Goal: Information Seeking & Learning: Learn about a topic

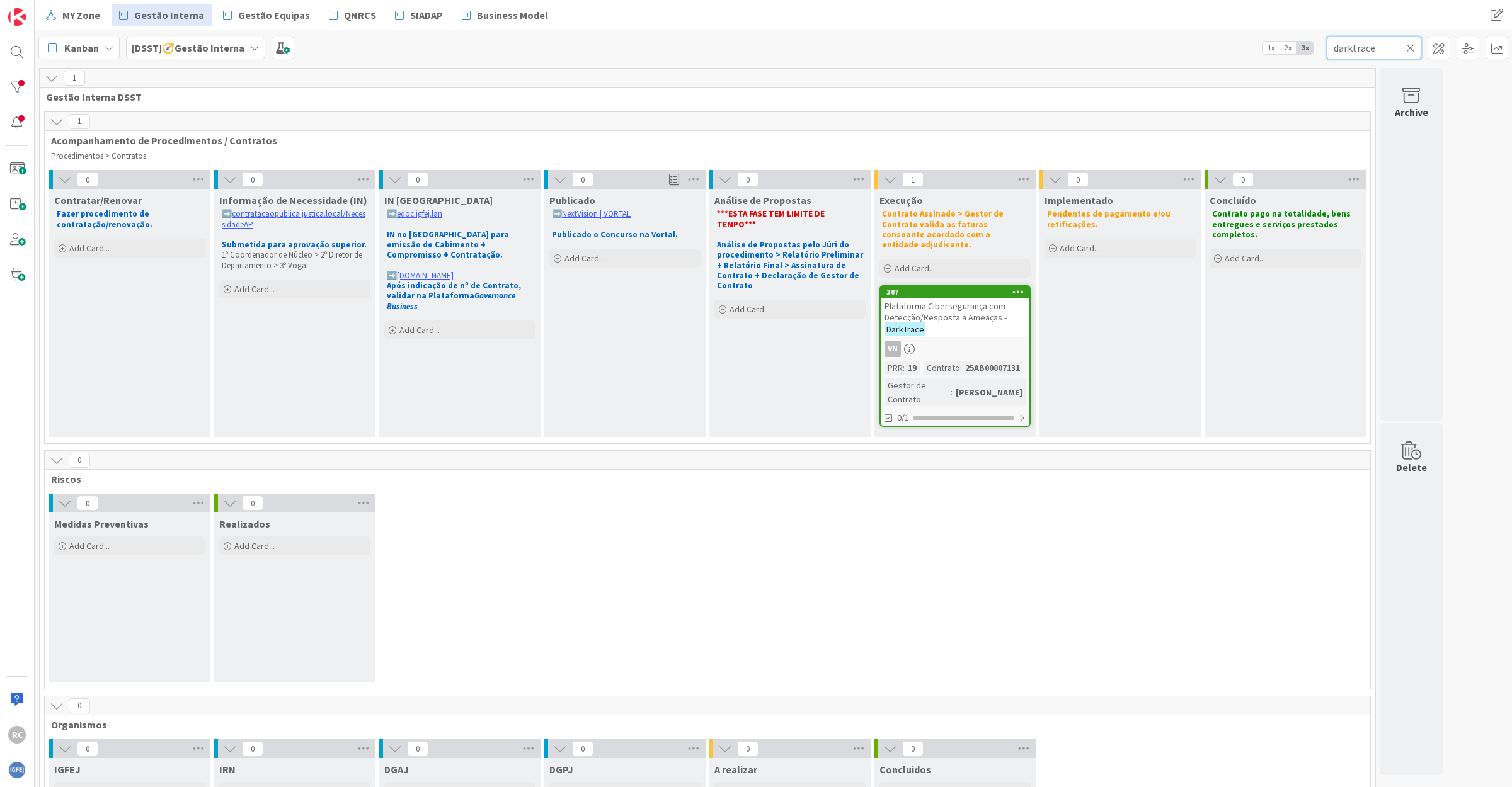
click at [1362, 53] on input "darktrace" at bounding box center [1373, 48] width 94 height 23
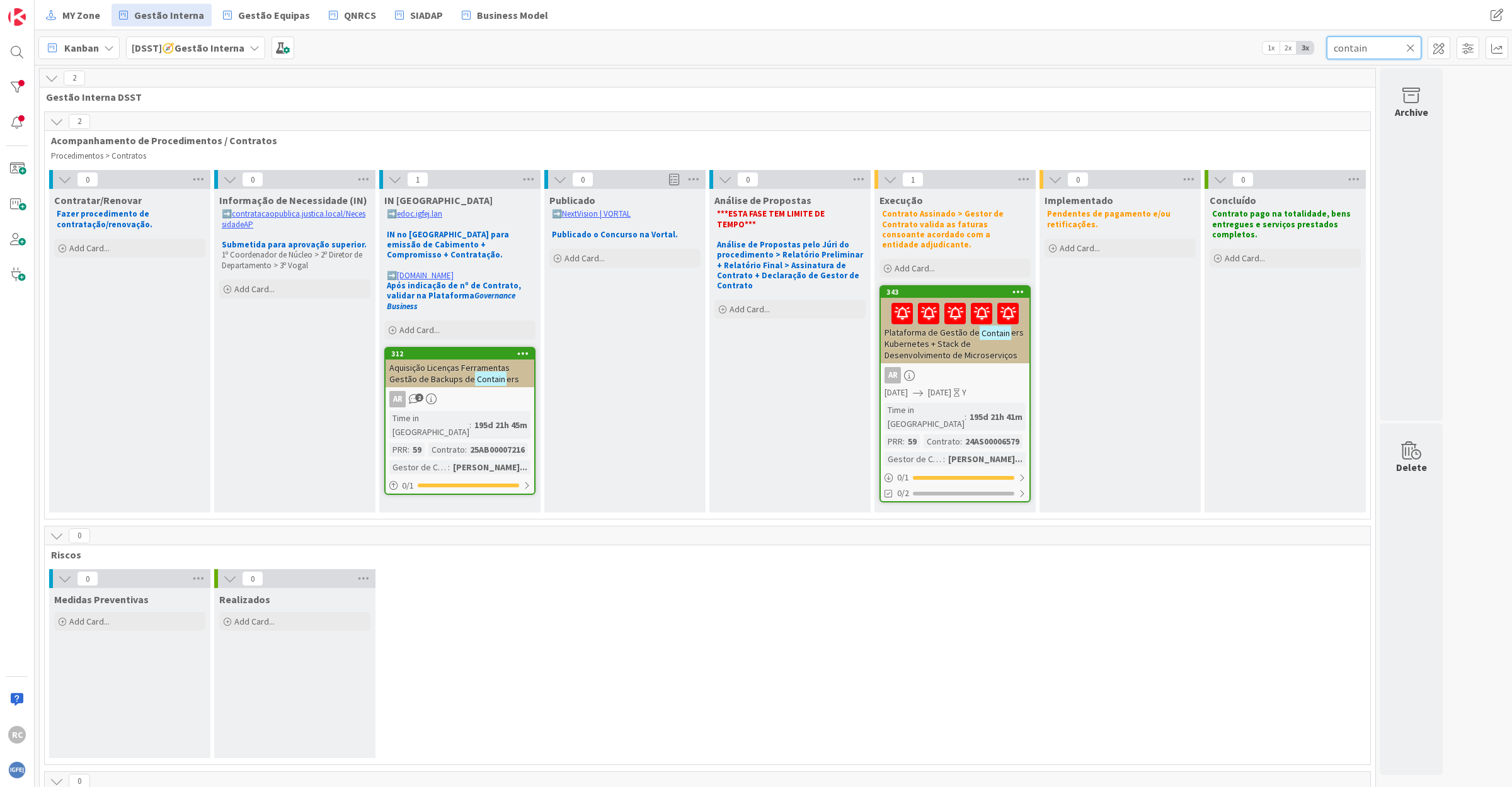
type input "contain"
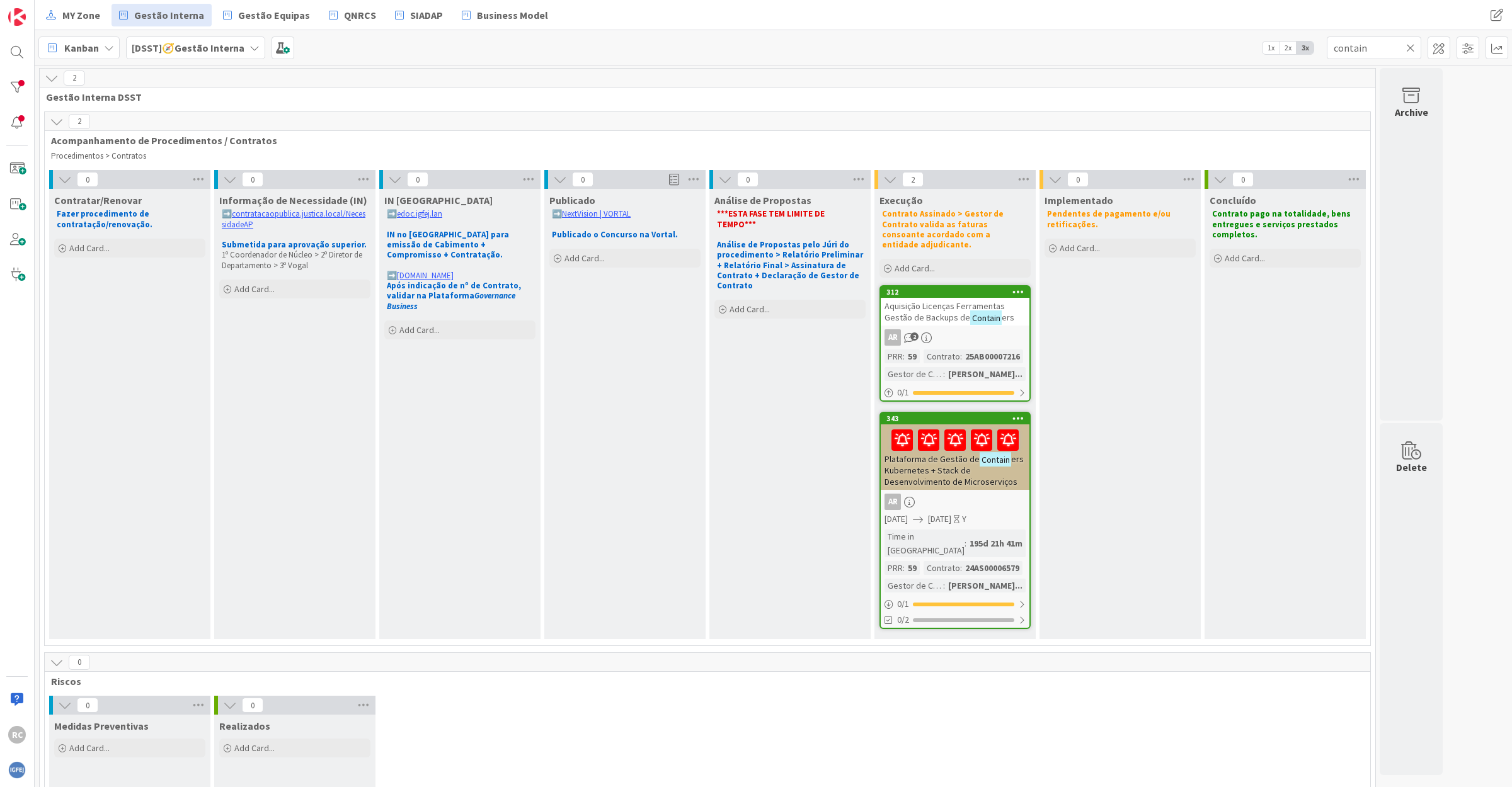
click at [933, 300] on span "Aquisição Licenças Ferramentas Gestão de Backups de" at bounding box center [944, 311] width 120 height 23
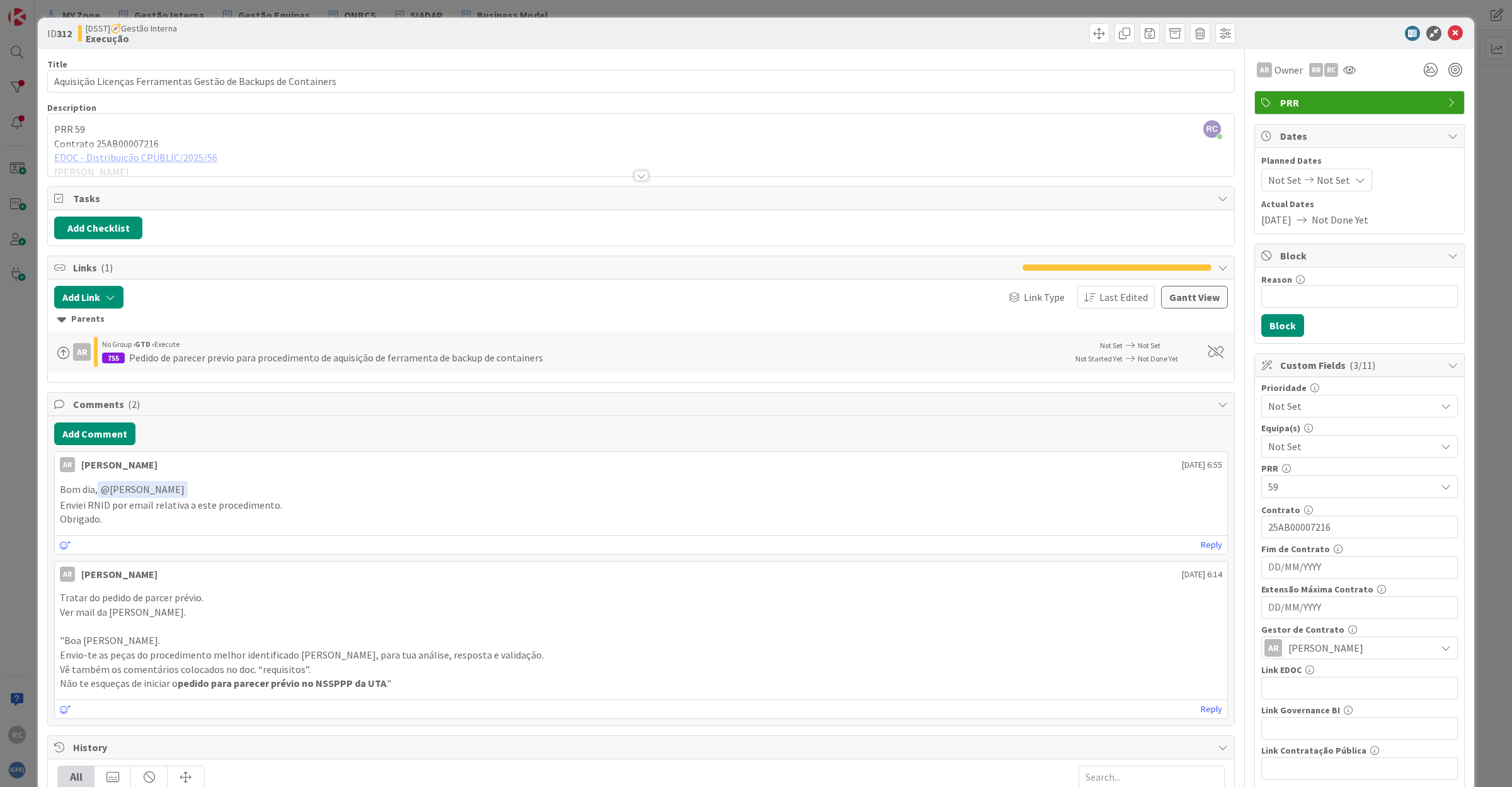
click at [288, 156] on div at bounding box center [641, 160] width 1186 height 32
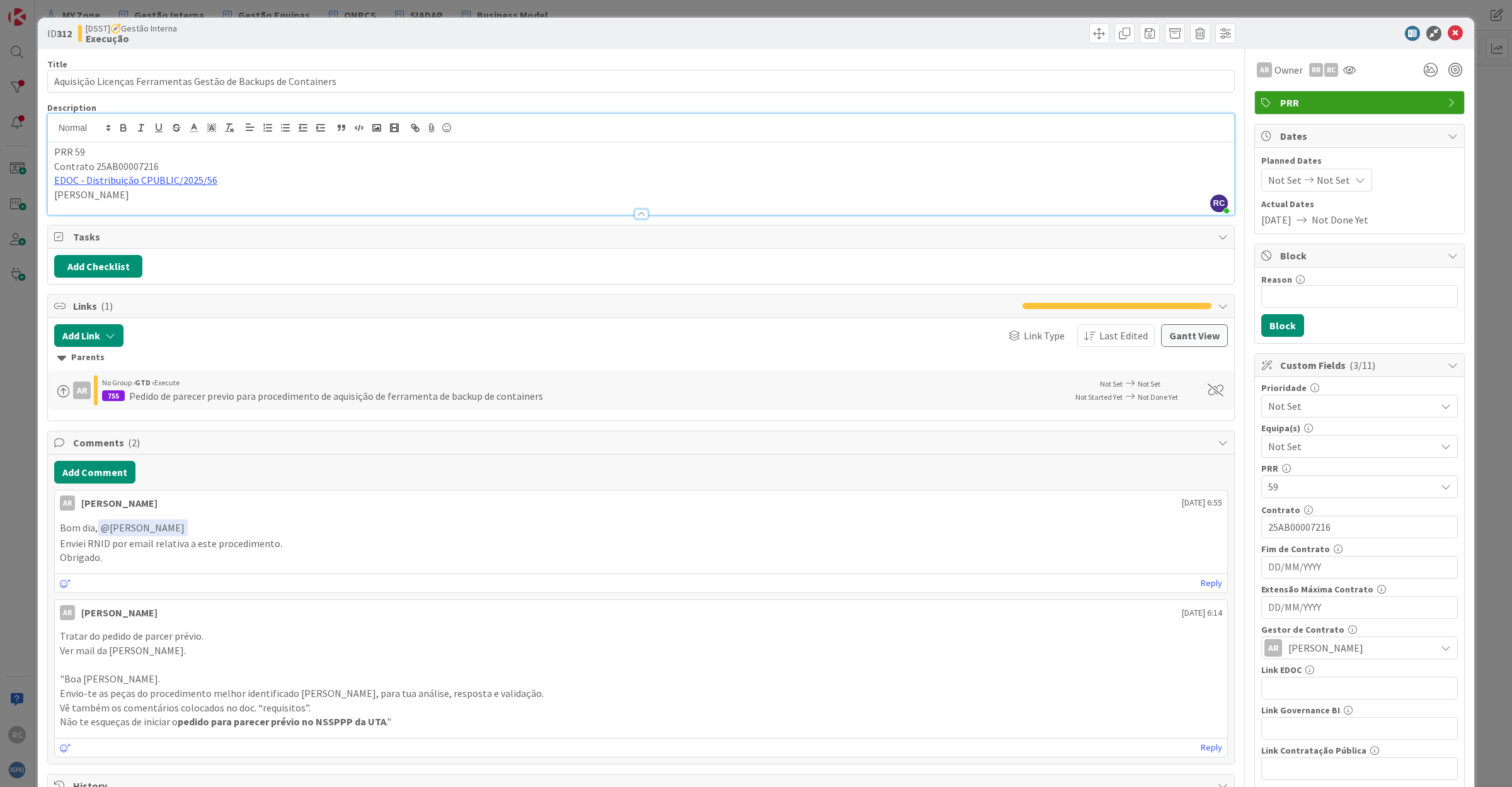
click at [243, 174] on p "EDOC - Distribuição CPUBLIC/2025/56" at bounding box center [641, 181] width 1173 height 15
click at [1324, 648] on span "[PERSON_NAME]" at bounding box center [1325, 648] width 75 height 15
click at [1312, 381] on input "text" at bounding box center [1360, 384] width 183 height 23
type input "[PERSON_NAME]"
click at [1331, 618] on span "[PERSON_NAME]" at bounding box center [1340, 618] width 61 height 18
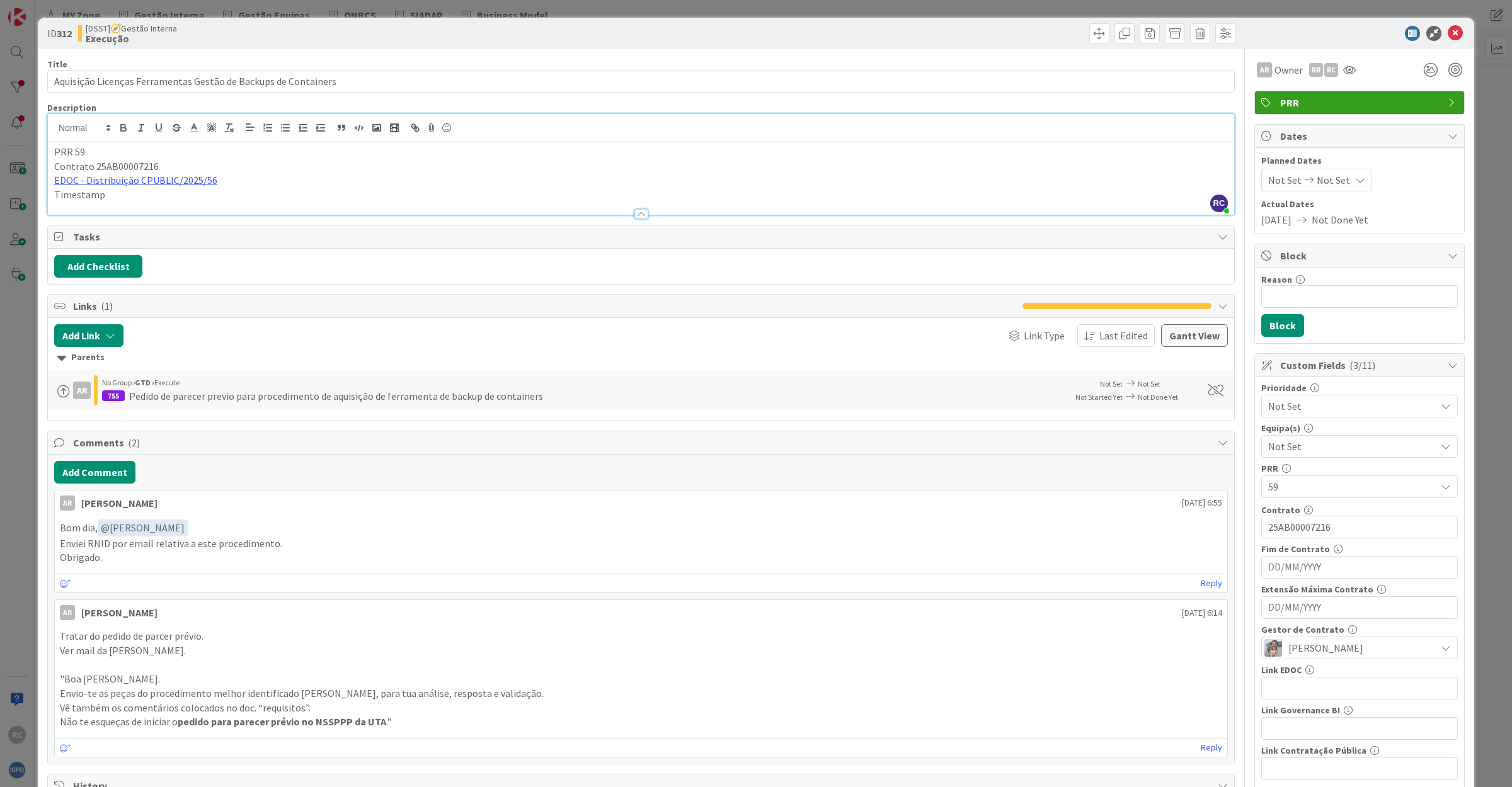
click at [194, 200] on p "Timestamp" at bounding box center [641, 195] width 1173 height 15
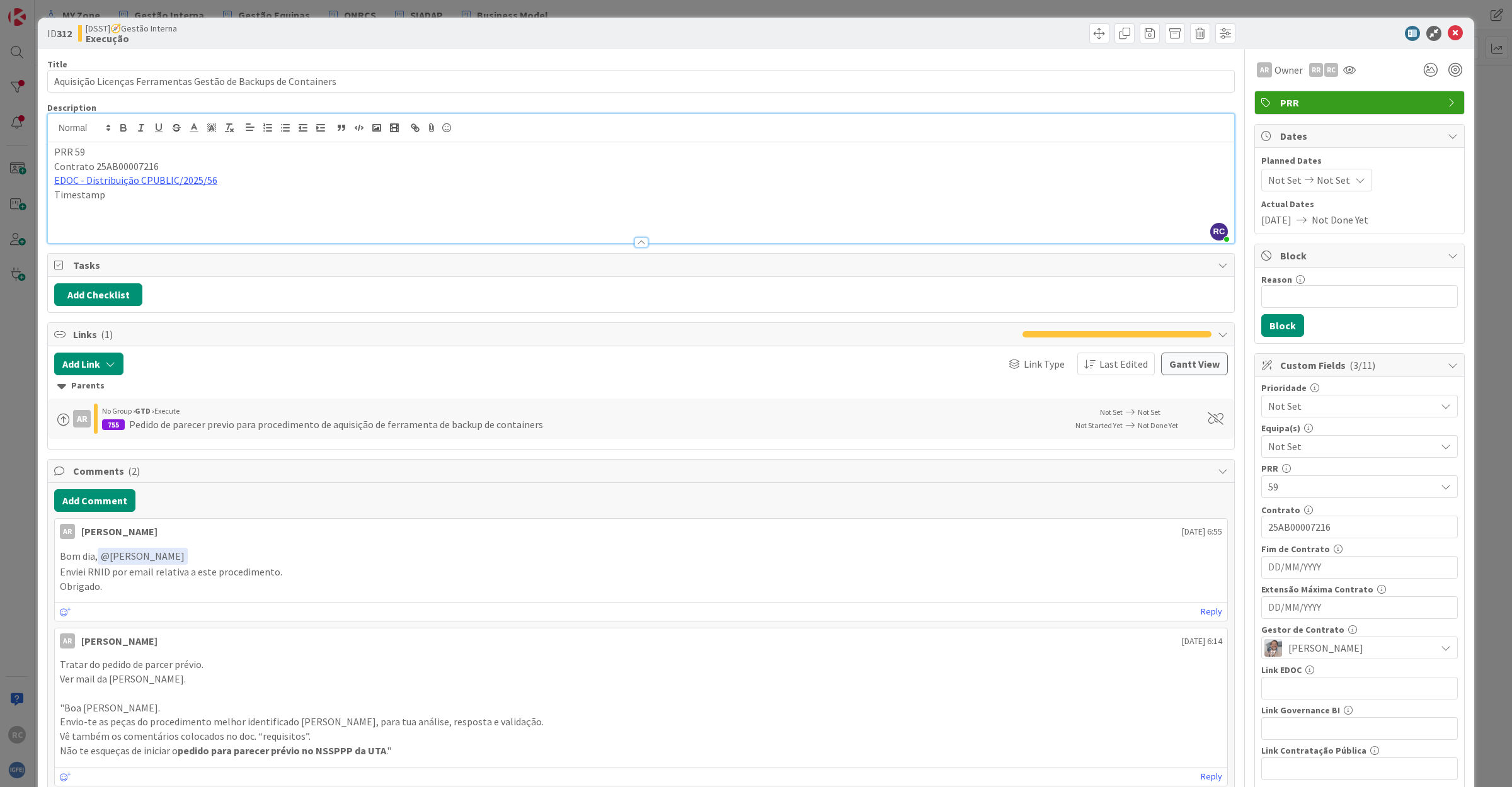
click at [84, 213] on p at bounding box center [641, 210] width 1173 height 15
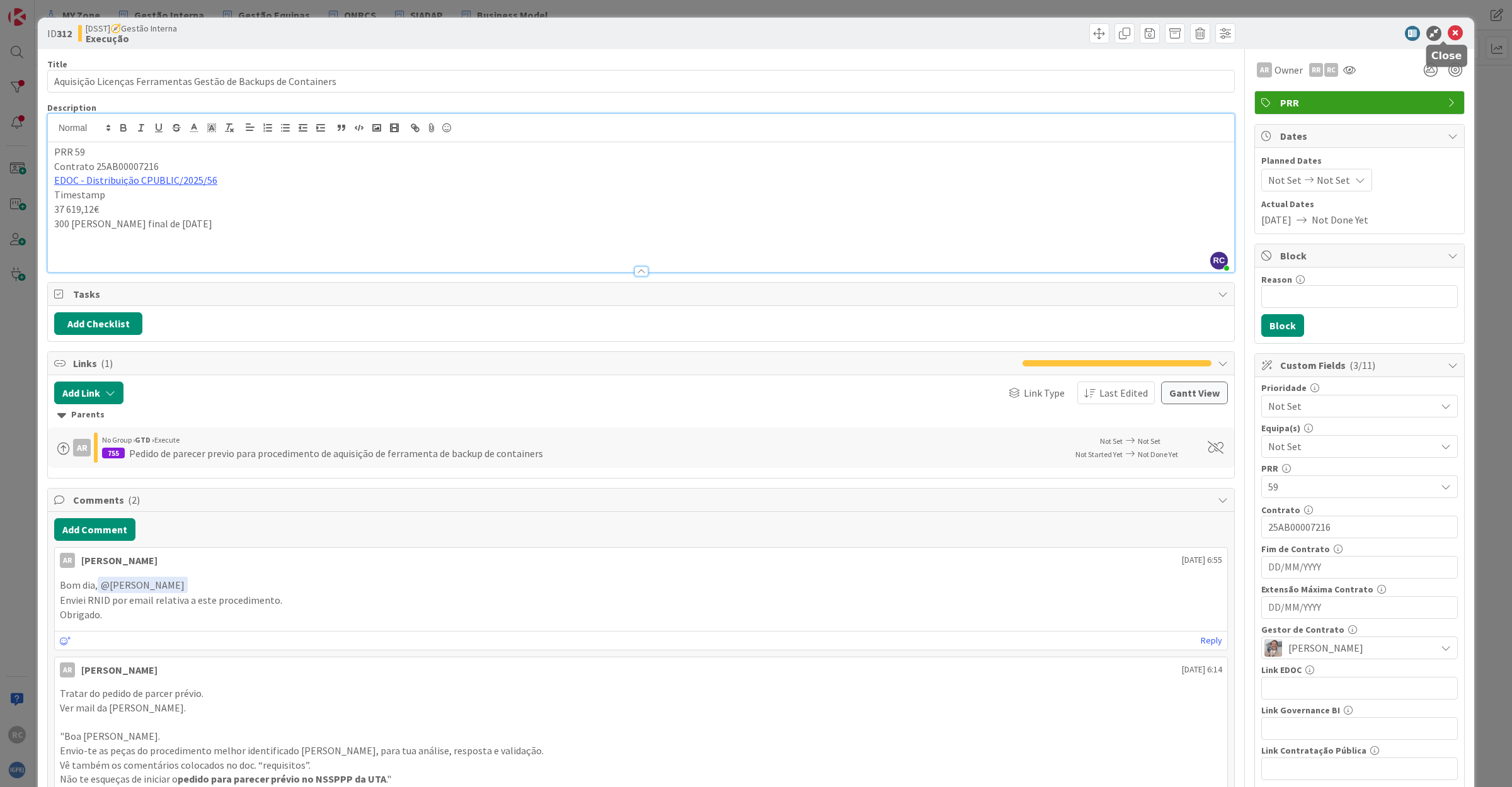
click at [1450, 27] on icon at bounding box center [1455, 33] width 15 height 15
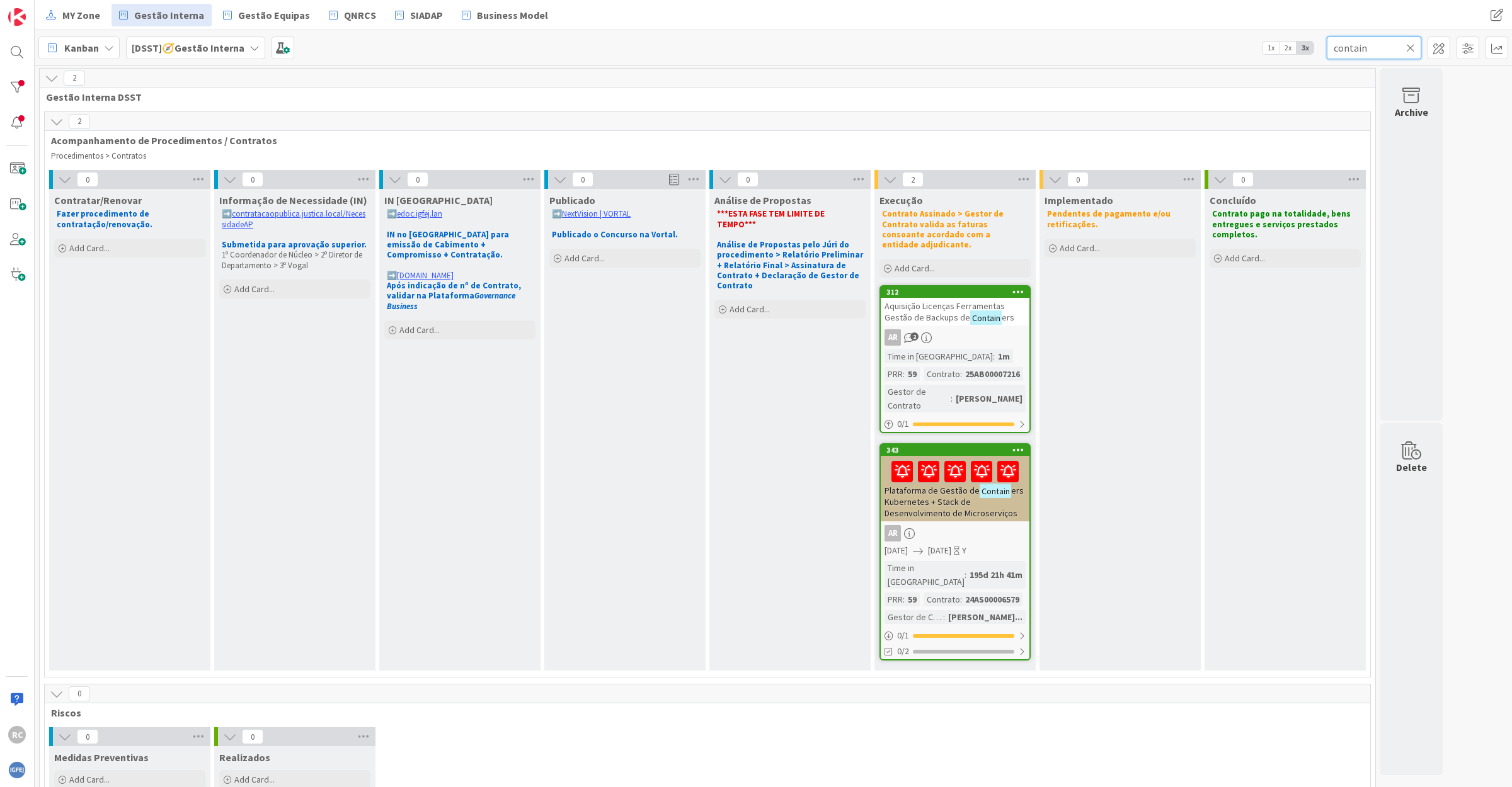
click at [1364, 46] on input "contain" at bounding box center [1373, 48] width 94 height 23
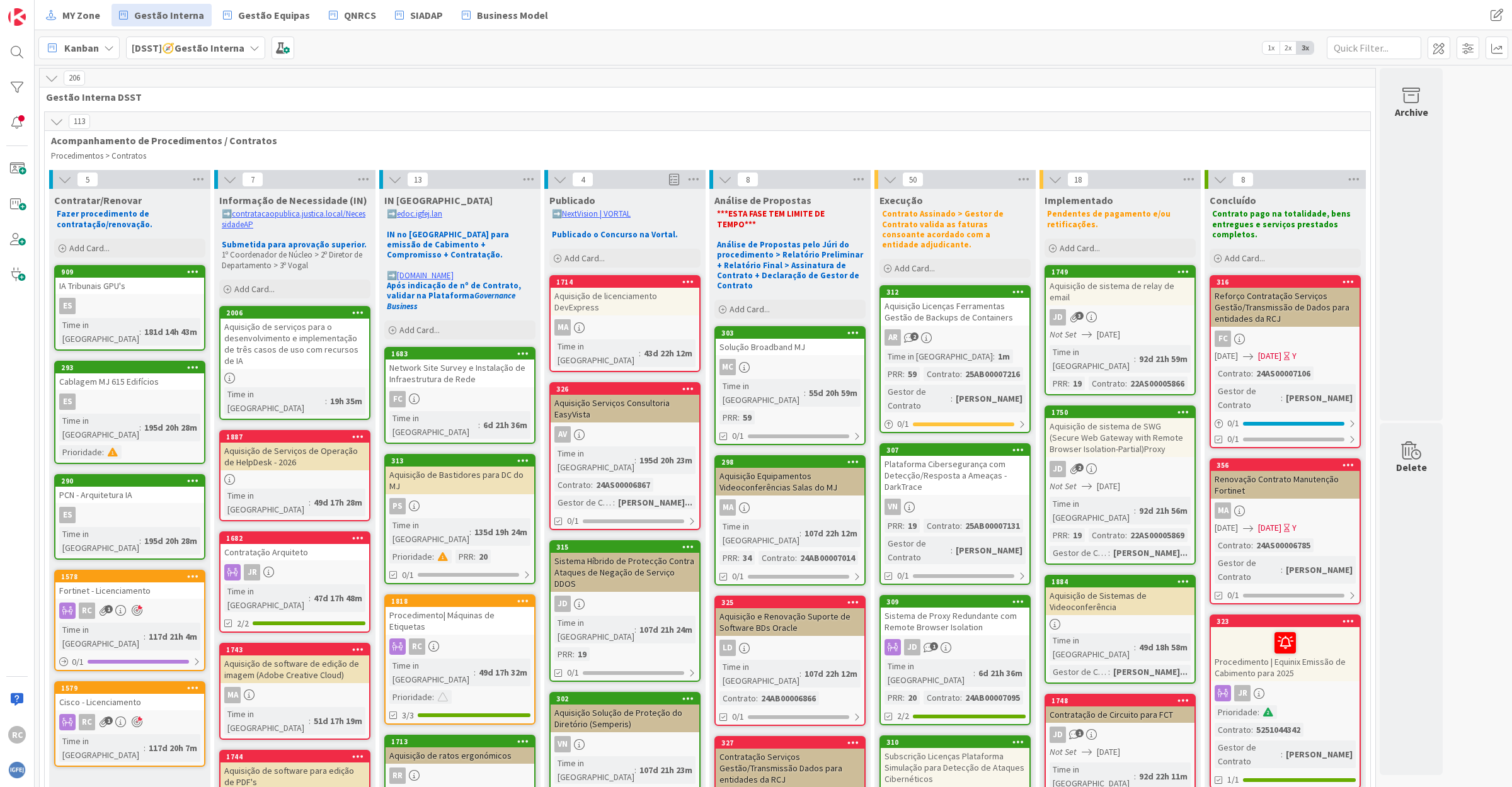
click at [294, 442] on div "Aquisição de Serviços de Operação de HelpDesk - 2026" at bounding box center [295, 456] width 149 height 28
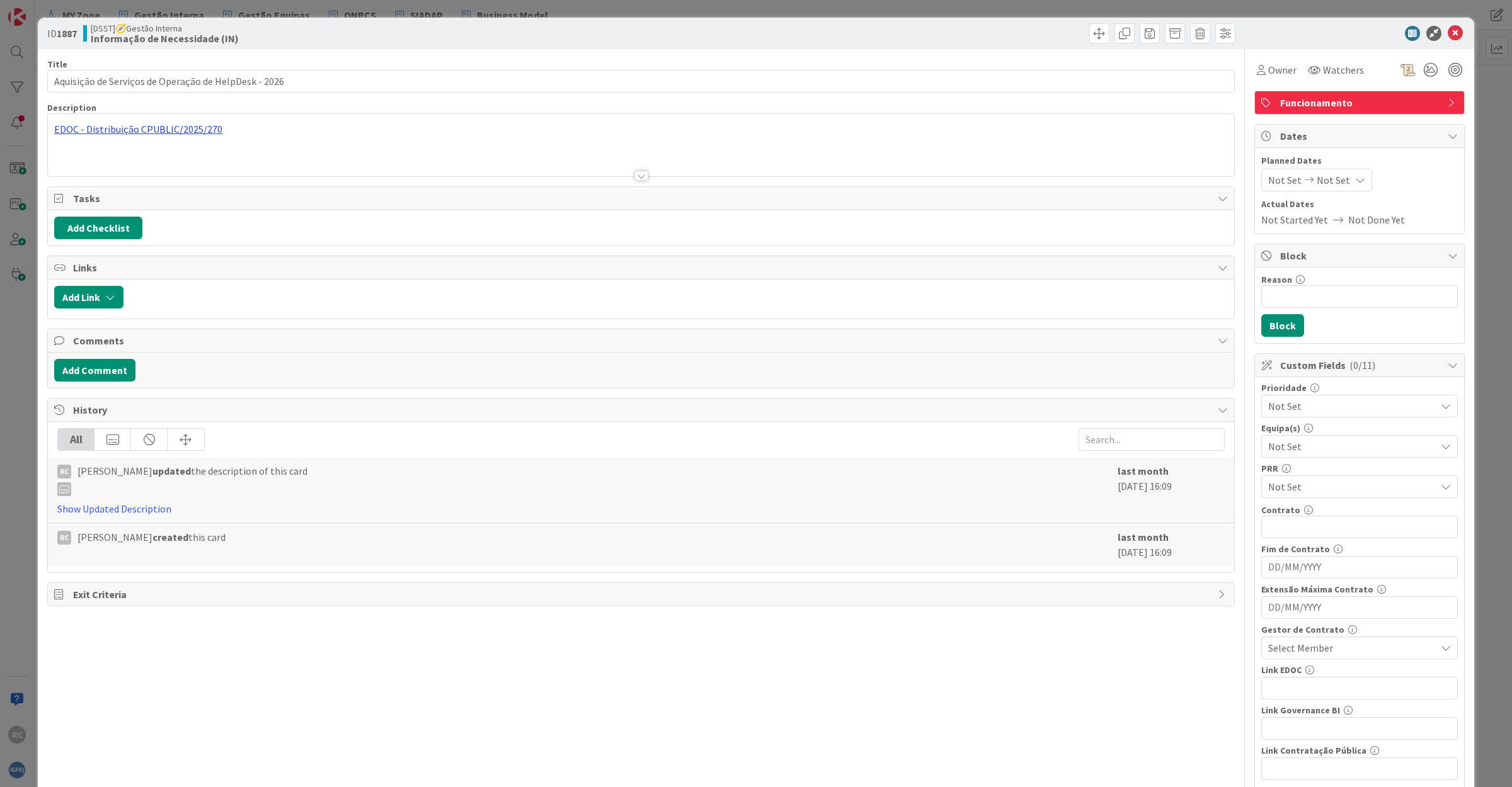
click at [124, 129] on div "EDOC - Distribuição CPUBLIC/2025/270" at bounding box center [641, 145] width 1186 height 63
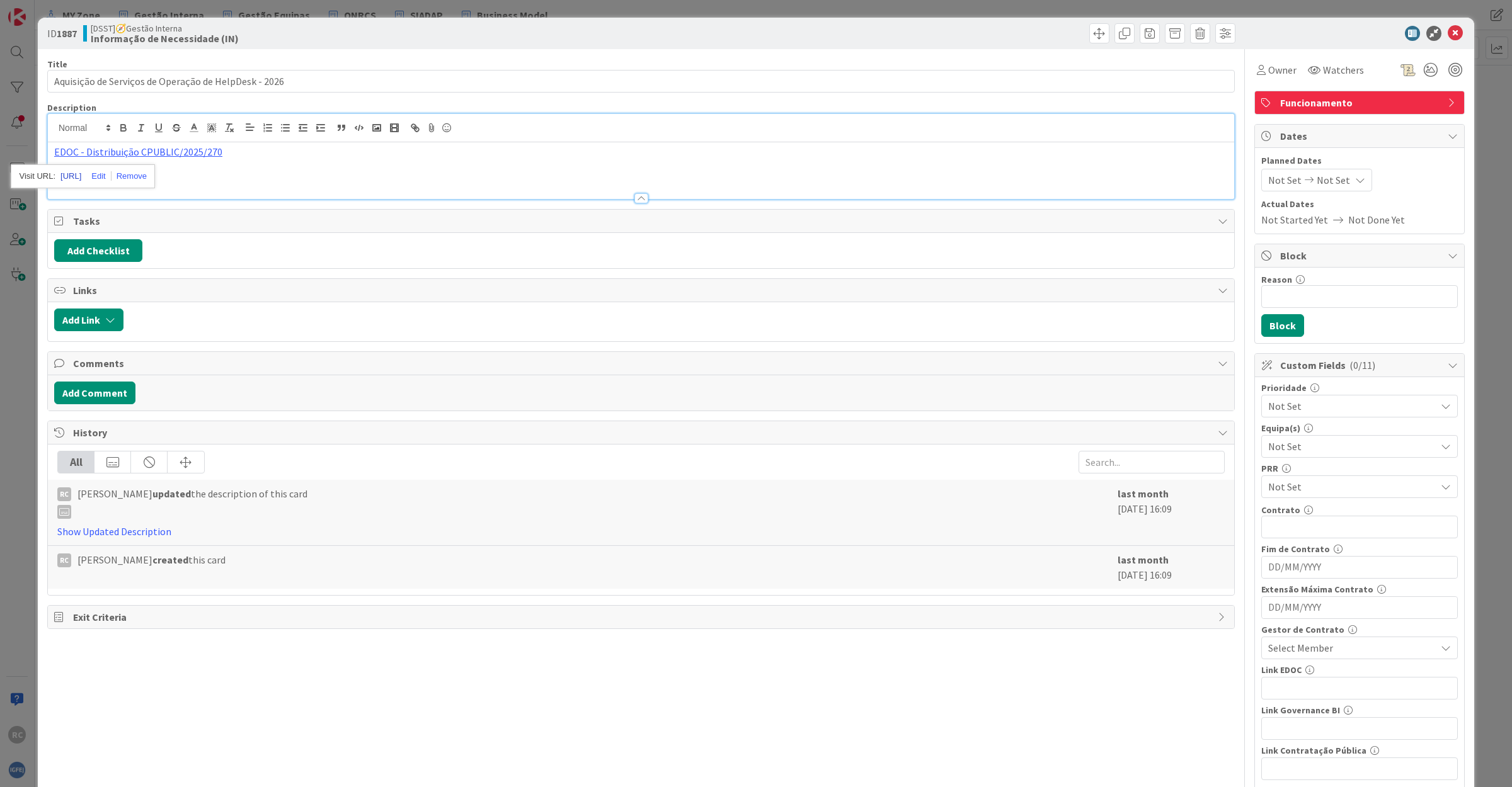
click at [81, 168] on link "[URL]" at bounding box center [70, 176] width 21 height 17
click at [344, 171] on div "EDOC - Distribuição CPUBLIC/2025/270" at bounding box center [641, 170] width 1186 height 56
click at [1270, 70] on span "Owner" at bounding box center [1282, 70] width 29 height 15
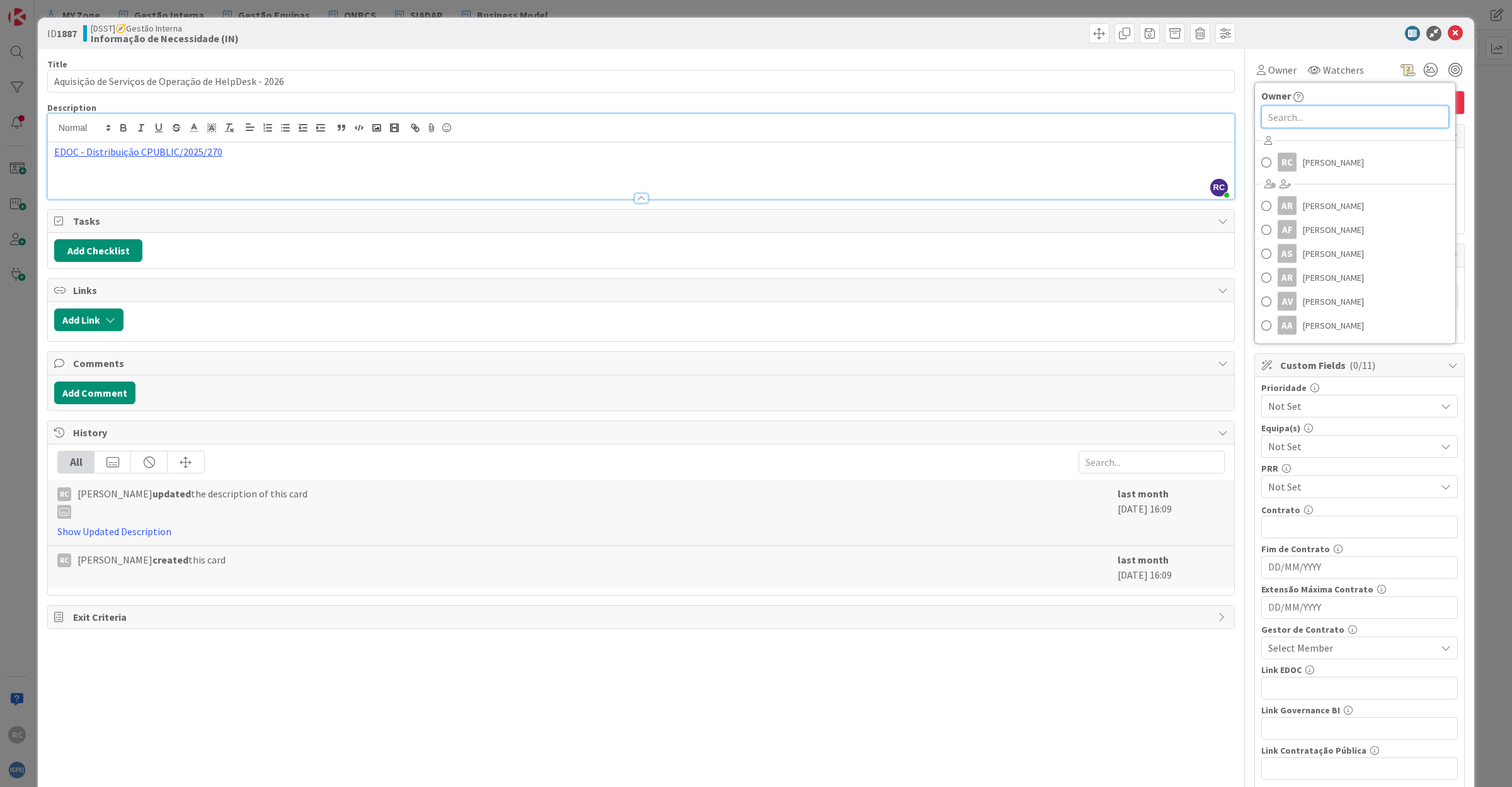
click at [1266, 115] on input "text" at bounding box center [1354, 117] width 187 height 23
type input "[PERSON_NAME]"
click at [1309, 176] on span "[PERSON_NAME]" at bounding box center [1333, 173] width 61 height 18
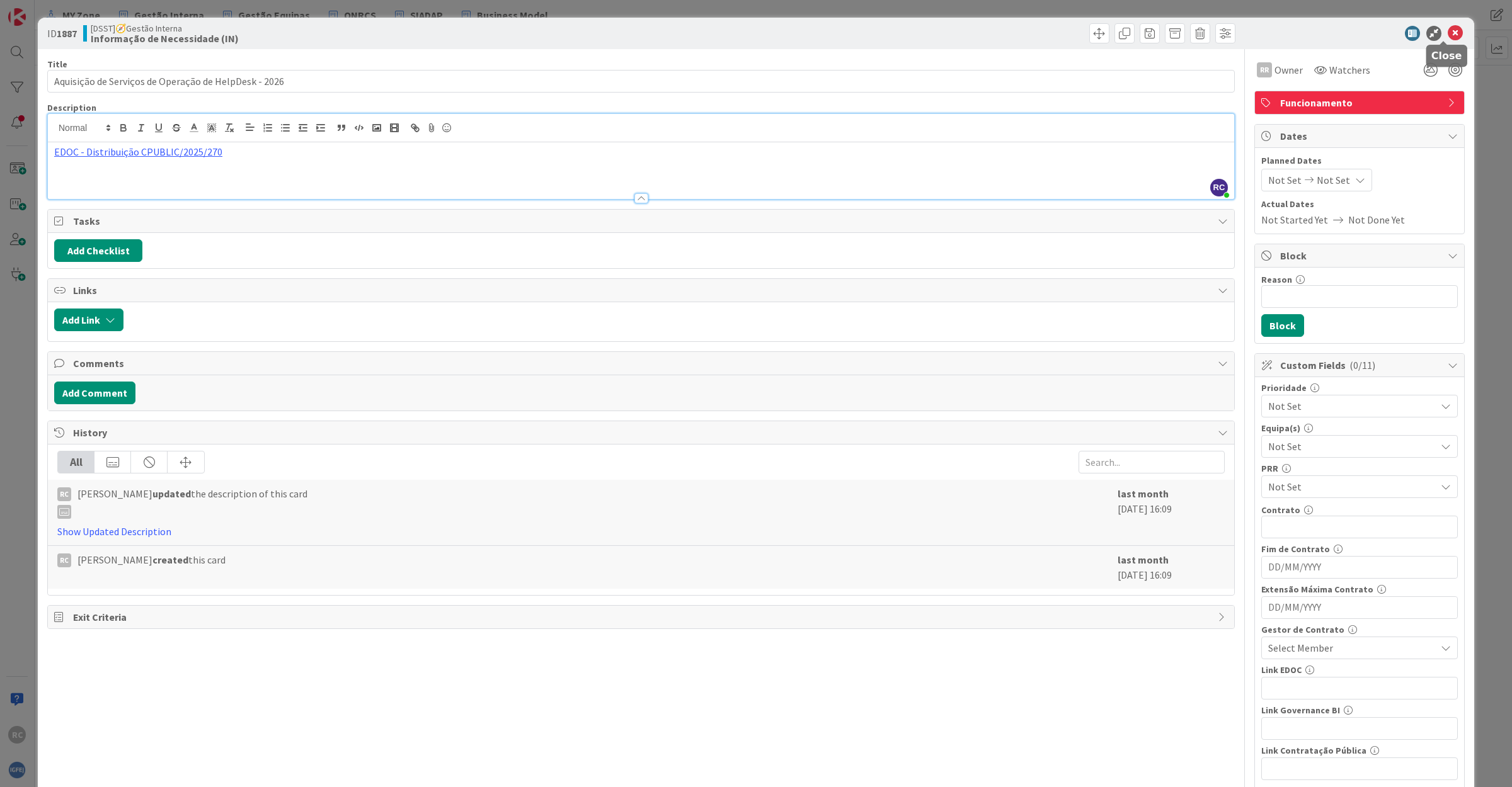
click at [1447, 27] on icon at bounding box center [1455, 33] width 15 height 15
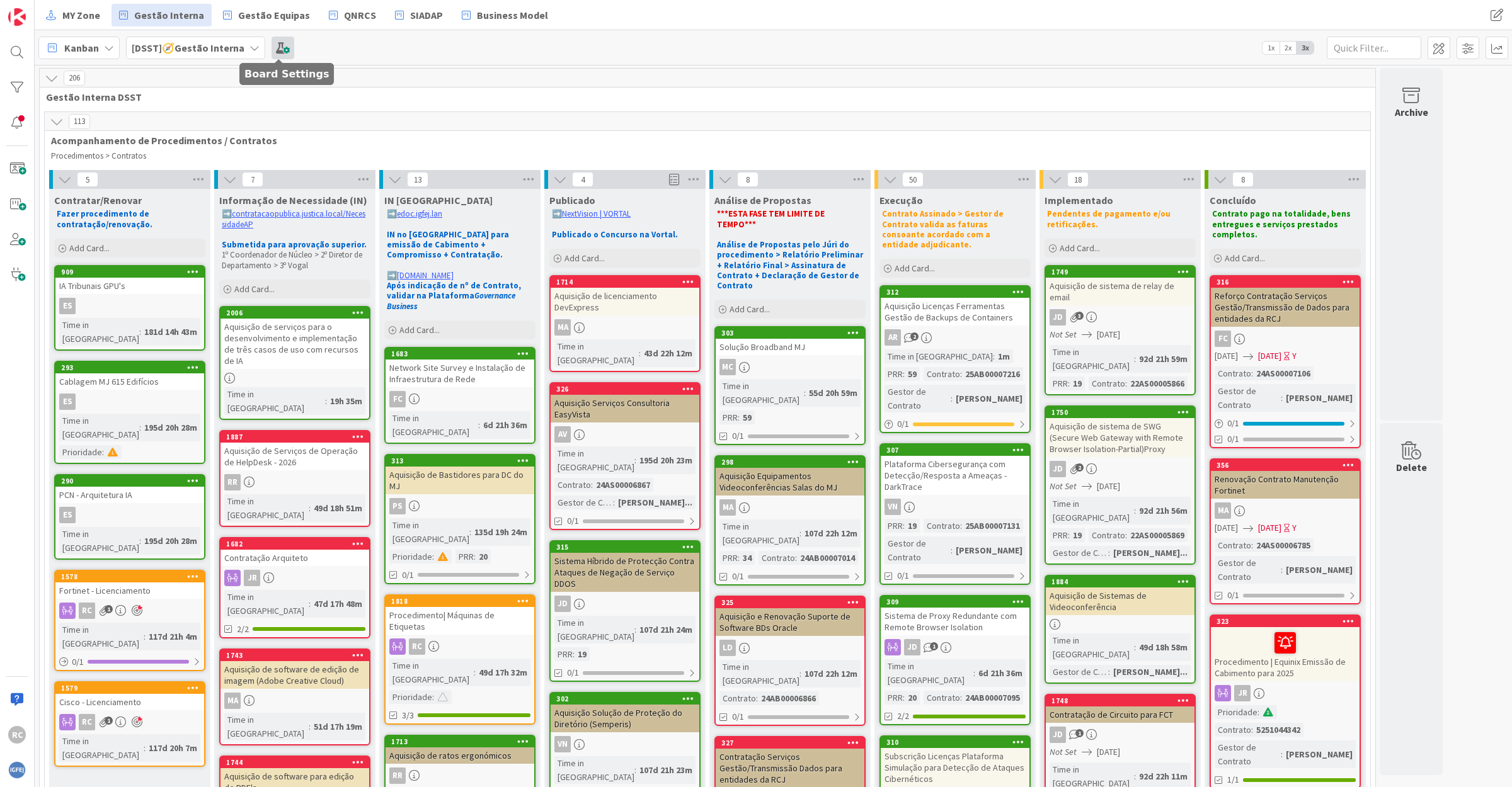
click at [277, 42] on span at bounding box center [283, 48] width 23 height 23
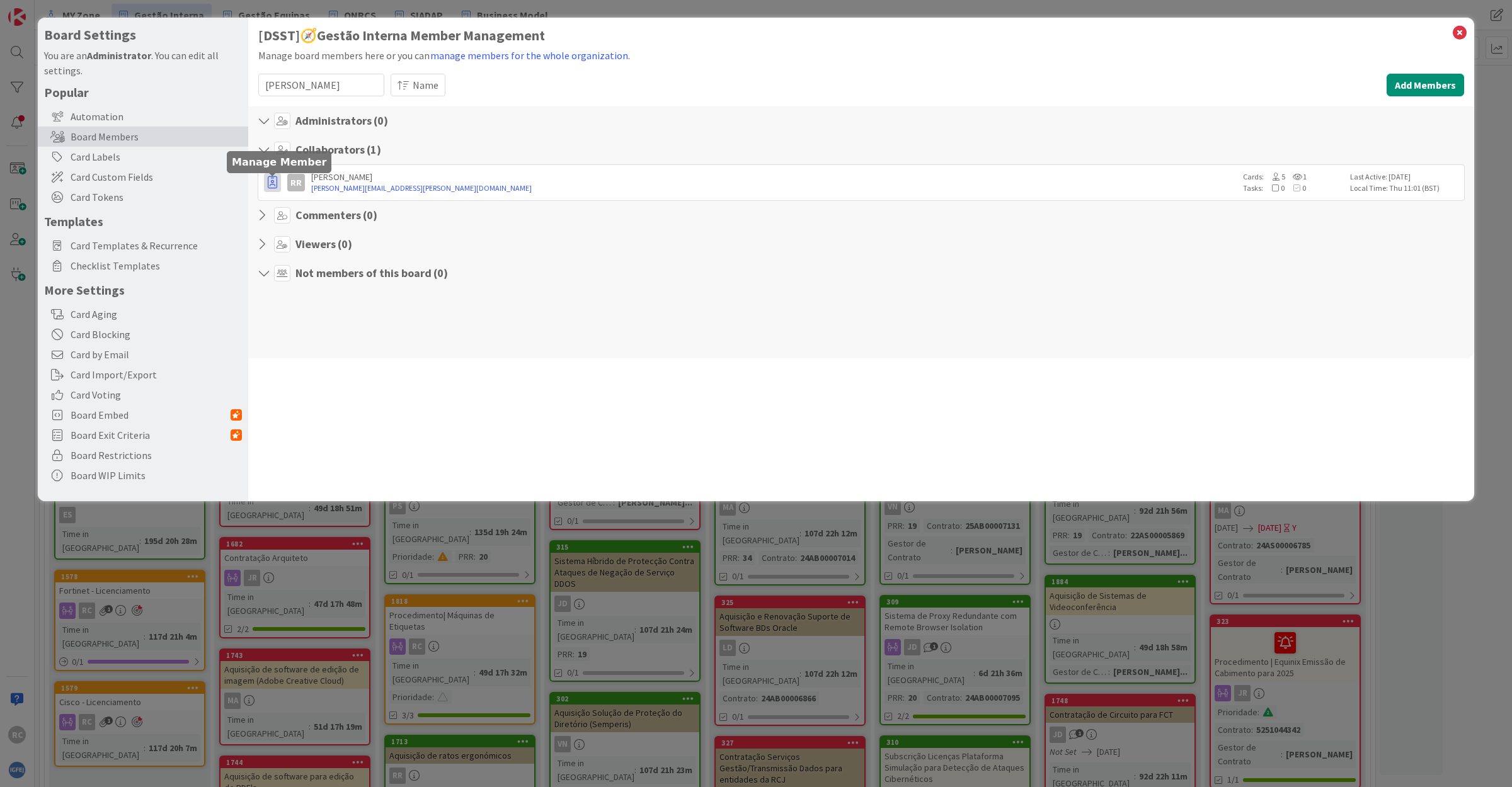
type input "[PERSON_NAME]"
click at [272, 184] on icon "button" at bounding box center [272, 183] width 9 height 13
click at [461, 181] on div "[PERSON_NAME]" at bounding box center [774, 176] width 925 height 11
click at [987, 181] on div "[PERSON_NAME]" at bounding box center [774, 176] width 925 height 11
click at [335, 190] on link "[PERSON_NAME][EMAIL_ADDRESS][PERSON_NAME][DOMAIN_NAME]" at bounding box center [774, 188] width 925 height 11
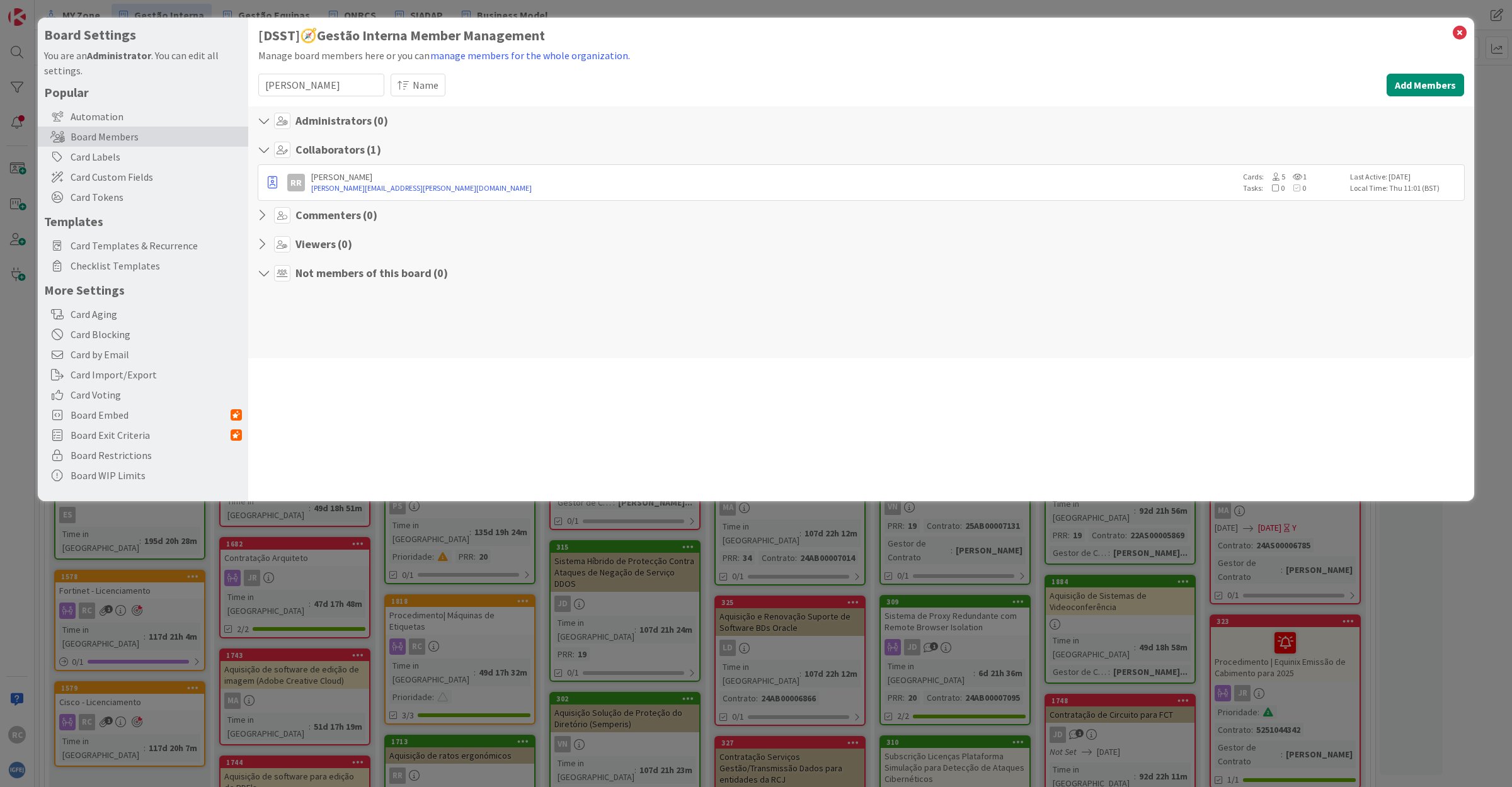
click at [381, 437] on div "[DSST]🧭Gestão Interna Member Management Manage board members here or you can ma…" at bounding box center [861, 260] width 1226 height 484
click at [500, 52] on button "manage members for the whole organization." at bounding box center [530, 55] width 201 height 17
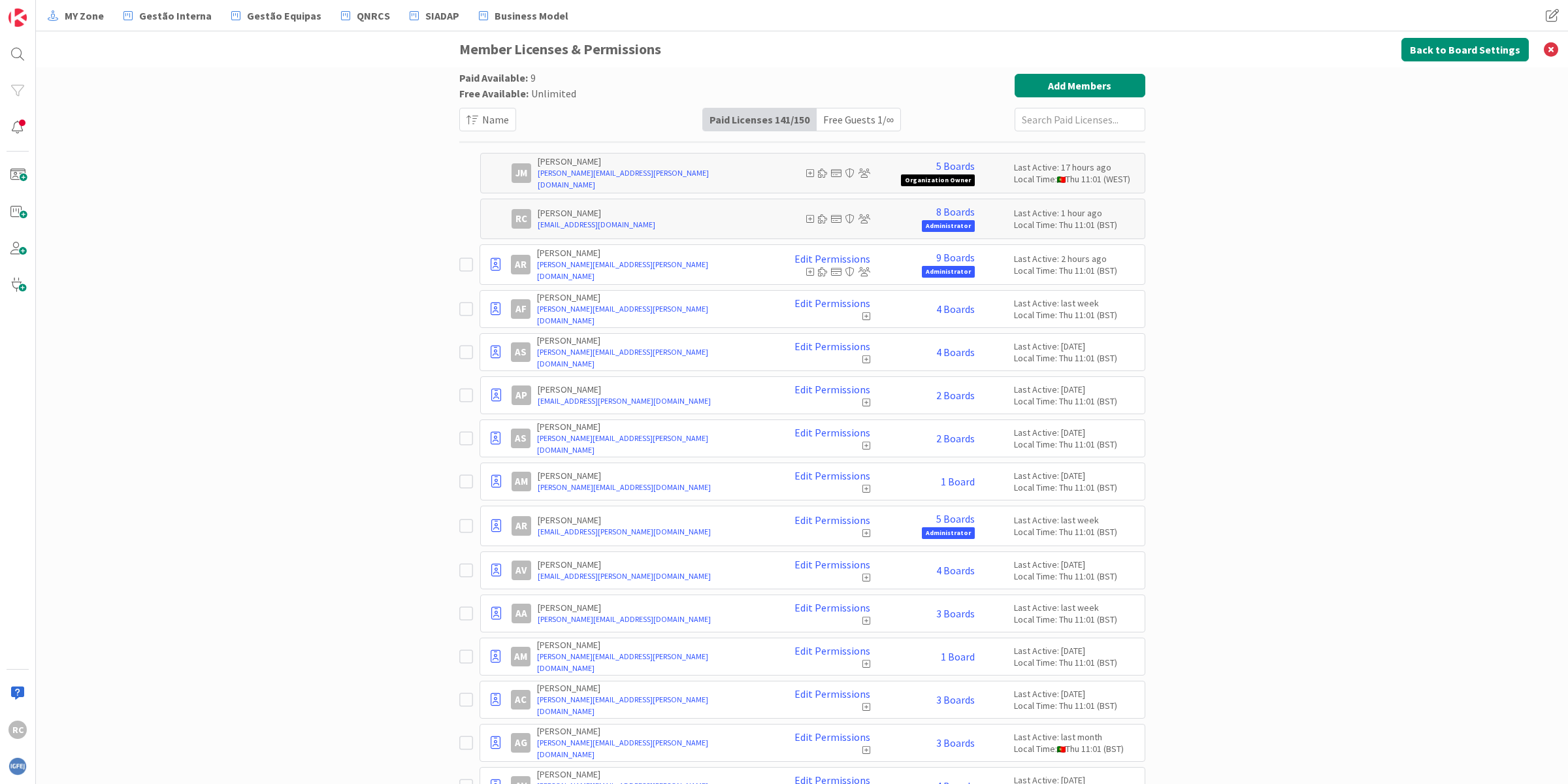
click at [1044, 125] on input "text" at bounding box center [1079, 120] width 130 height 24
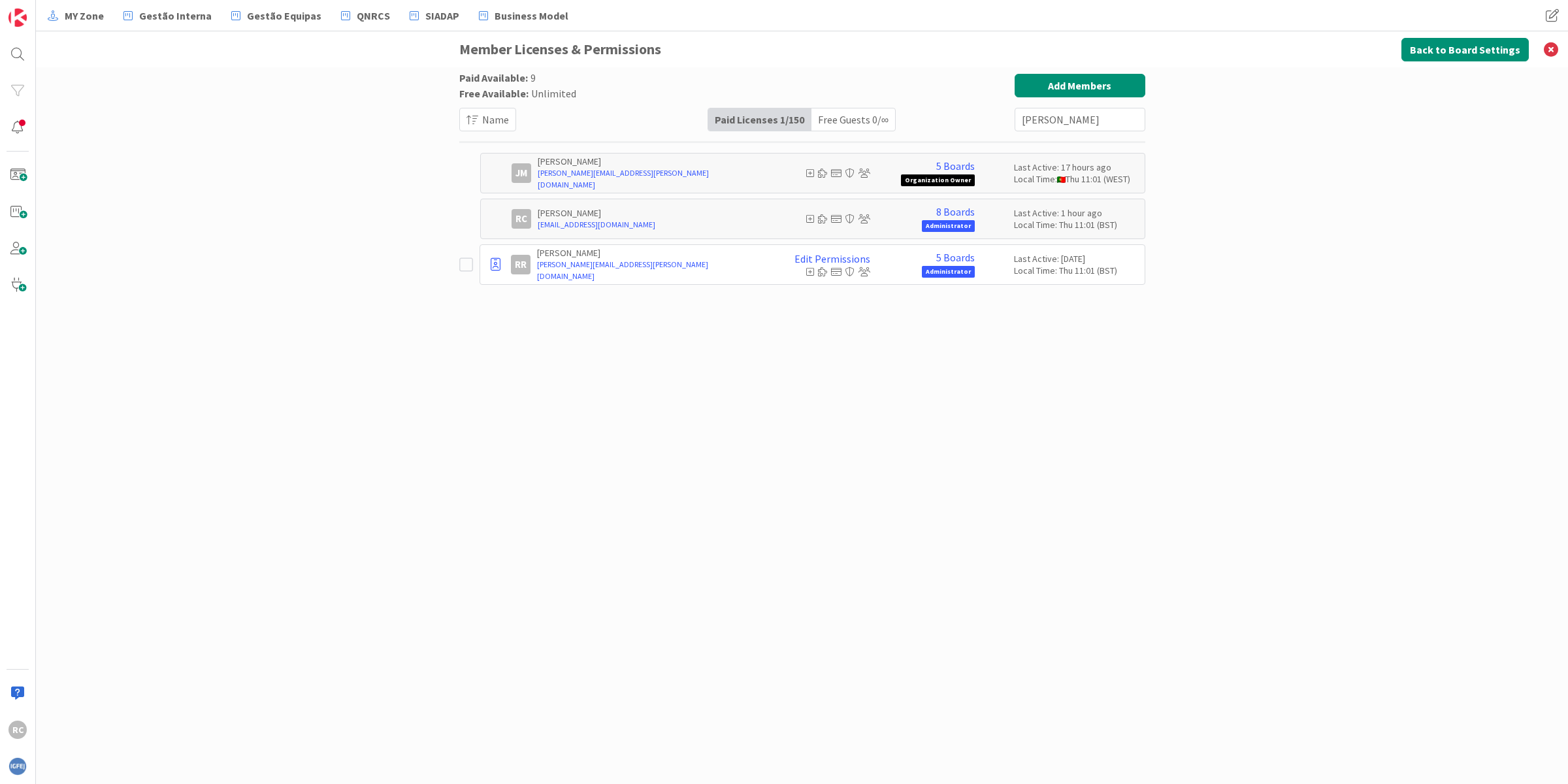
type input "[PERSON_NAME]"
click at [658, 259] on p "[PERSON_NAME]" at bounding box center [651, 253] width 228 height 12
click at [468, 262] on icon at bounding box center [466, 265] width 13 height 15
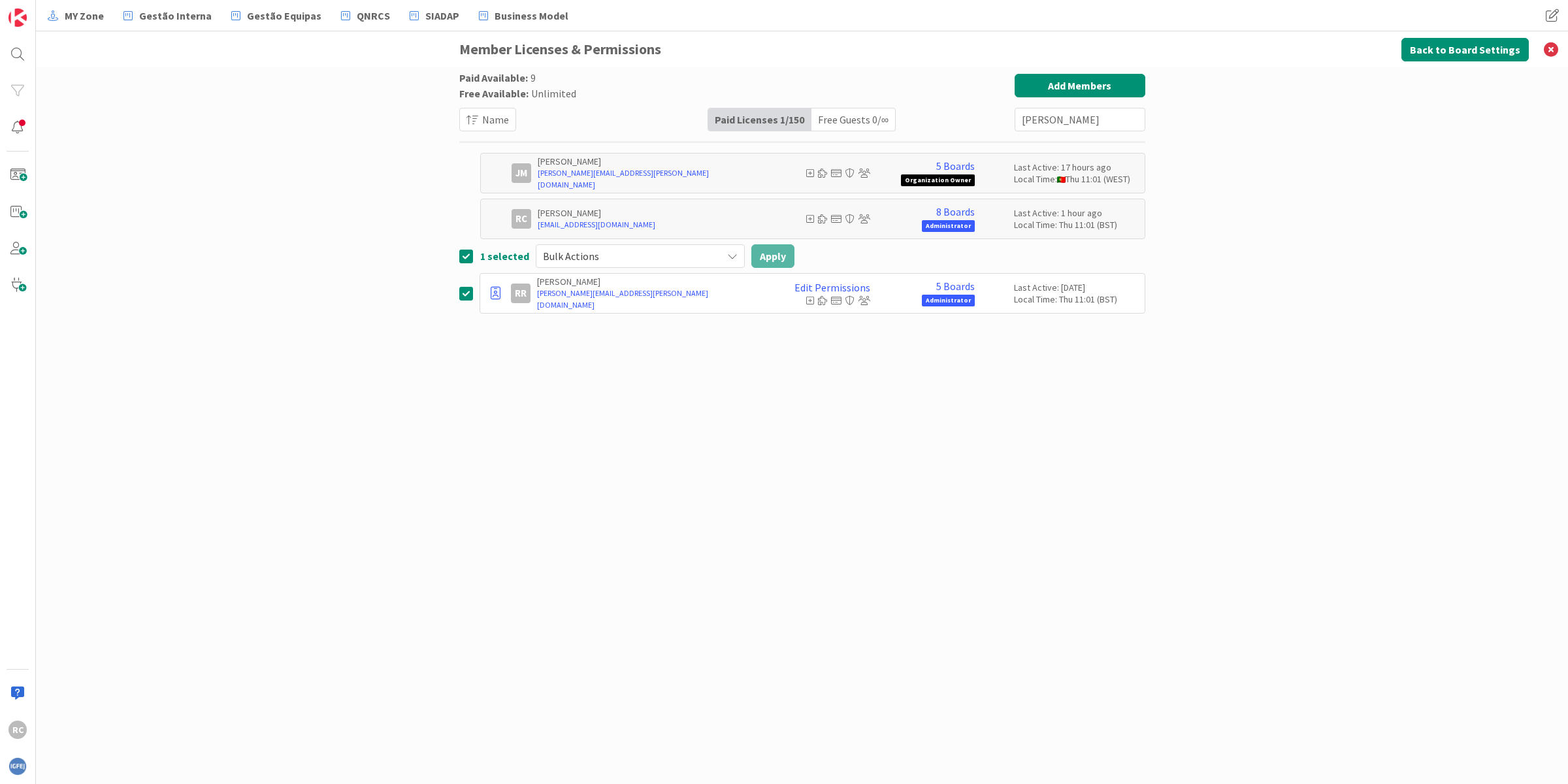
click at [727, 253] on icon at bounding box center [732, 256] width 11 height 11
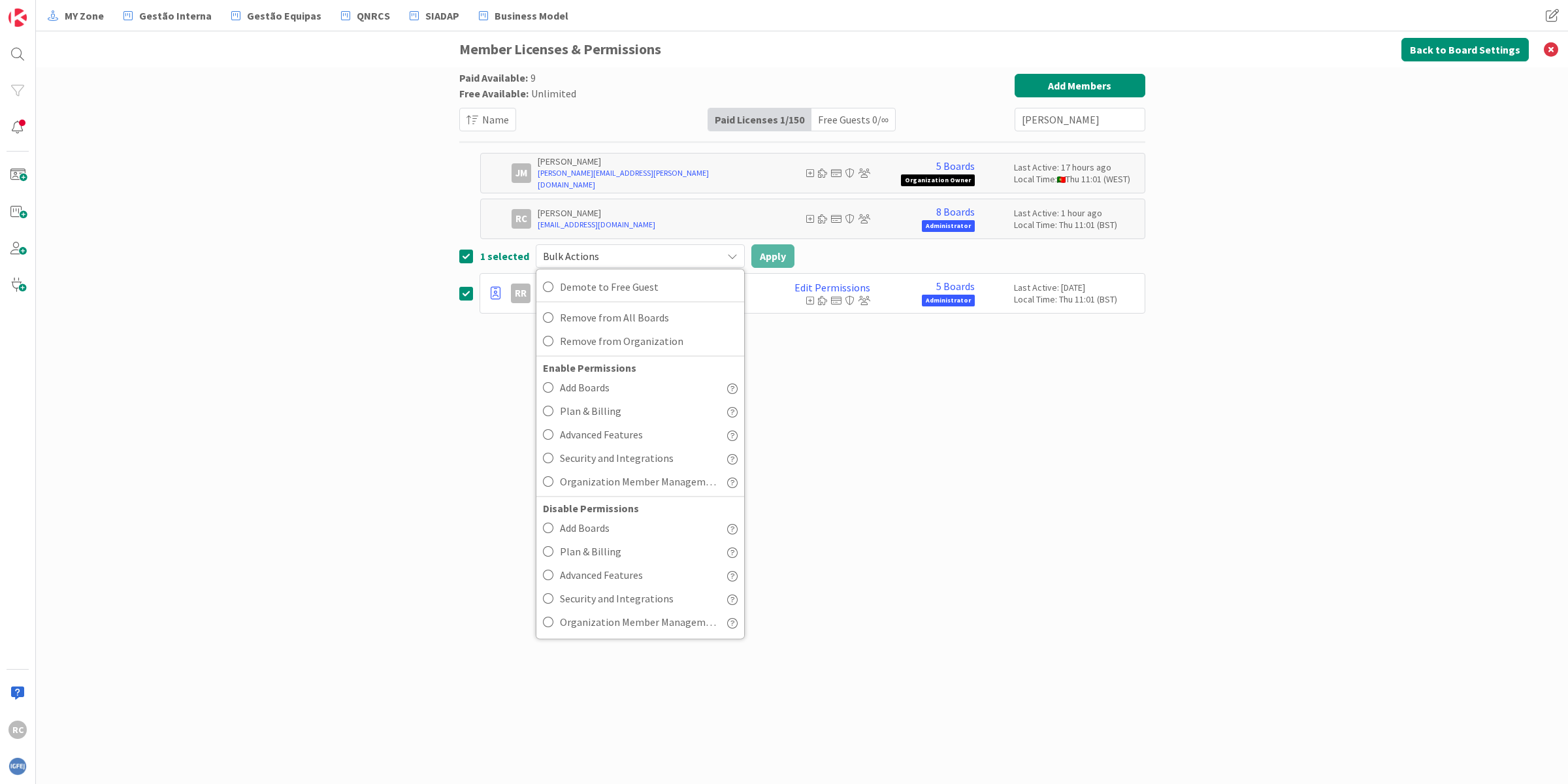
click at [886, 590] on div "Paid Available: 9 Free Available: Unlimited Name Paid Licenses 1 / 150 Free Gue…" at bounding box center [802, 412] width 686 height 678
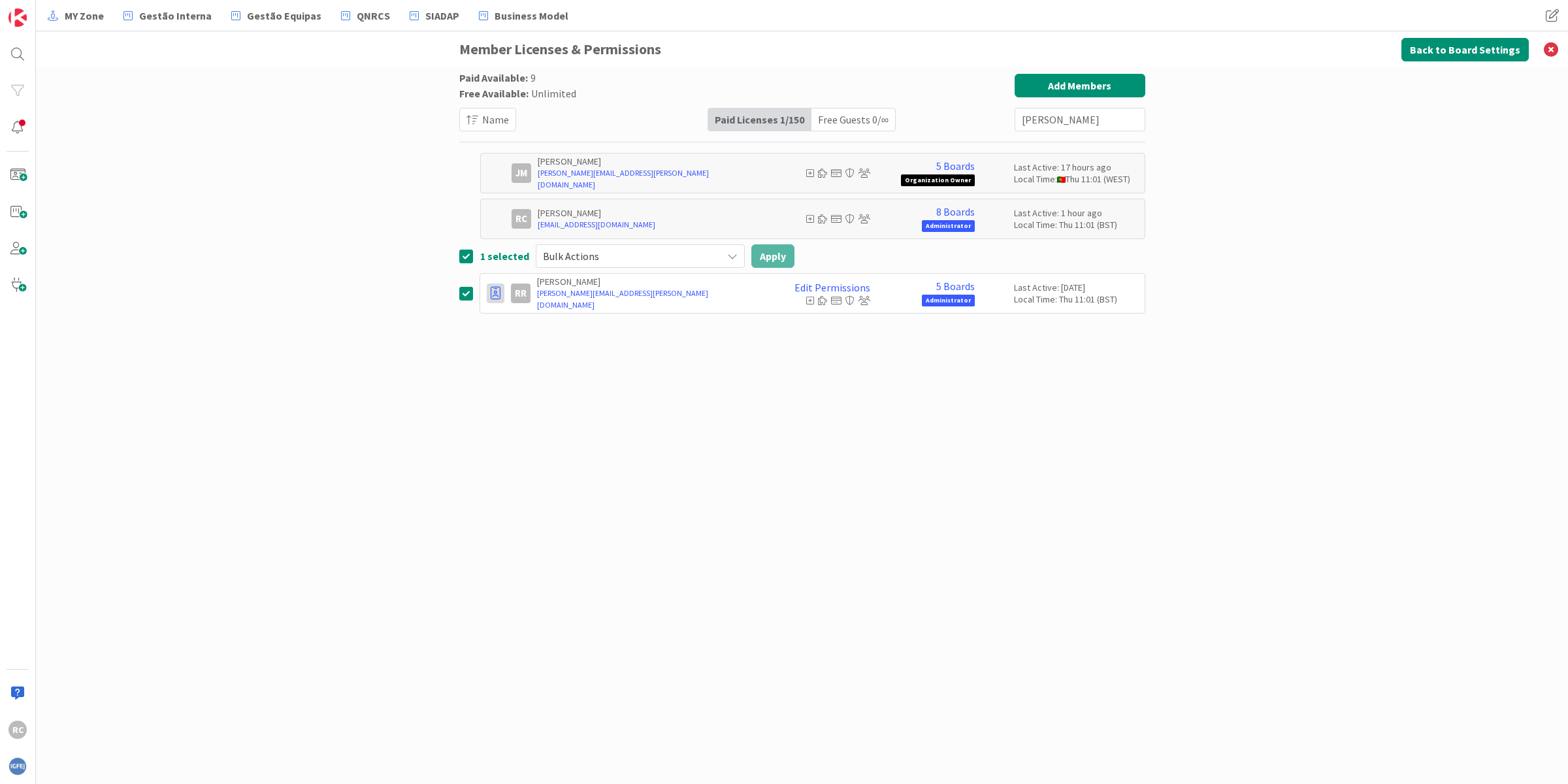
click at [496, 293] on icon at bounding box center [495, 293] width 10 height 13
click at [836, 393] on div "Paid Available: 9 Free Available: Unlimited Name Paid Licenses 1 / 150 Free Gue…" at bounding box center [802, 412] width 686 height 678
click at [837, 286] on link "Edit Permissions" at bounding box center [831, 288] width 76 height 12
click at [817, 439] on div "Paid Available: 9 Free Available: Unlimited Name Paid Licenses 1 / 150 Free Gue…" at bounding box center [802, 412] width 686 height 678
click at [1550, 44] on icon at bounding box center [1550, 50] width 34 height 36
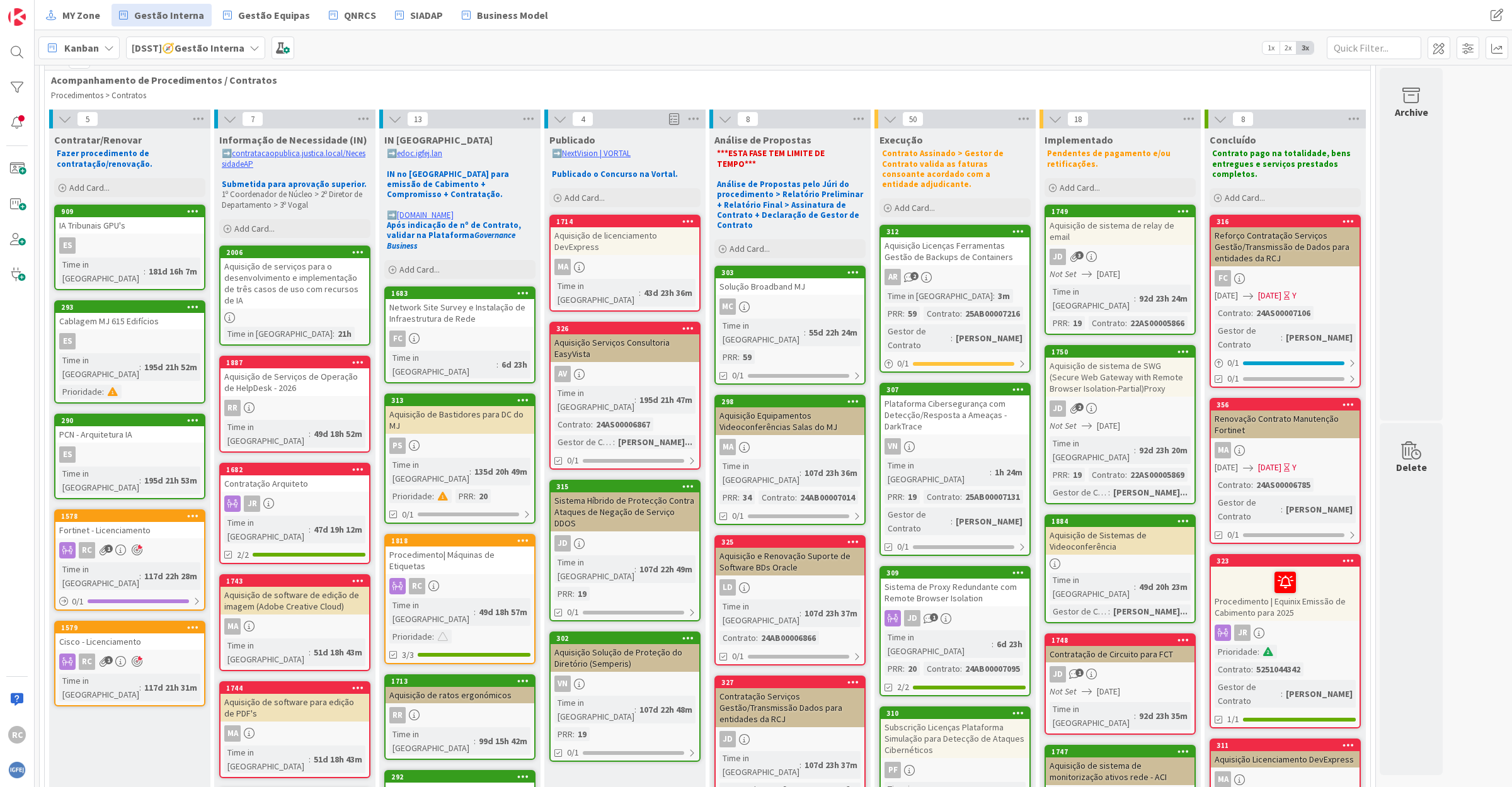
scroll to position [79, 0]
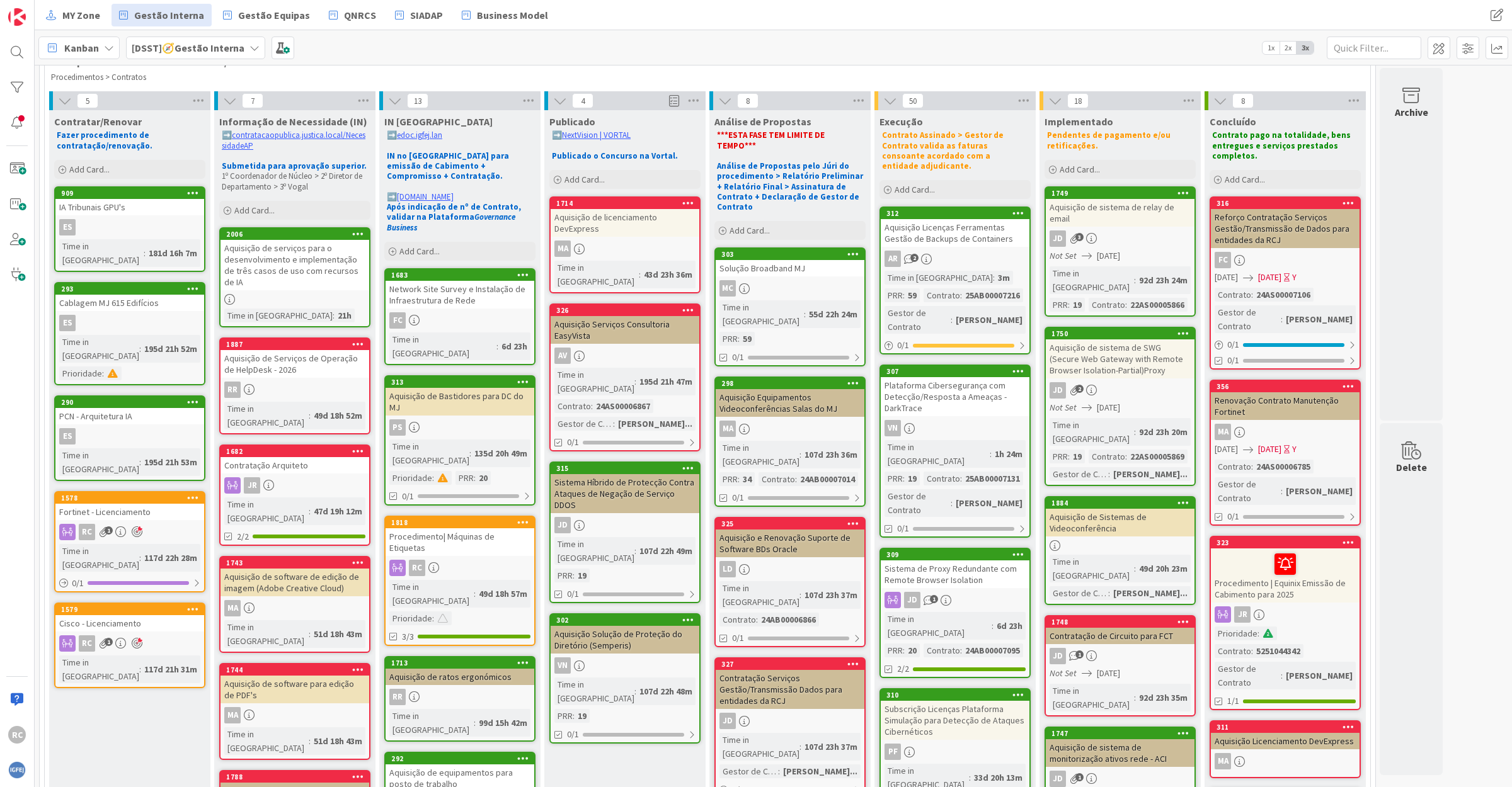
click at [300, 457] on div "Contratação Arquiteto" at bounding box center [295, 466] width 149 height 17
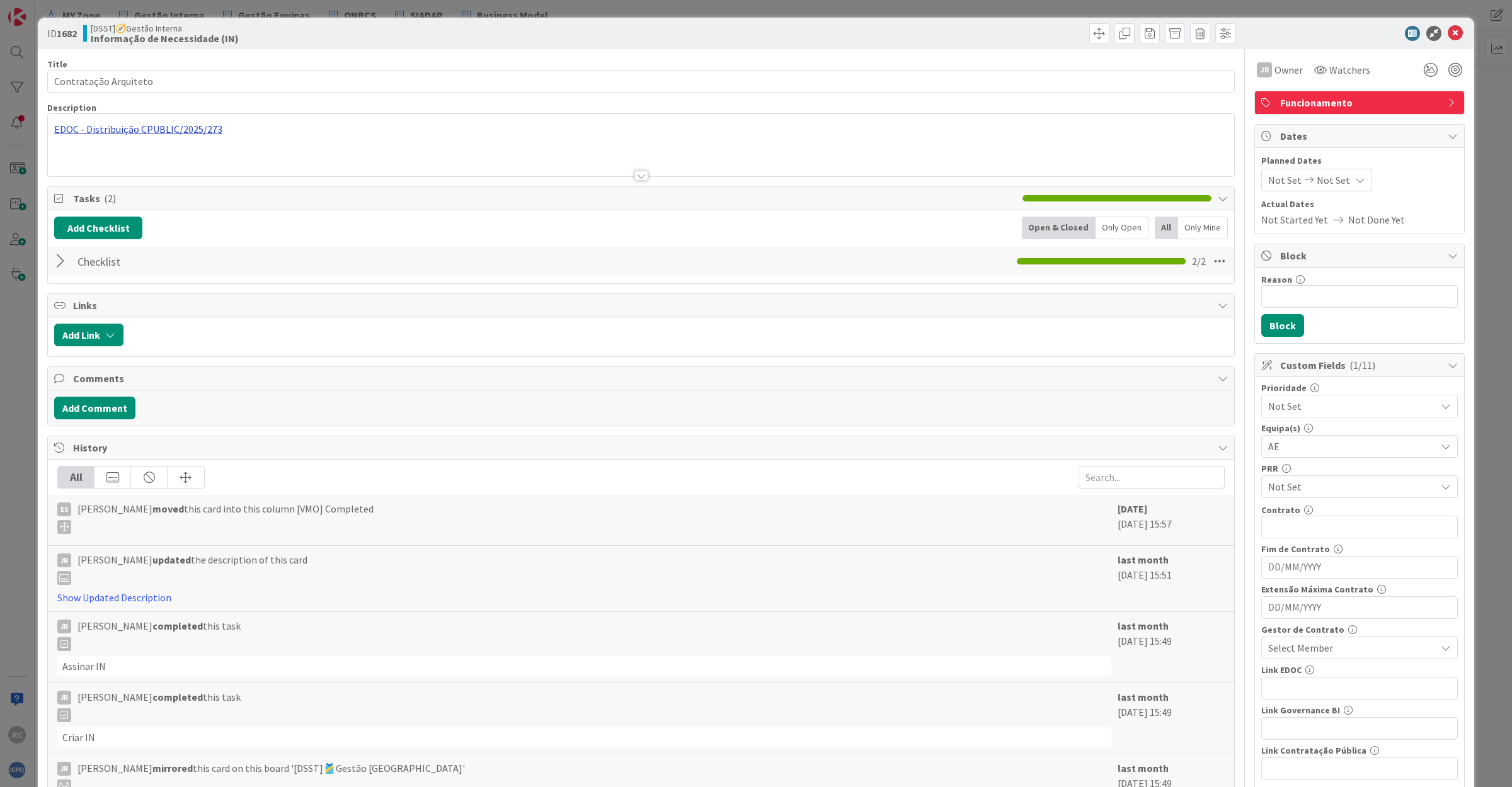
click at [120, 129] on div "EDOC - Distribuição CPUBLIC/2025/273" at bounding box center [641, 145] width 1186 height 63
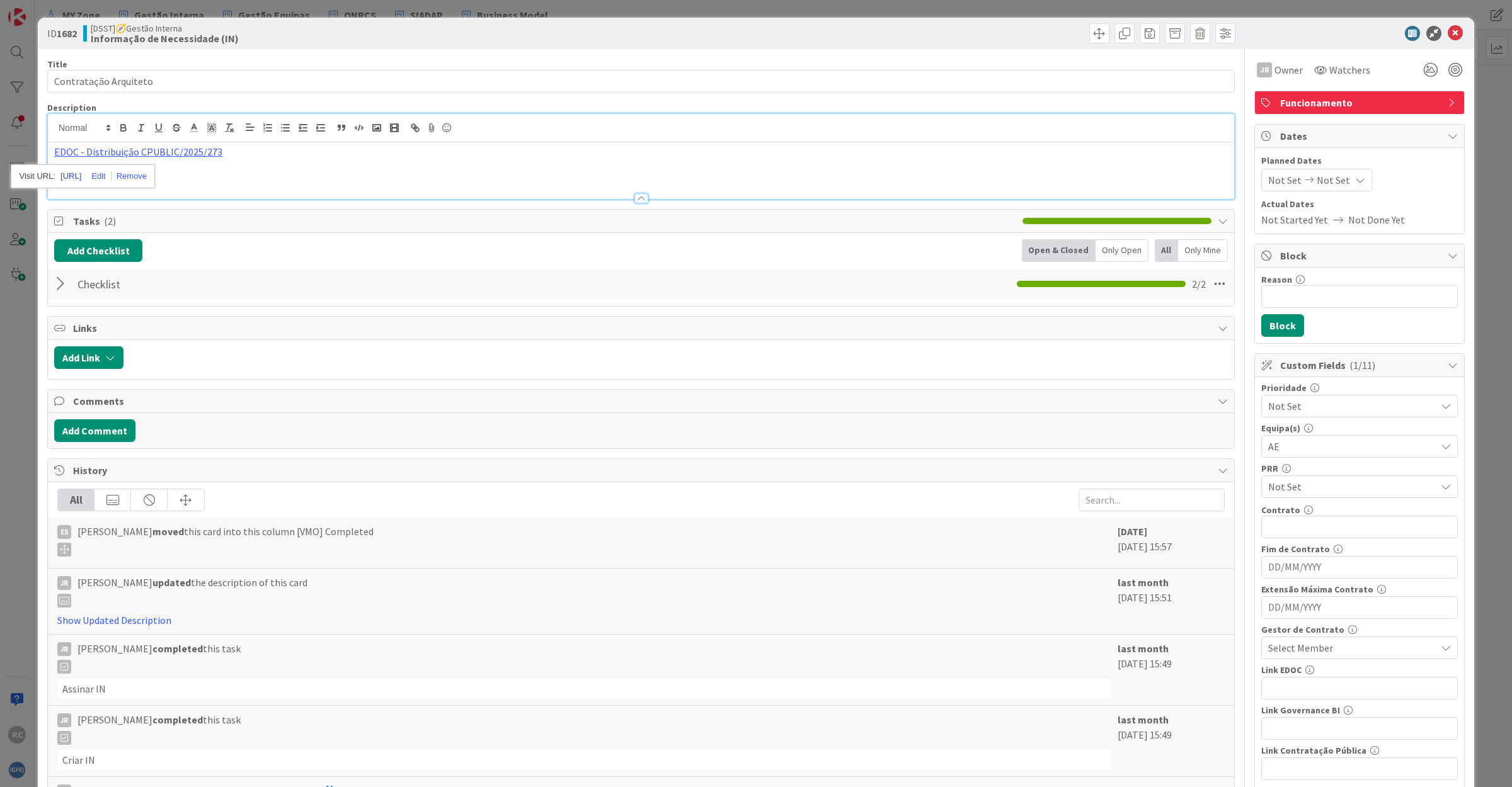
click at [81, 172] on link "[URL]" at bounding box center [70, 176] width 21 height 17
click at [1276, 68] on span "Owner" at bounding box center [1288, 70] width 29 height 15
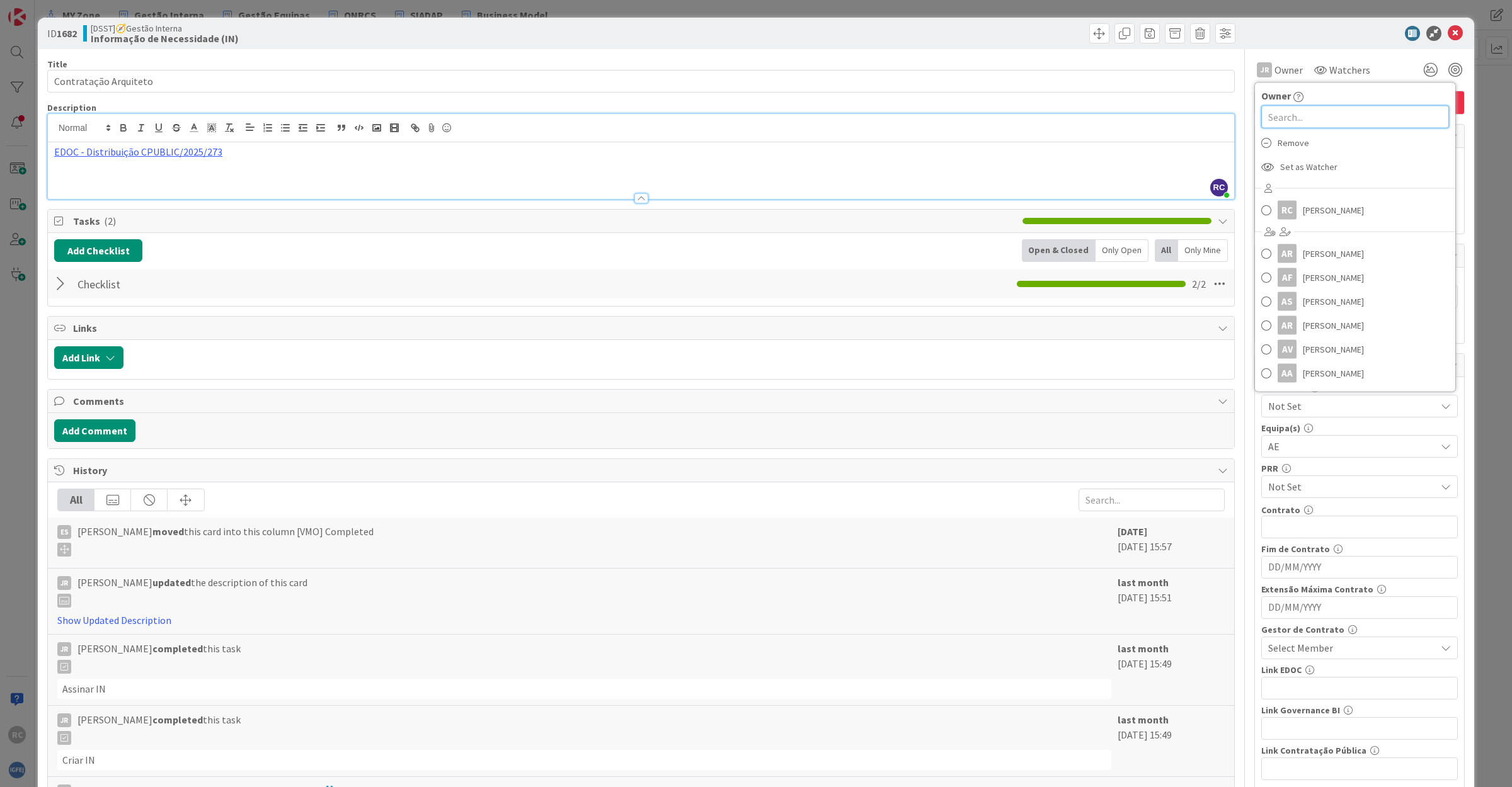
click at [1280, 116] on input "text" at bounding box center [1354, 117] width 187 height 23
type input "[PERSON_NAME]"
click at [1261, 215] on span at bounding box center [1265, 220] width 10 height 18
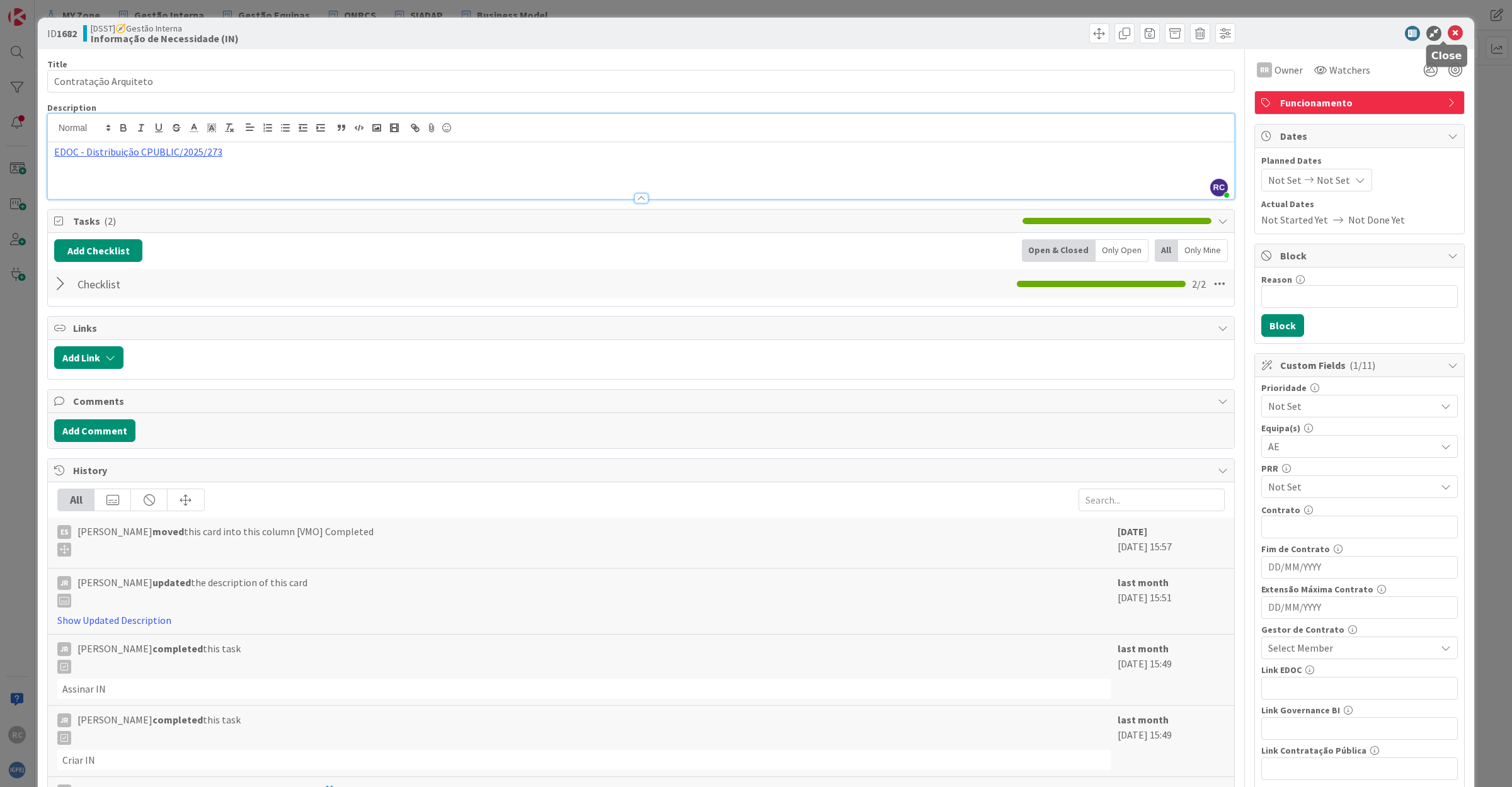
click at [1447, 27] on icon at bounding box center [1455, 33] width 15 height 15
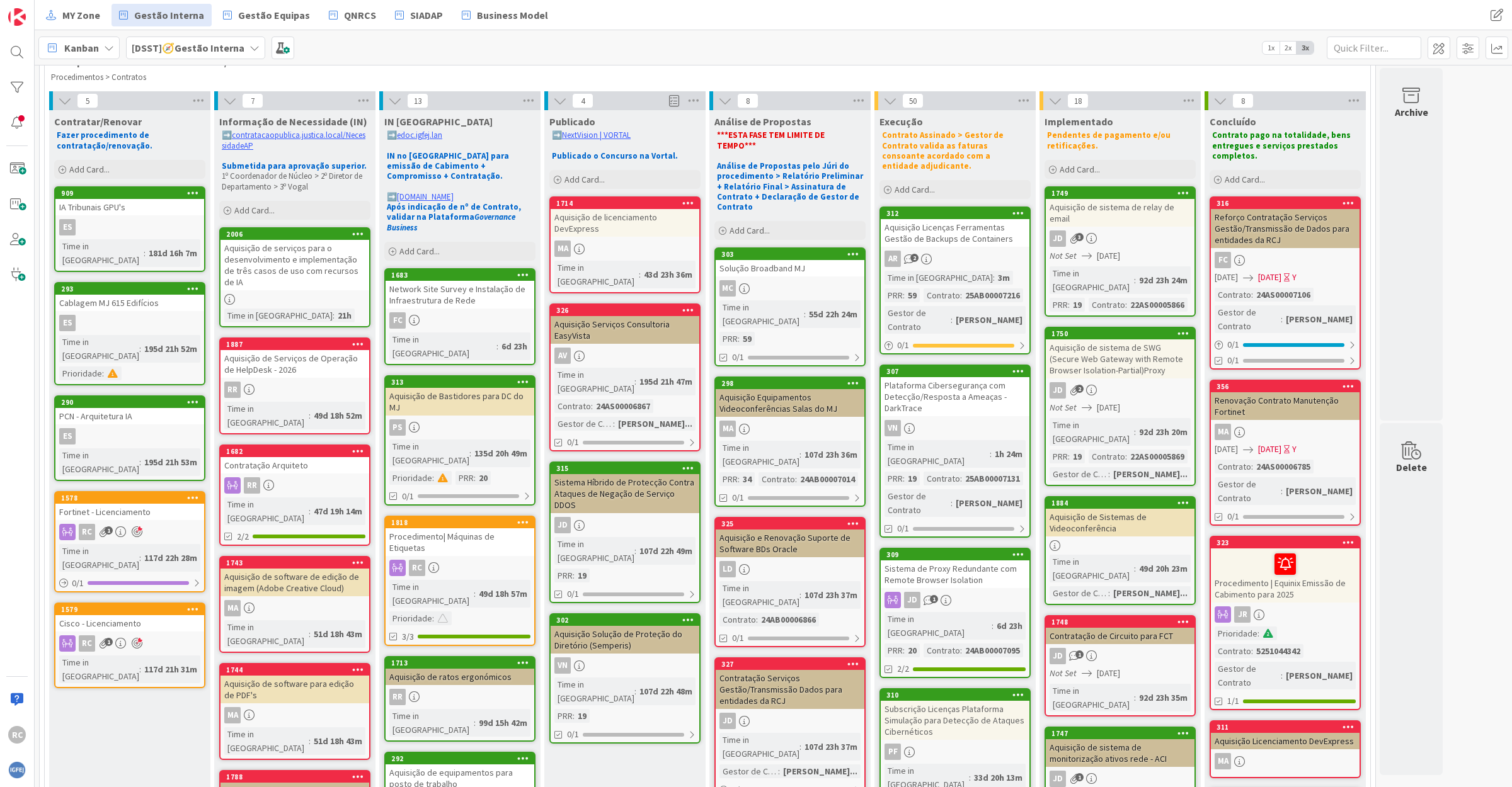
click at [302, 569] on div "Aquisição de software de edição de imagem (Adobe Creative Cloud)" at bounding box center [295, 583] width 149 height 28
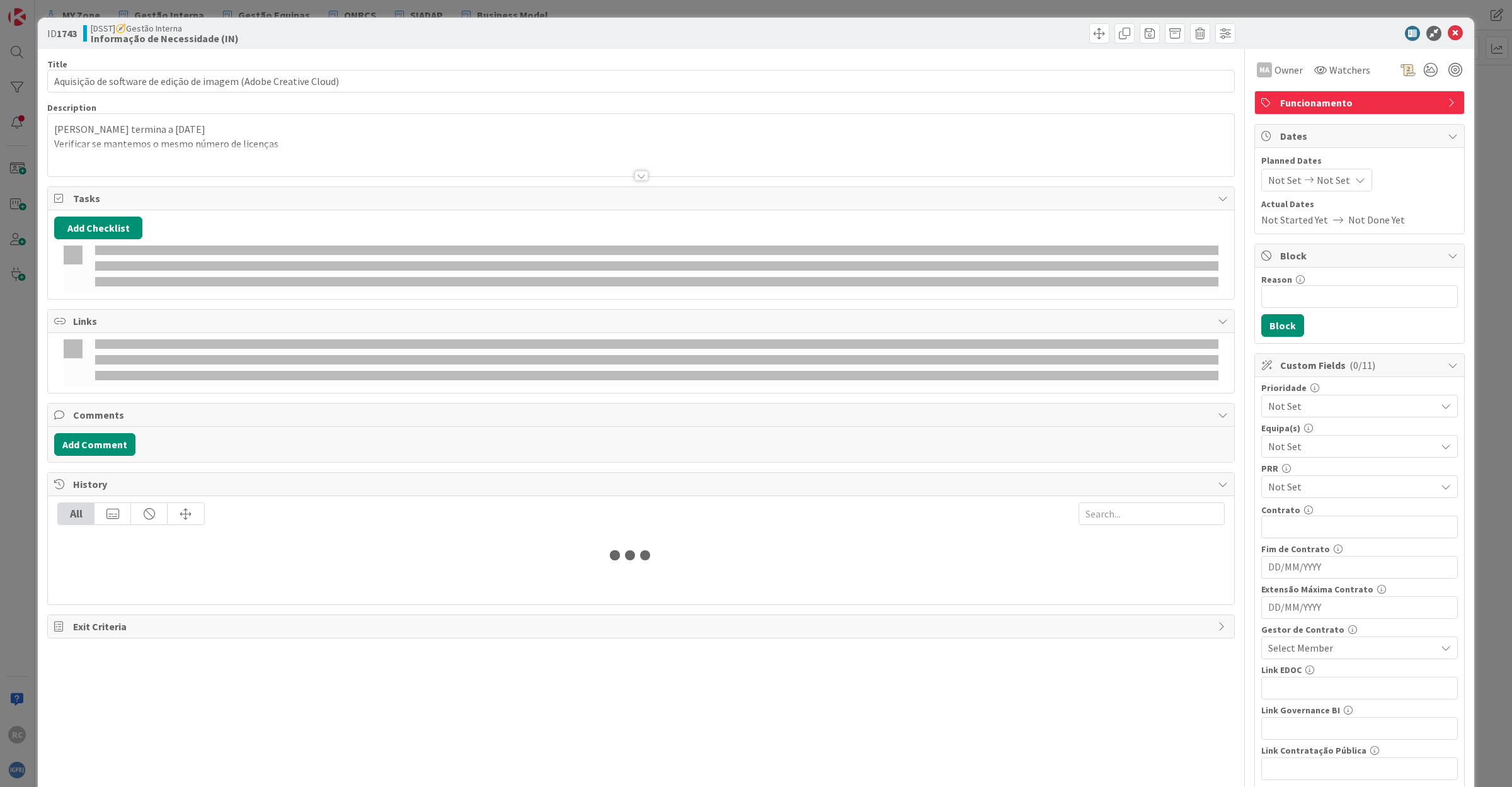
type input "Aquisição de software de edição de imagem (Adobe Creative Cloud)"
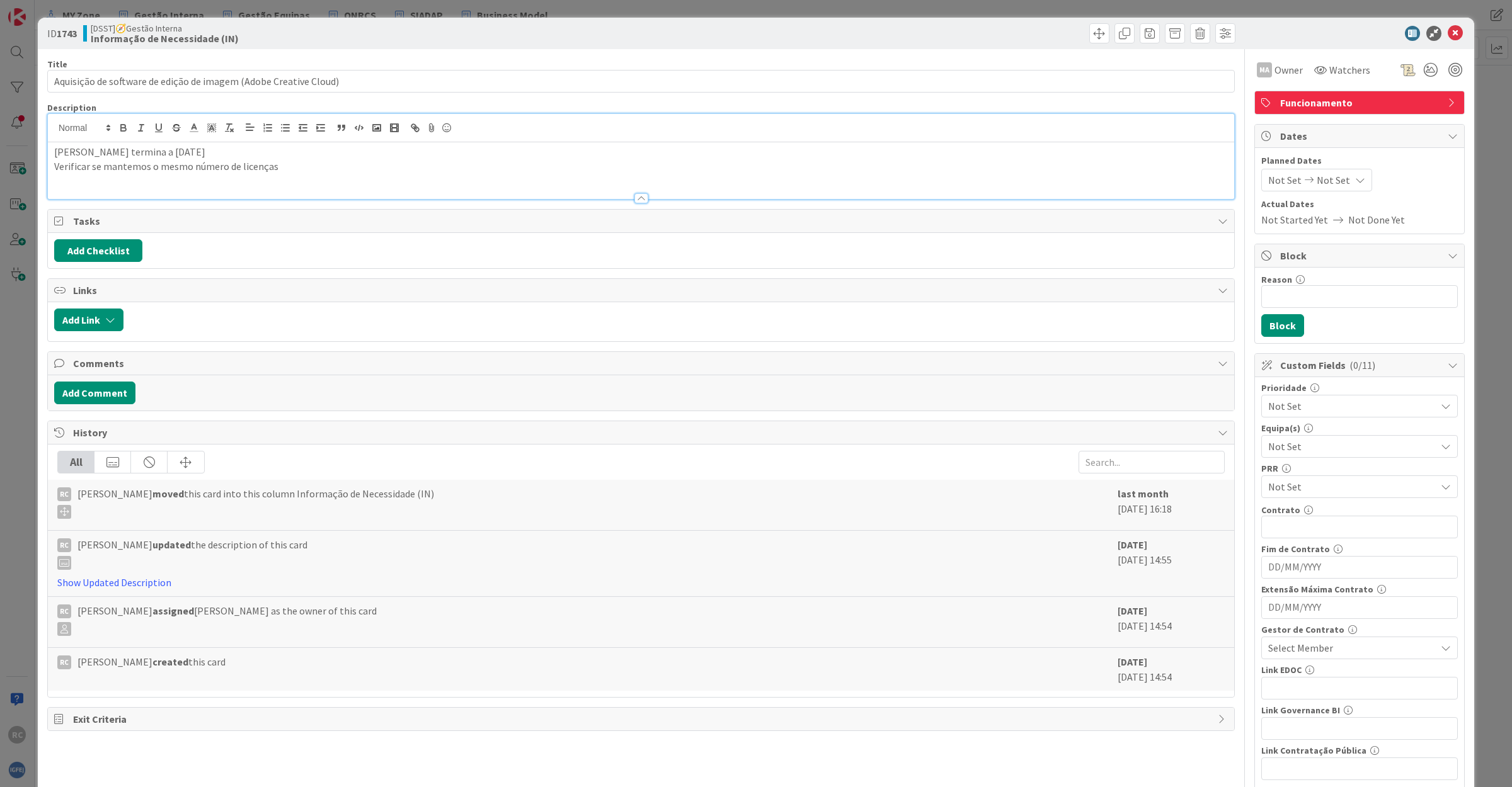
click at [260, 140] on div "[PERSON_NAME] termina a [DATE] Verificar se mantemos o mesmo número de licenças" at bounding box center [641, 156] width 1186 height 85
click at [306, 163] on p "Verificar se mantemos o mesmo número de licenças" at bounding box center [641, 167] width 1173 height 15
click at [1447, 30] on icon at bounding box center [1455, 33] width 15 height 15
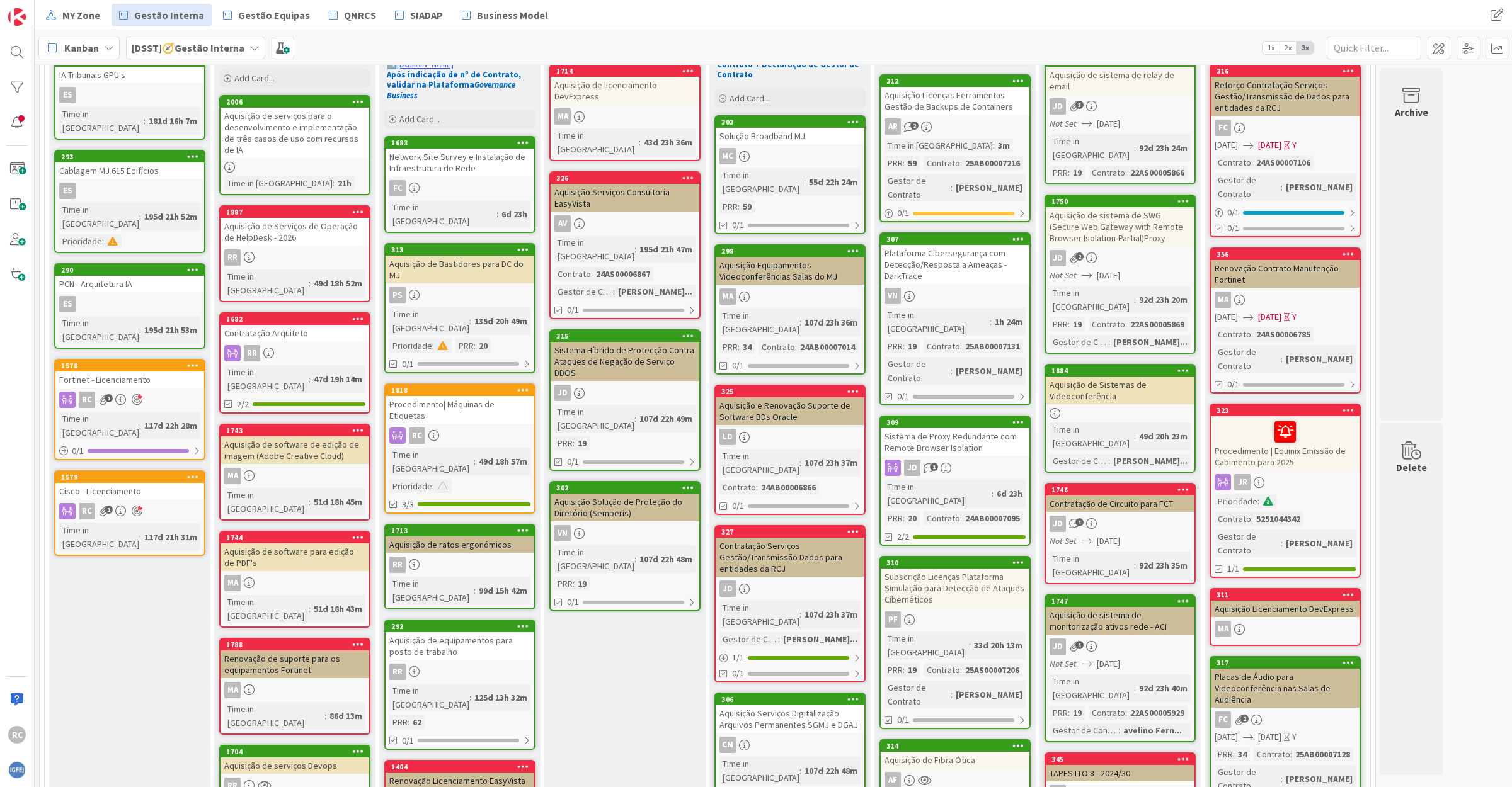
scroll to position [236, 0]
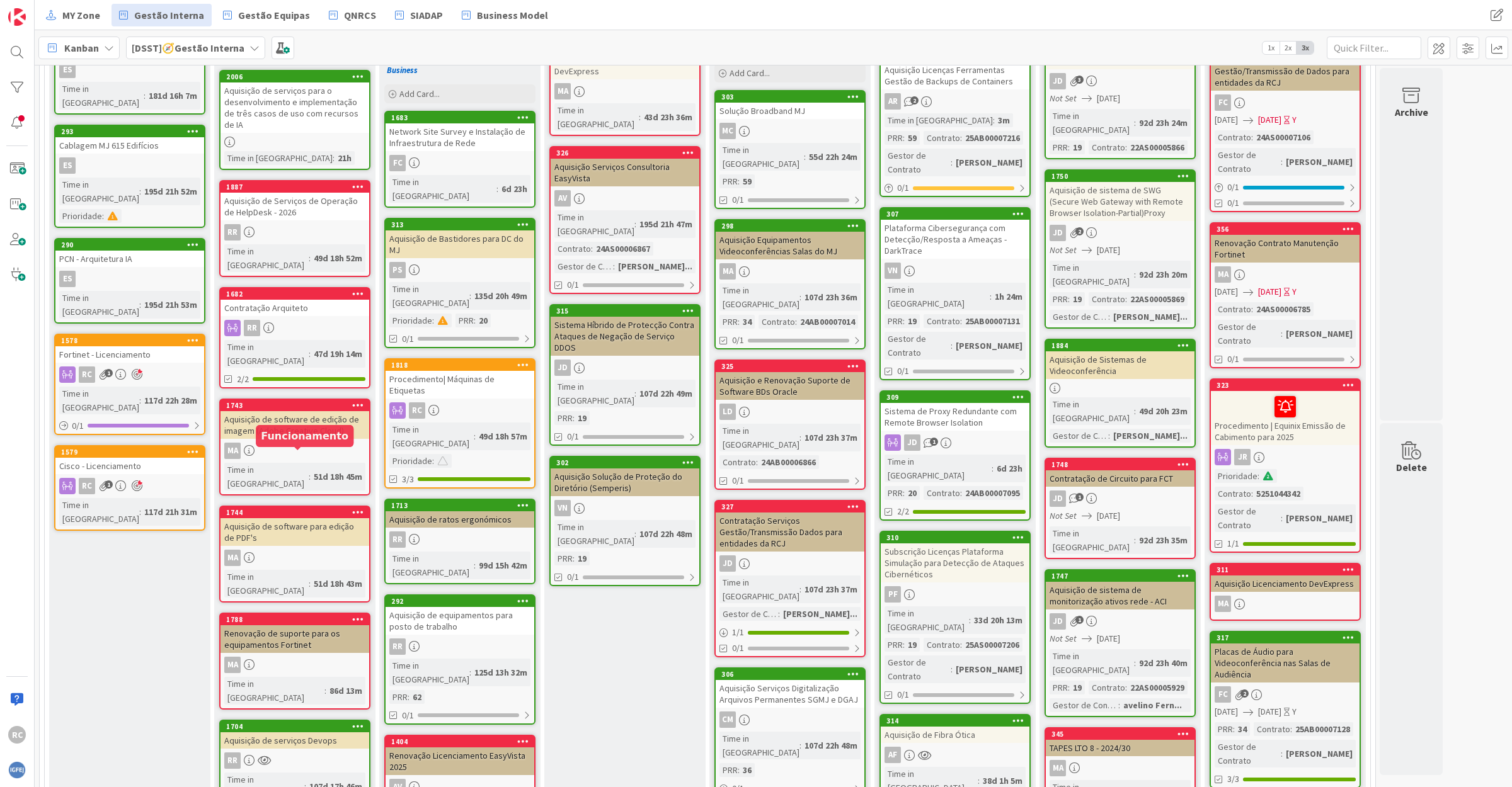
click at [288, 508] on div "1744" at bounding box center [297, 513] width 143 height 9
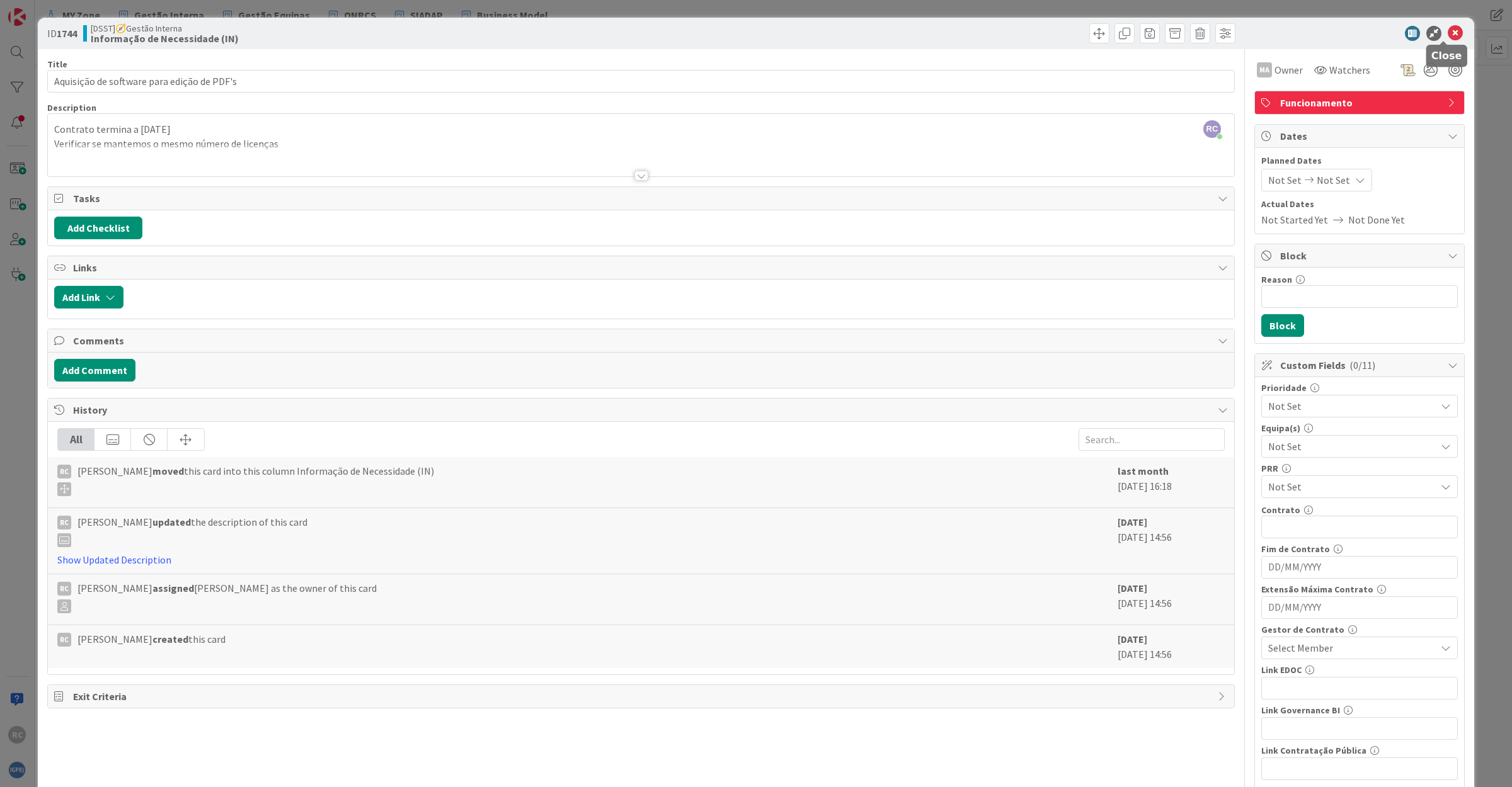
click at [1447, 30] on icon at bounding box center [1455, 33] width 15 height 15
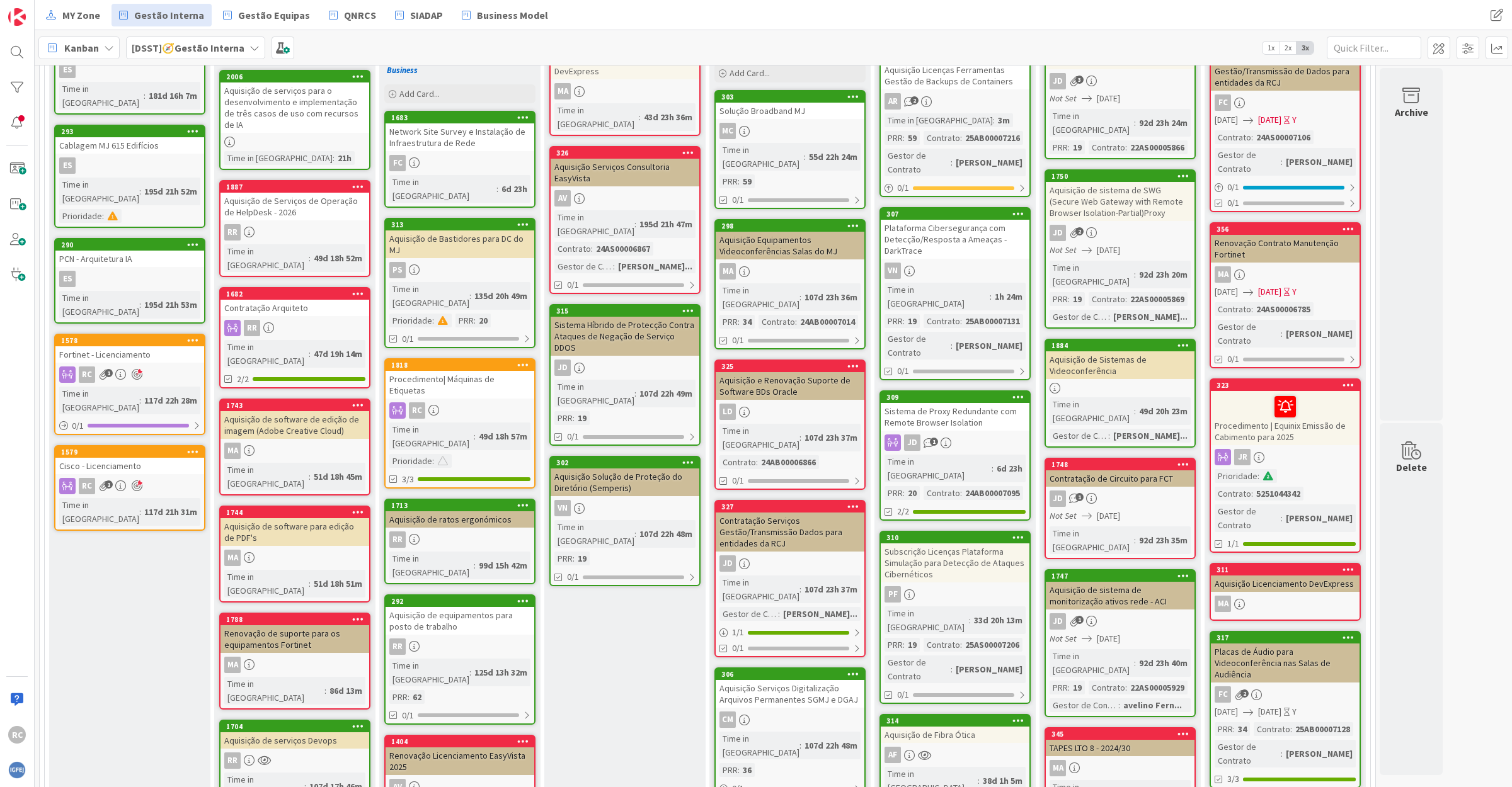
click at [296, 733] on div "Aquisição de serviços Devops" at bounding box center [295, 741] width 149 height 17
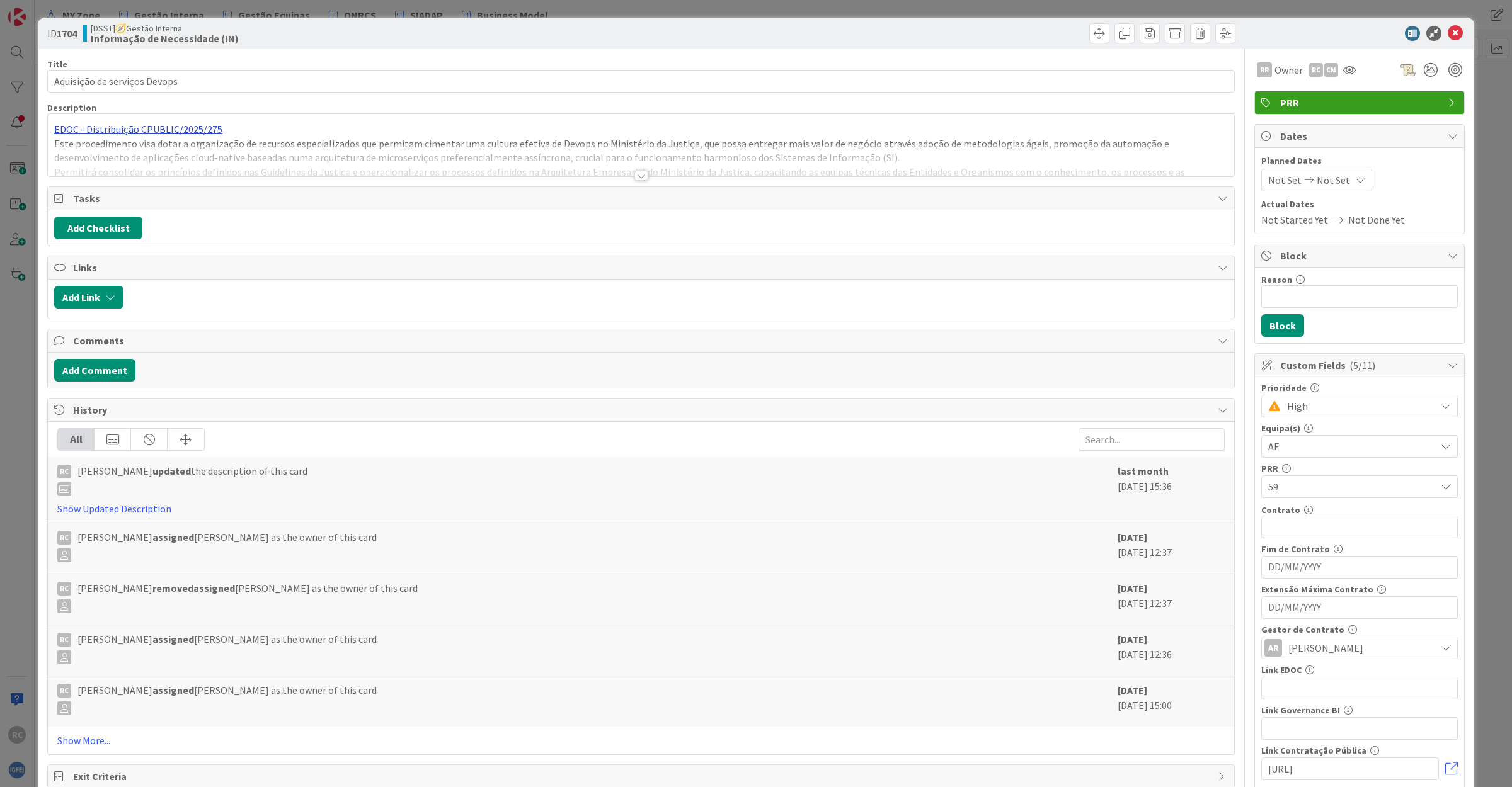
click at [164, 129] on div "EDOC - Distribuição CPUBLIC/2025/275 Este procedimento visa dotar a organização…" at bounding box center [641, 145] width 1186 height 63
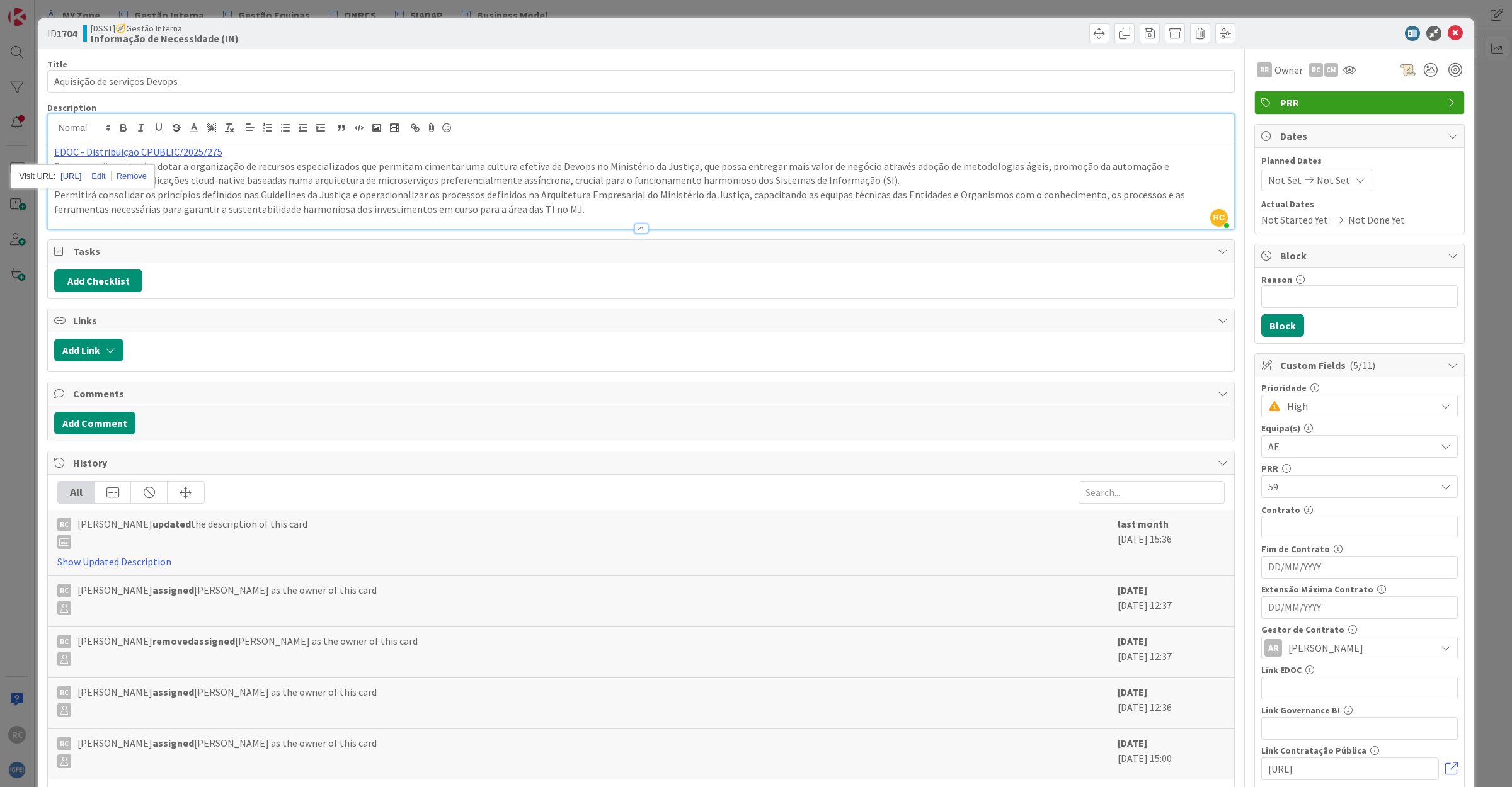
click at [81, 177] on link "[URL]" at bounding box center [70, 176] width 21 height 17
click at [1447, 29] on icon at bounding box center [1455, 33] width 15 height 15
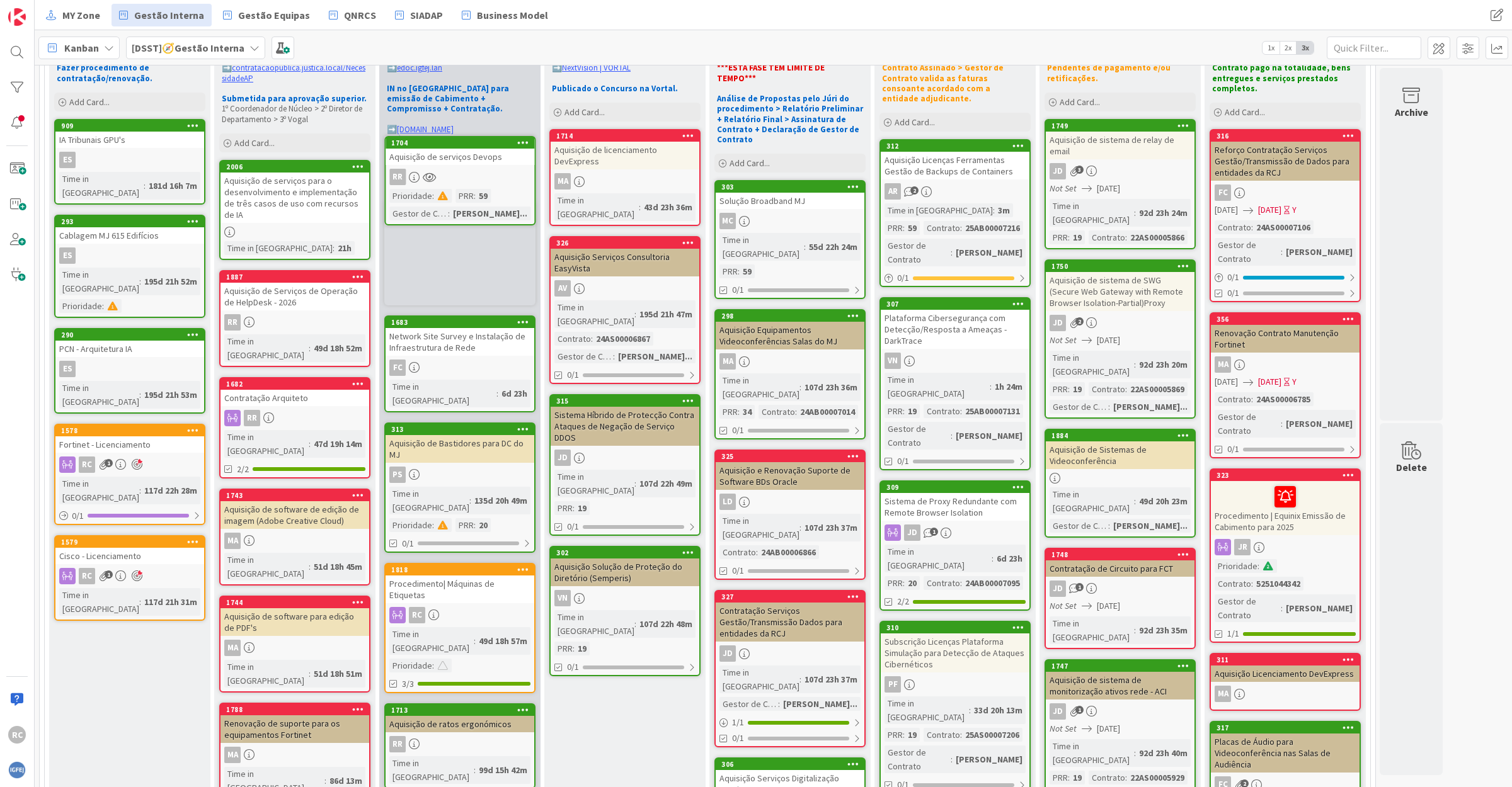
scroll to position [111, 0]
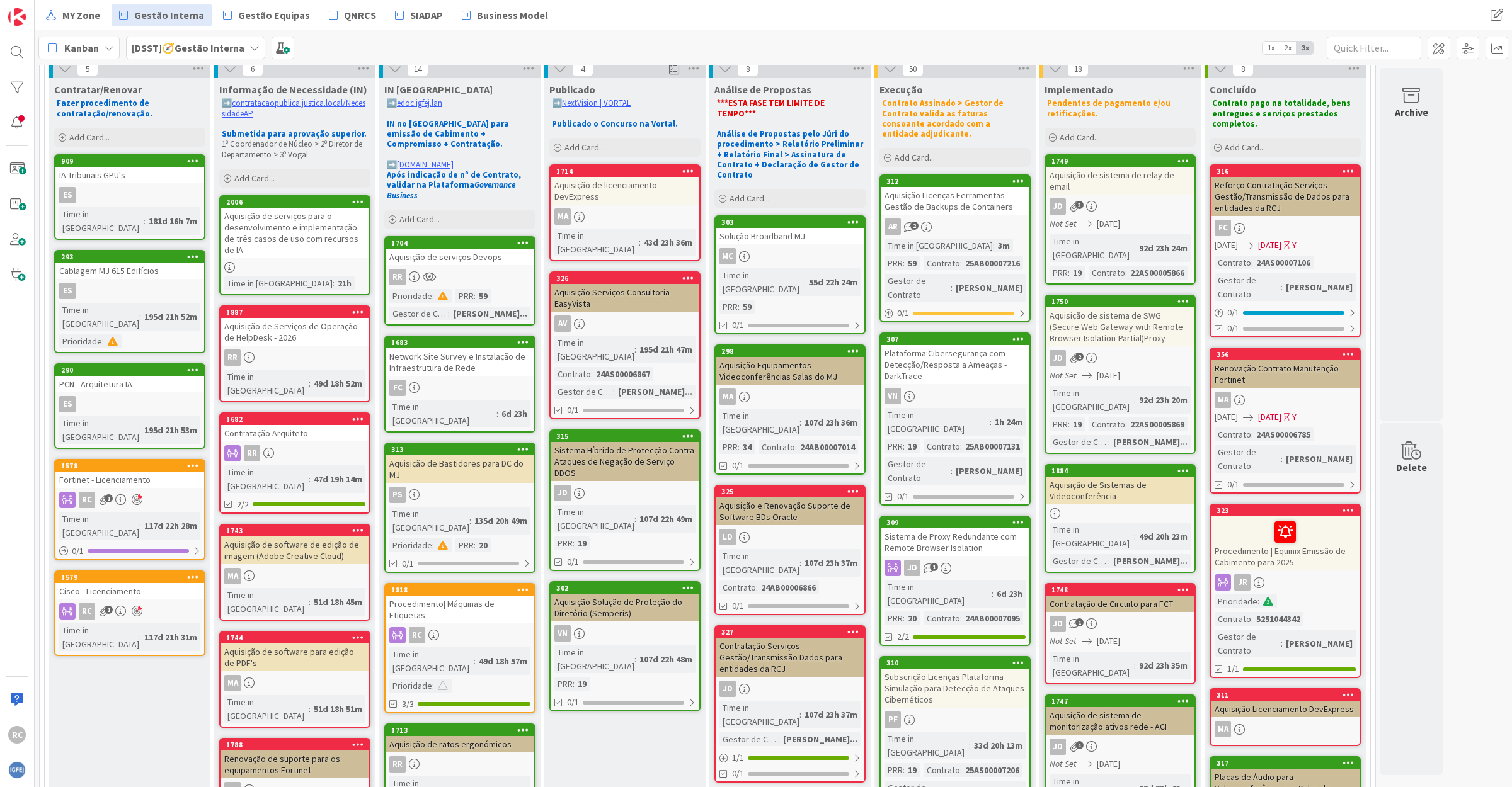
click at [619, 186] on div "Aquisição de licenciamento DevExpress" at bounding box center [624, 191] width 149 height 28
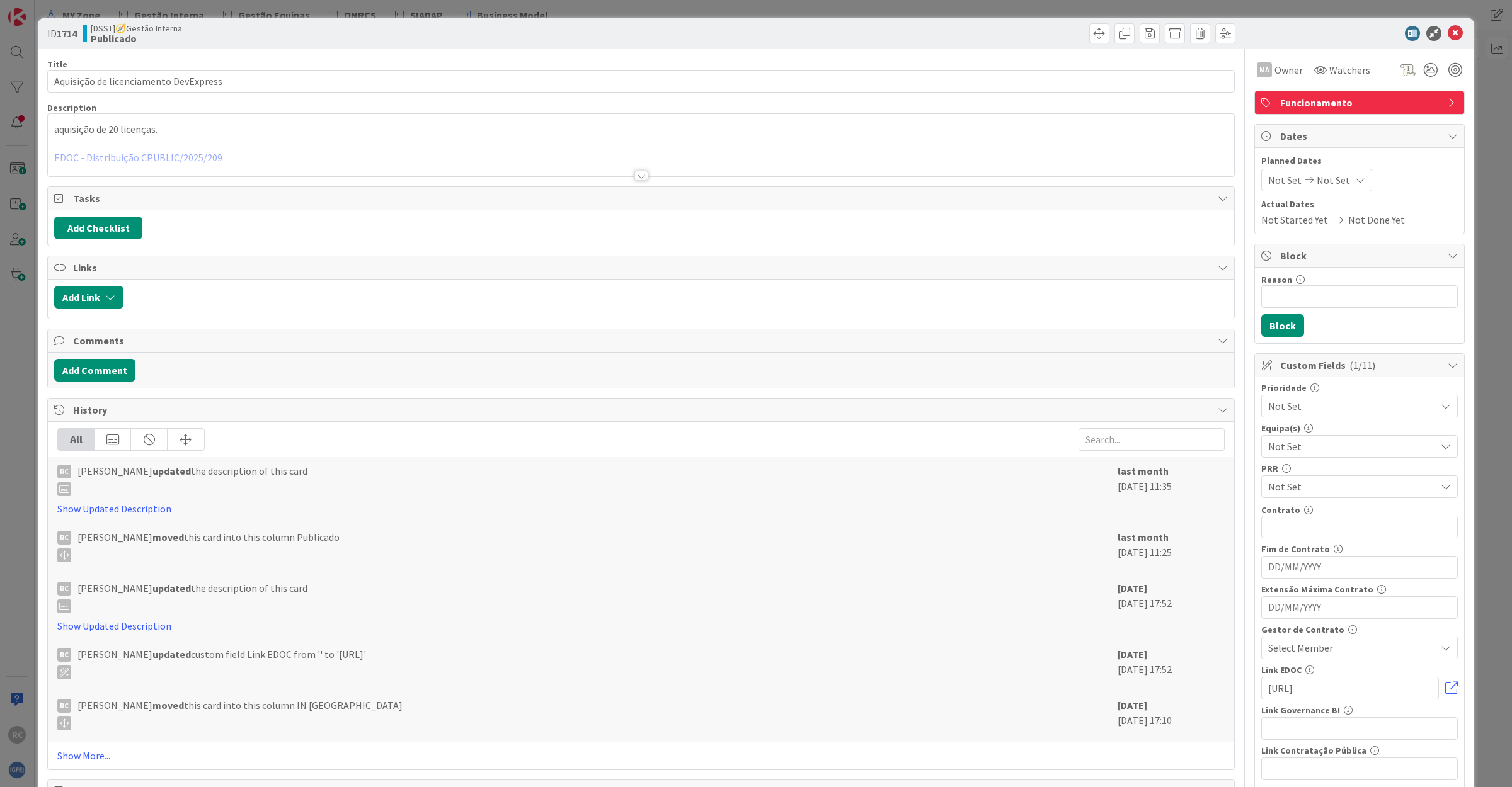
click at [174, 156] on div at bounding box center [641, 160] width 1186 height 32
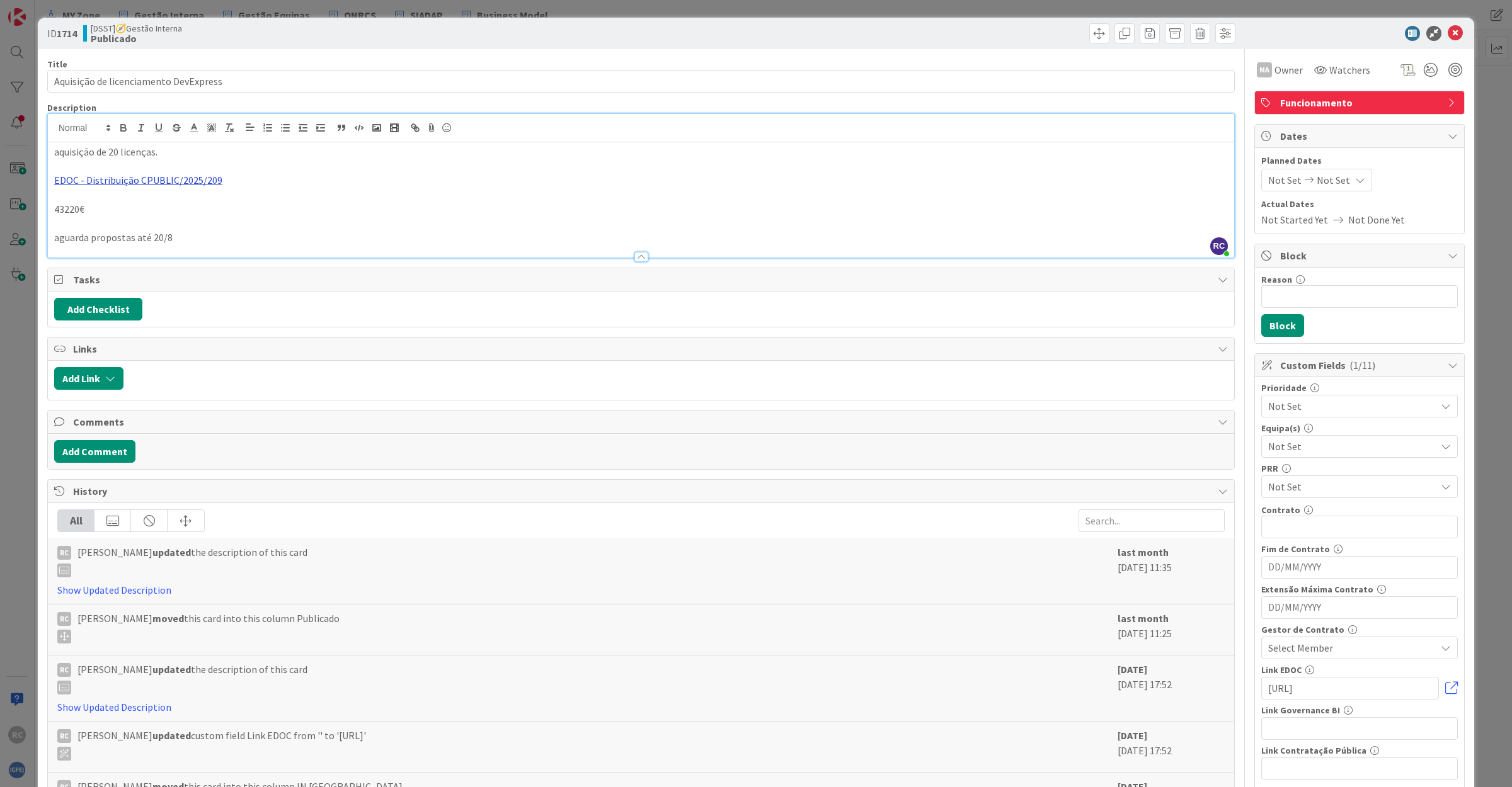
click at [174, 183] on link "EDOC - Distribuição CPUBLIC/2025/209" at bounding box center [139, 180] width 168 height 13
click at [81, 208] on link "[URL]" at bounding box center [70, 205] width 21 height 17
click at [359, 174] on p "EDOC - Distribuição CPUBLIC/2025/209" at bounding box center [641, 181] width 1173 height 15
click at [189, 235] on p "aguarda propostas até 20/8" at bounding box center [641, 238] width 1173 height 15
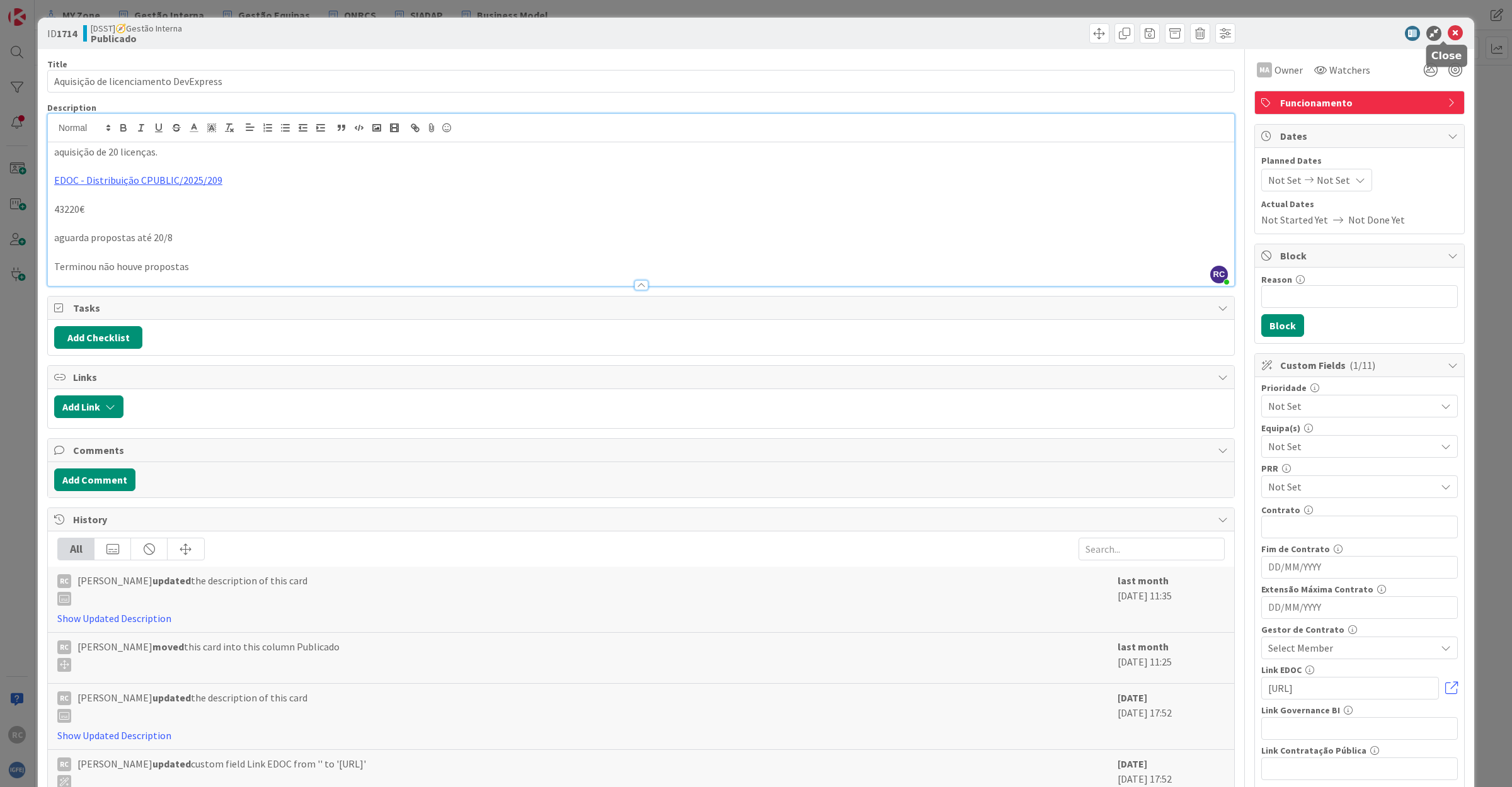
click at [1447, 27] on icon at bounding box center [1455, 33] width 15 height 15
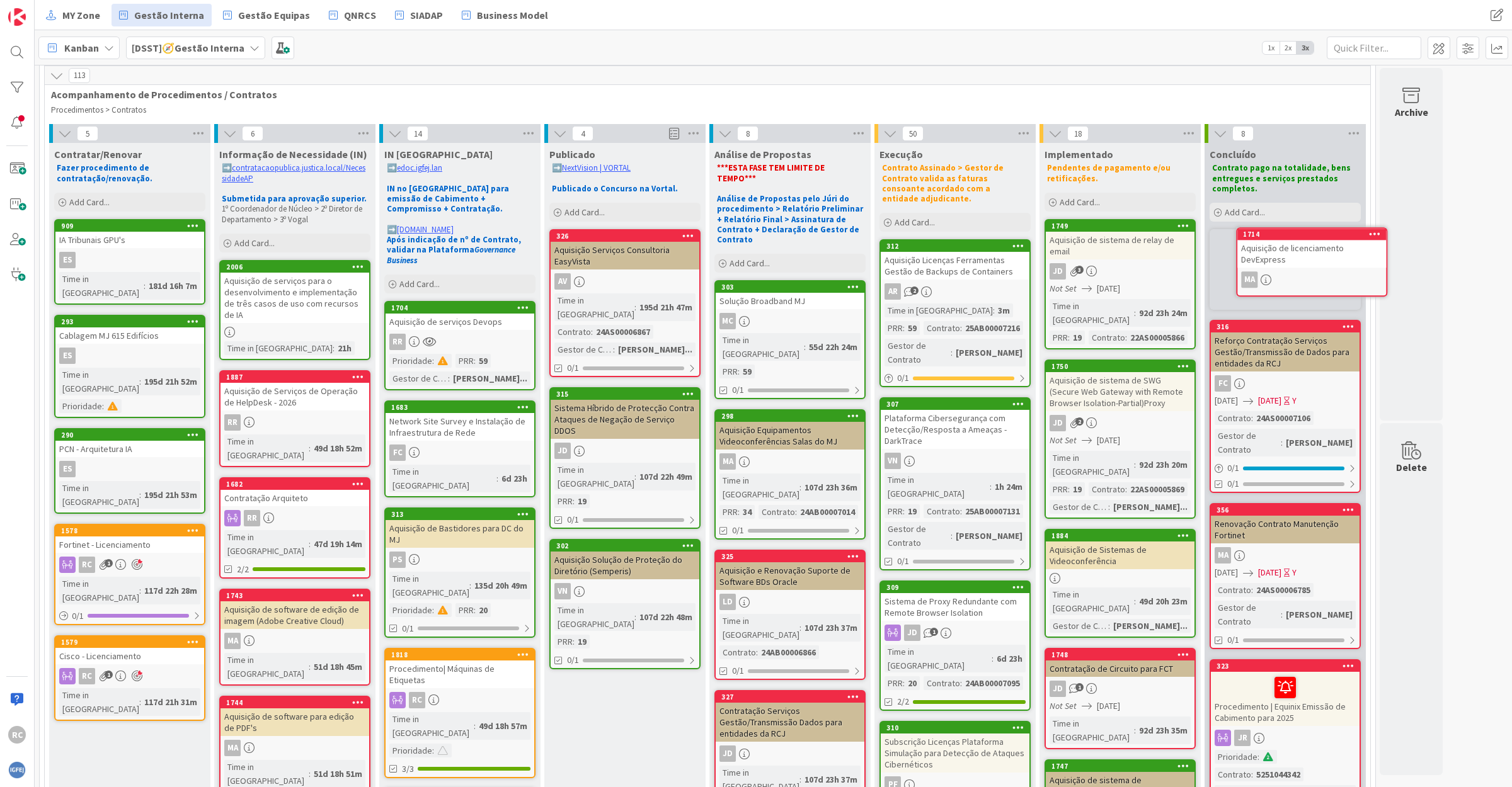
scroll to position [42, 0]
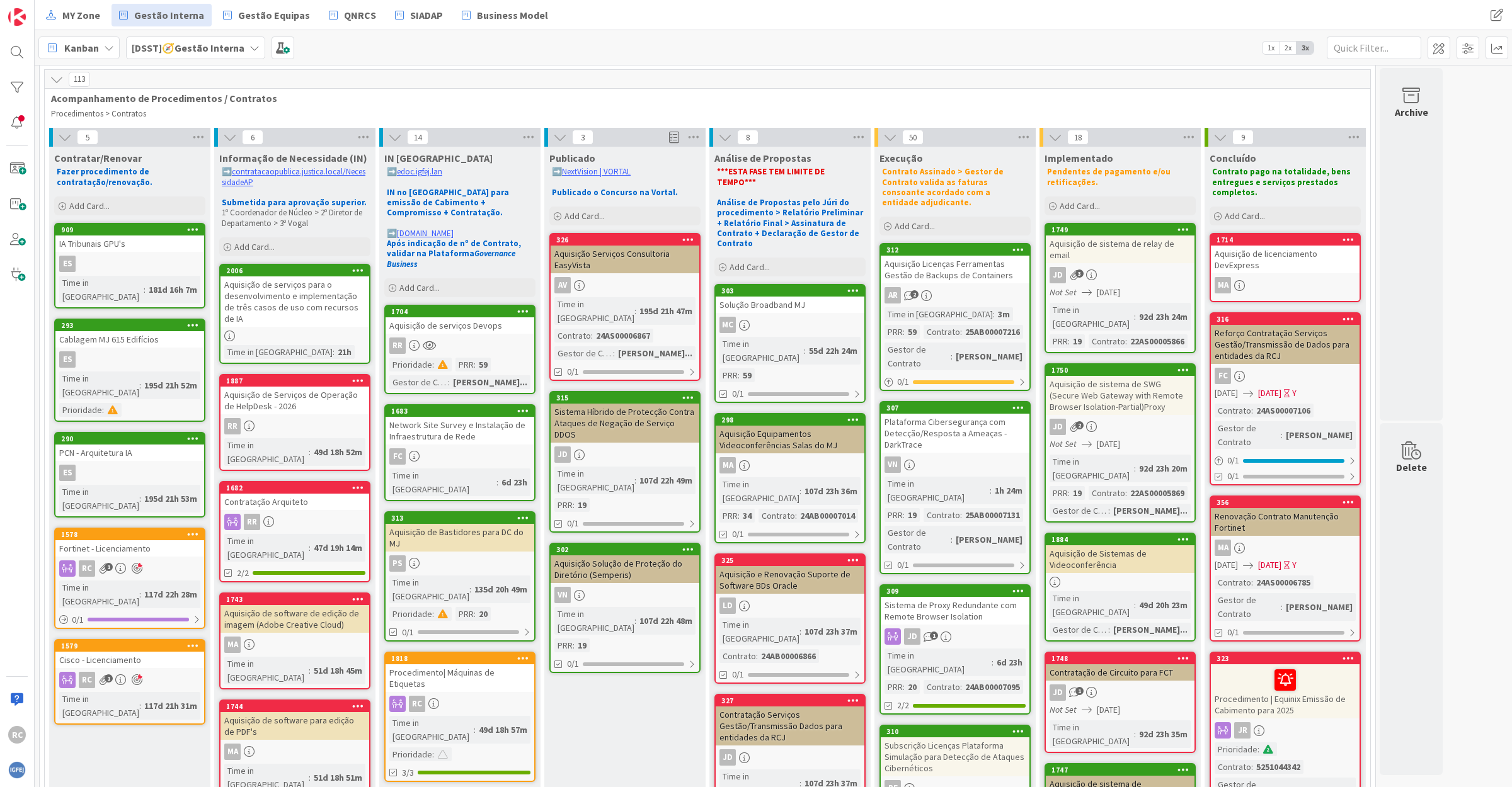
click at [427, 430] on div "Network Site Survey e Instalação de Infraestrutura de Rede" at bounding box center [459, 430] width 149 height 28
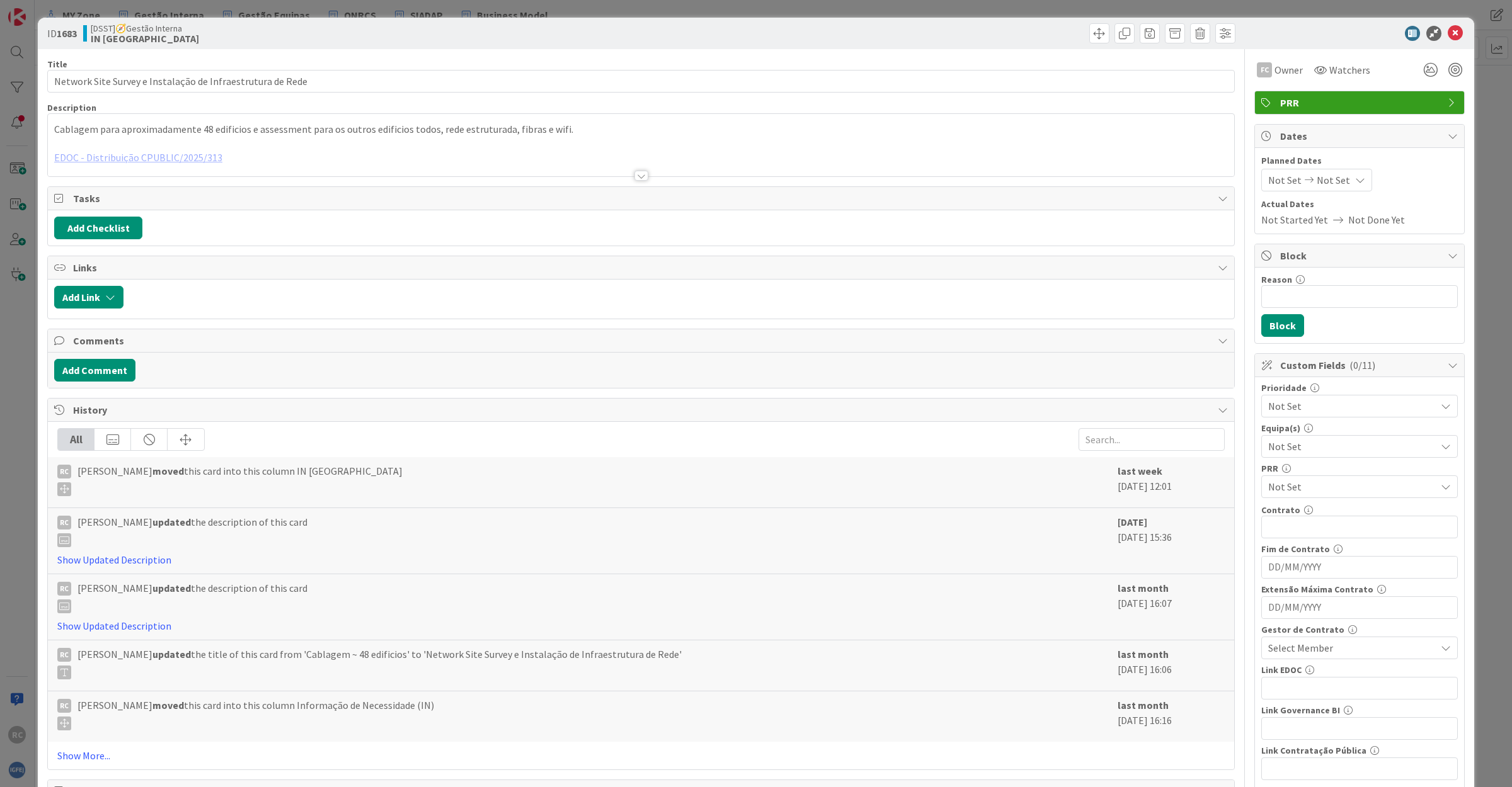
click at [165, 155] on div at bounding box center [641, 160] width 1186 height 32
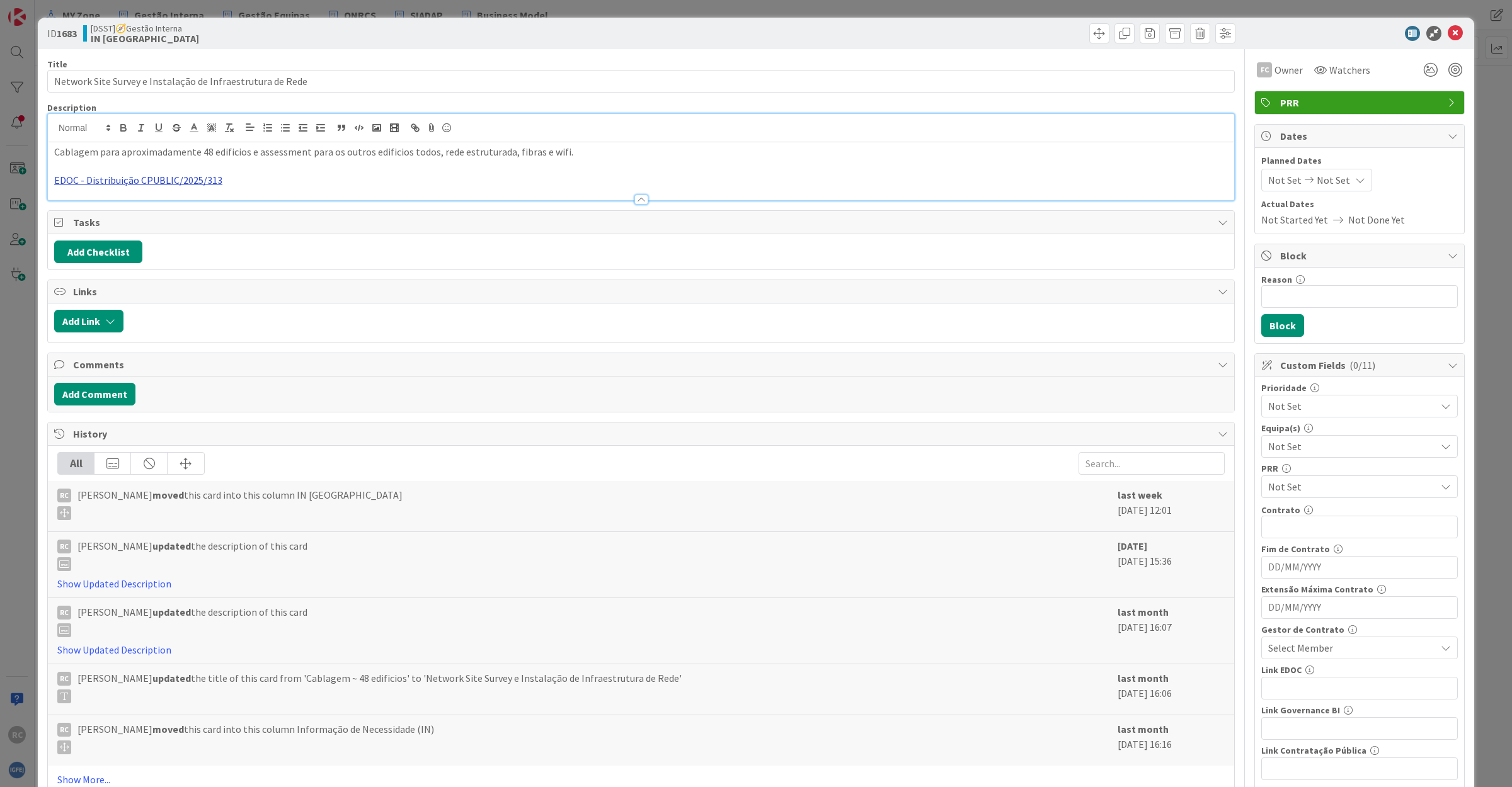
click at [175, 179] on link "EDOC - Distribuição CPUBLIC/2025/313" at bounding box center [139, 180] width 168 height 13
click at [81, 205] on link "[URL]" at bounding box center [70, 205] width 21 height 17
click at [259, 177] on p "EDOC - Distribuição CPUBLIC/2025/313" at bounding box center [641, 181] width 1173 height 15
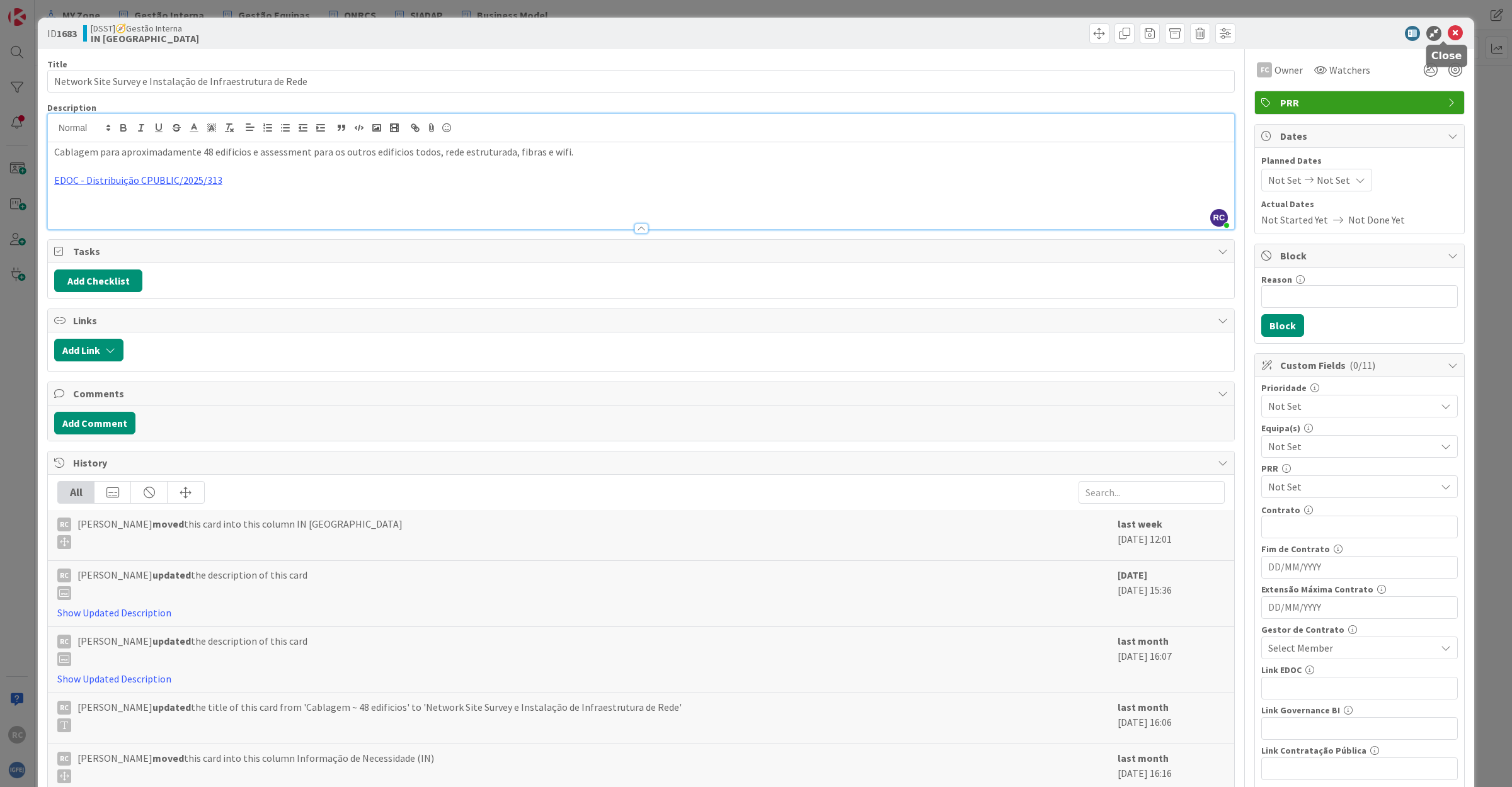
click at [1447, 33] on icon at bounding box center [1455, 33] width 15 height 15
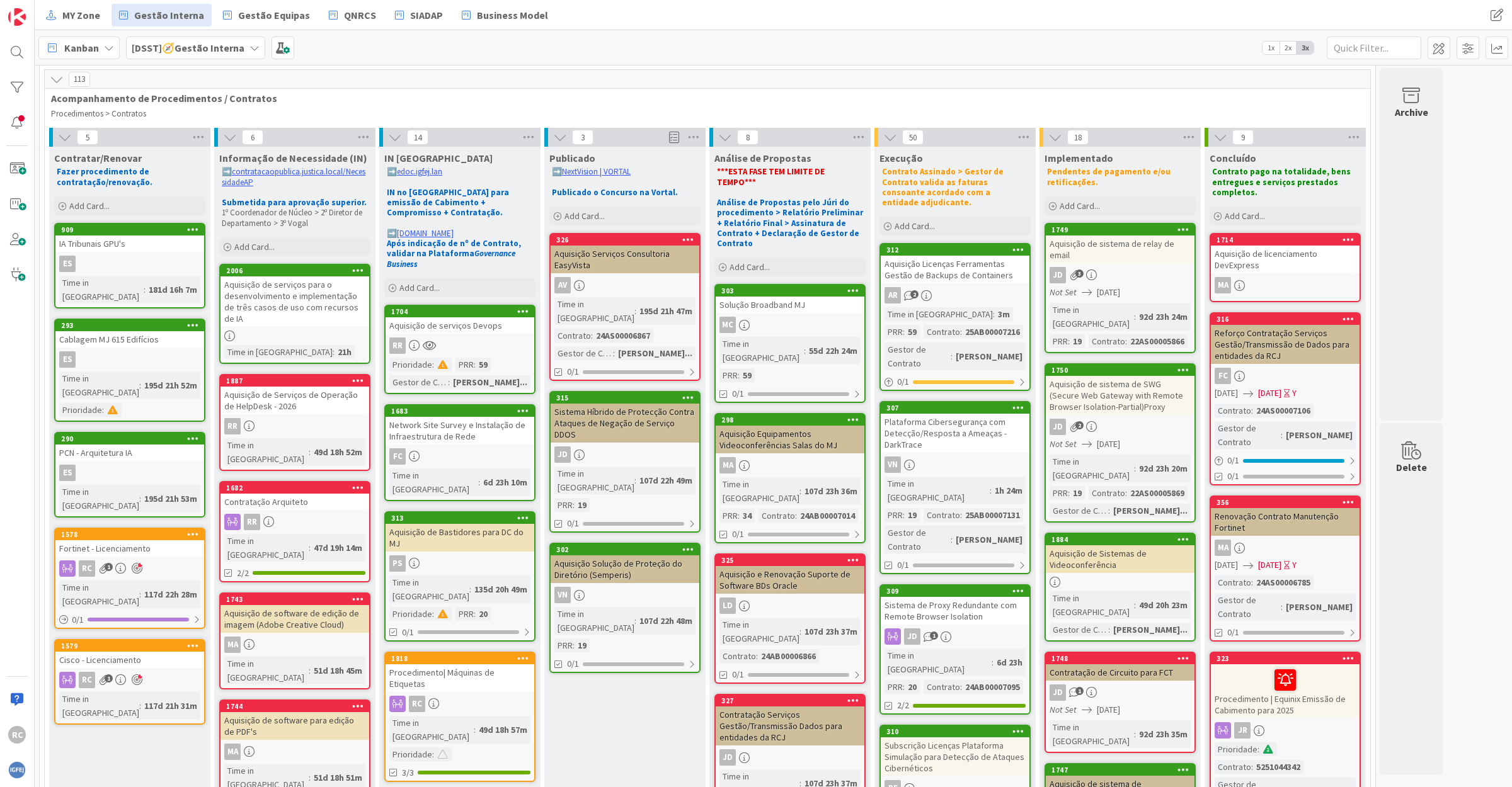
click at [439, 524] on div "Aquisição de Bastidores para DC do MJ" at bounding box center [459, 538] width 149 height 28
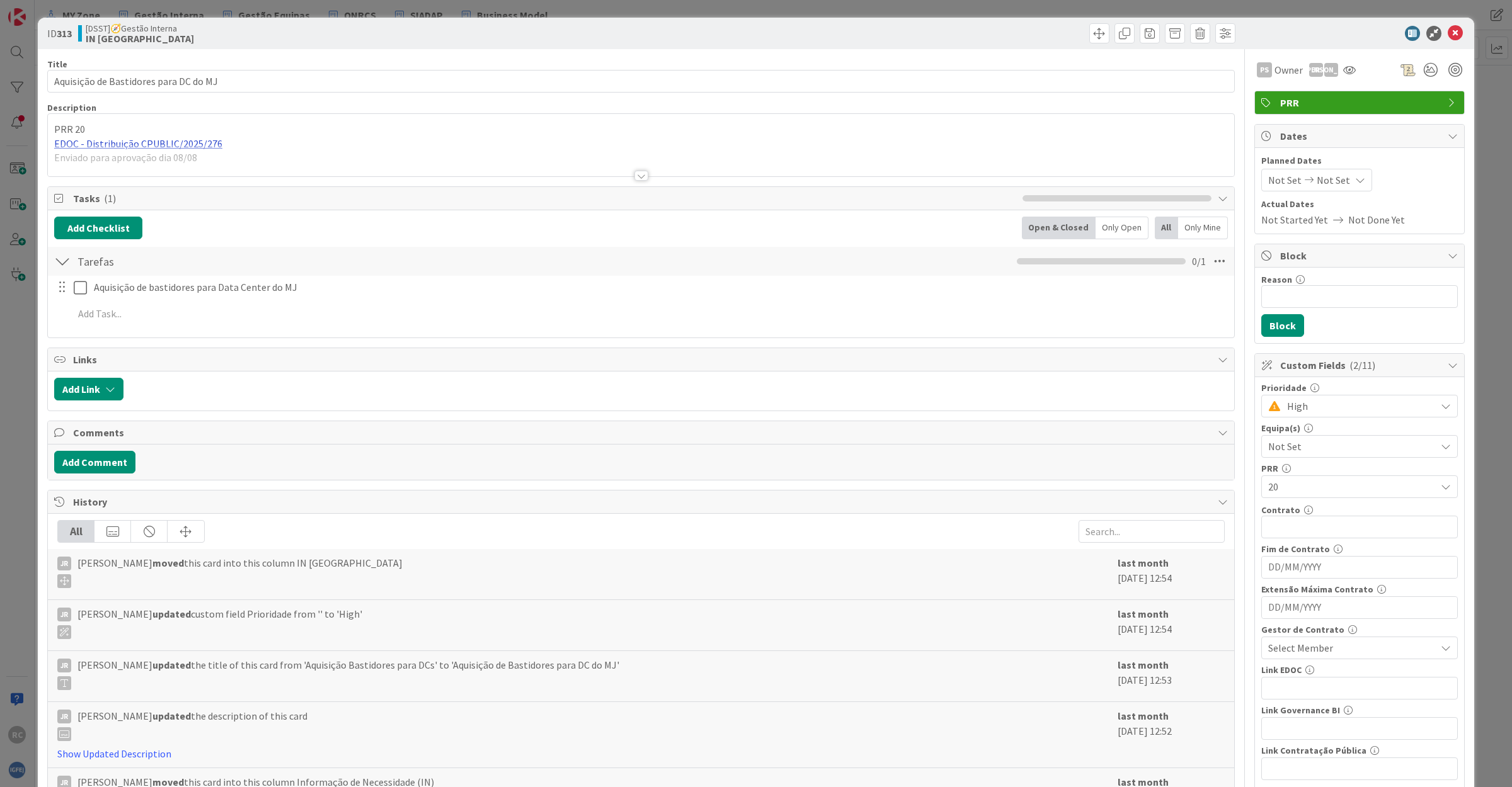
click at [121, 143] on div "PRR 20 EDOC - Distribuição CPUBLIC/2025/276 Enviado para aprovação dia 08/08" at bounding box center [641, 148] width 1186 height 56
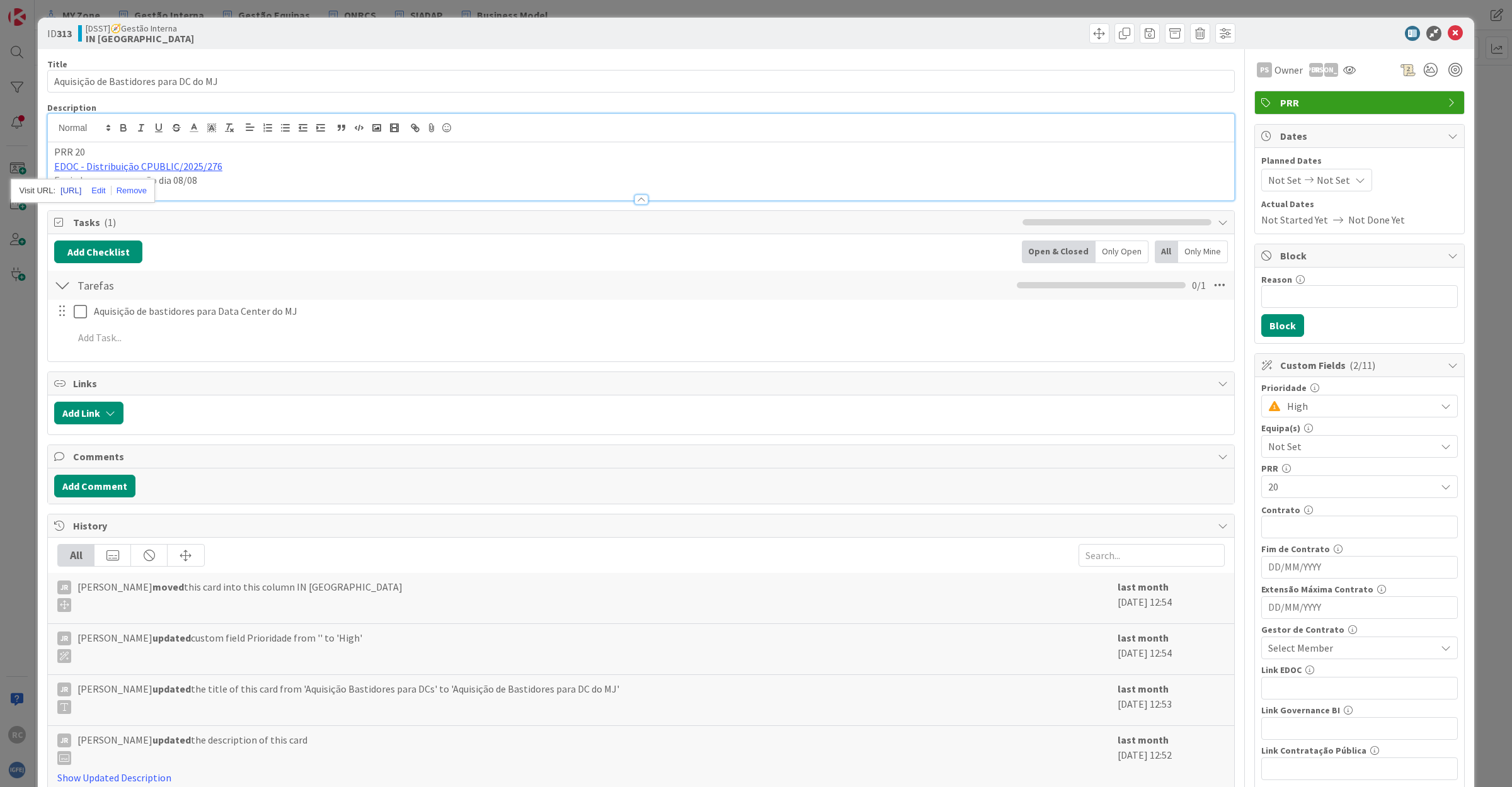
click at [81, 187] on link "[URL]" at bounding box center [70, 191] width 21 height 17
drag, startPoint x: 335, startPoint y: 170, endPoint x: 260, endPoint y: 184, distance: 76.3
click at [334, 171] on p "EDOC - Distribuição CPUBLIC/2025/276" at bounding box center [641, 167] width 1173 height 15
drag, startPoint x: 203, startPoint y: 183, endPoint x: -13, endPoint y: 181, distance: 216.0
click at [0, 181] on html "RC MY Zone Gestão Interna Gestão Equipas QNRCS SIADAP Business Model MY Zone Ge…" at bounding box center [756, 394] width 1512 height 787
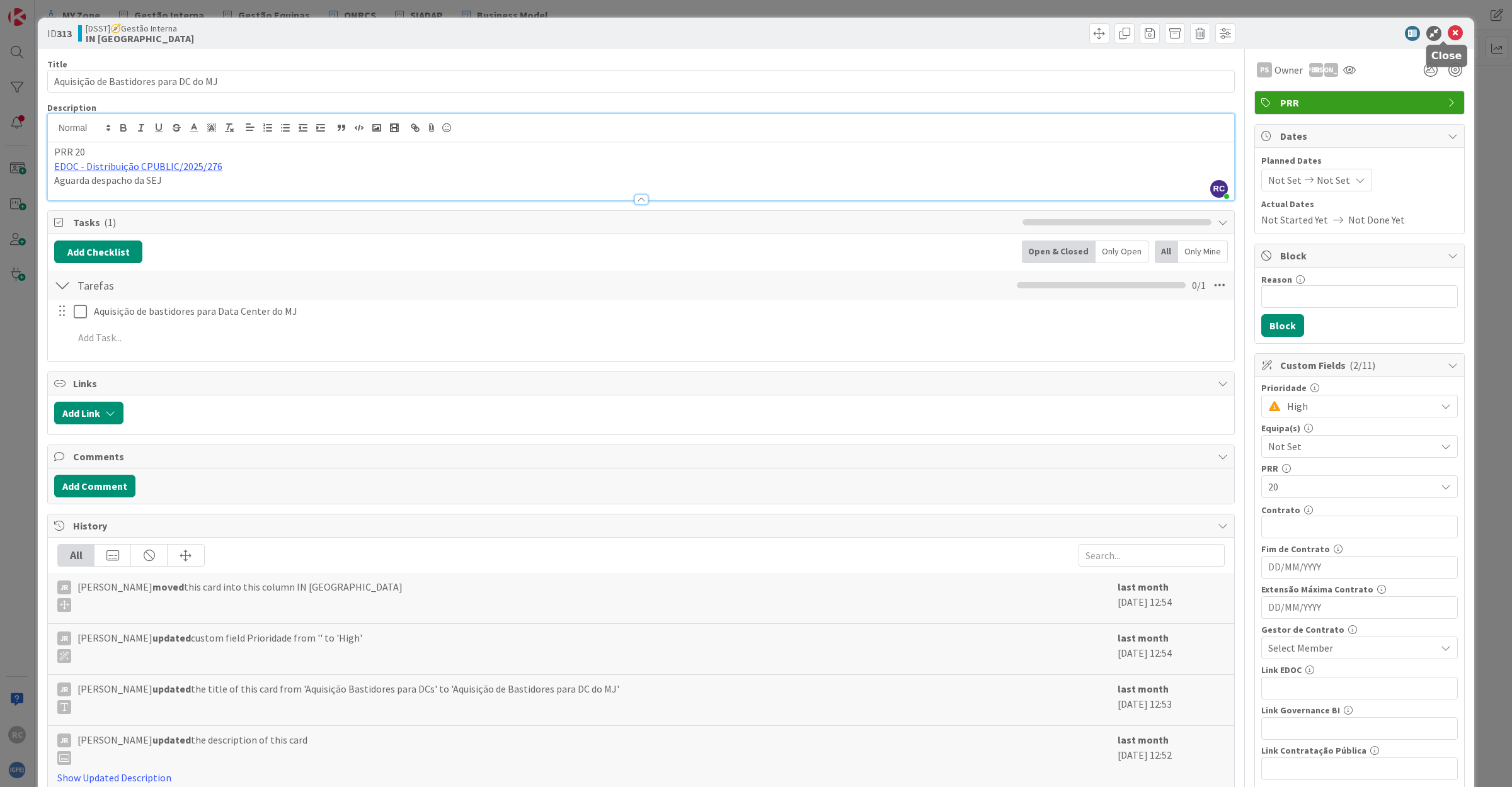
click at [1447, 33] on icon at bounding box center [1455, 33] width 15 height 15
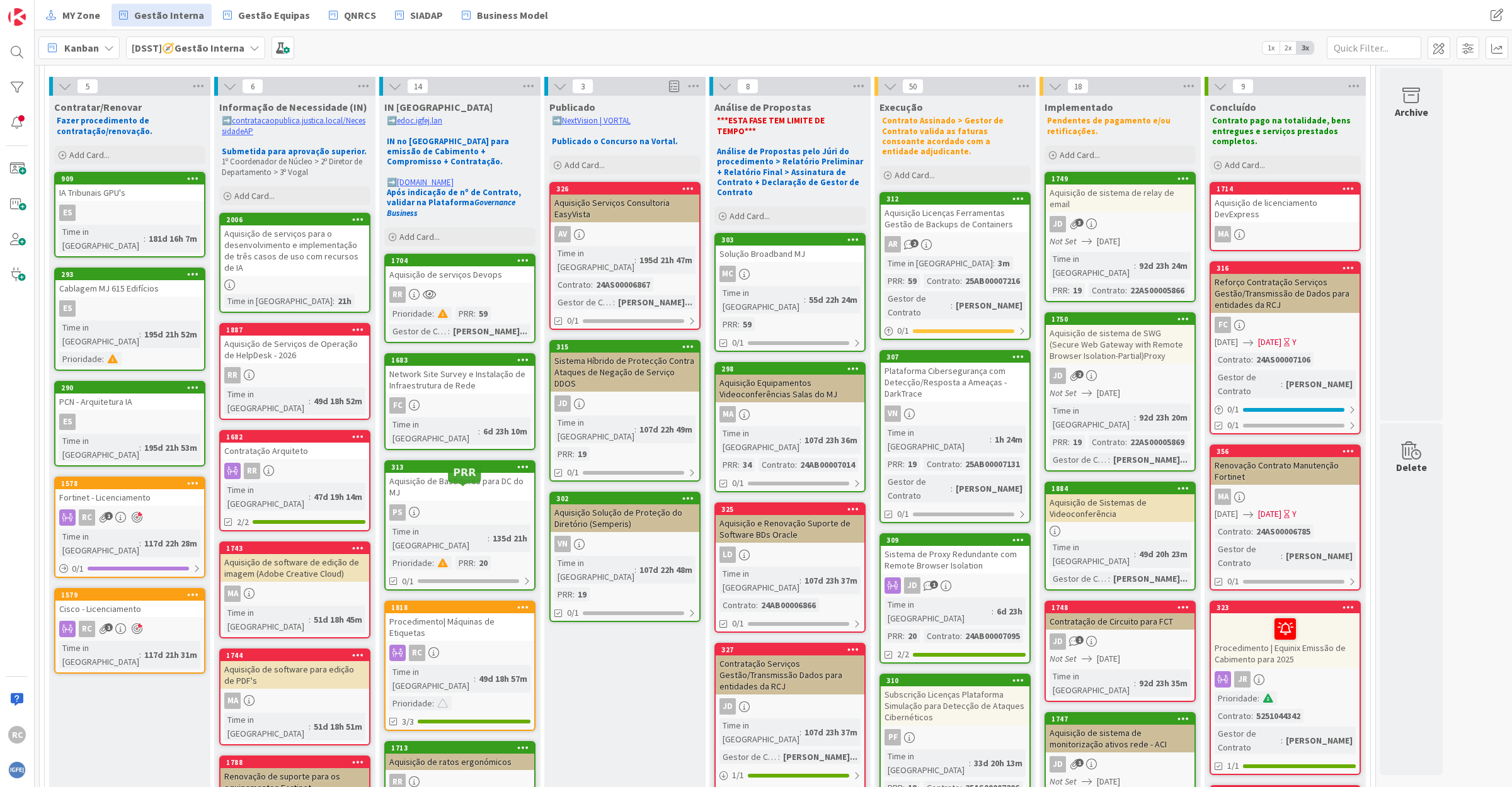
scroll to position [121, 0]
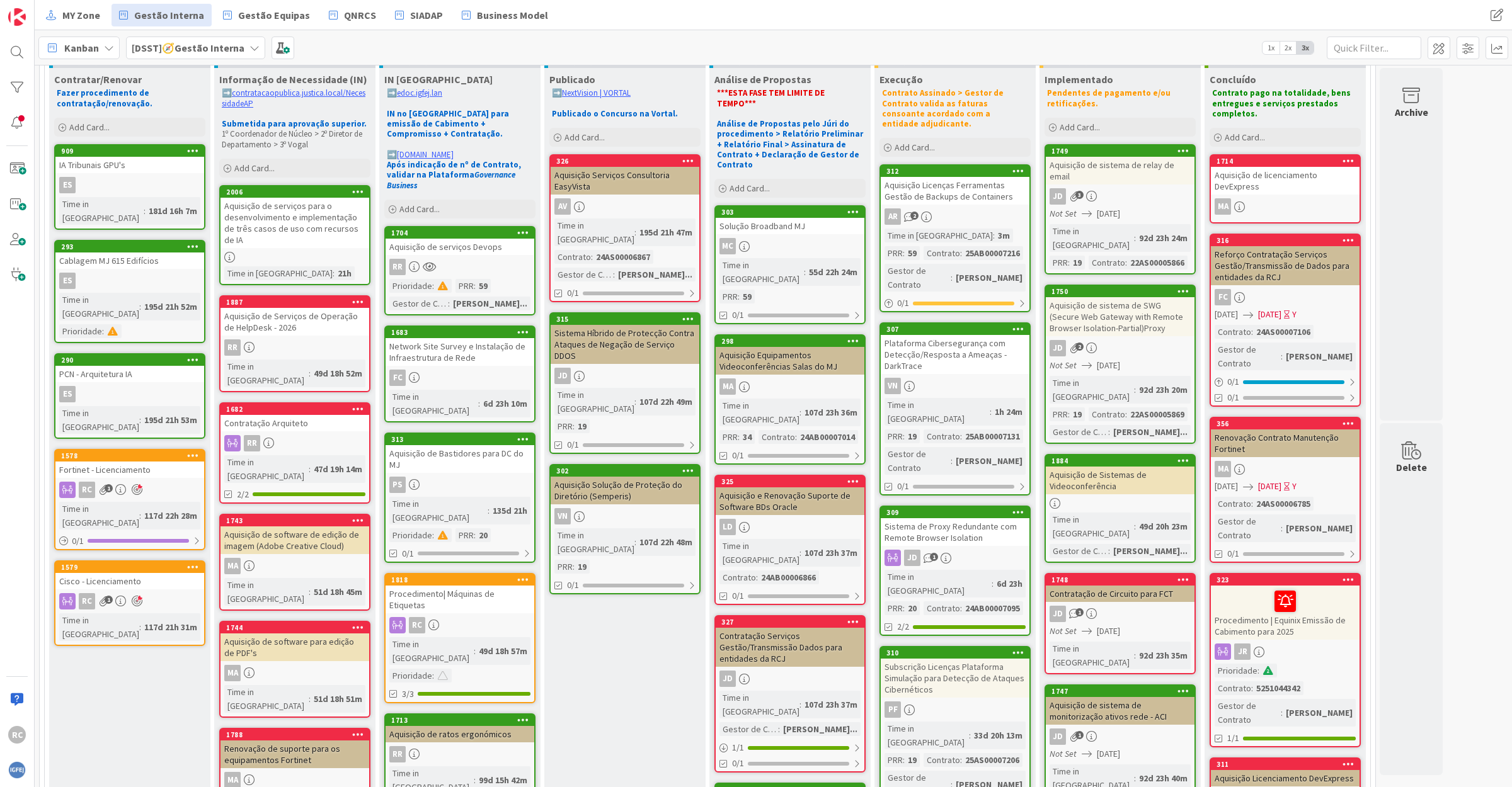
click at [466, 586] on div "Procedimento| Máquinas de Etiquetas" at bounding box center [459, 599] width 149 height 28
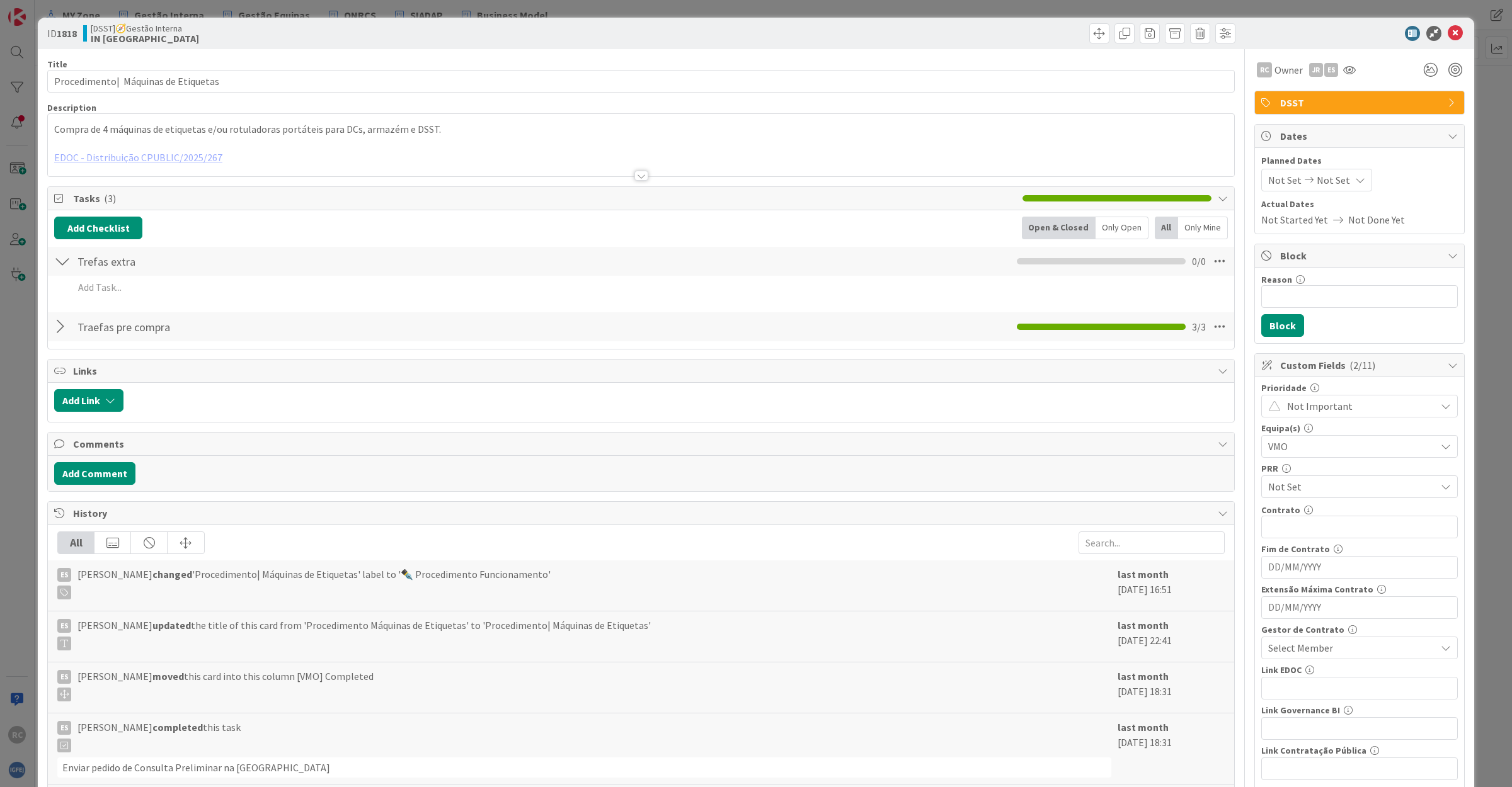
click at [134, 159] on div at bounding box center [641, 160] width 1186 height 32
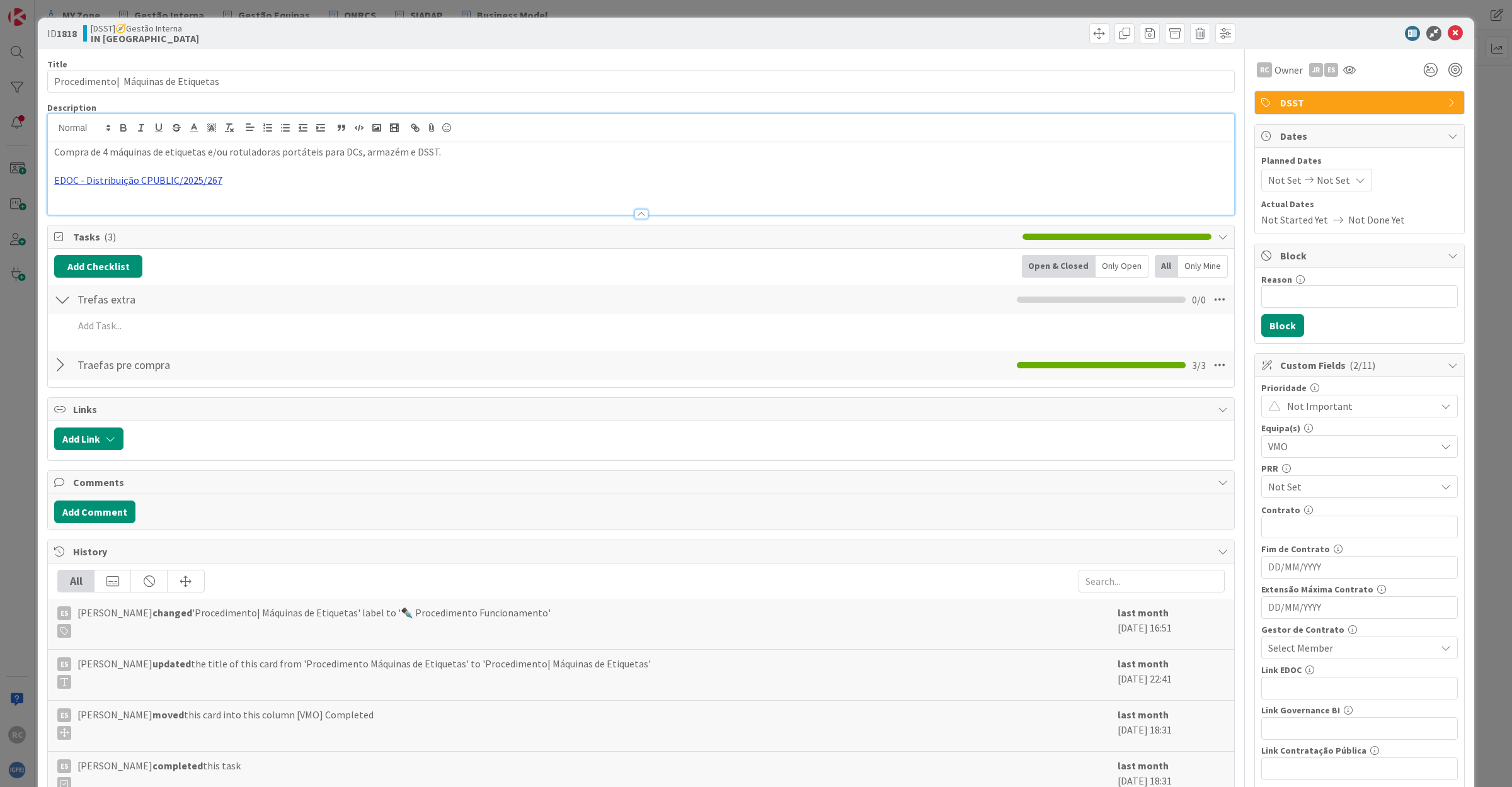
click at [148, 179] on link "EDOC - Distribuição CPUBLIC/2025/267" at bounding box center [139, 180] width 168 height 13
click at [81, 197] on link "[URL]" at bounding box center [70, 205] width 21 height 17
click at [316, 200] on p at bounding box center [641, 195] width 1173 height 15
drag, startPoint x: 1441, startPoint y: 31, endPoint x: 1424, endPoint y: 41, distance: 19.7
click at [1447, 31] on icon at bounding box center [1455, 33] width 15 height 15
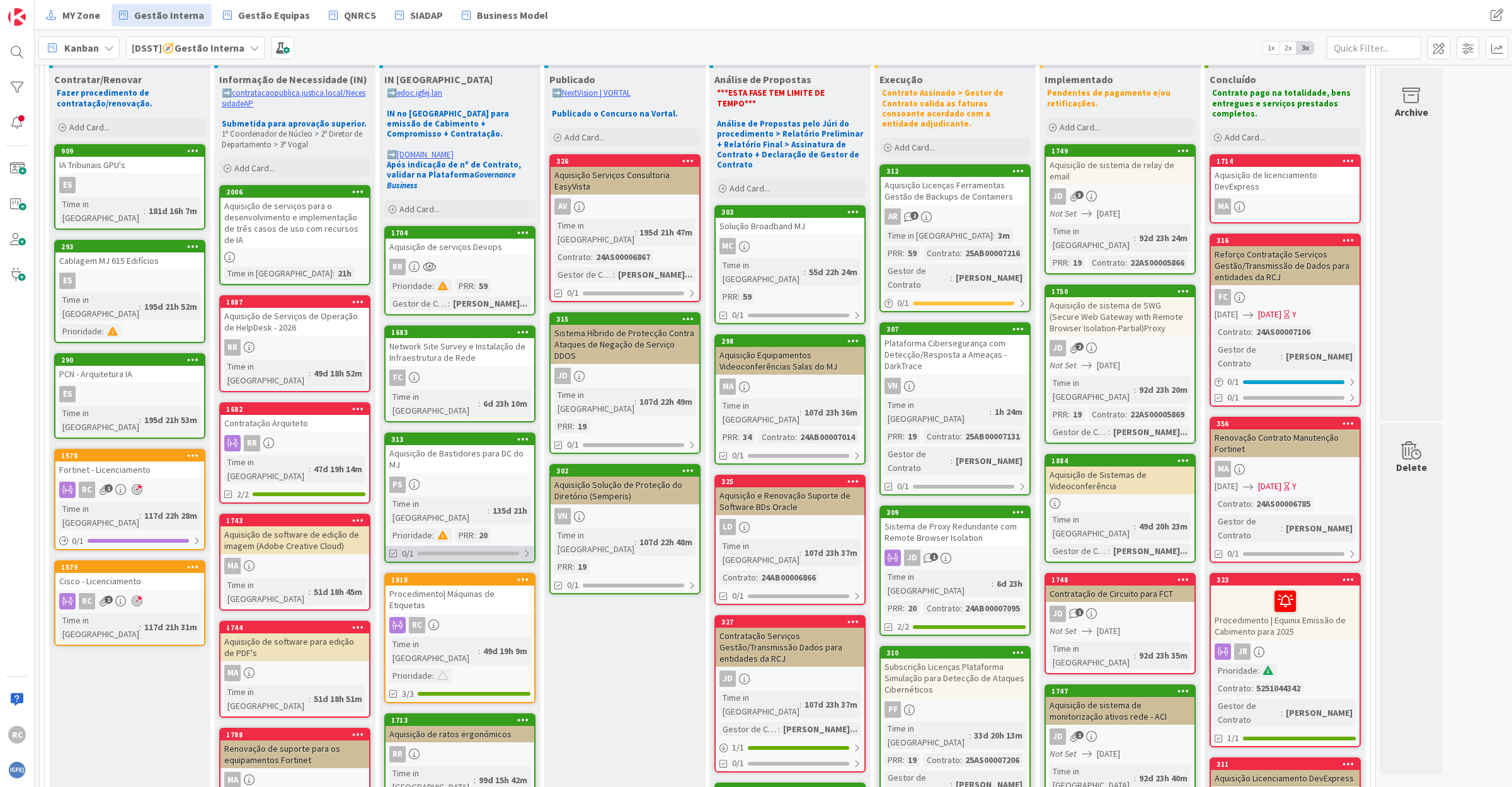
scroll to position [200, 0]
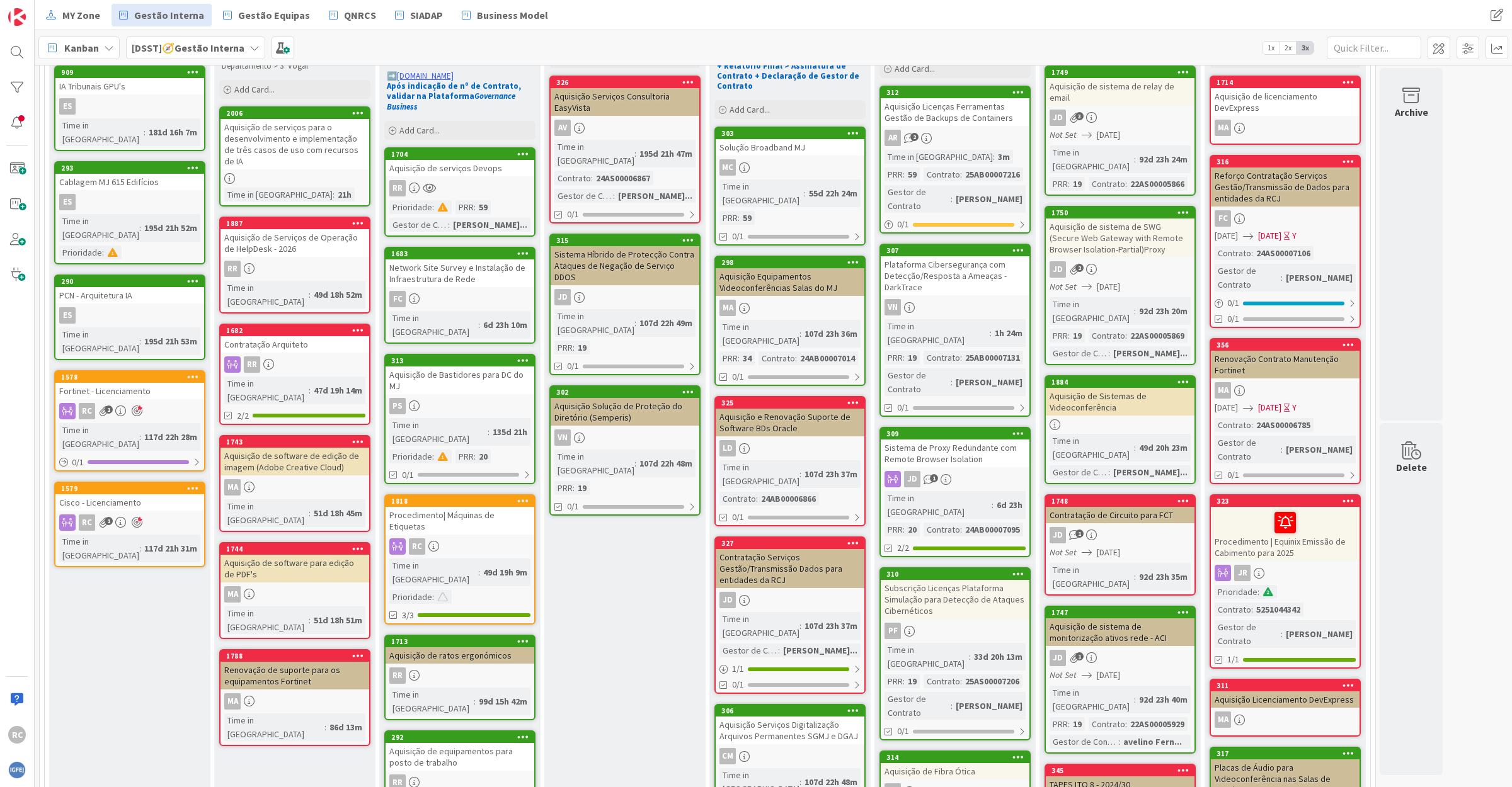
click at [467, 668] on div "RR" at bounding box center [459, 676] width 149 height 17
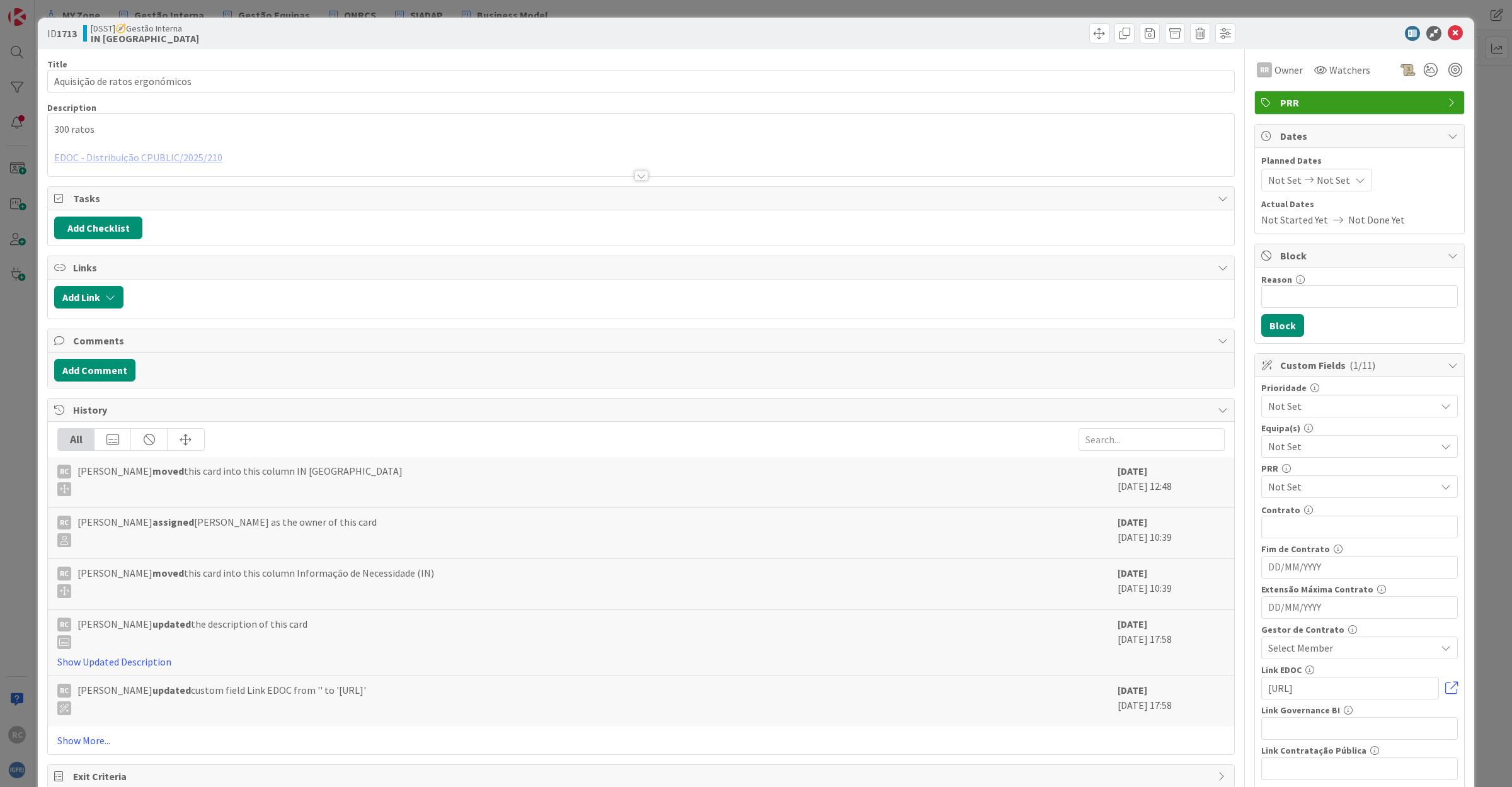
click at [137, 160] on div at bounding box center [641, 160] width 1186 height 32
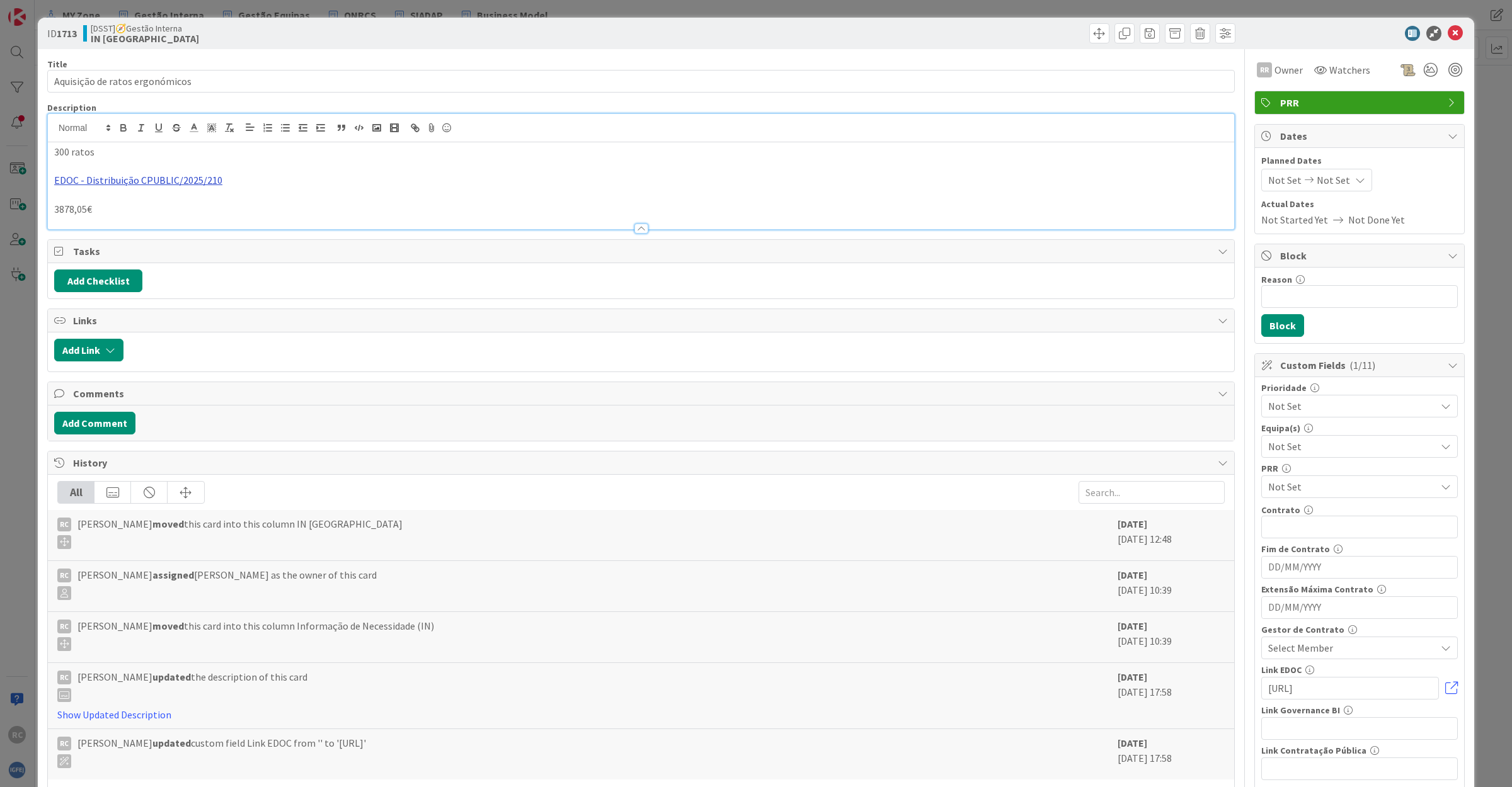
click at [139, 180] on link "EDOC - Distribuição CPUBLIC/2025/210" at bounding box center [139, 180] width 168 height 13
click at [81, 205] on link "[URL]" at bounding box center [70, 205] width 21 height 17
drag, startPoint x: 357, startPoint y: 175, endPoint x: 320, endPoint y: 191, distance: 40.3
click at [357, 176] on p "EDOC - Distribuição CPUBLIC/2025/210" at bounding box center [641, 181] width 1173 height 15
click at [1447, 31] on icon at bounding box center [1455, 33] width 15 height 15
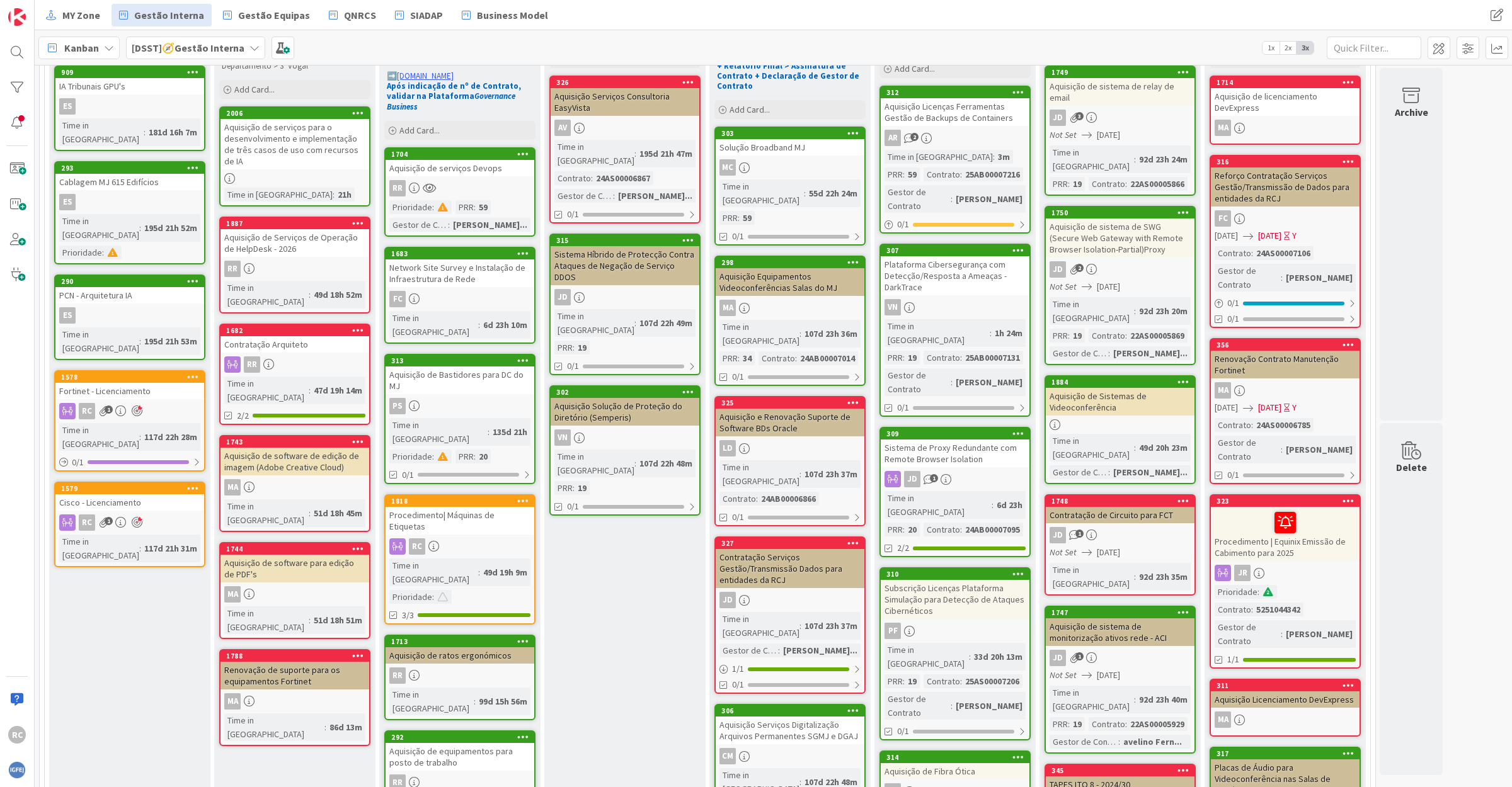
click at [451, 668] on div "RR" at bounding box center [459, 676] width 149 height 17
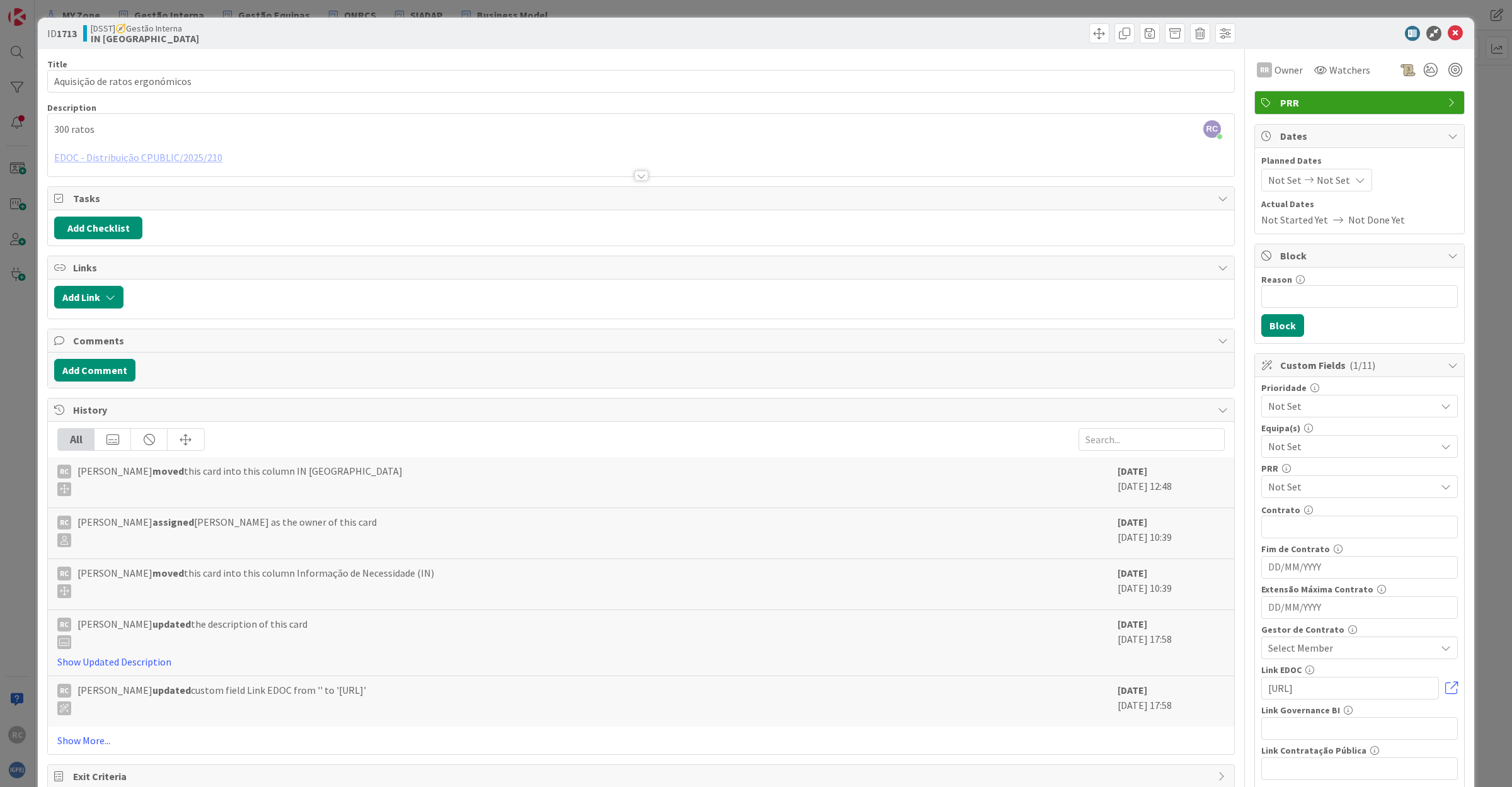
click at [231, 153] on div at bounding box center [641, 160] width 1186 height 32
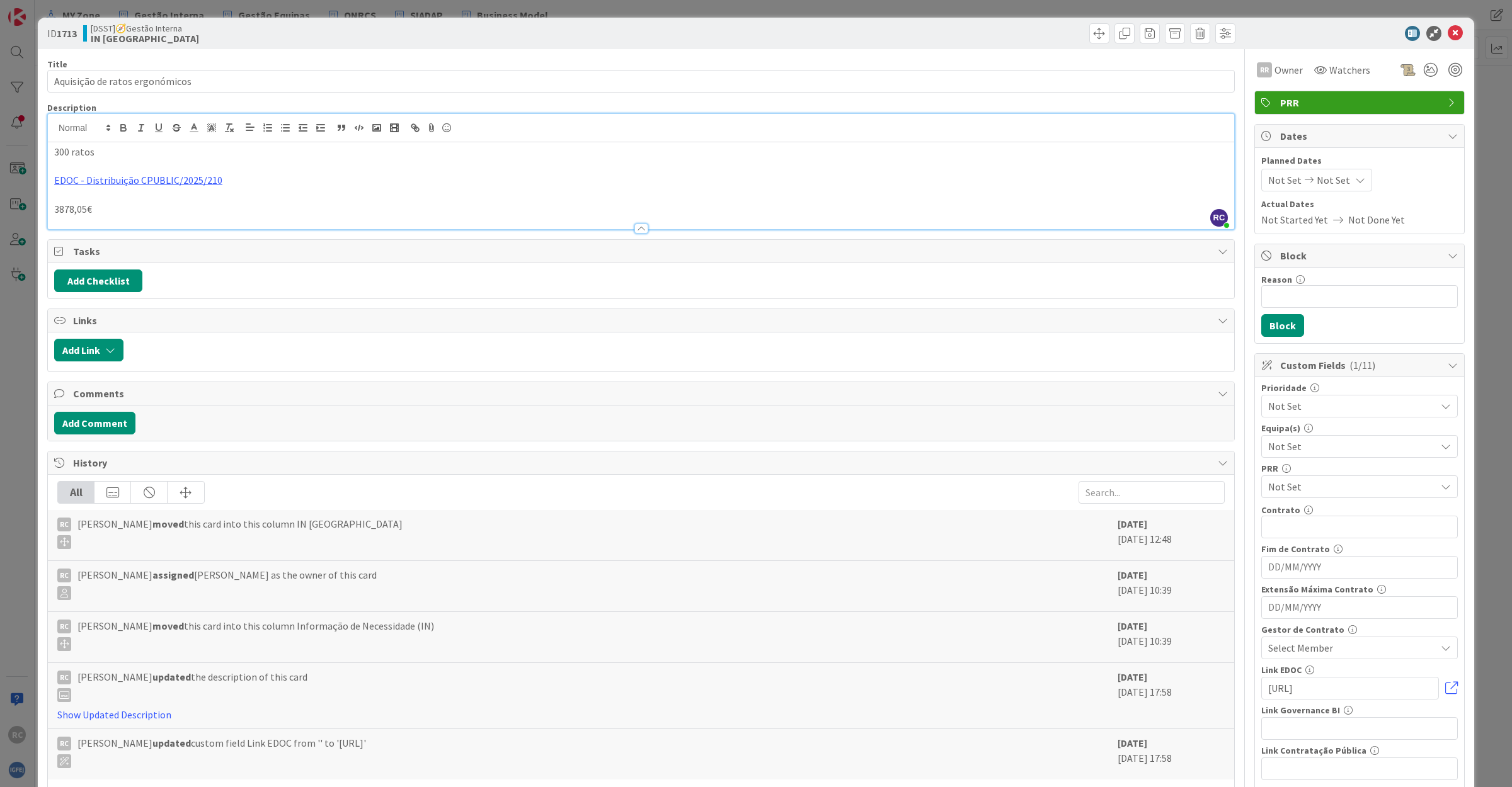
click at [236, 181] on p "EDOC - Distribuição CPUBLIC/2025/210" at bounding box center [641, 181] width 1173 height 15
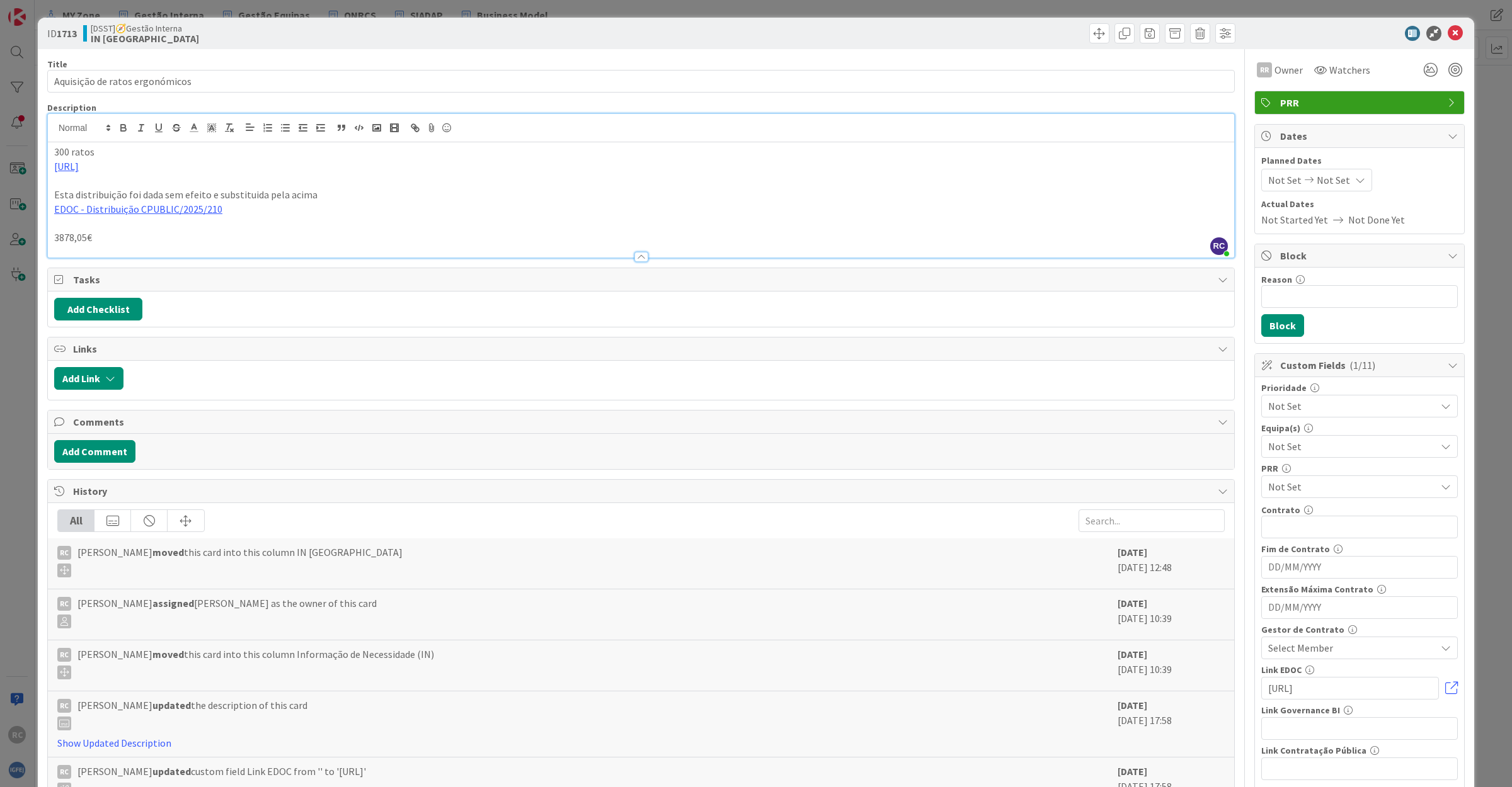
click at [718, 171] on p "[URL]" at bounding box center [641, 167] width 1173 height 15
click at [1447, 30] on icon at bounding box center [1455, 33] width 15 height 15
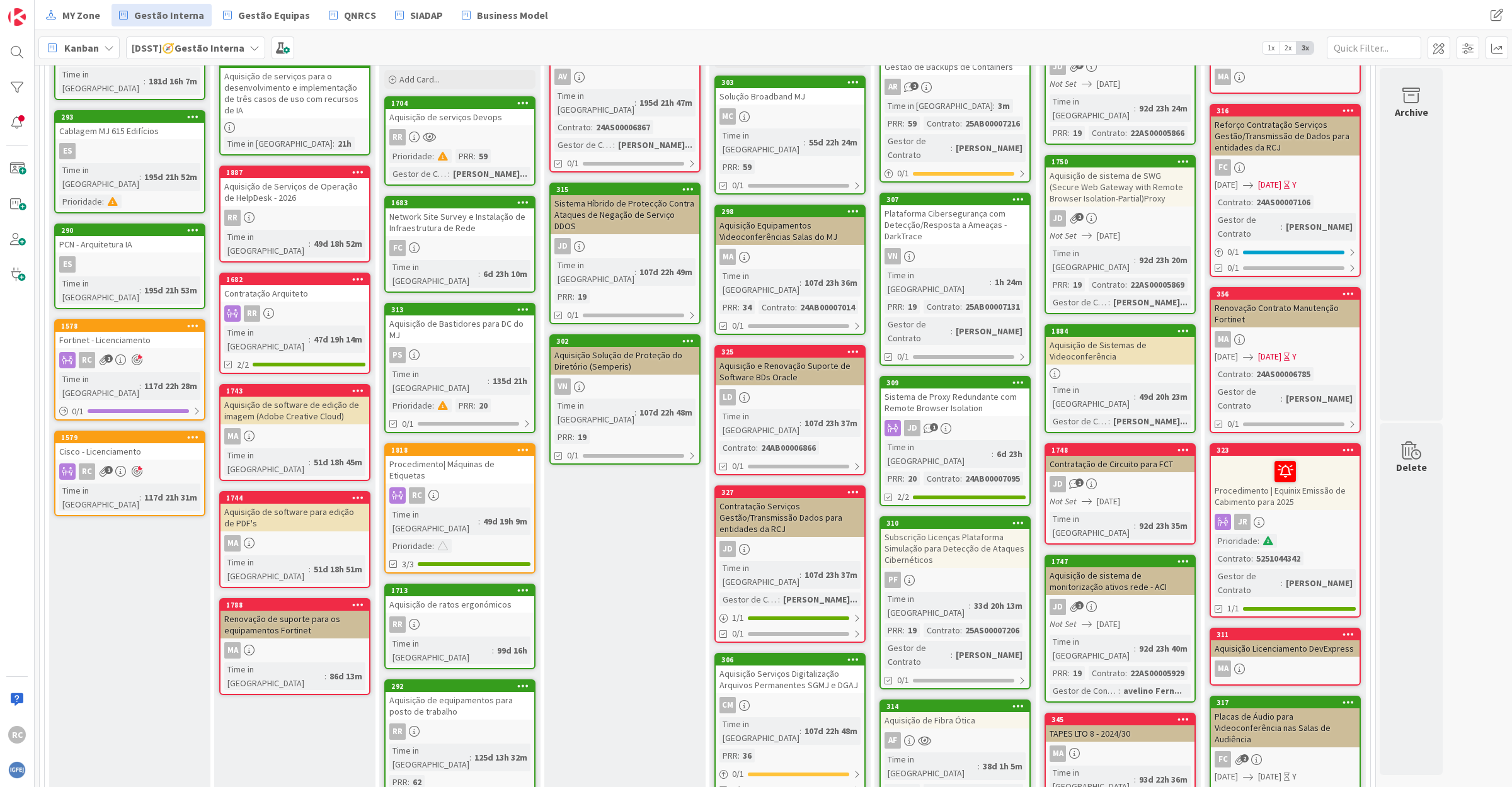
scroll to position [278, 0]
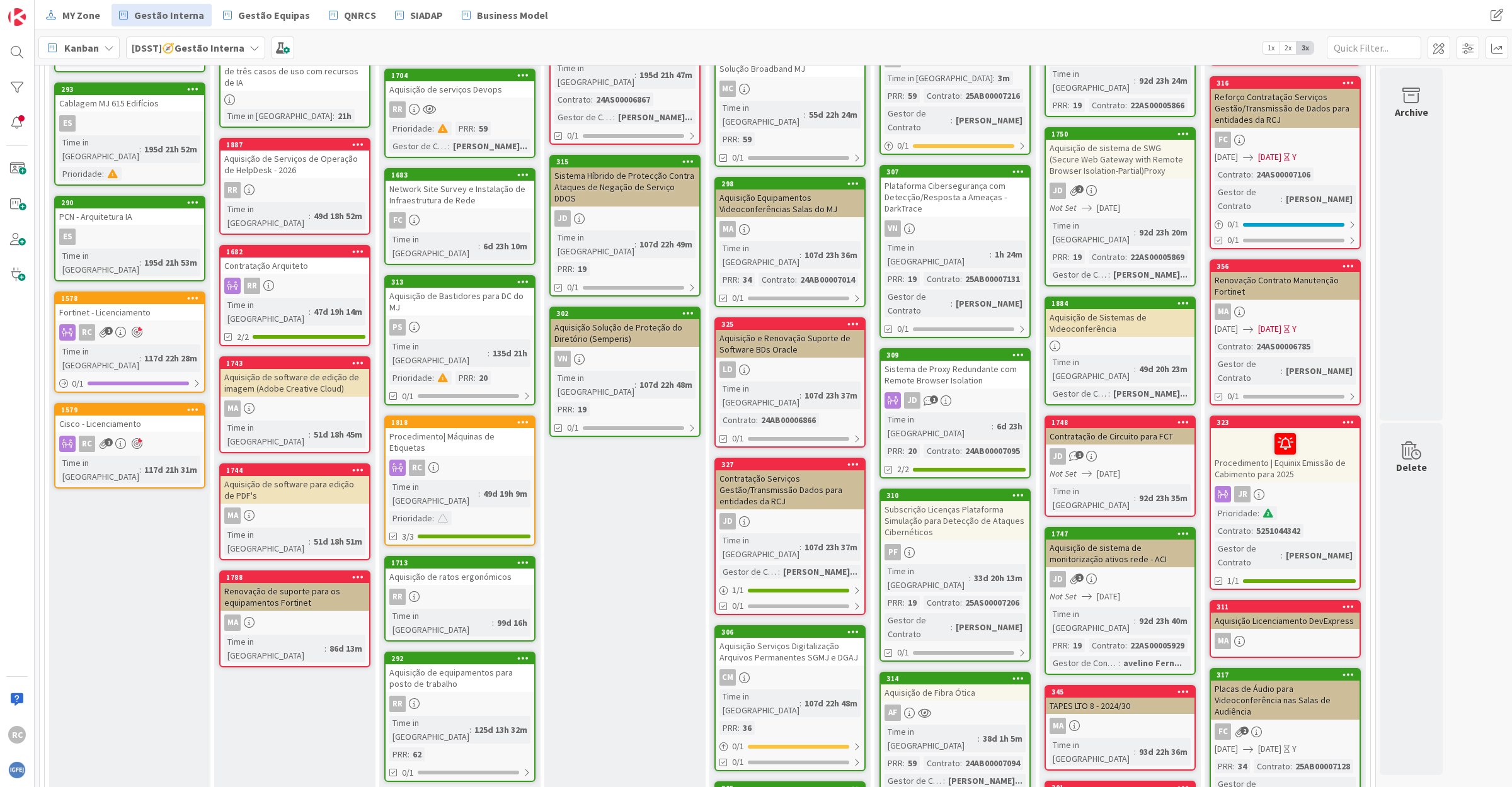
click at [456, 664] on div "Aquisição de equipamentos para posto de trabalho" at bounding box center [459, 678] width 149 height 28
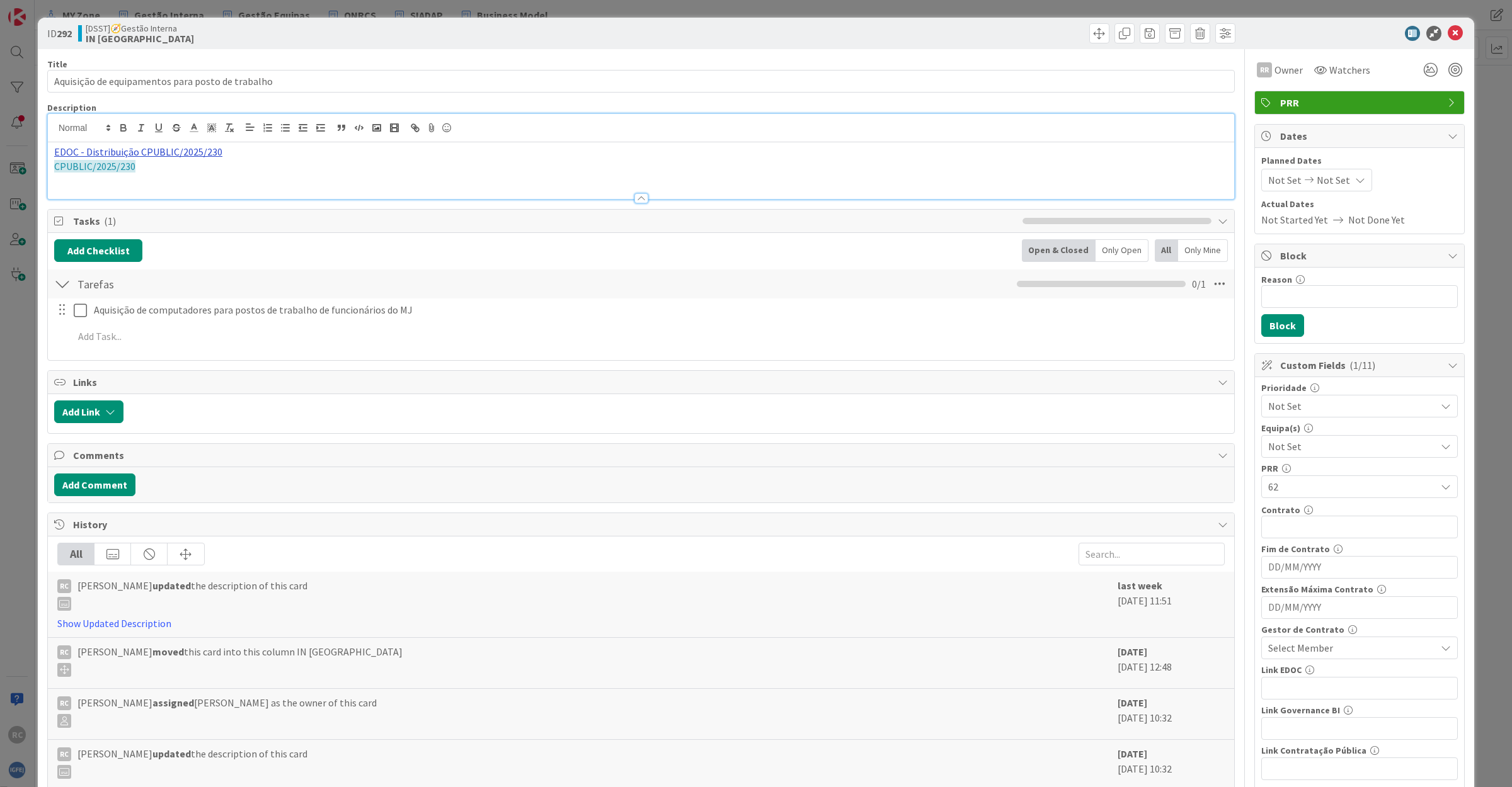
click at [108, 130] on div "EDOC - Distribuição CPUBLIC/2025/230 CPUBLIC/2025/230" at bounding box center [641, 156] width 1186 height 85
click at [81, 184] on link "[URL]" at bounding box center [70, 176] width 21 height 17
click at [81, 176] on link "[URL]" at bounding box center [70, 176] width 21 height 17
click at [295, 174] on p "CPUBLIC/2025/230" at bounding box center [641, 167] width 1173 height 15
click at [104, 178] on div "EDOC - Distribuição CPUBLIC/2025/230 CPUBLIC/2025/230" at bounding box center [641, 170] width 1186 height 56
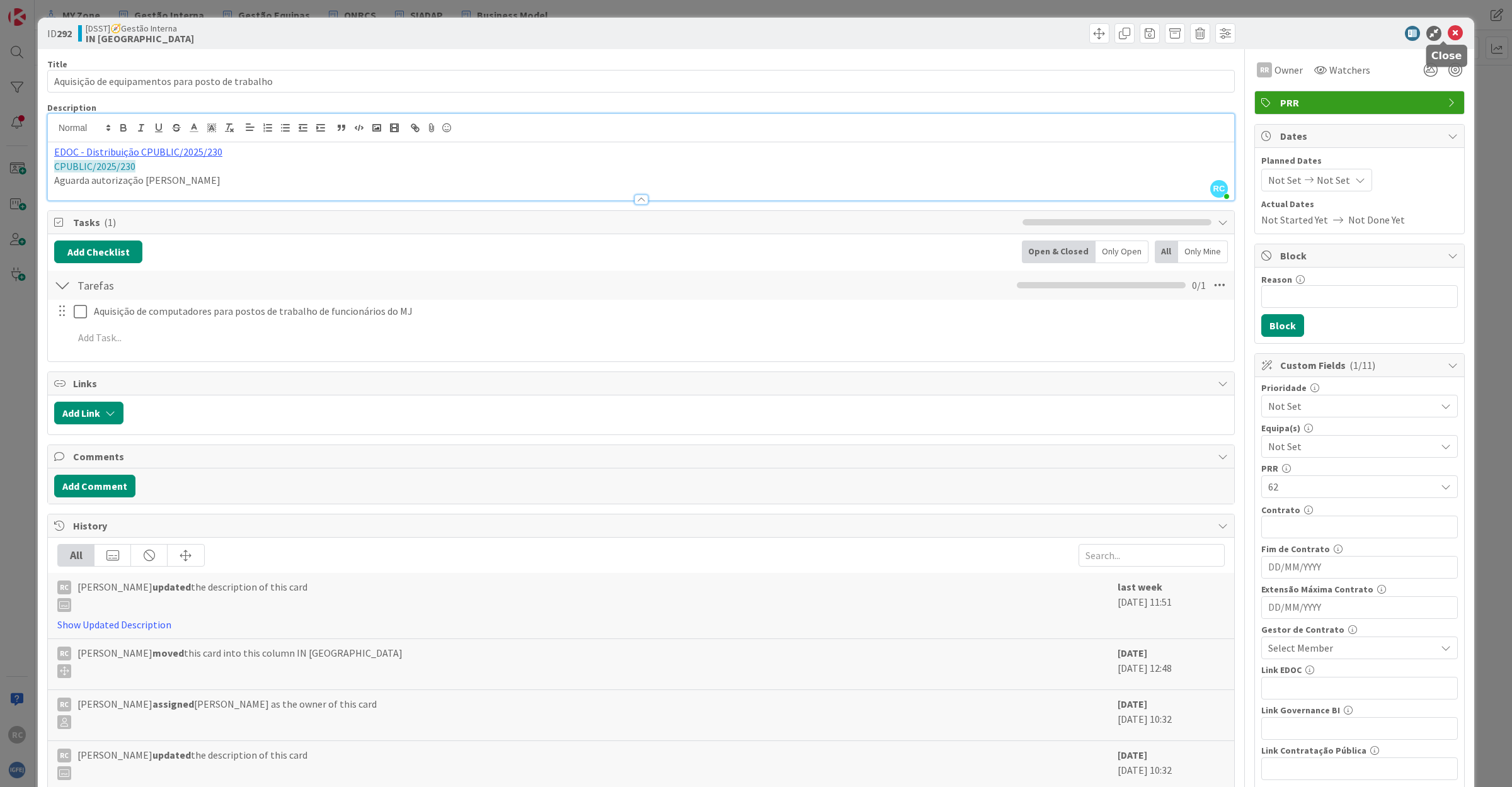
drag, startPoint x: 1443, startPoint y: 32, endPoint x: 1378, endPoint y: 58, distance: 70.0
click at [1447, 32] on icon at bounding box center [1455, 33] width 15 height 15
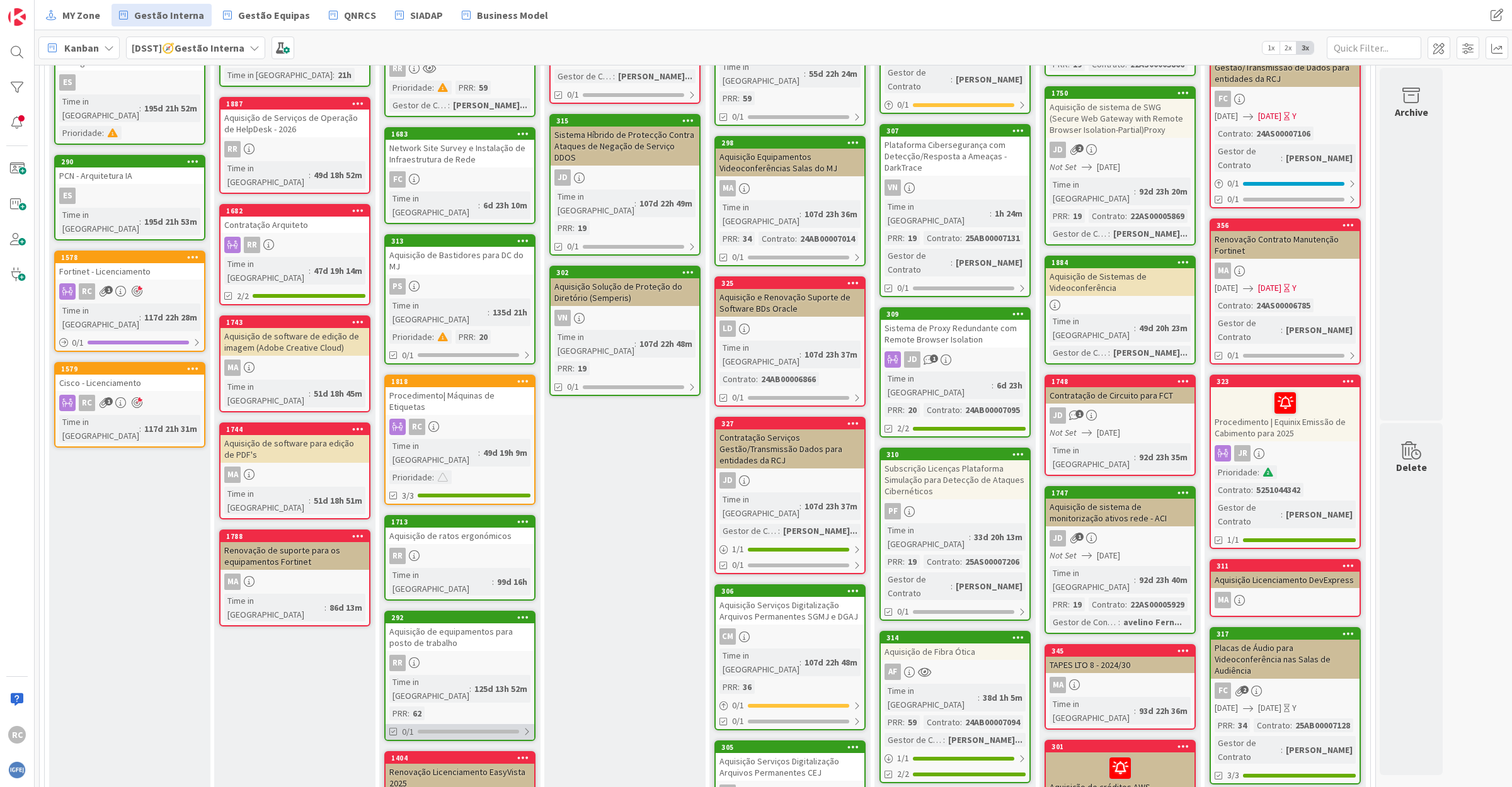
scroll to position [436, 0]
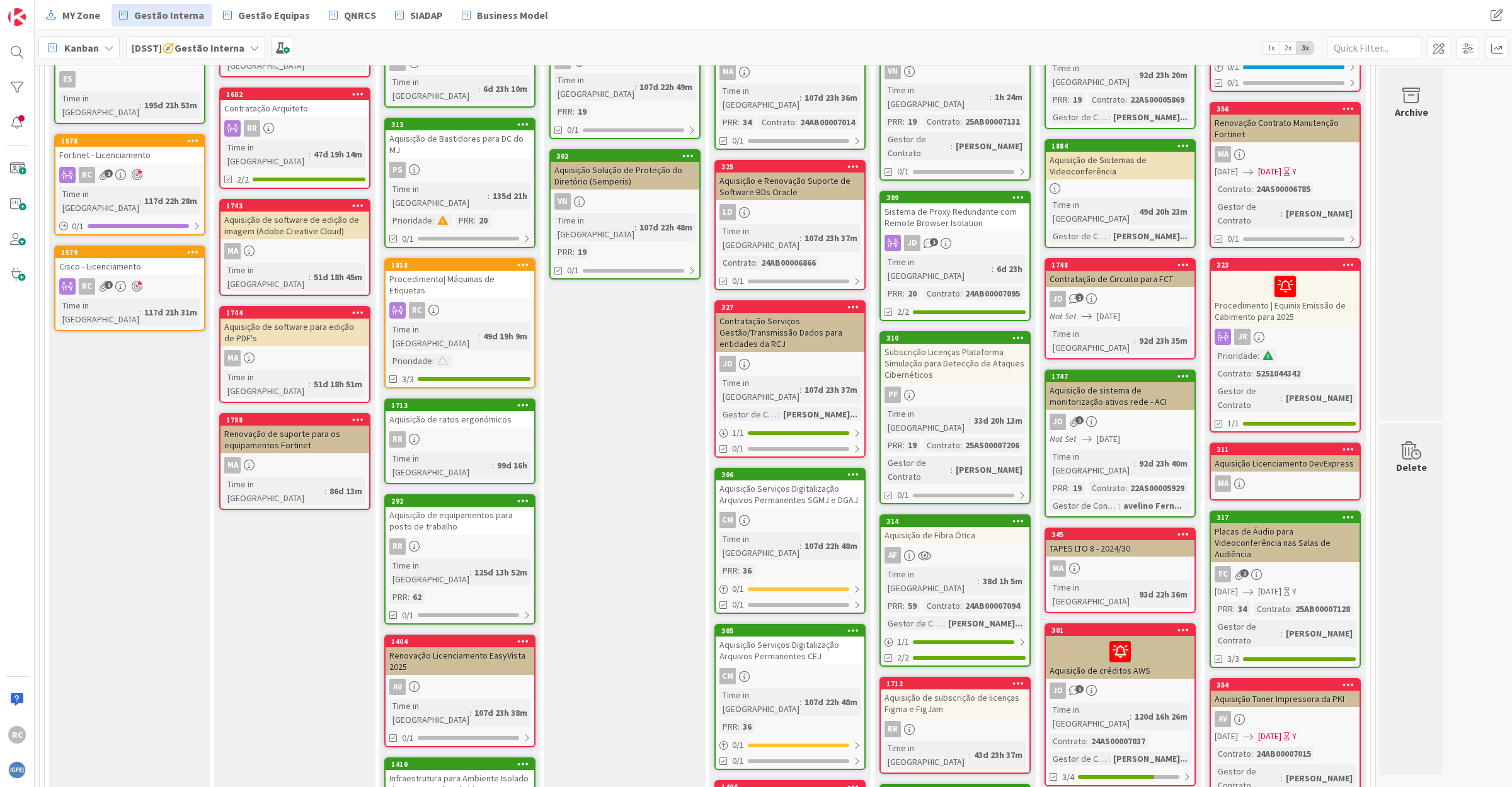
click at [483, 648] on div "Renovação Licenciamento EasyVista 2025" at bounding box center [459, 661] width 149 height 28
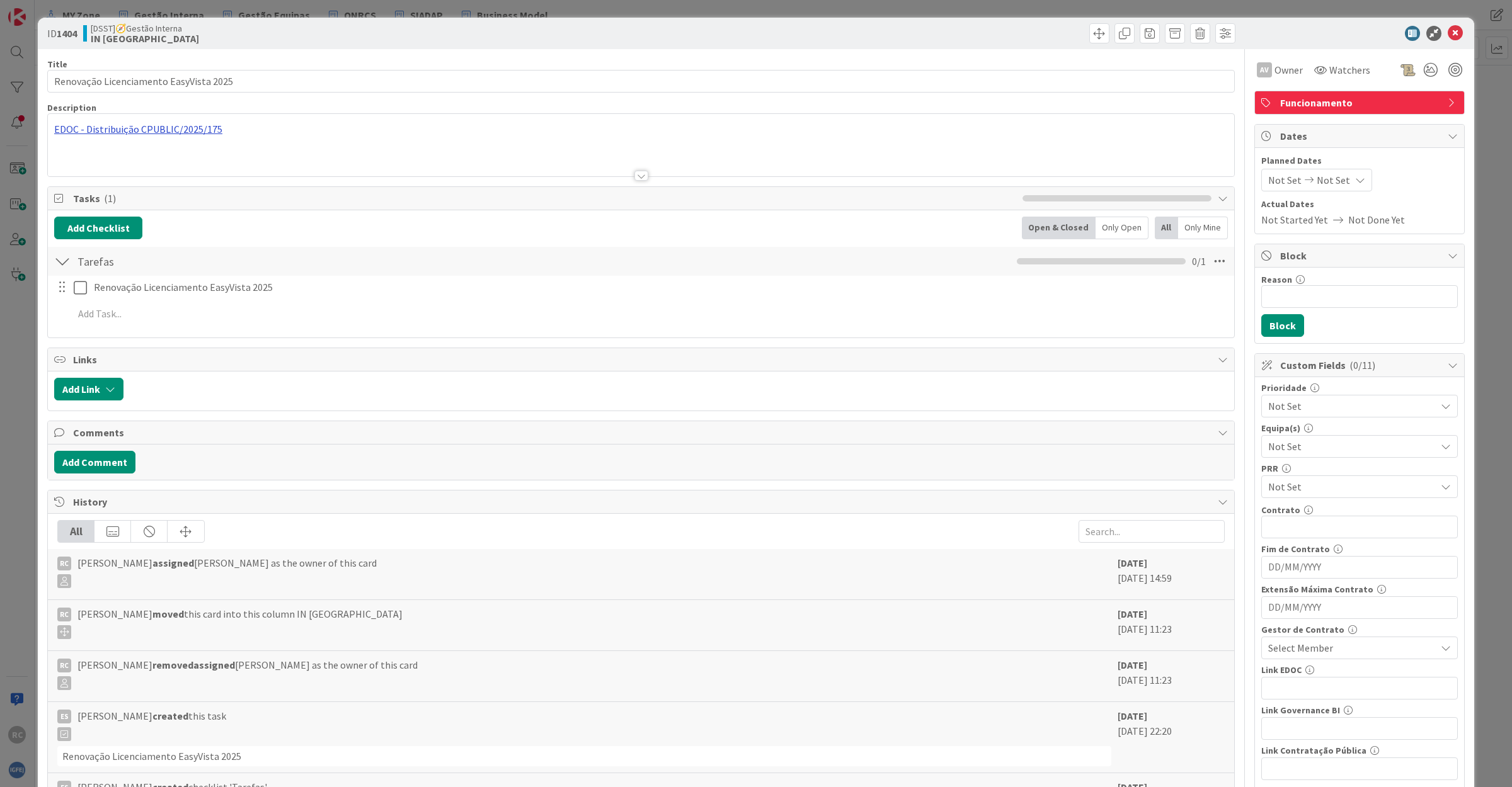
click at [127, 127] on div "EDOC - Distribuição CPUBLIC/2025/175" at bounding box center [641, 145] width 1186 height 63
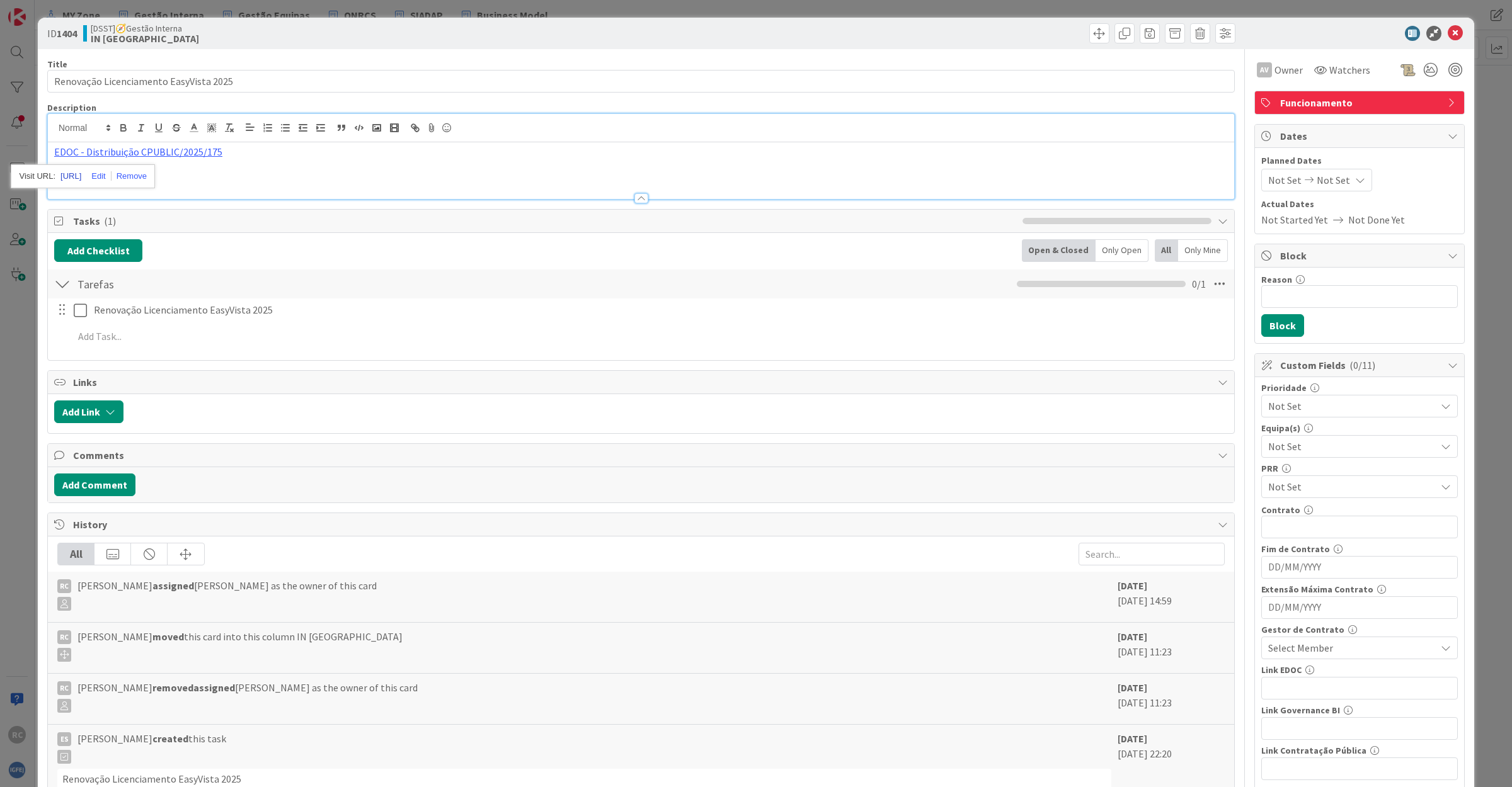
click at [81, 178] on link "[URL]" at bounding box center [70, 176] width 21 height 17
click at [280, 152] on p "EDOC - Distribuição CPUBLIC/2025/175" at bounding box center [641, 152] width 1173 height 15
click at [187, 183] on div "EDOC - Distribuição CPUBLIC/2025/175" at bounding box center [641, 170] width 1186 height 56
click at [288, 176] on div "EDOC - Distribuição CPUBLIC/2025/175" at bounding box center [641, 170] width 1186 height 56
click at [1447, 30] on icon at bounding box center [1455, 33] width 15 height 15
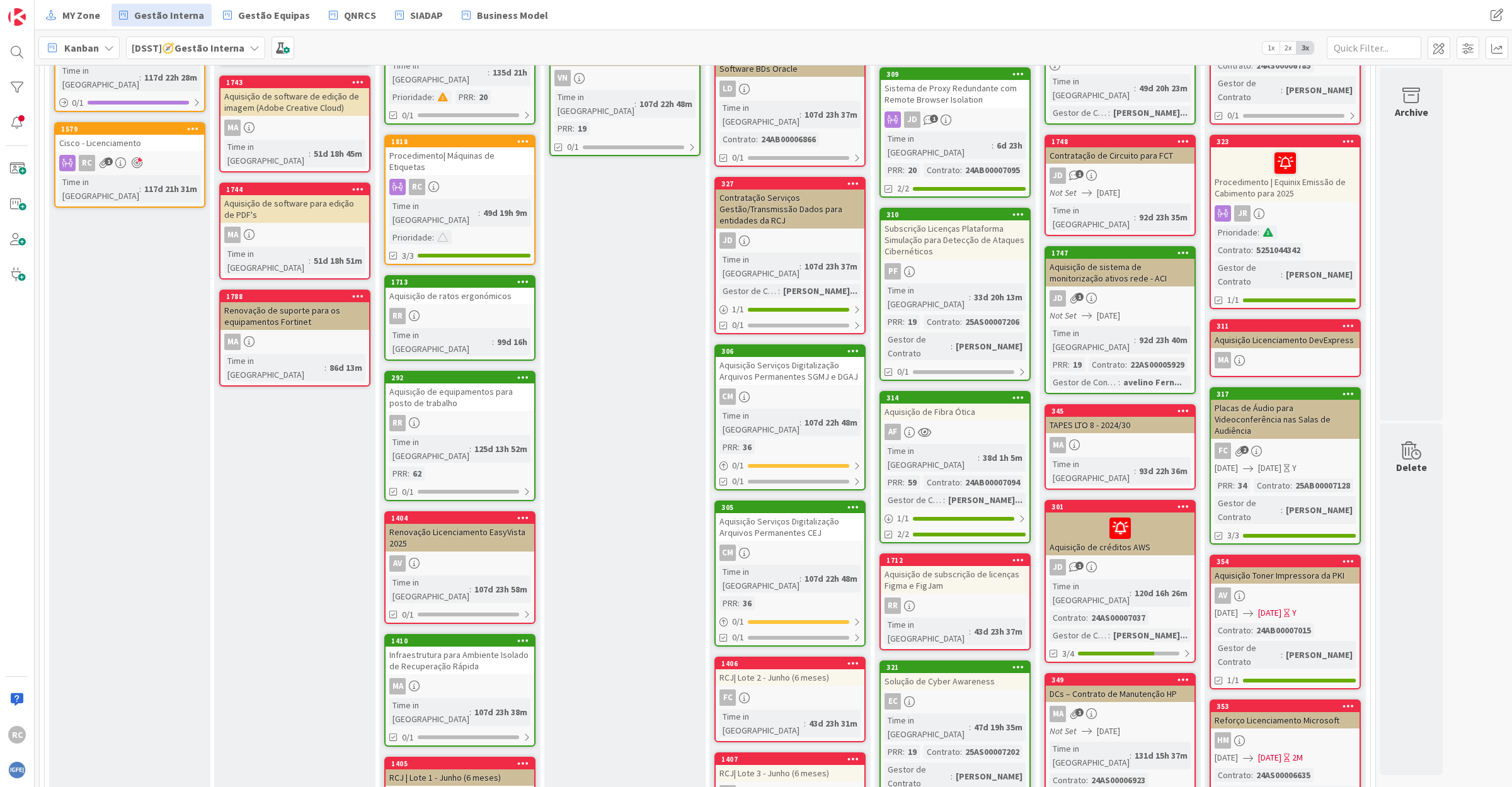
scroll to position [593, 0]
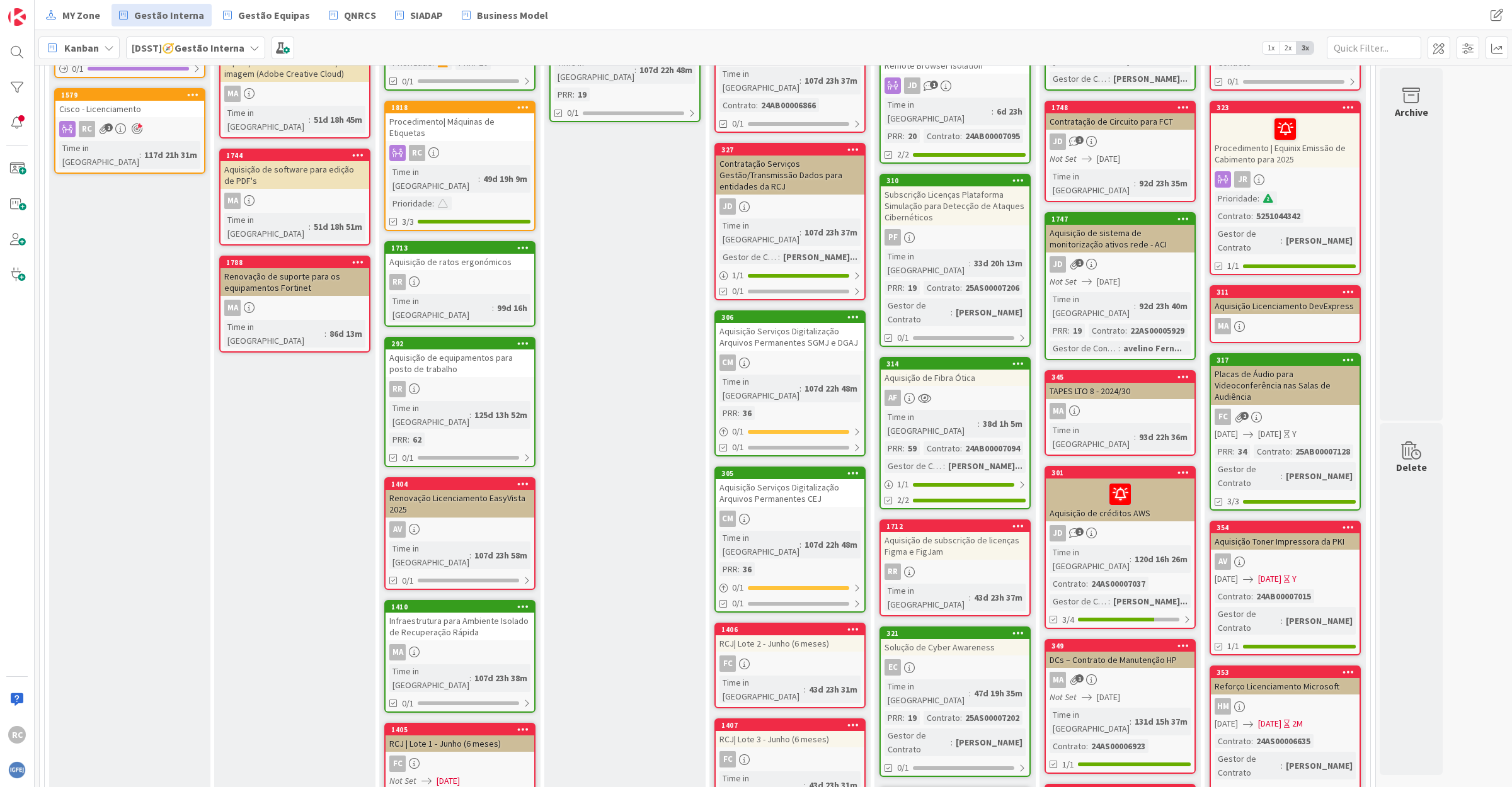
click at [437, 613] on div "Infraestrutura para Ambiente Isolado de Recuperação Rápida" at bounding box center [459, 627] width 149 height 28
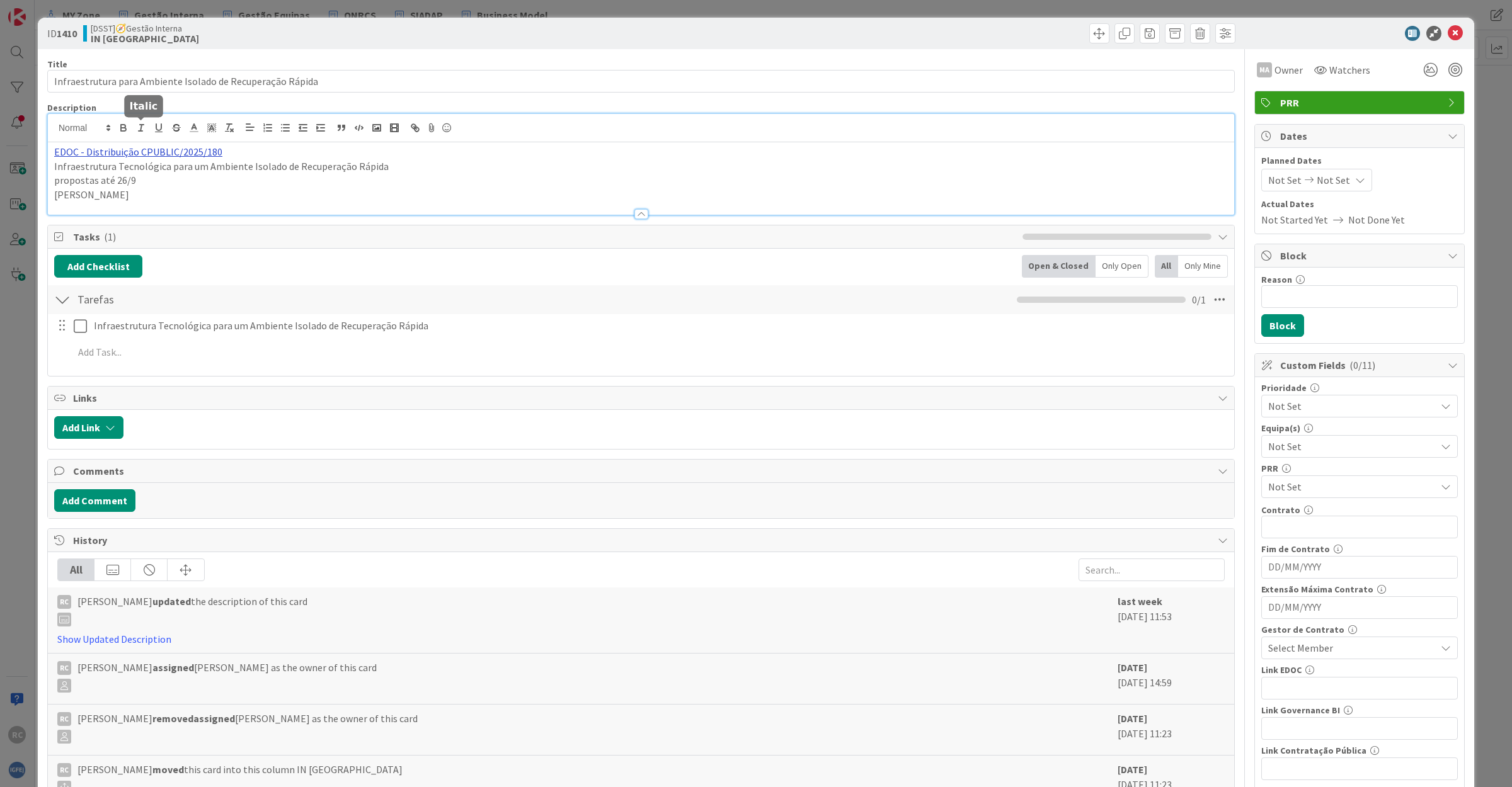
click at [139, 131] on div "EDOC - Distribuição CPUBLIC/2025/180 Infraestrutura Tecnológica para um Ambient…" at bounding box center [641, 163] width 1186 height 101
click at [81, 181] on link "[URL]" at bounding box center [70, 176] width 21 height 17
click at [81, 176] on link "[URL]" at bounding box center [70, 176] width 21 height 17
click at [101, 200] on p "[PERSON_NAME]" at bounding box center [641, 195] width 1173 height 15
click at [1447, 31] on icon at bounding box center [1455, 33] width 15 height 15
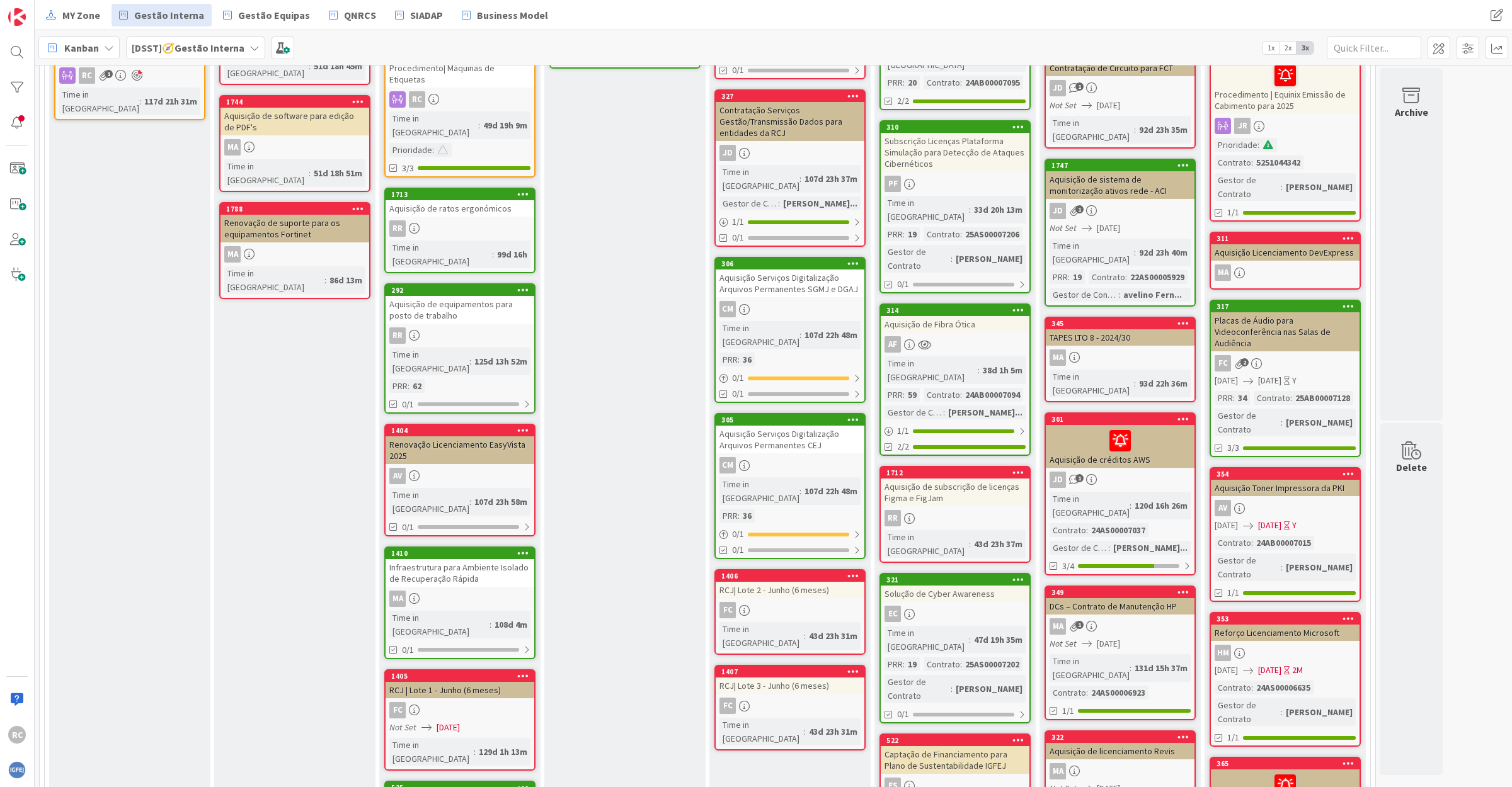
scroll to position [672, 0]
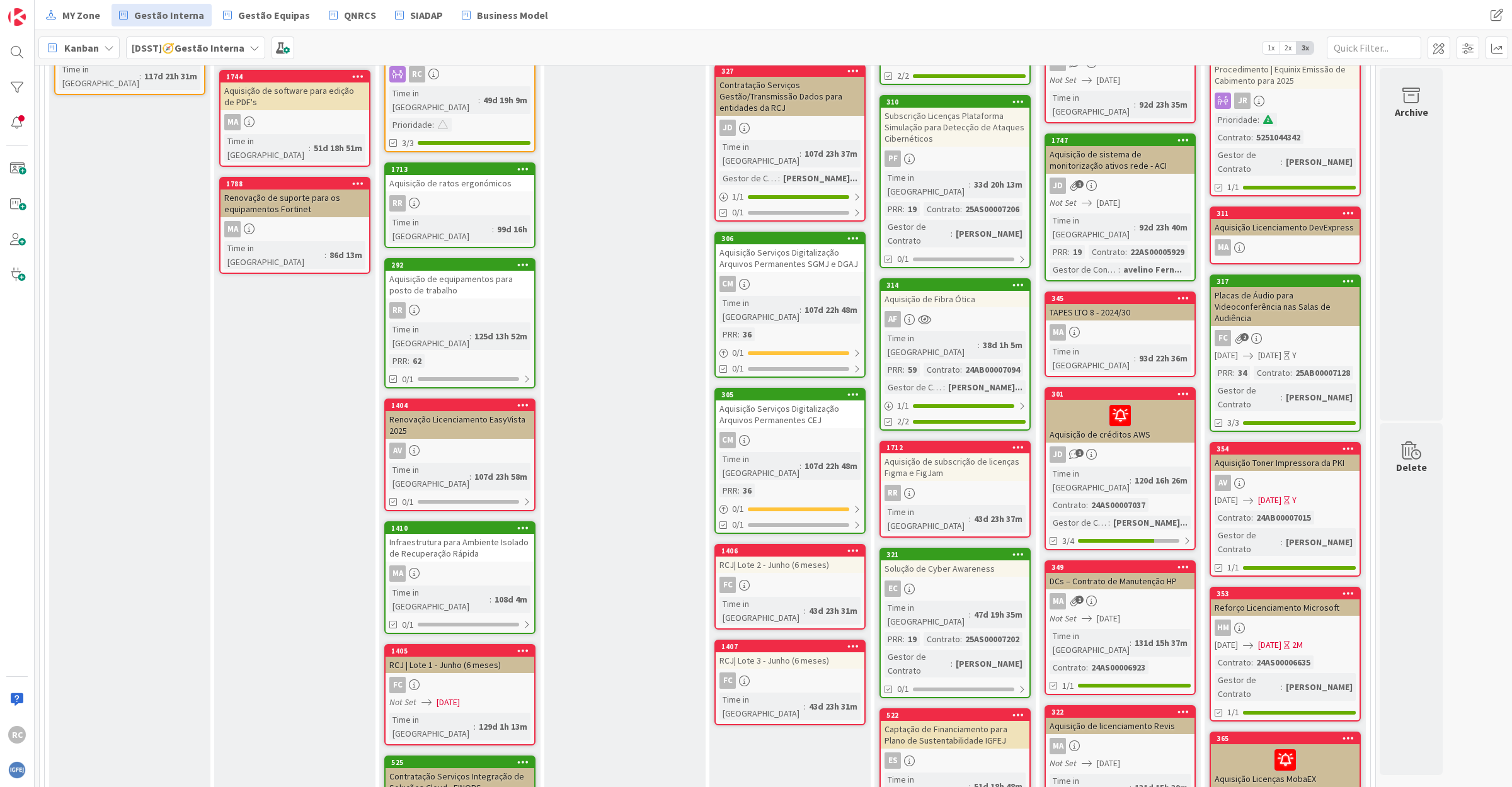
click at [475, 657] on div "RCJ | Lote 1 - Junho (6 meses)" at bounding box center [459, 665] width 149 height 17
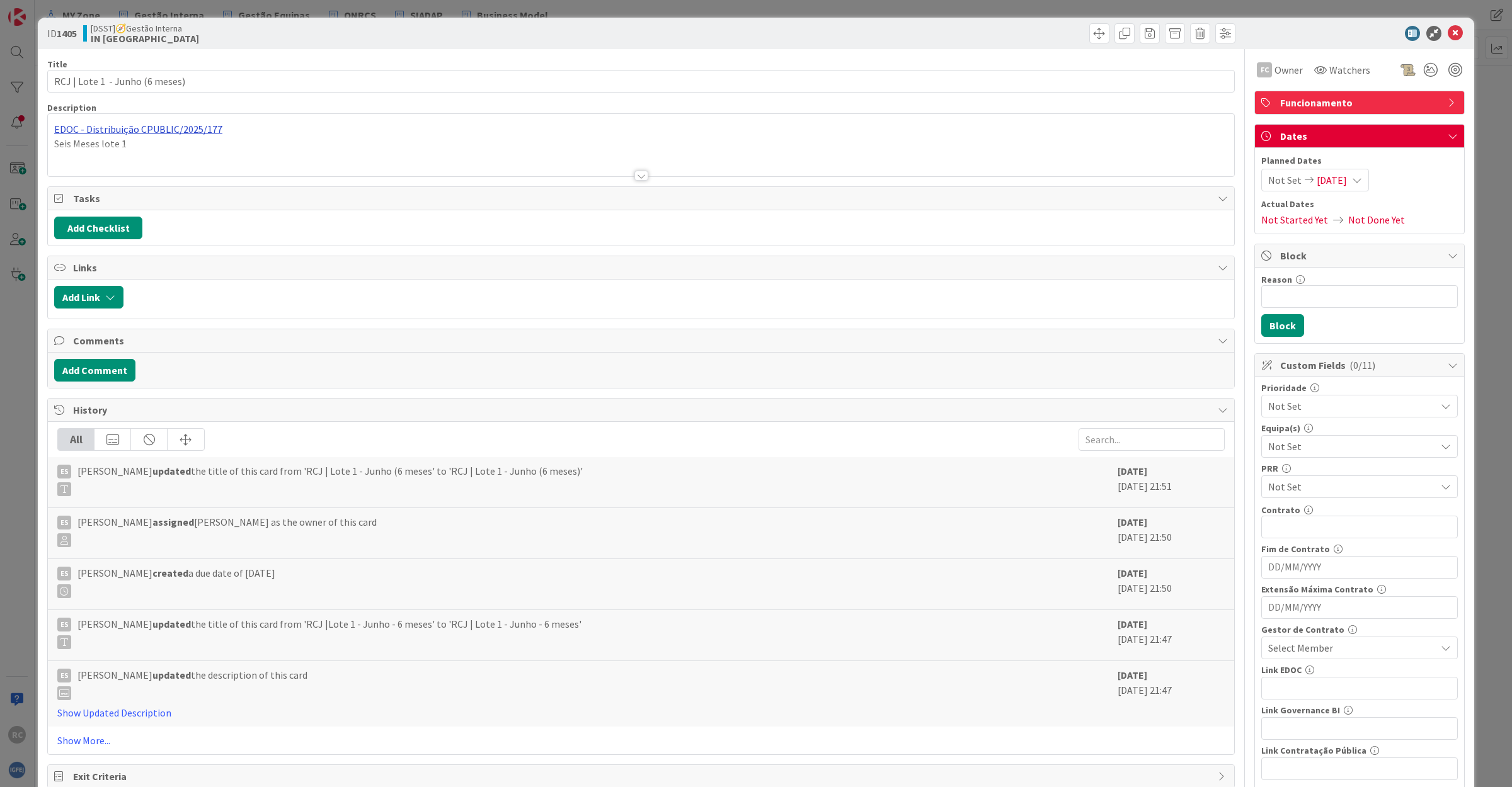
click at [147, 127] on div "EDOC - Distribuição CPUBLIC/2025/177 Seis Meses lote 1" at bounding box center [641, 145] width 1186 height 63
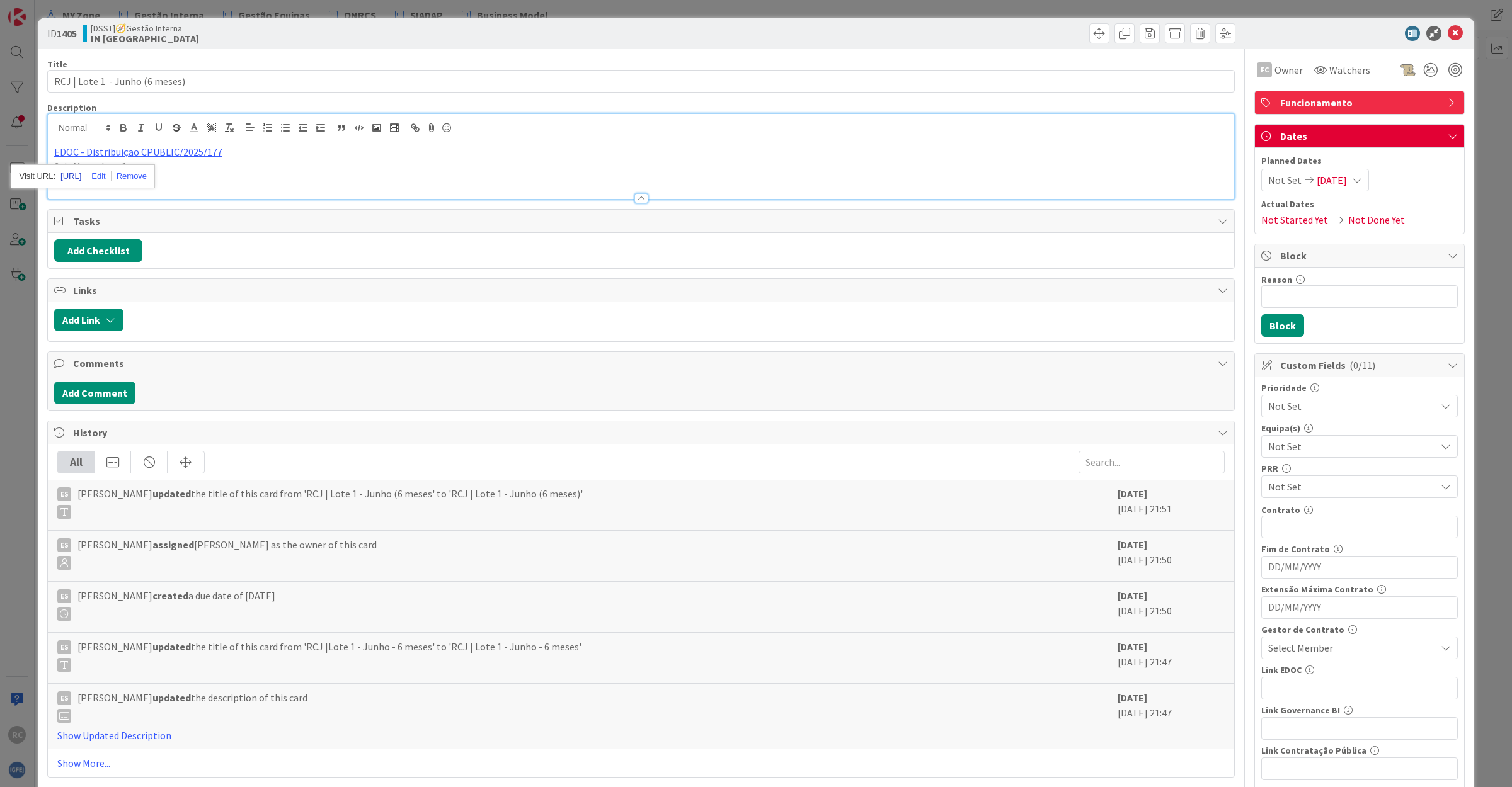
click at [81, 177] on link "[URL]" at bounding box center [70, 176] width 21 height 17
click at [330, 167] on p "Seis Meses lote 1" at bounding box center [641, 167] width 1173 height 15
click at [1447, 36] on icon at bounding box center [1455, 33] width 15 height 15
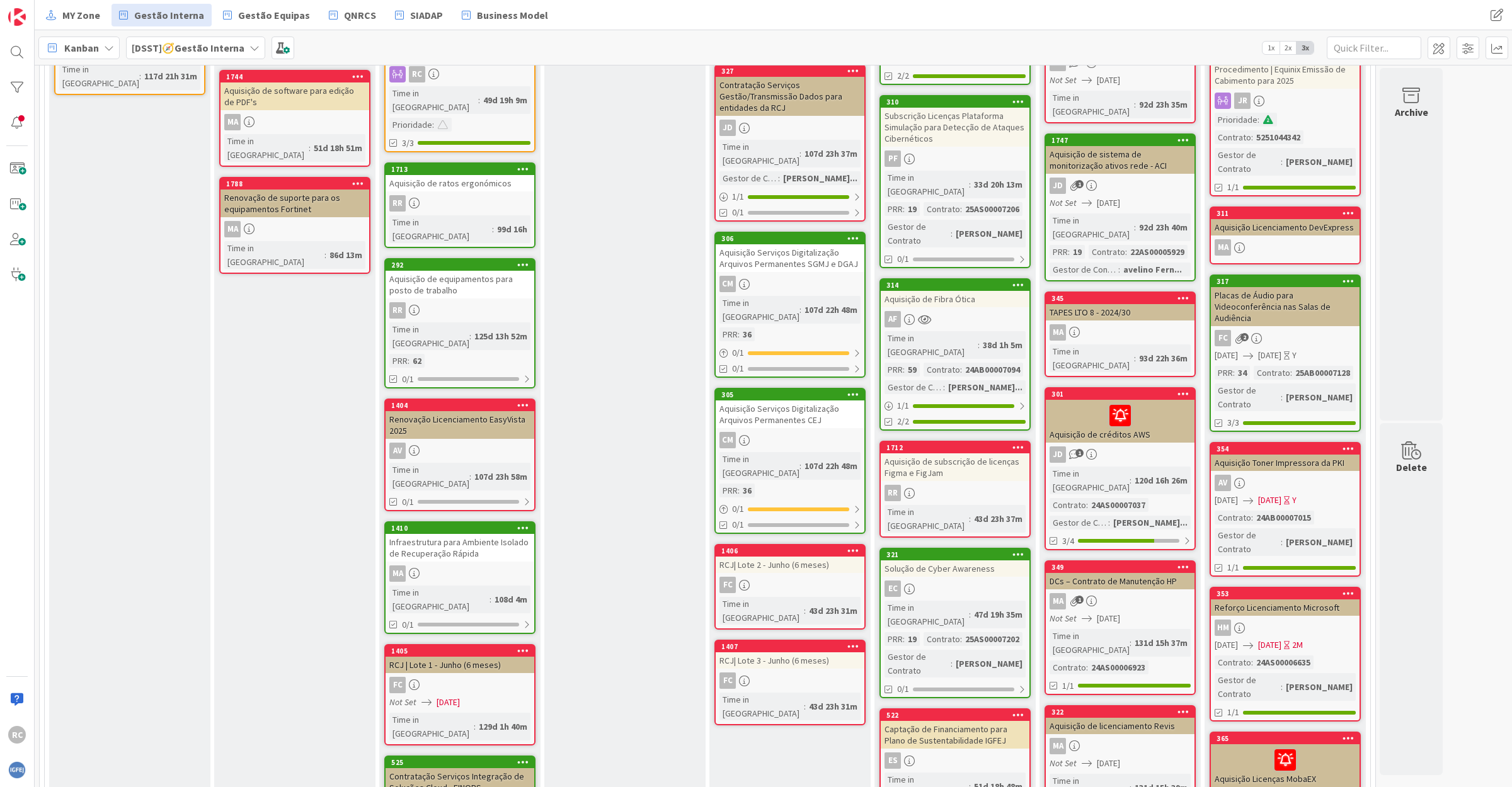
click at [442, 769] on div "Contratação Serviços Integração de Soluções Cloud - FINOPS" at bounding box center [459, 782] width 149 height 28
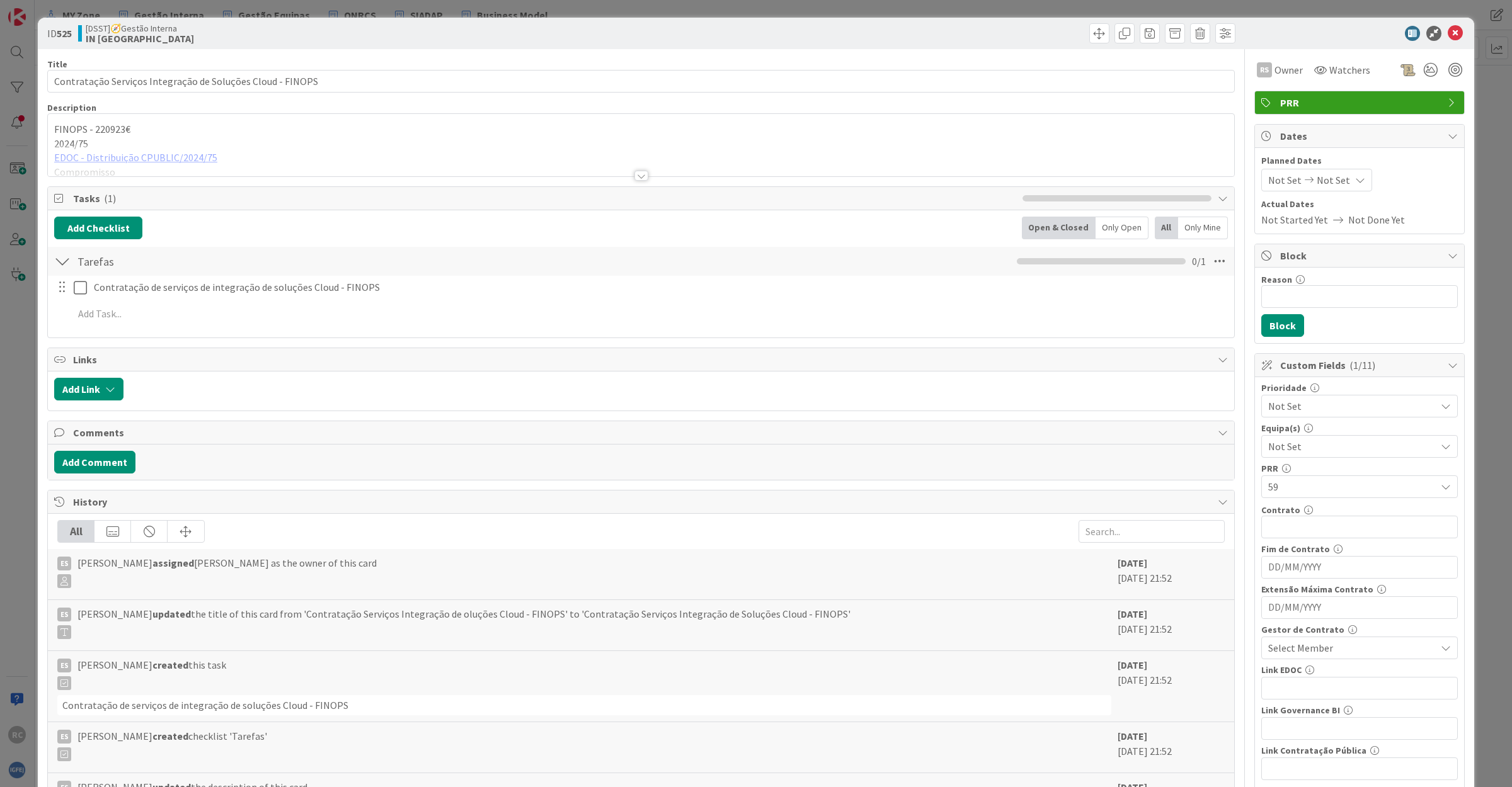
click at [115, 156] on div at bounding box center [641, 160] width 1186 height 32
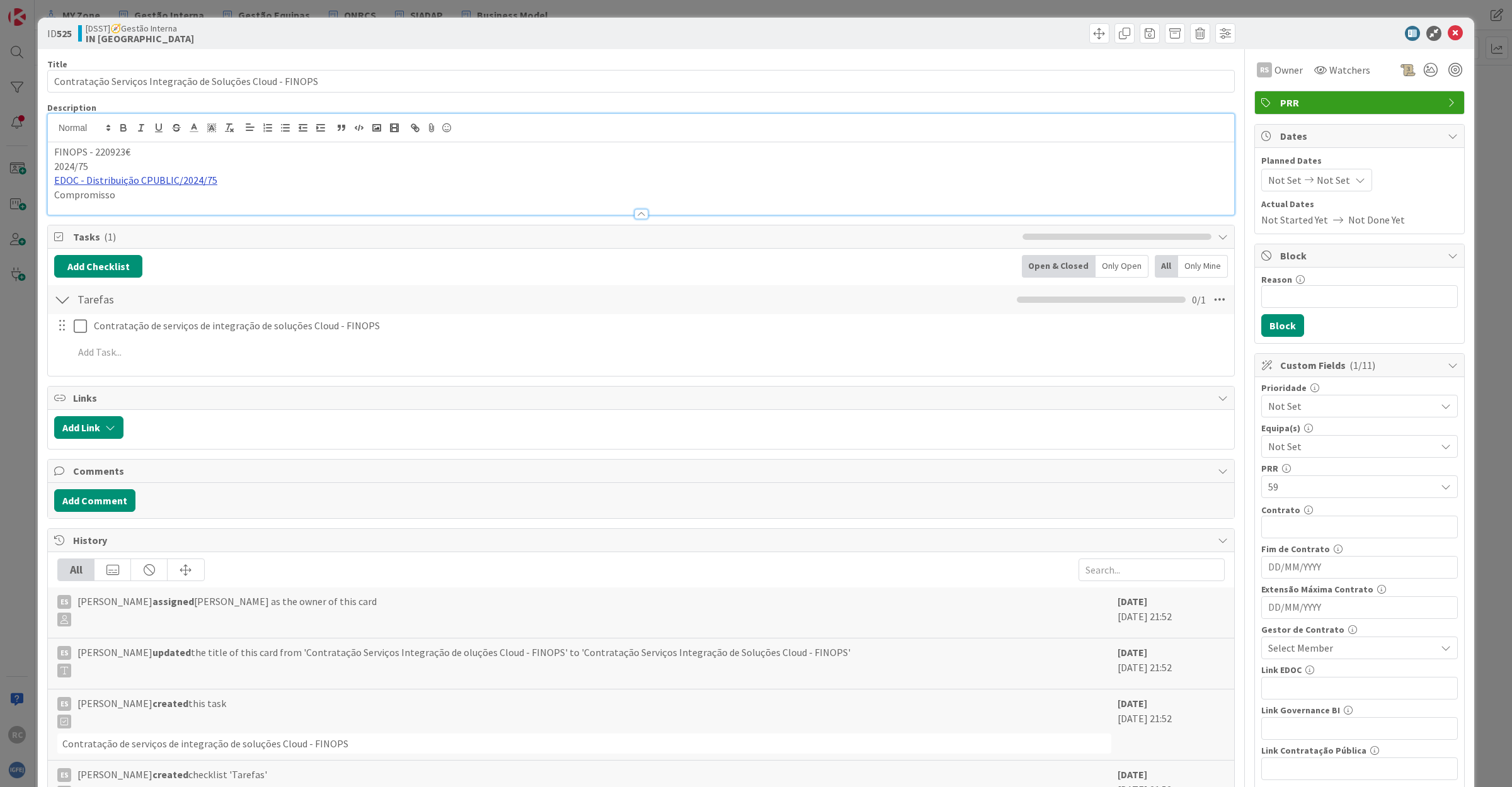
click at [127, 181] on link "EDOC - Distribuição CPUBLIC/2024/75" at bounding box center [136, 180] width 163 height 13
click at [79, 203] on link "[URL]" at bounding box center [68, 205] width 21 height 17
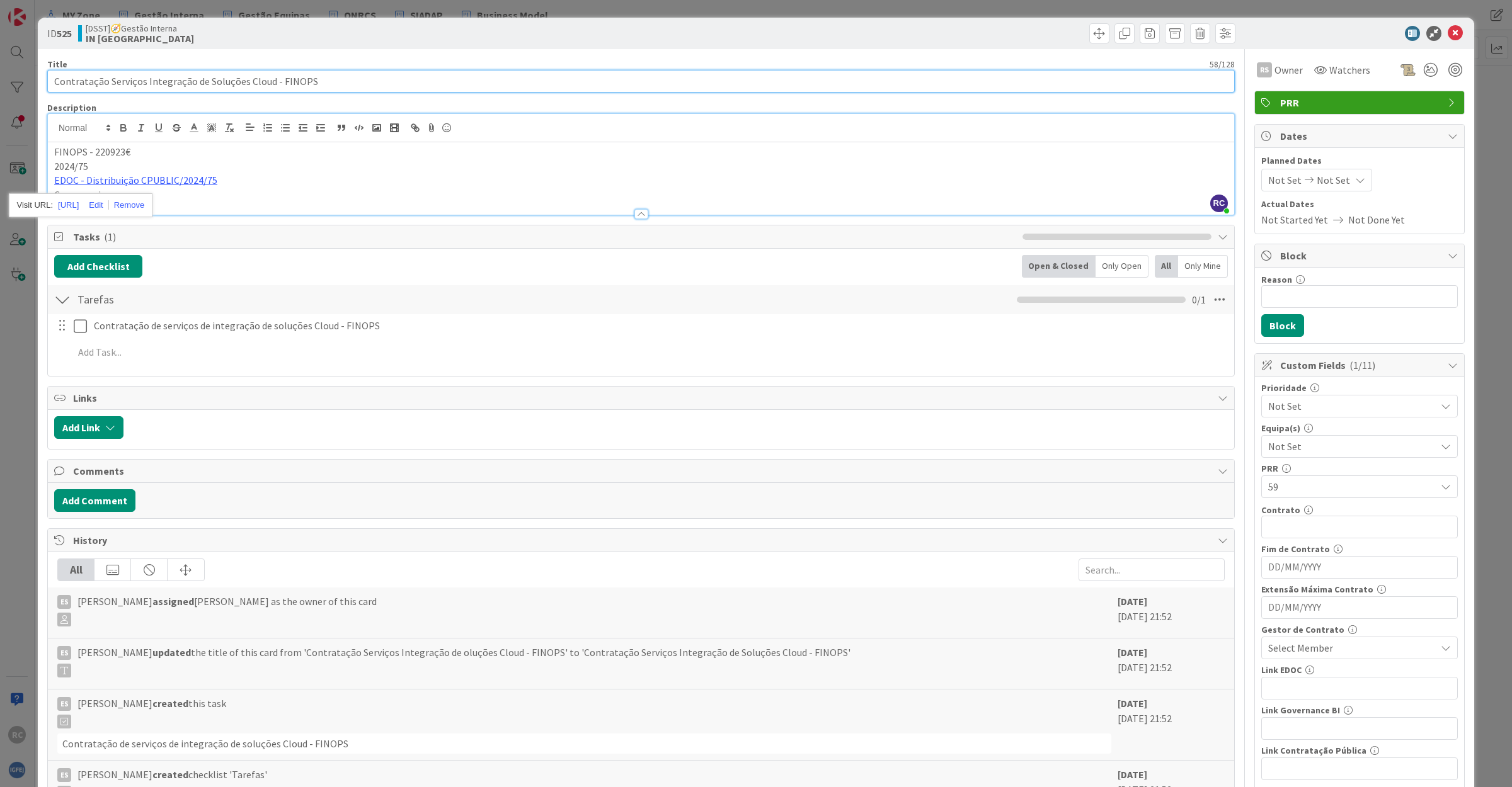
drag, startPoint x: 320, startPoint y: 82, endPoint x: -82, endPoint y: 83, distance: 402.0
click at [0, 83] on html "RC MY Zone Gestão Interna Gestão Equipas QNRCS SIADAP Business Model MY Zone Ge…" at bounding box center [756, 394] width 1512 height 787
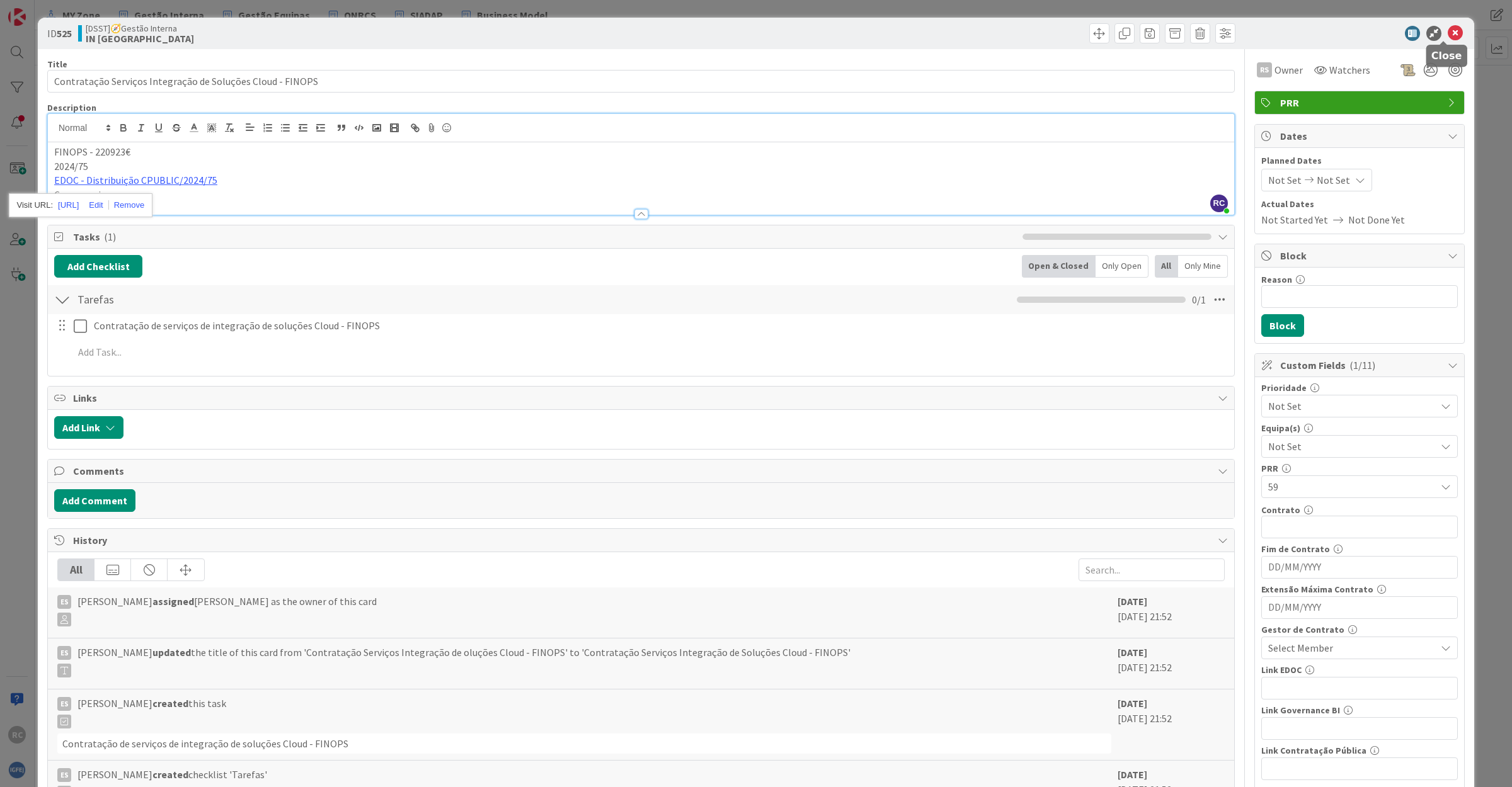
click at [1447, 32] on icon at bounding box center [1455, 33] width 15 height 15
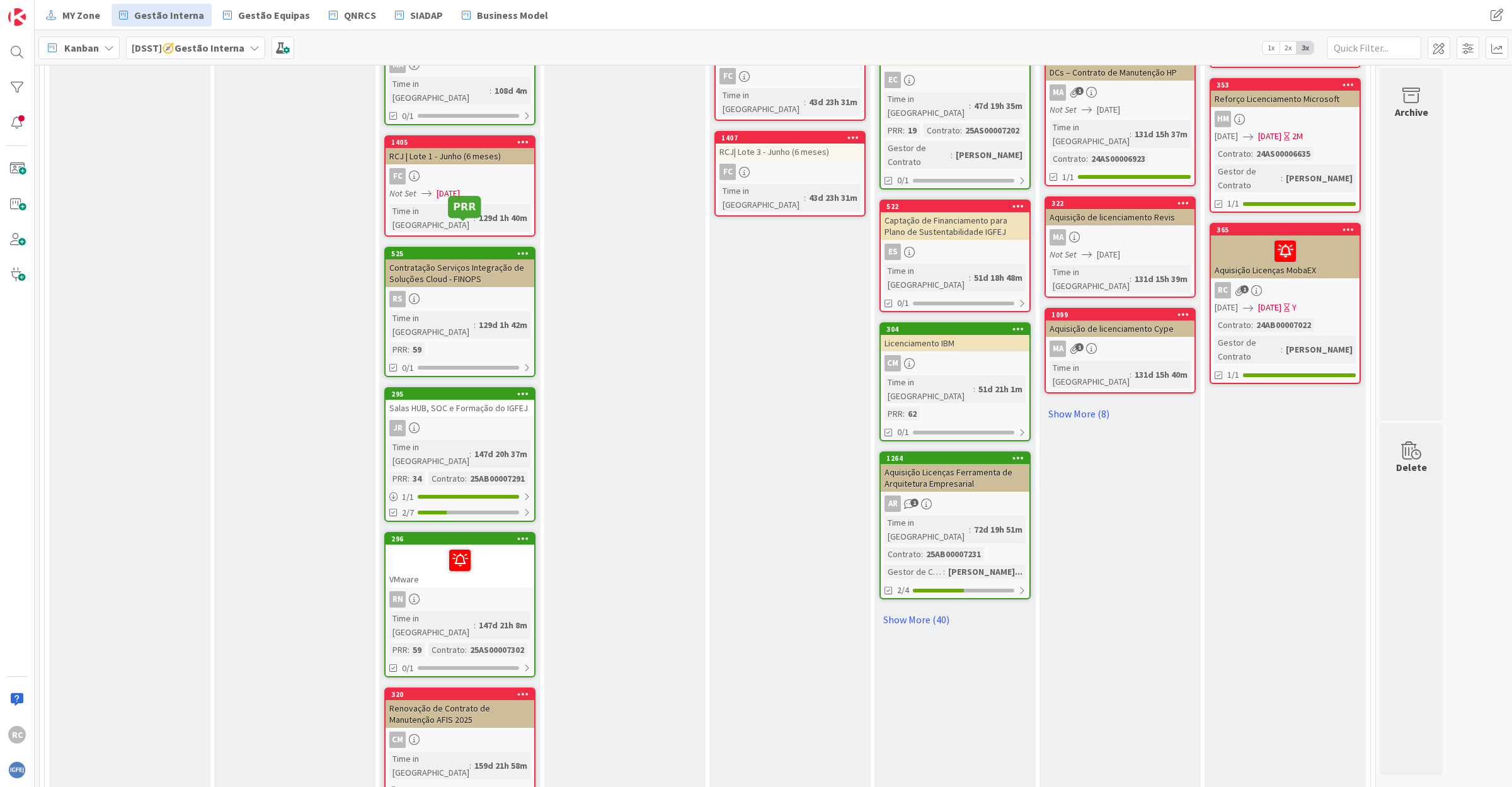
scroll to position [1144, 0]
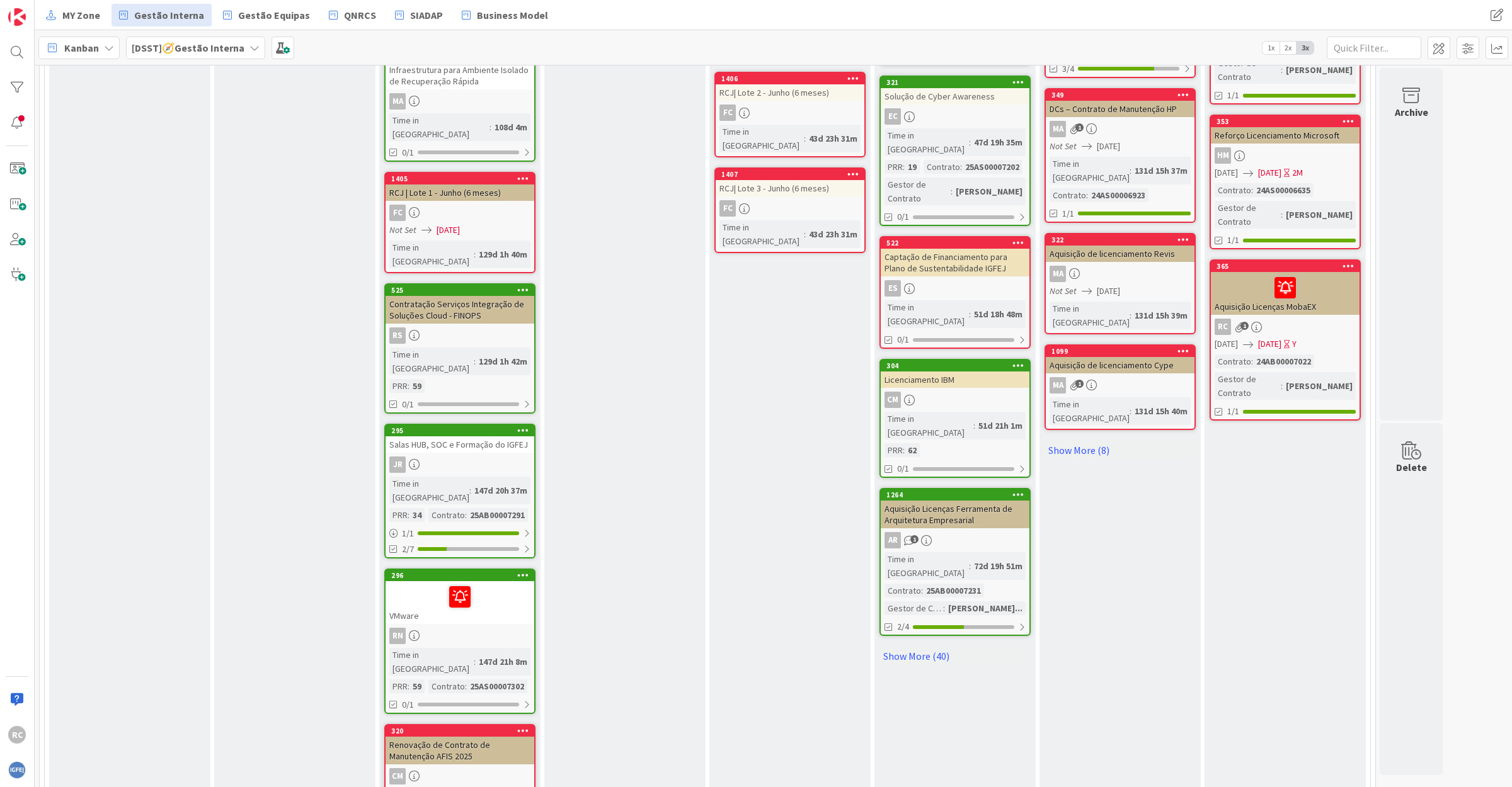
click at [470, 456] on div "JR" at bounding box center [459, 465] width 149 height 17
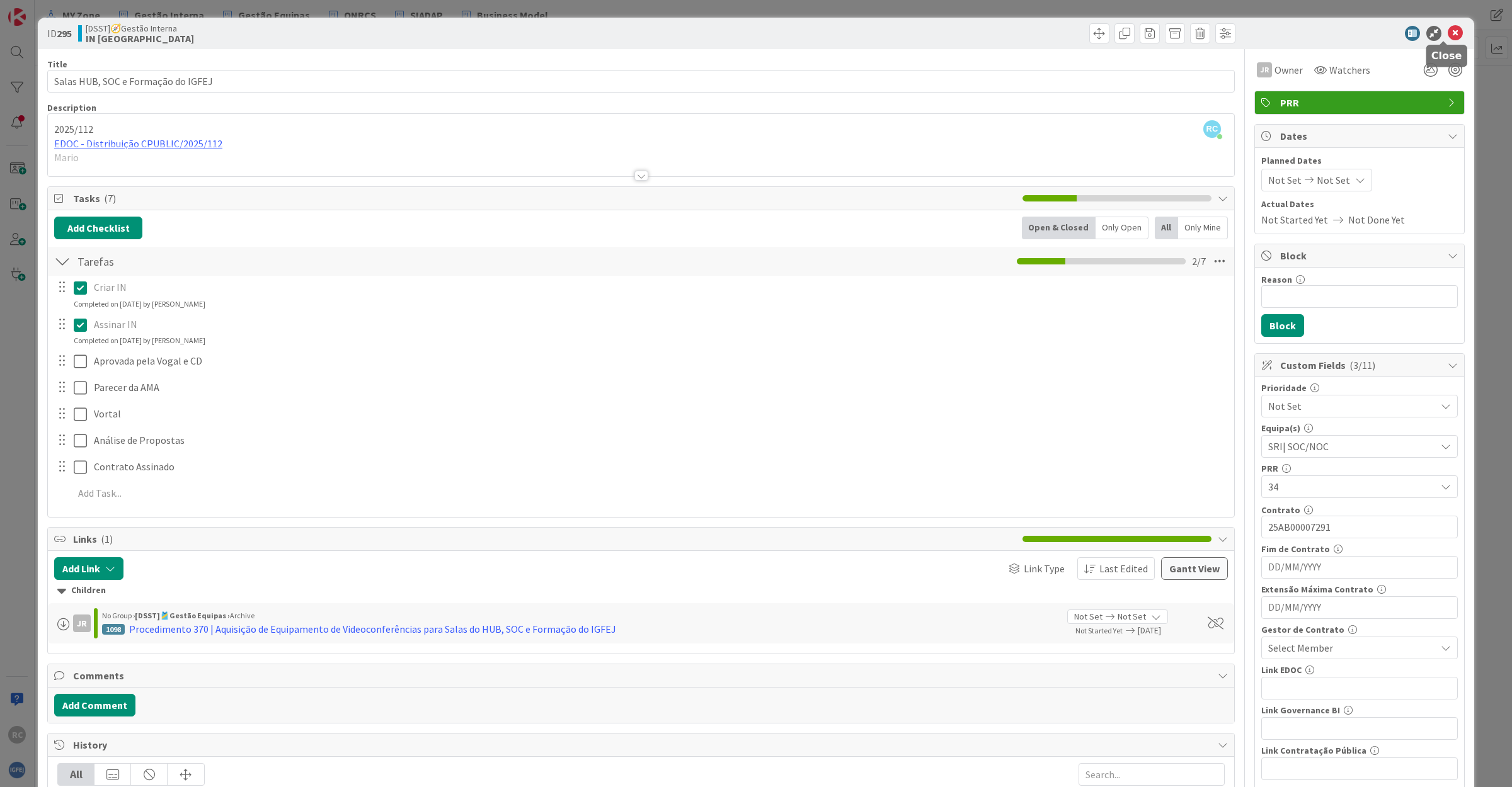
click at [1447, 29] on icon at bounding box center [1455, 33] width 15 height 15
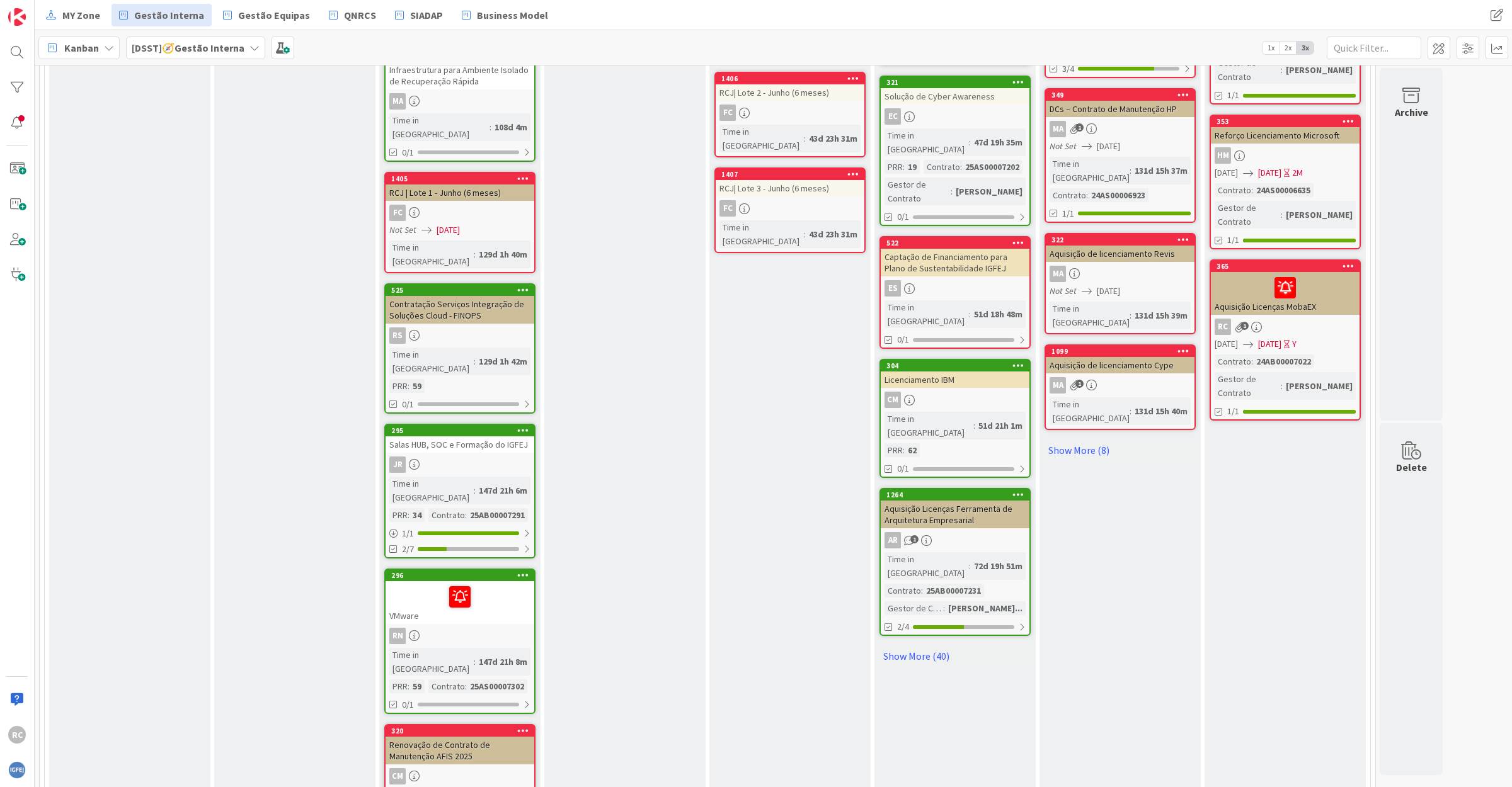
click at [495, 569] on link "296 VMware RN Time in [GEOGRAPHIC_DATA] : 147d 21h 8m PRR : 59 Contrato : 25AS0…" at bounding box center [460, 642] width 151 height 146
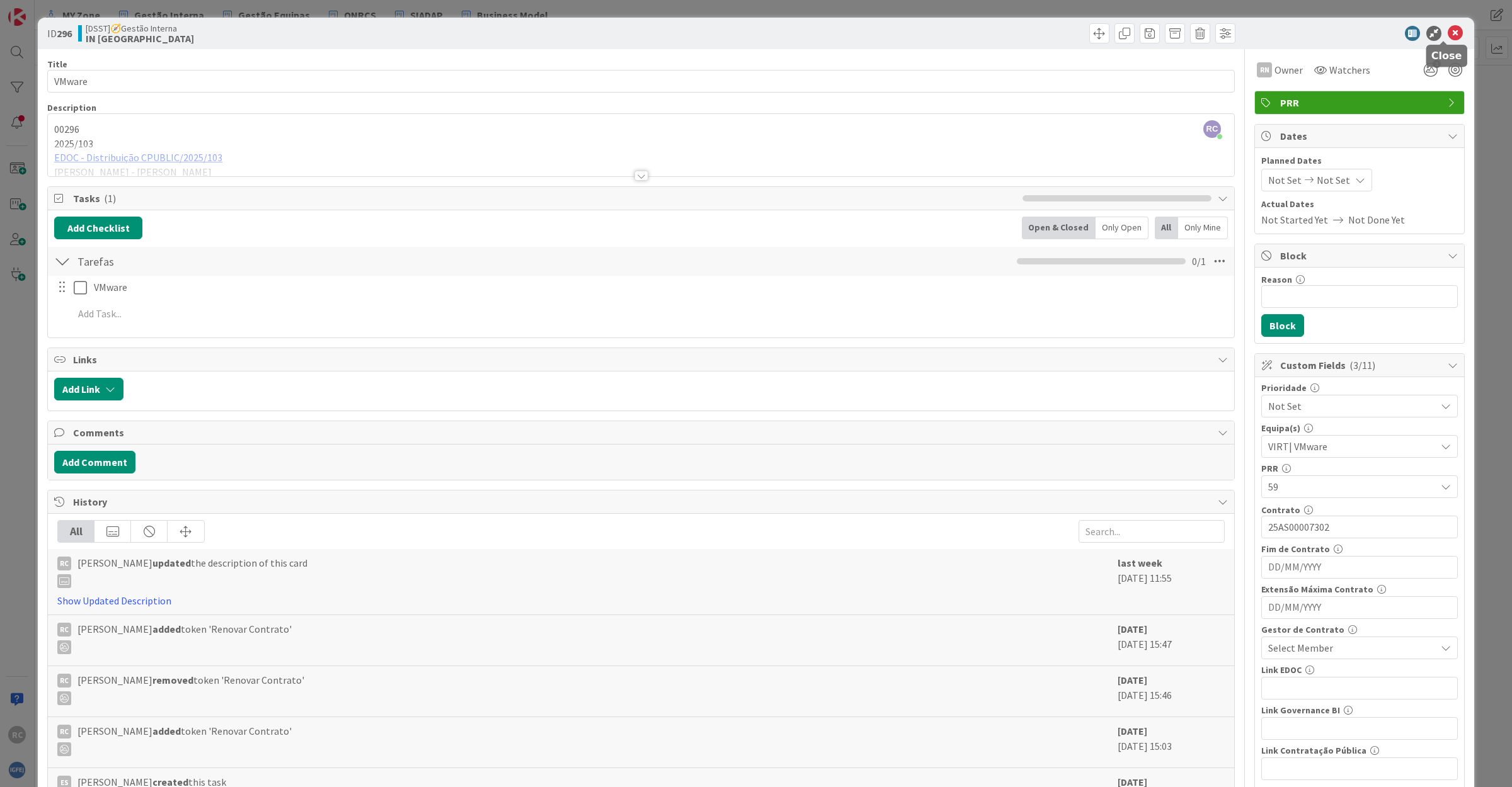
click at [1447, 32] on icon at bounding box center [1455, 33] width 15 height 15
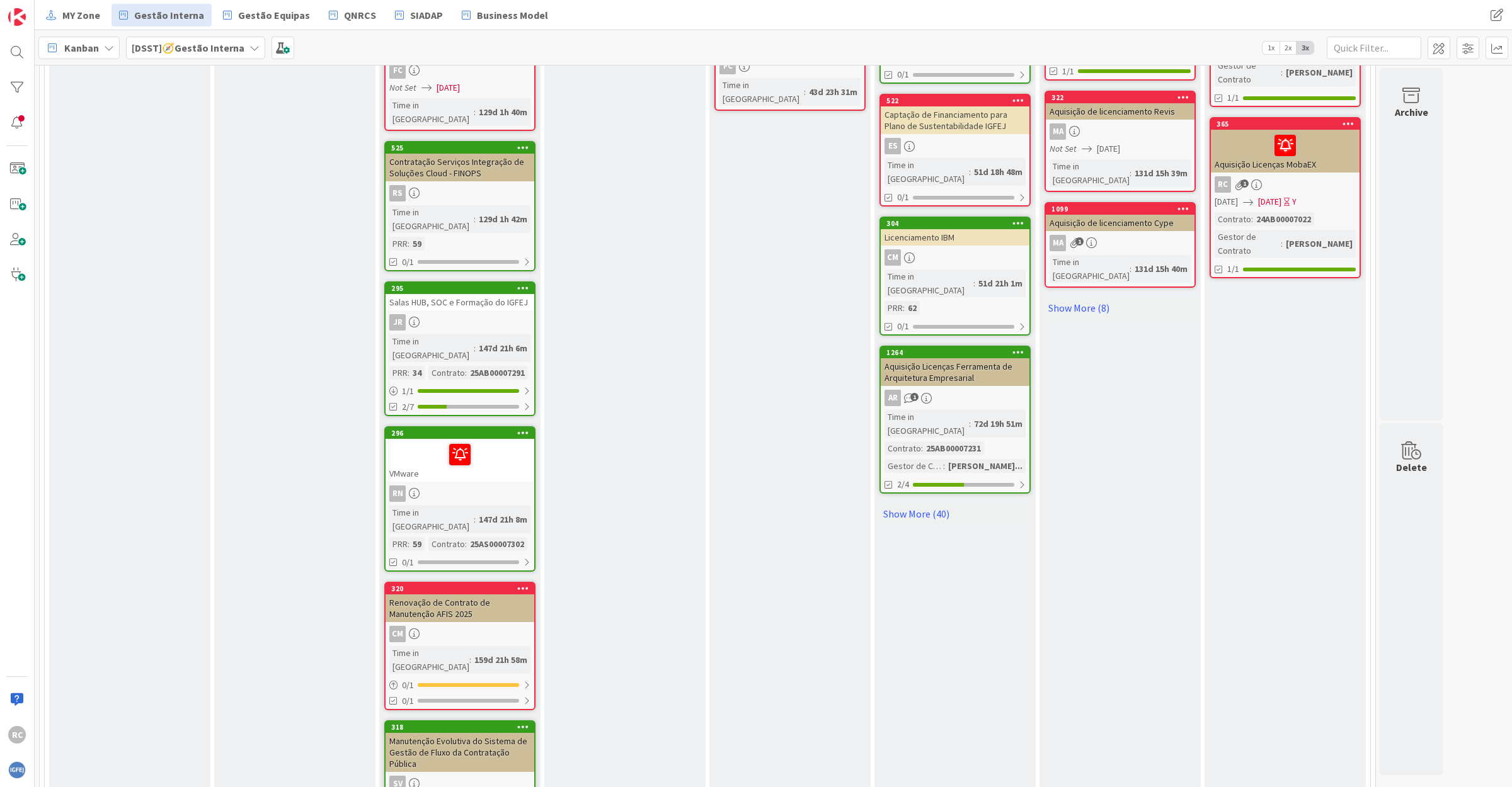
scroll to position [1302, 0]
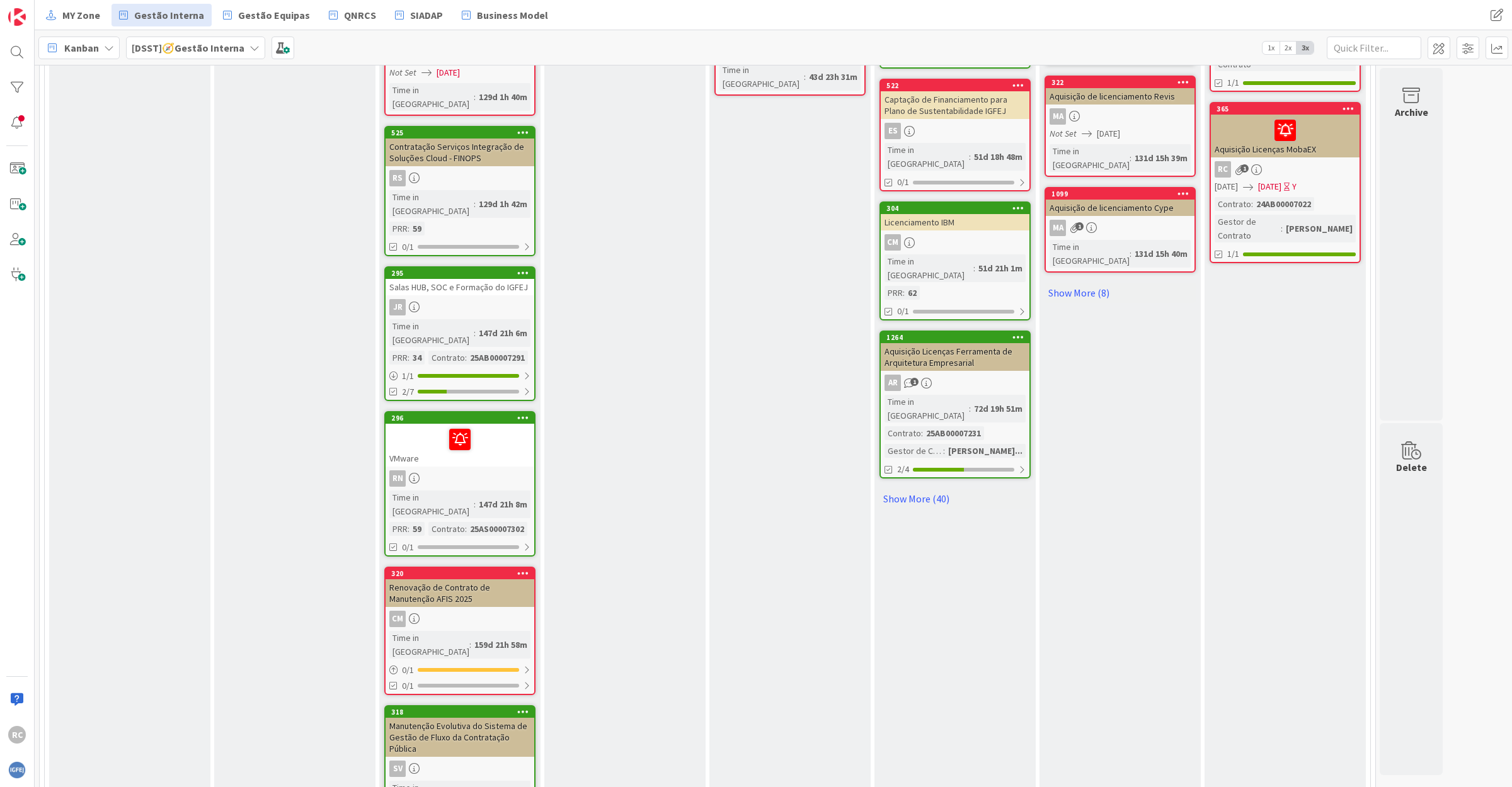
click at [489, 579] on div "Renovação de Contrato de Manutenção AFIS 2025" at bounding box center [459, 593] width 149 height 28
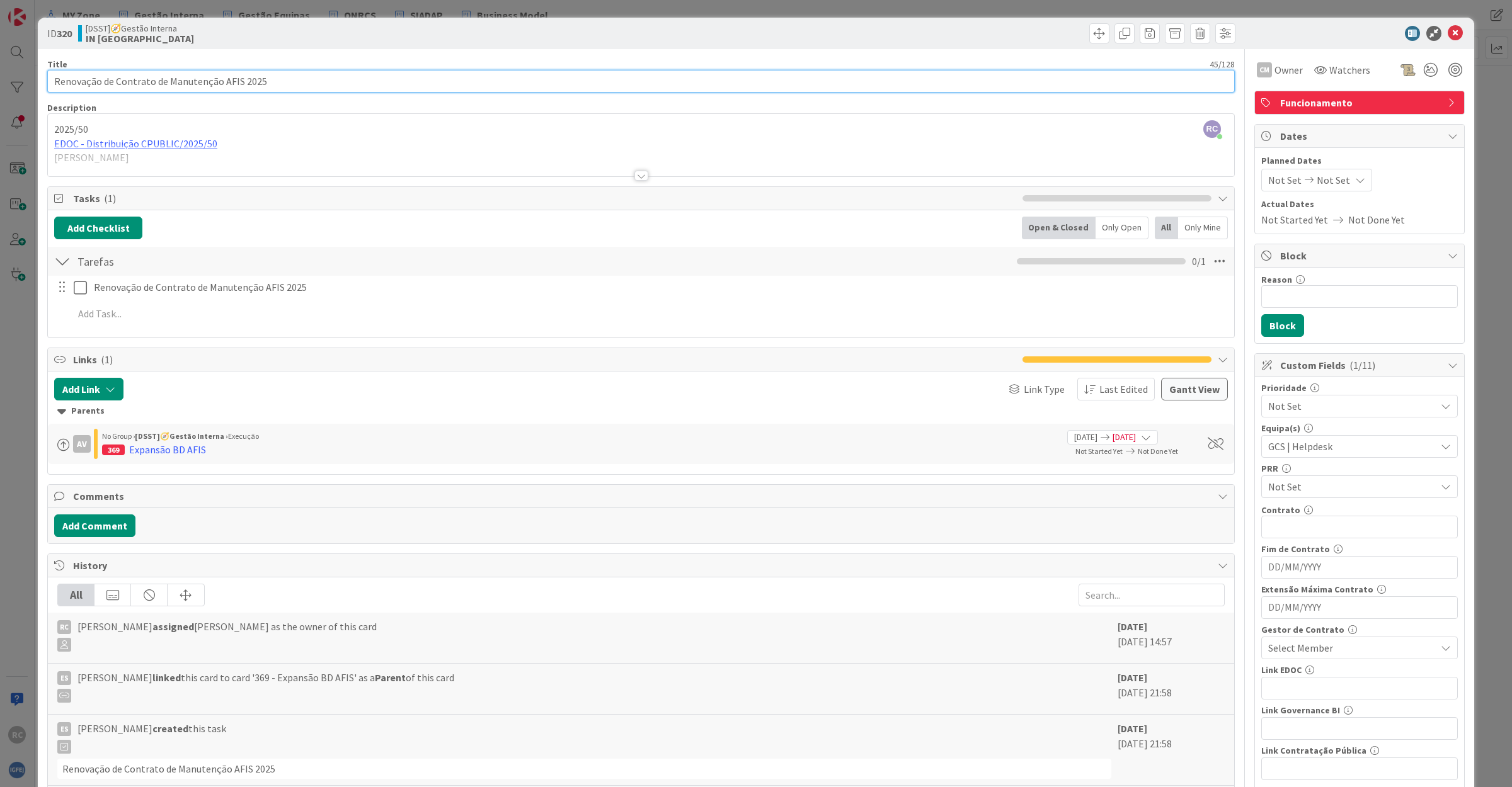
drag, startPoint x: 393, startPoint y: 80, endPoint x: -80, endPoint y: 82, distance: 473.0
click at [0, 82] on html "RC MY Zone Gestão Interna Gestão Equipas QNRCS SIADAP Business Model MY Zone Ge…" at bounding box center [756, 394] width 1512 height 787
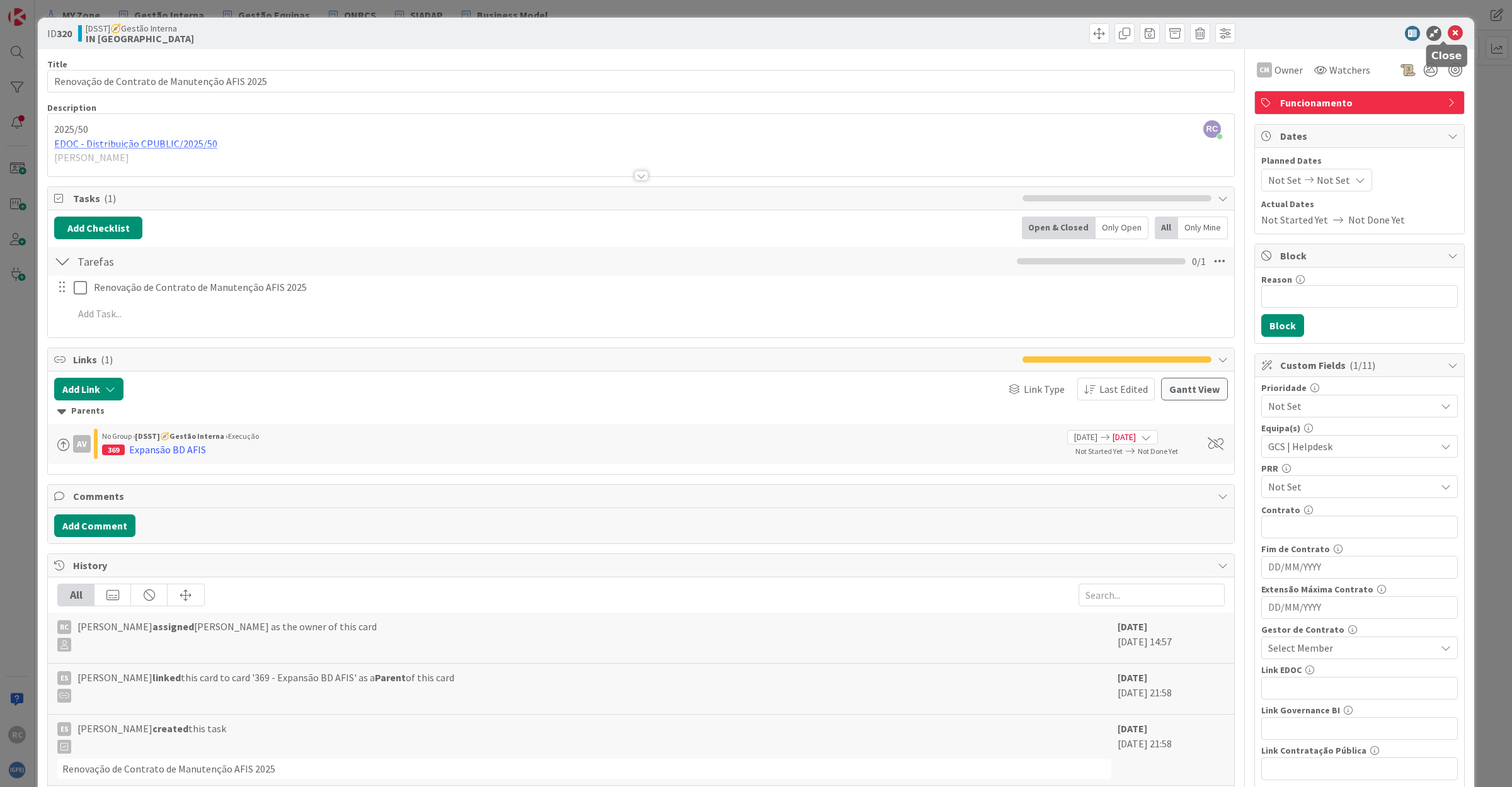
click at [1447, 31] on icon at bounding box center [1455, 33] width 15 height 15
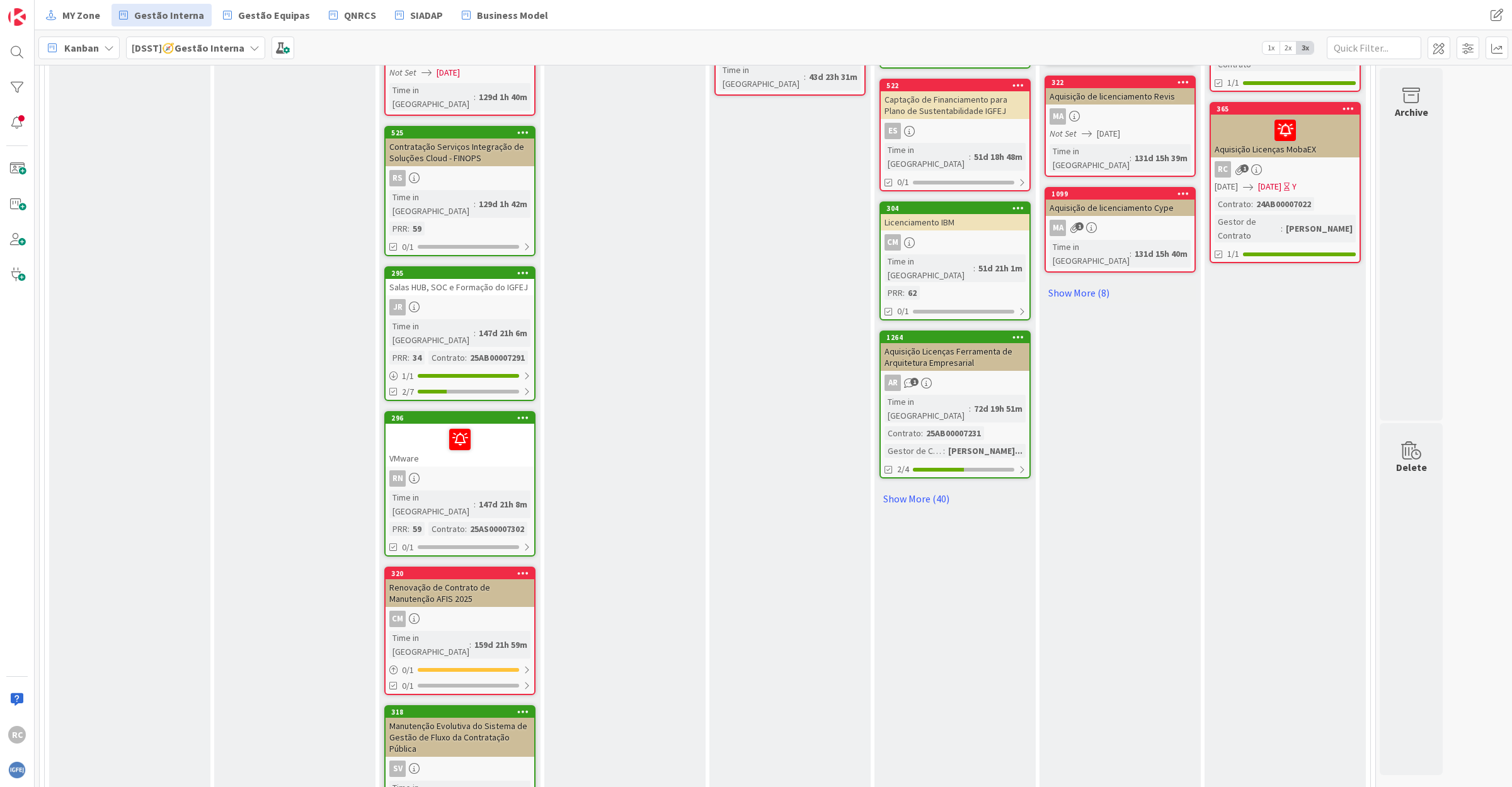
click at [457, 718] on div "Manutenção Evolutiva do Sistema de Gestão de Fluxo da Contratação Pública" at bounding box center [459, 737] width 149 height 39
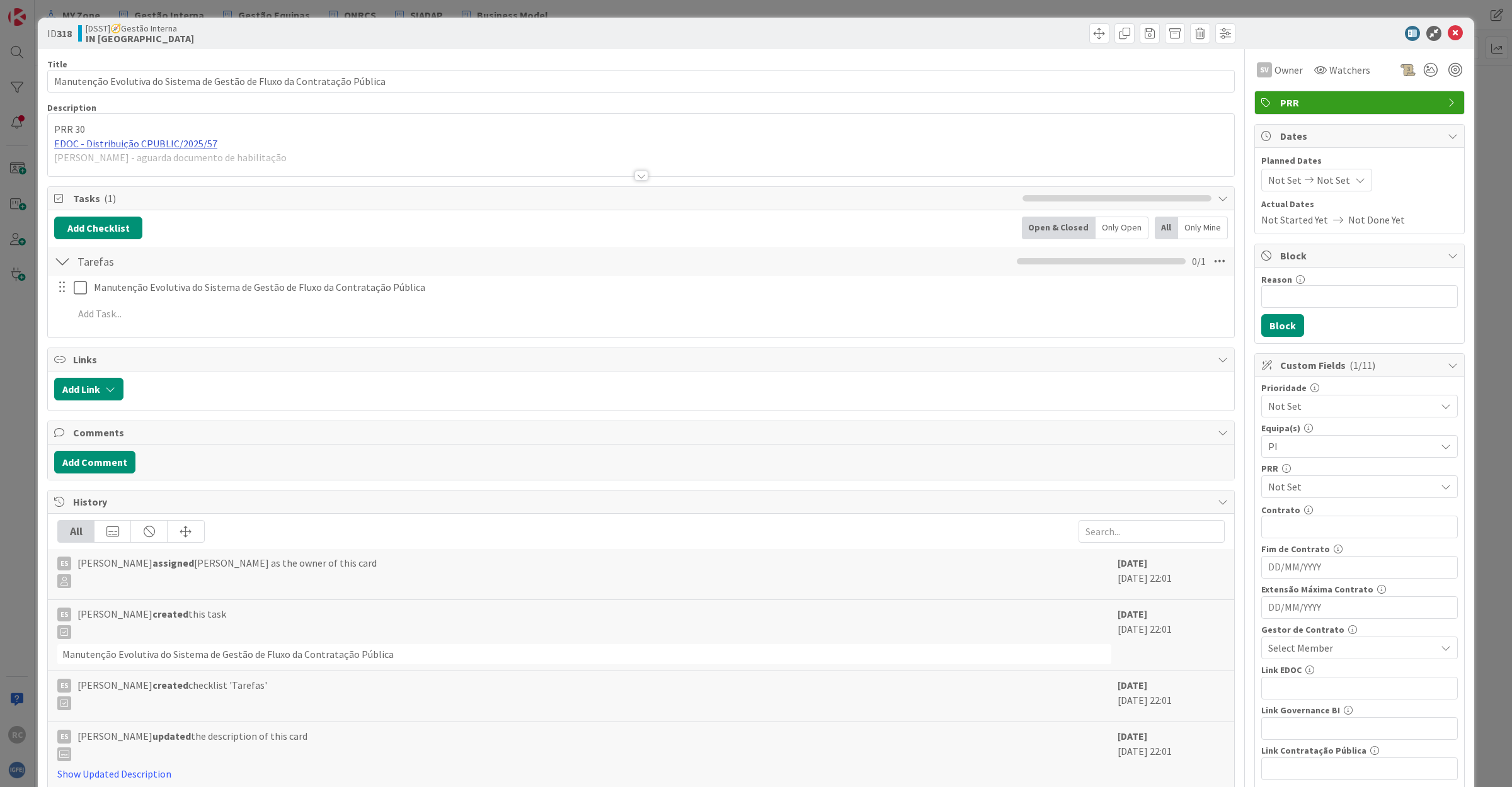
click at [156, 143] on div "PRR 30 EDOC - Distribuição CPUBLIC/2025/57 [PERSON_NAME] - aguarda documento de…" at bounding box center [641, 148] width 1186 height 56
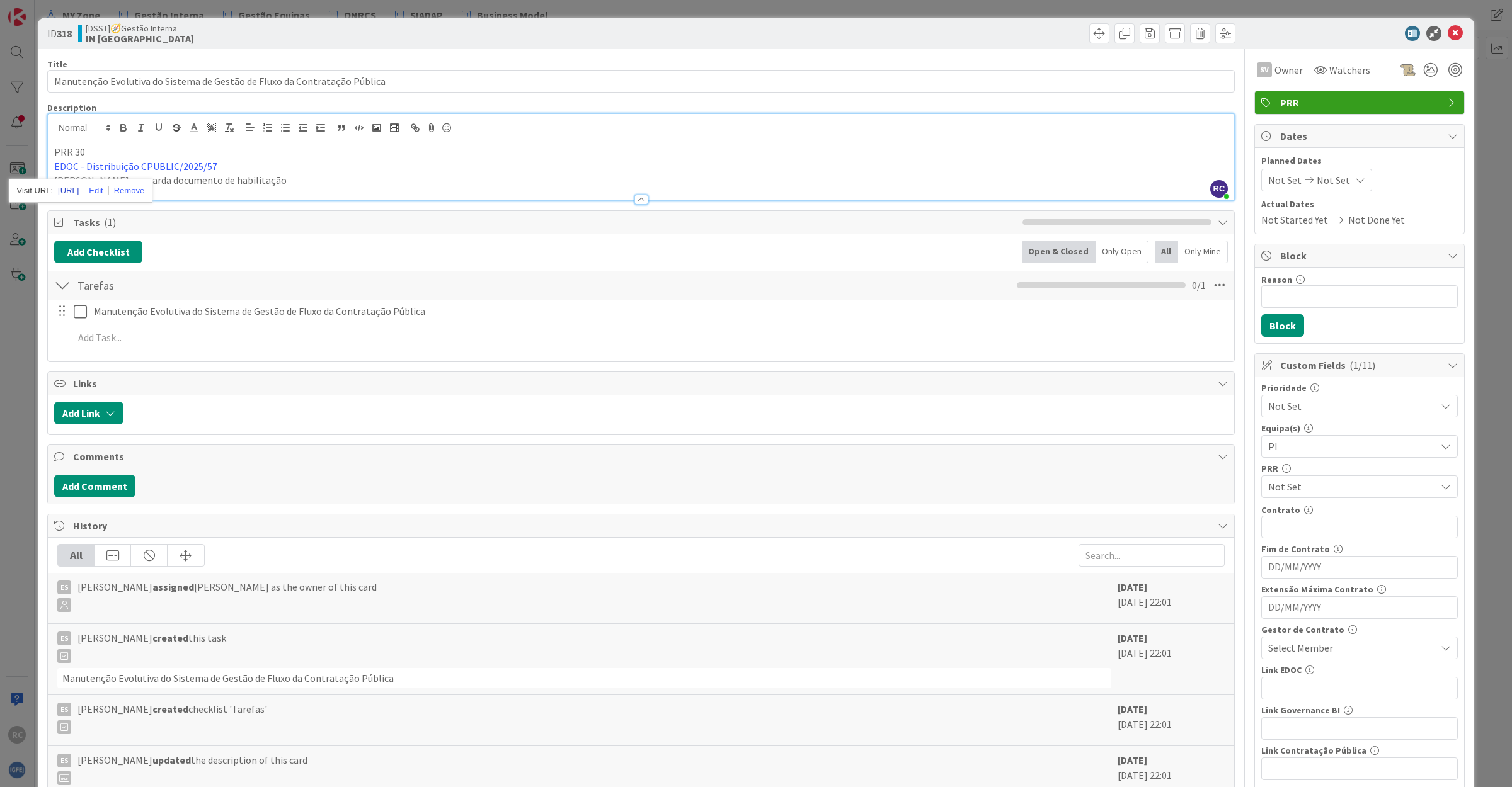
click at [79, 190] on link "[URL]" at bounding box center [68, 191] width 21 height 17
click at [270, 161] on p "EDOC - Distribuição CPUBLIC/2025/57" at bounding box center [641, 167] width 1173 height 15
click at [136, 167] on link "EDOC - Distribuição CPUBLIC/2025/57" at bounding box center [136, 166] width 163 height 13
click at [79, 189] on link "[URL]" at bounding box center [68, 191] width 21 height 17
drag, startPoint x: 1443, startPoint y: 30, endPoint x: 1414, endPoint y: 46, distance: 33.1
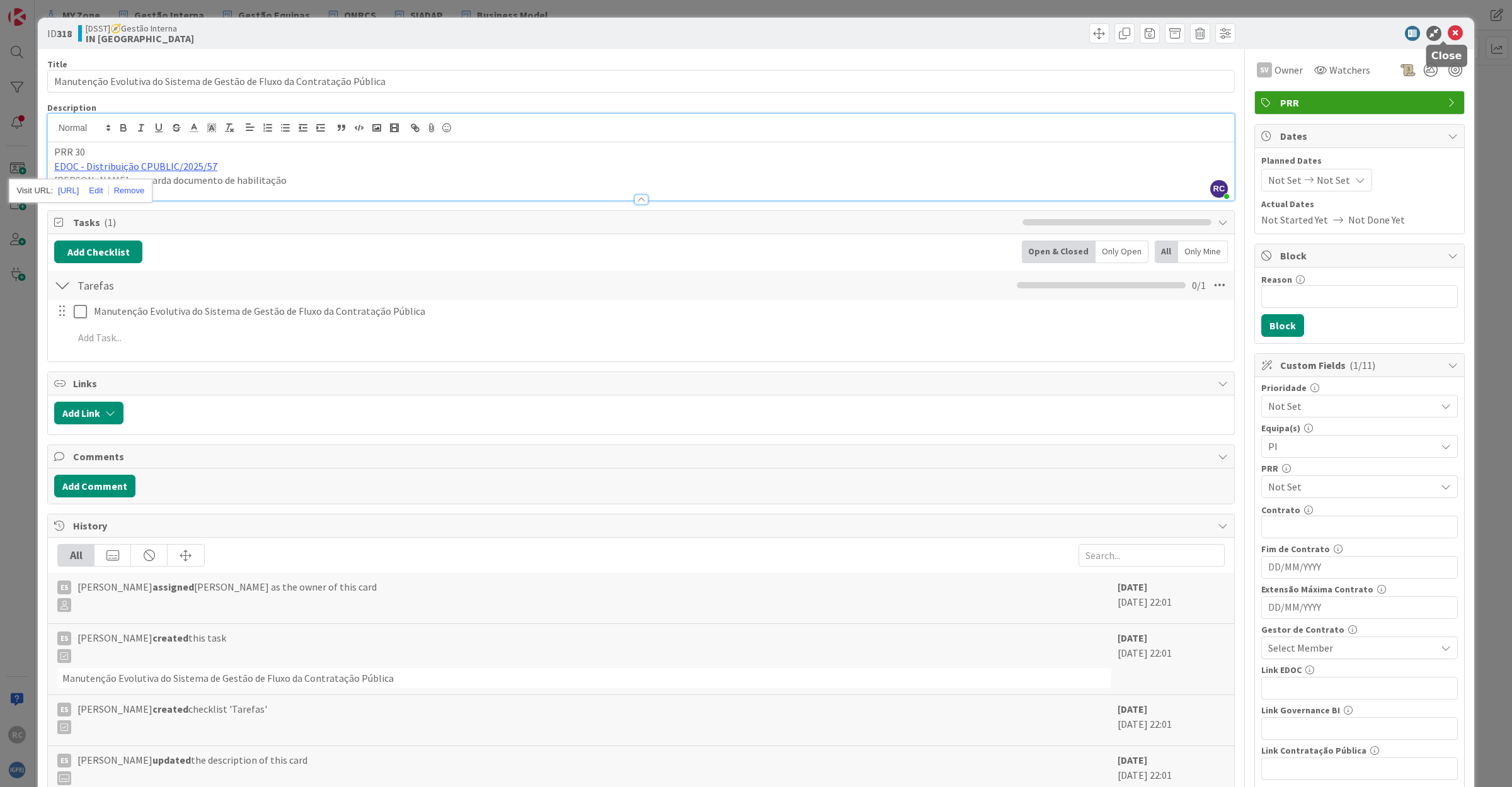
click at [1447, 30] on icon at bounding box center [1455, 33] width 15 height 15
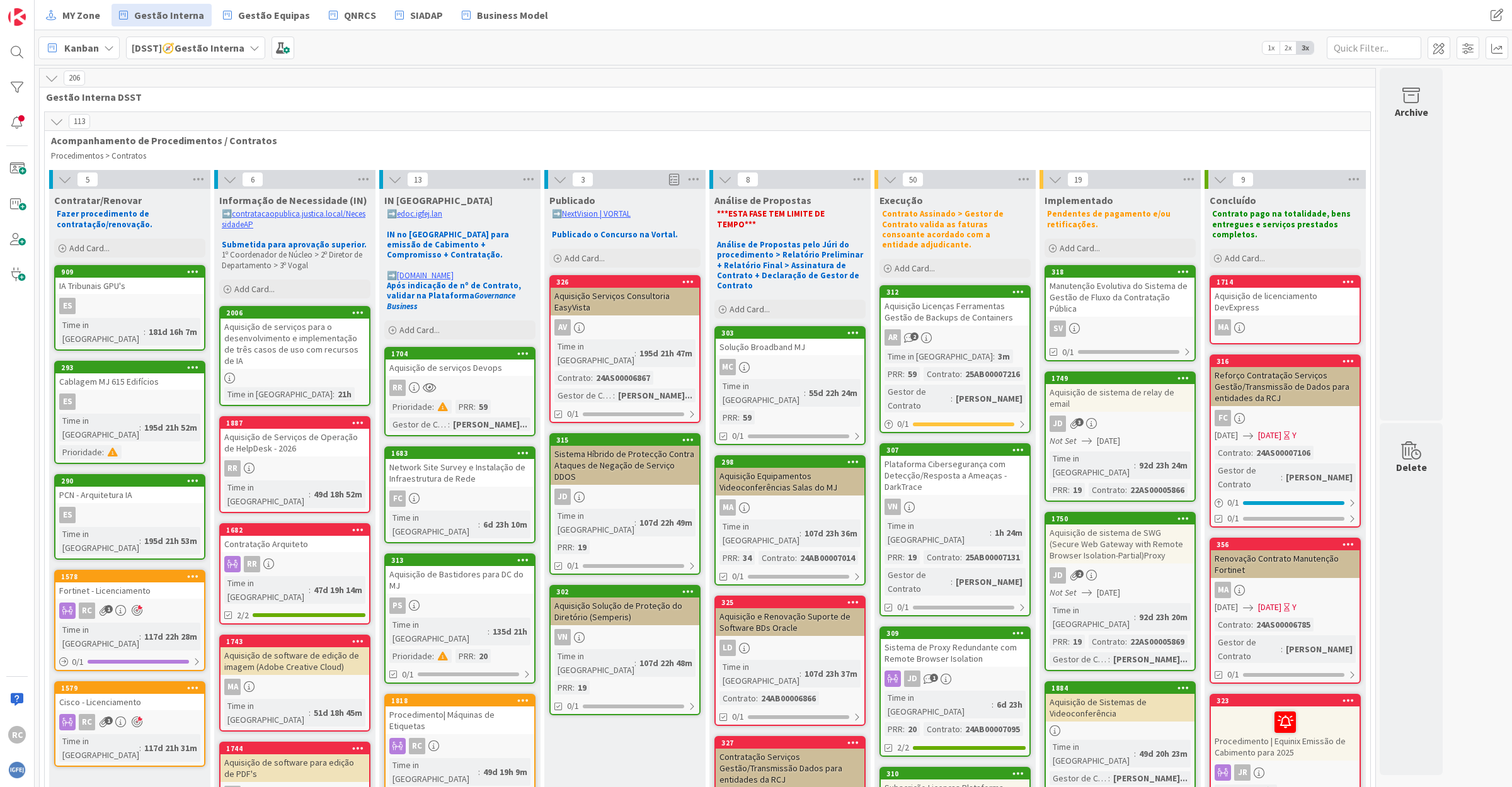
click at [624, 598] on div "Aquisição Solução de Proteção do Diretório (Semperis)" at bounding box center [624, 611] width 149 height 28
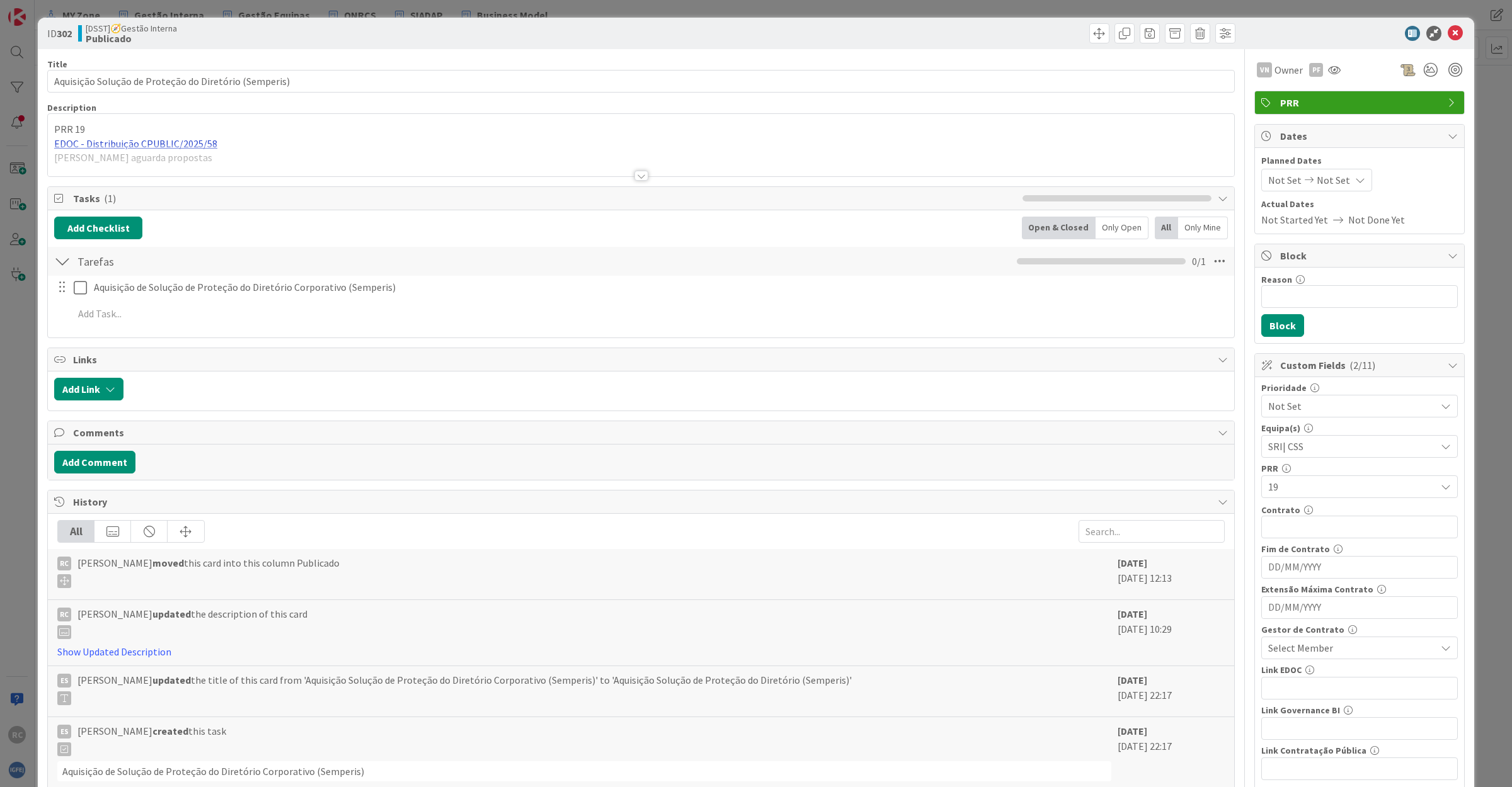
click at [136, 143] on div "PRR 19 EDOC - Distribuição CPUBLIC/2025/58 [PERSON_NAME] aguarda propostas" at bounding box center [641, 148] width 1186 height 56
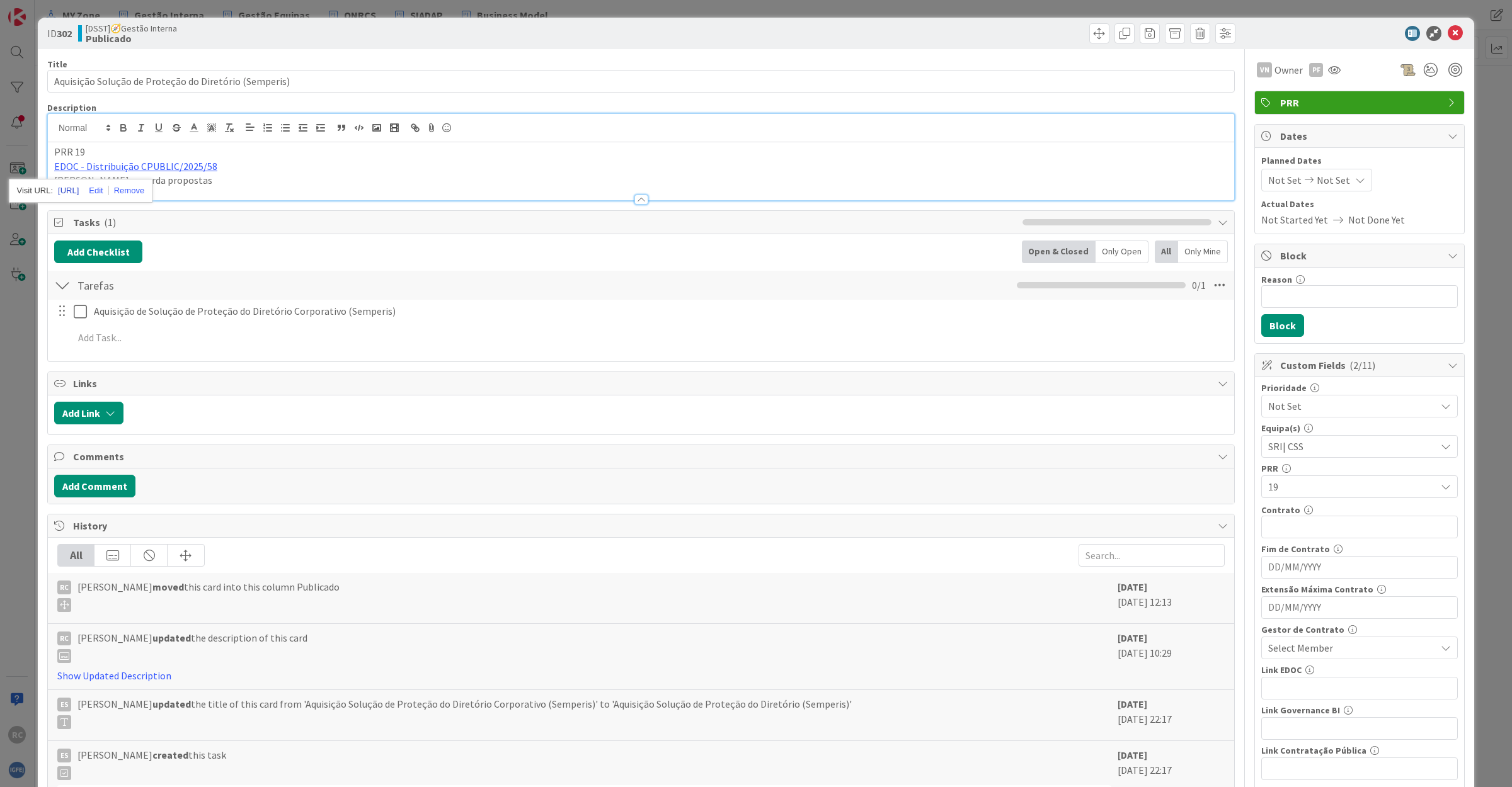
click at [79, 188] on link "[URL]" at bounding box center [68, 191] width 21 height 17
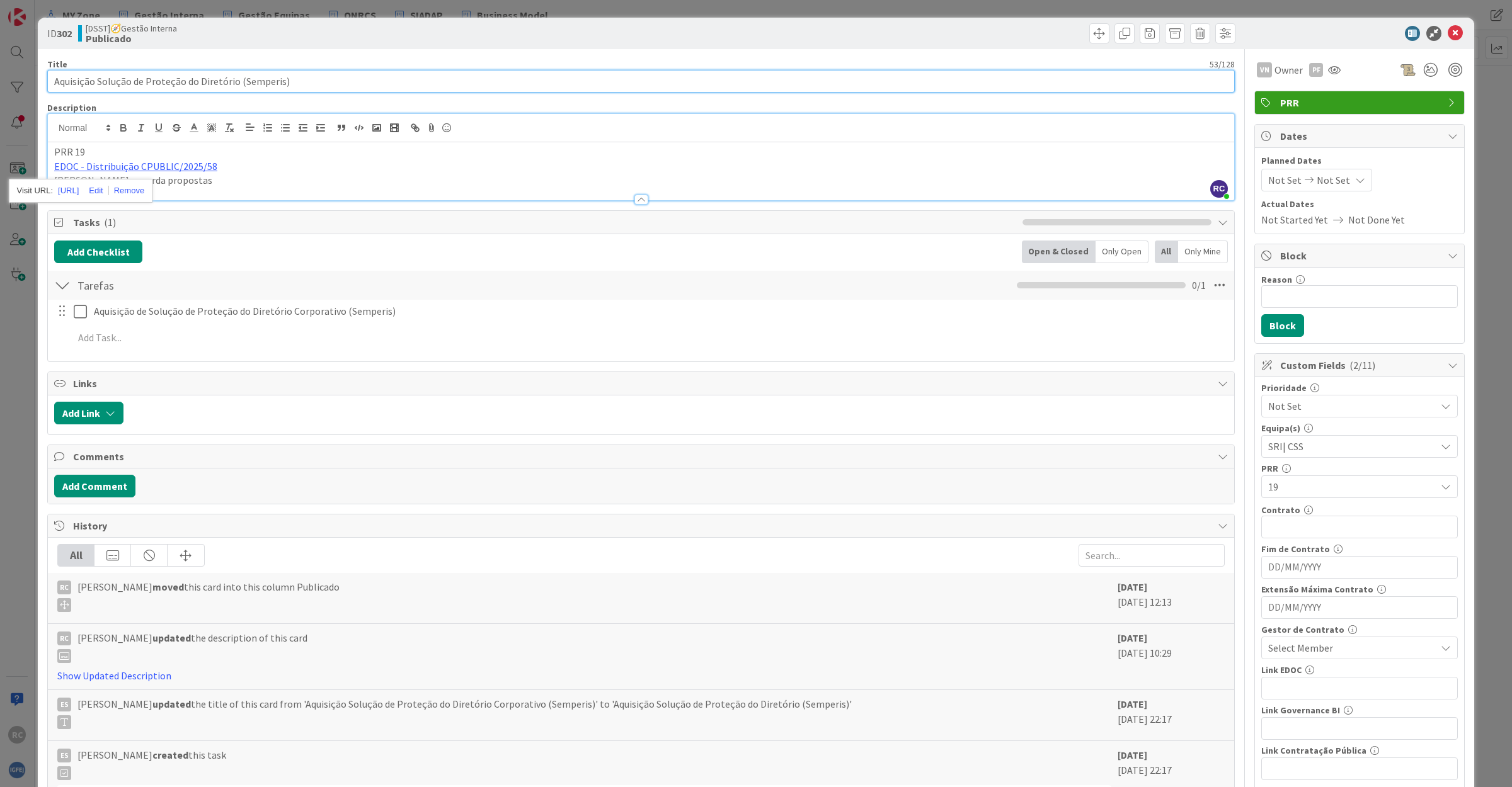
drag, startPoint x: 354, startPoint y: 86, endPoint x: -100, endPoint y: 68, distance: 454.4
click at [0, 68] on html "RC MY Zone Gestão Interna Gestão Equipas QNRCS SIADAP Business Model MY Zone Ge…" at bounding box center [756, 394] width 1512 height 787
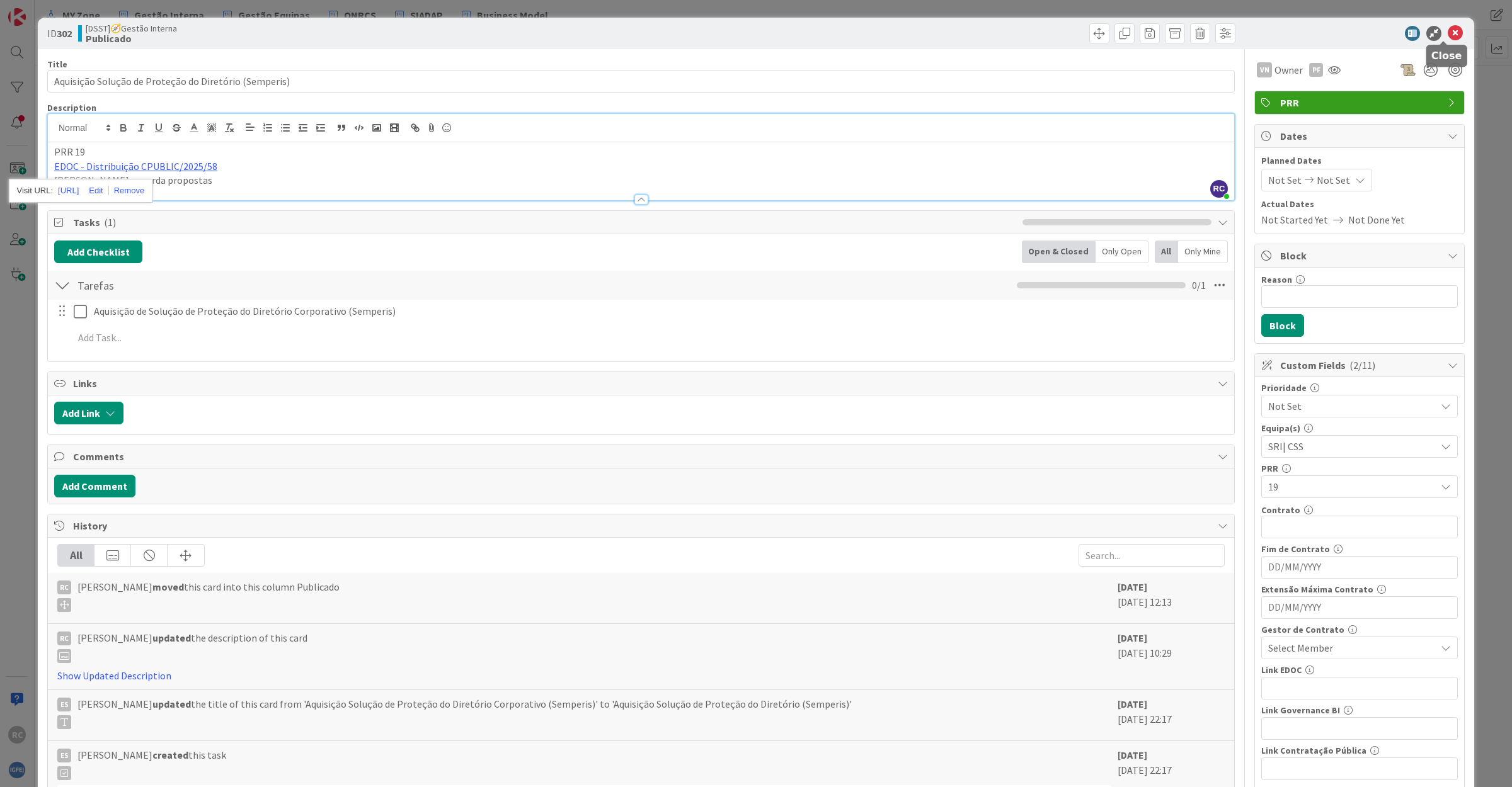
click at [1447, 31] on icon at bounding box center [1455, 33] width 15 height 15
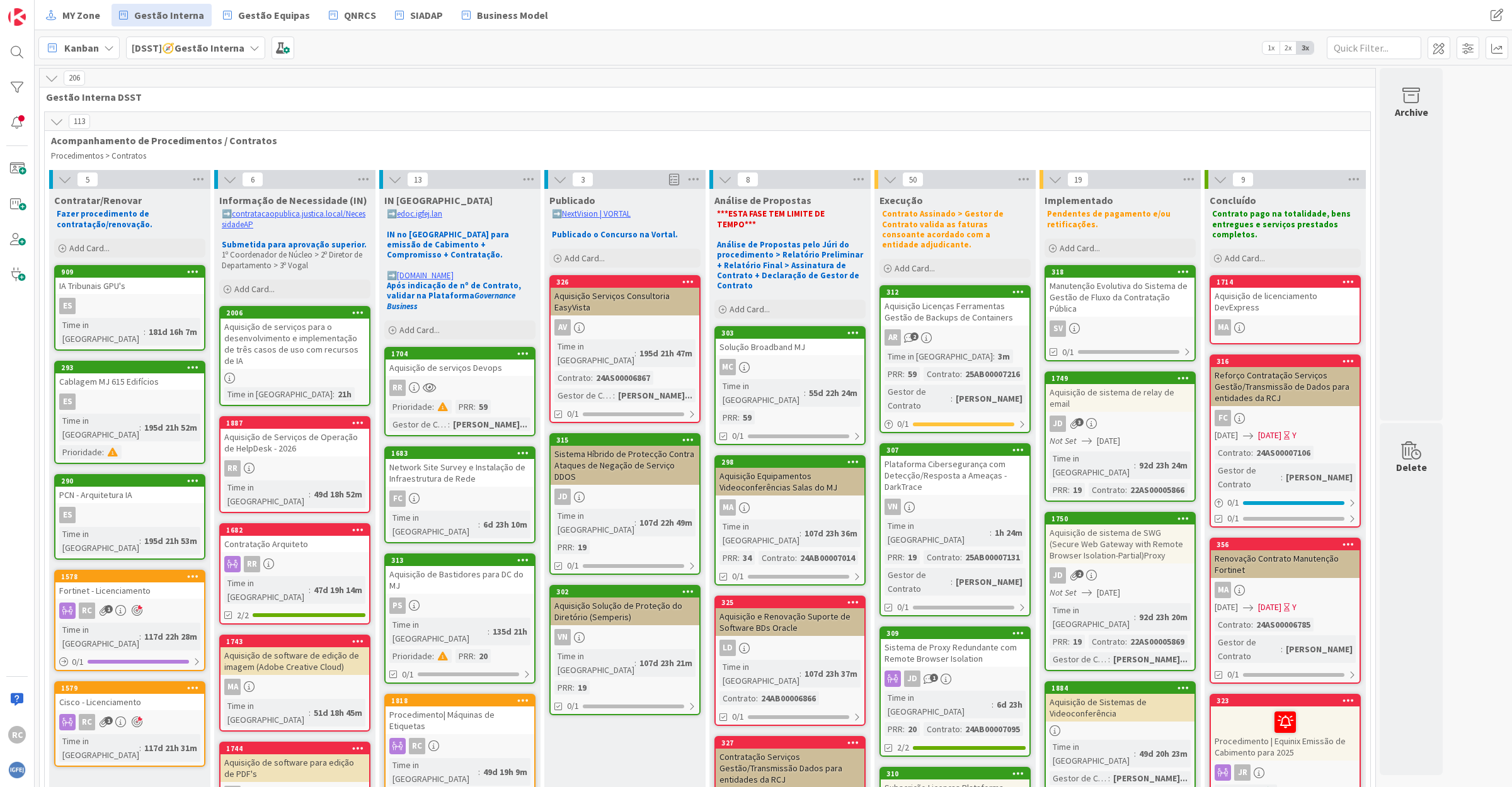
click at [631, 446] on div "Sistema Híbrido de Protecção Contra Ataques de Negação de Serviço DDOS" at bounding box center [624, 466] width 149 height 39
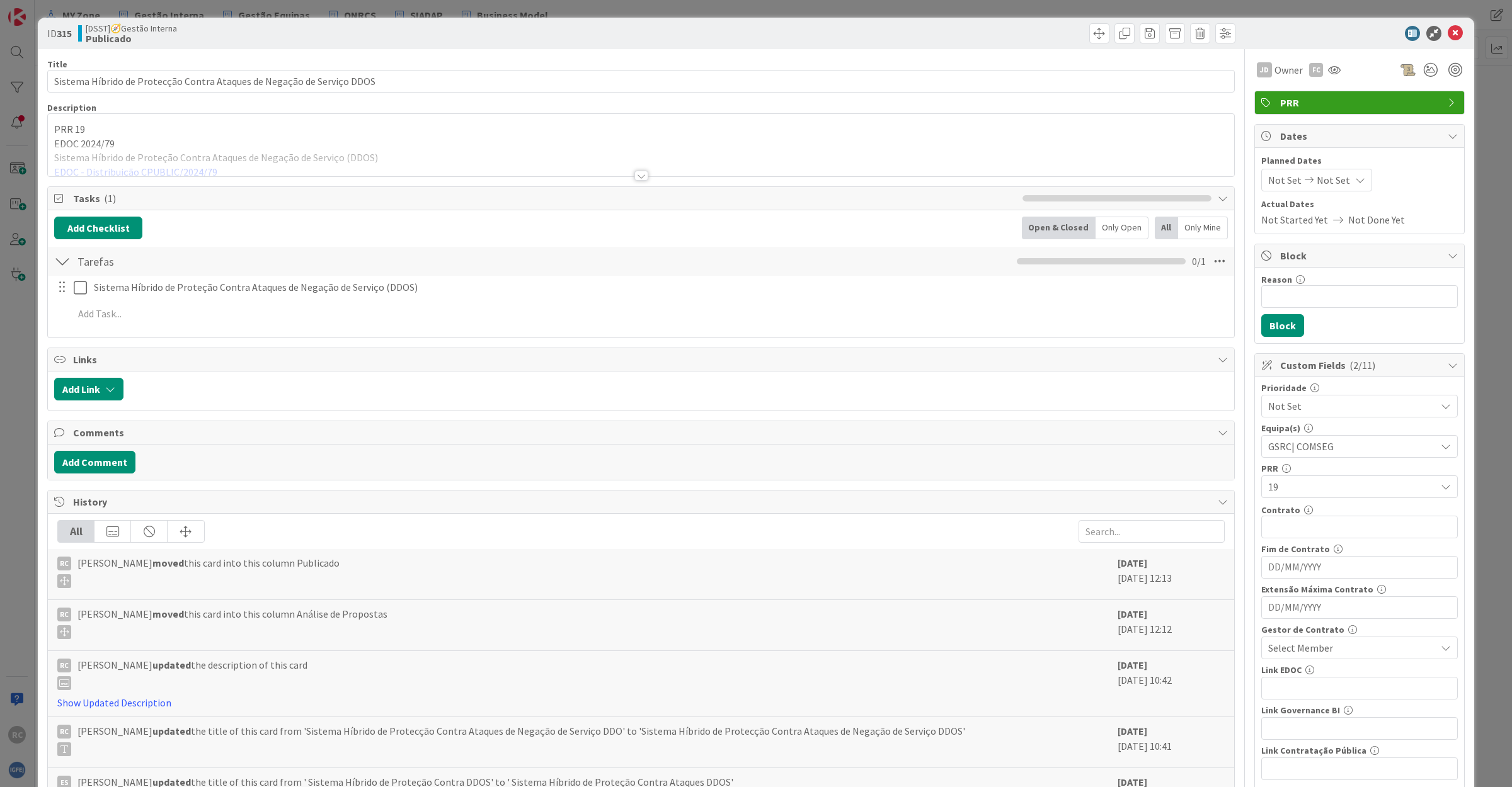
click at [137, 161] on div at bounding box center [641, 160] width 1186 height 32
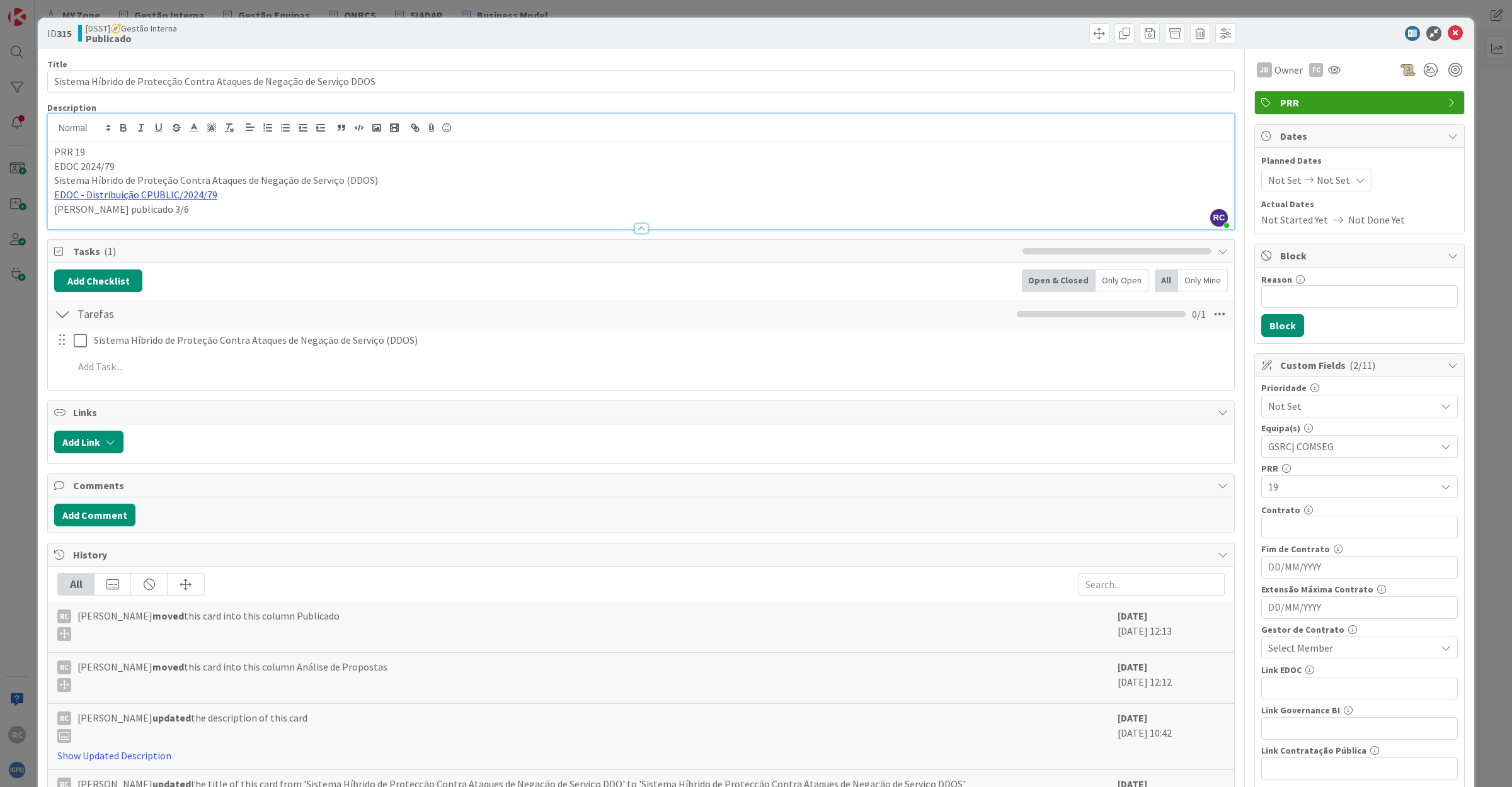
click at [121, 196] on link "EDOC - Distribuição CPUBLIC/2024/79" at bounding box center [136, 195] width 163 height 13
click at [79, 217] on link "[URL]" at bounding box center [68, 219] width 21 height 17
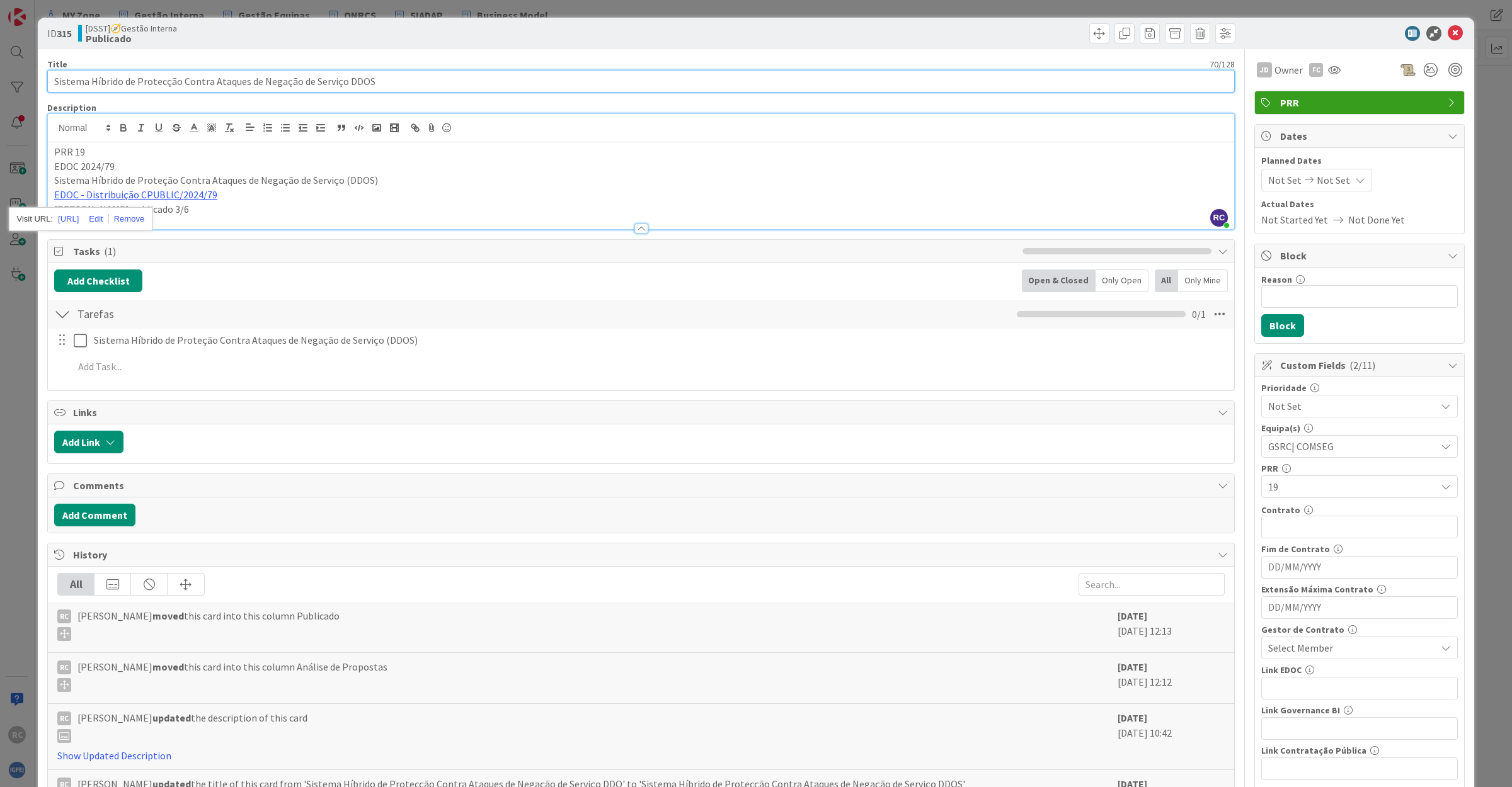
click at [419, 79] on input "Sistema Híbrido de Protecção Contra Ataques de Negação de Serviço DDOS" at bounding box center [640, 81] width 1187 height 23
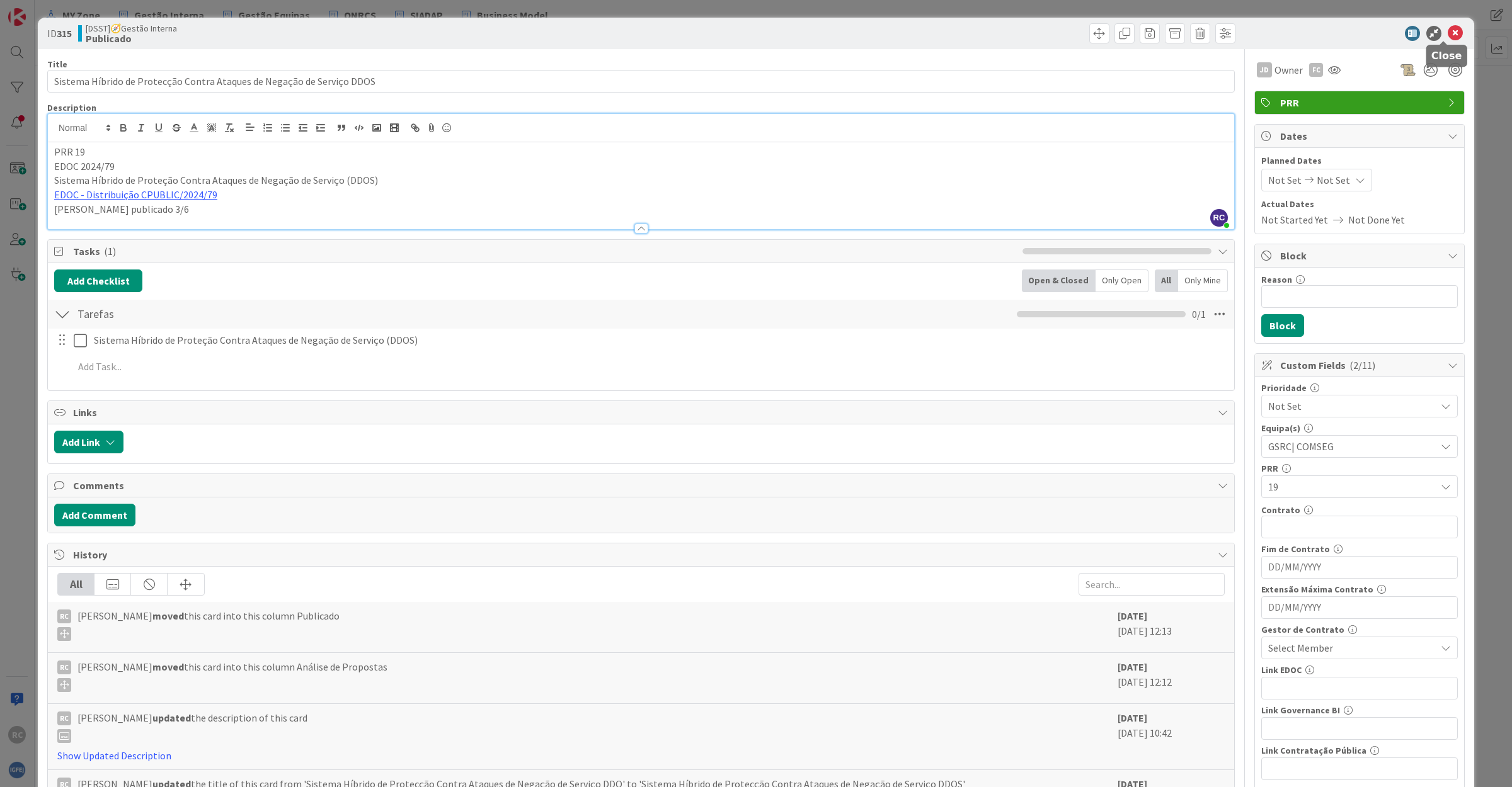
drag, startPoint x: 1439, startPoint y: 32, endPoint x: 1343, endPoint y: 85, distance: 109.7
click at [1447, 32] on icon at bounding box center [1455, 33] width 15 height 15
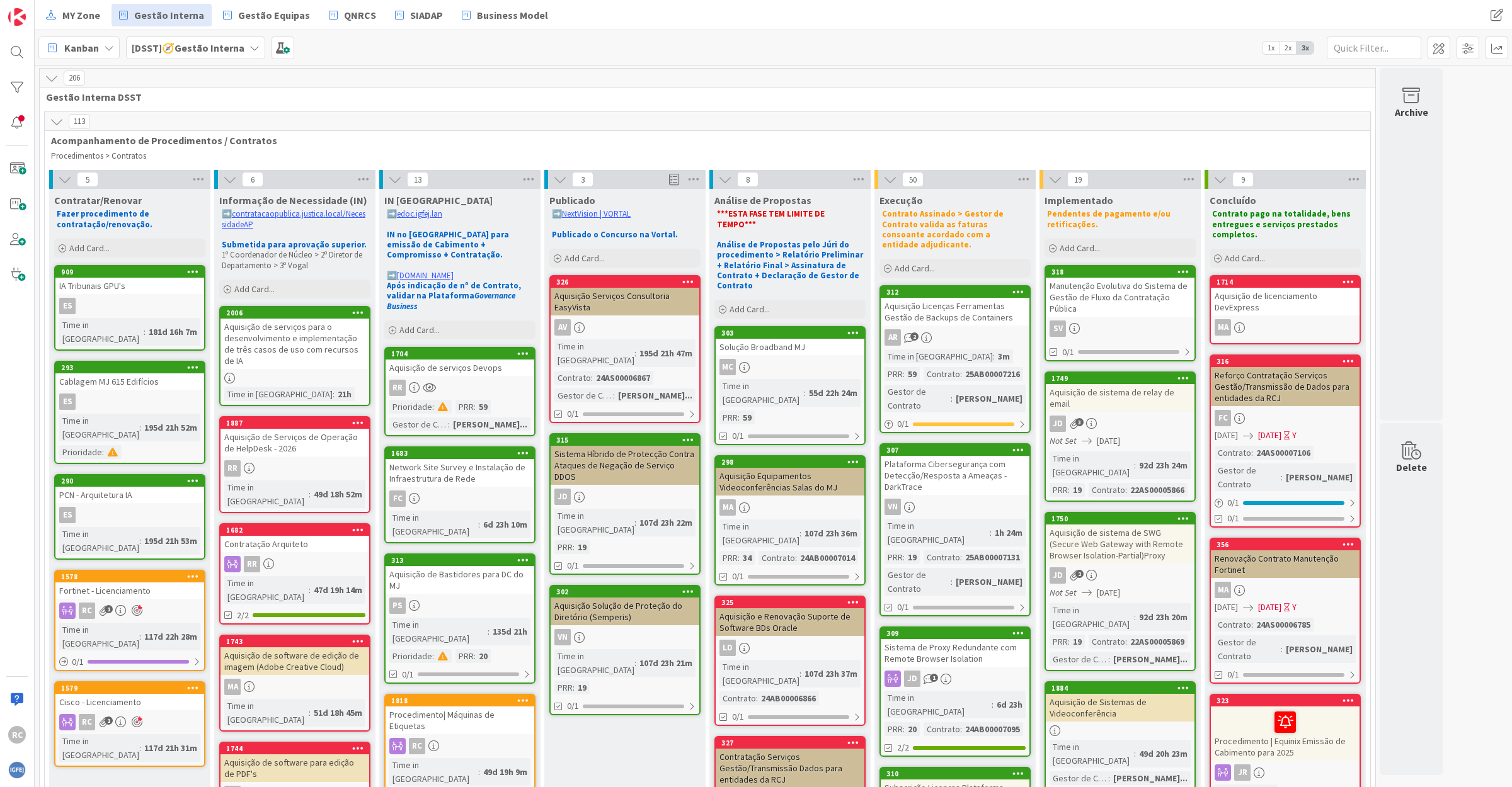
click at [625, 306] on div "Aquisição Serviços Consultoria EasyVista" at bounding box center [624, 302] width 149 height 28
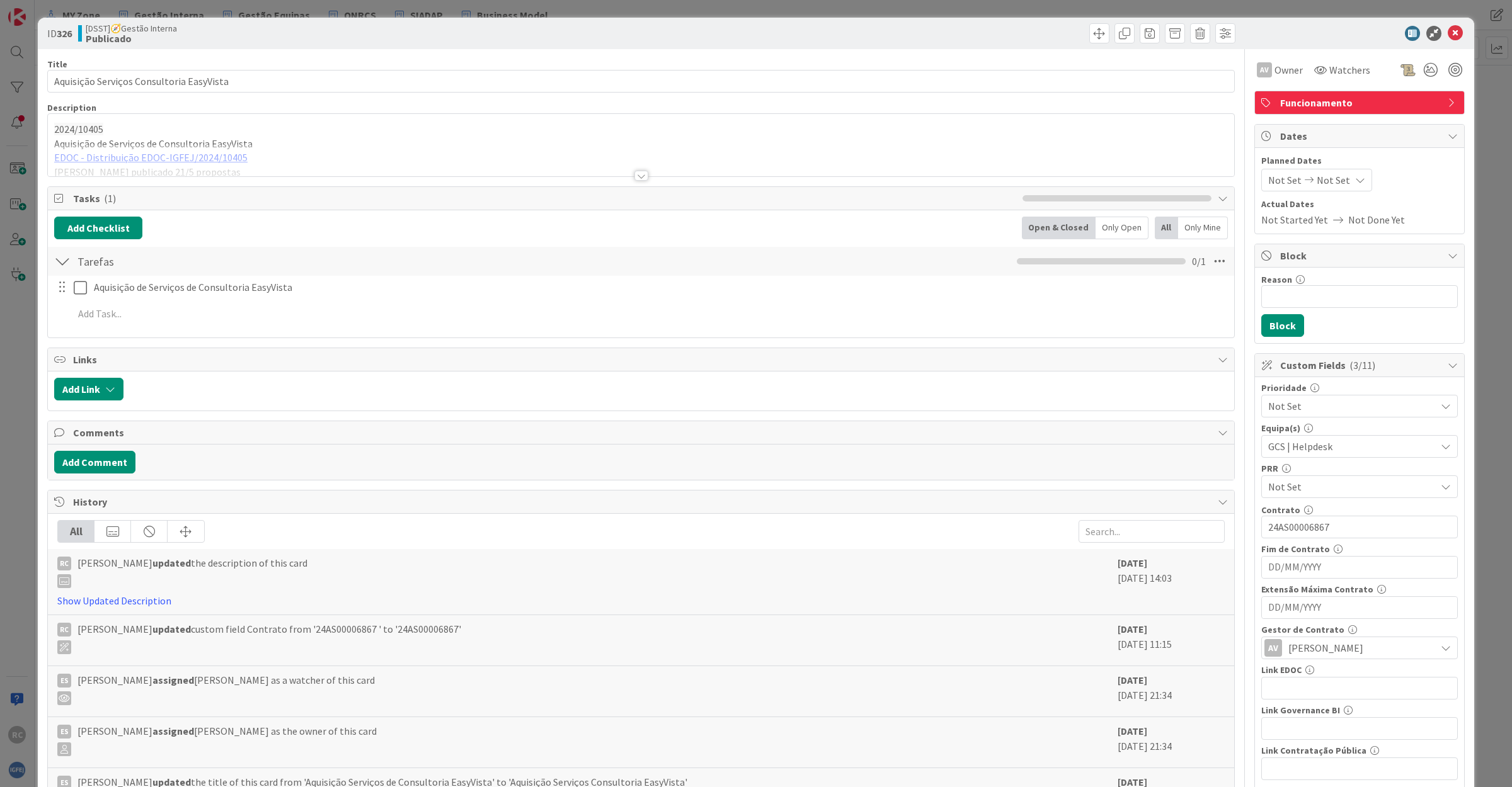
click at [110, 157] on div at bounding box center [641, 160] width 1186 height 32
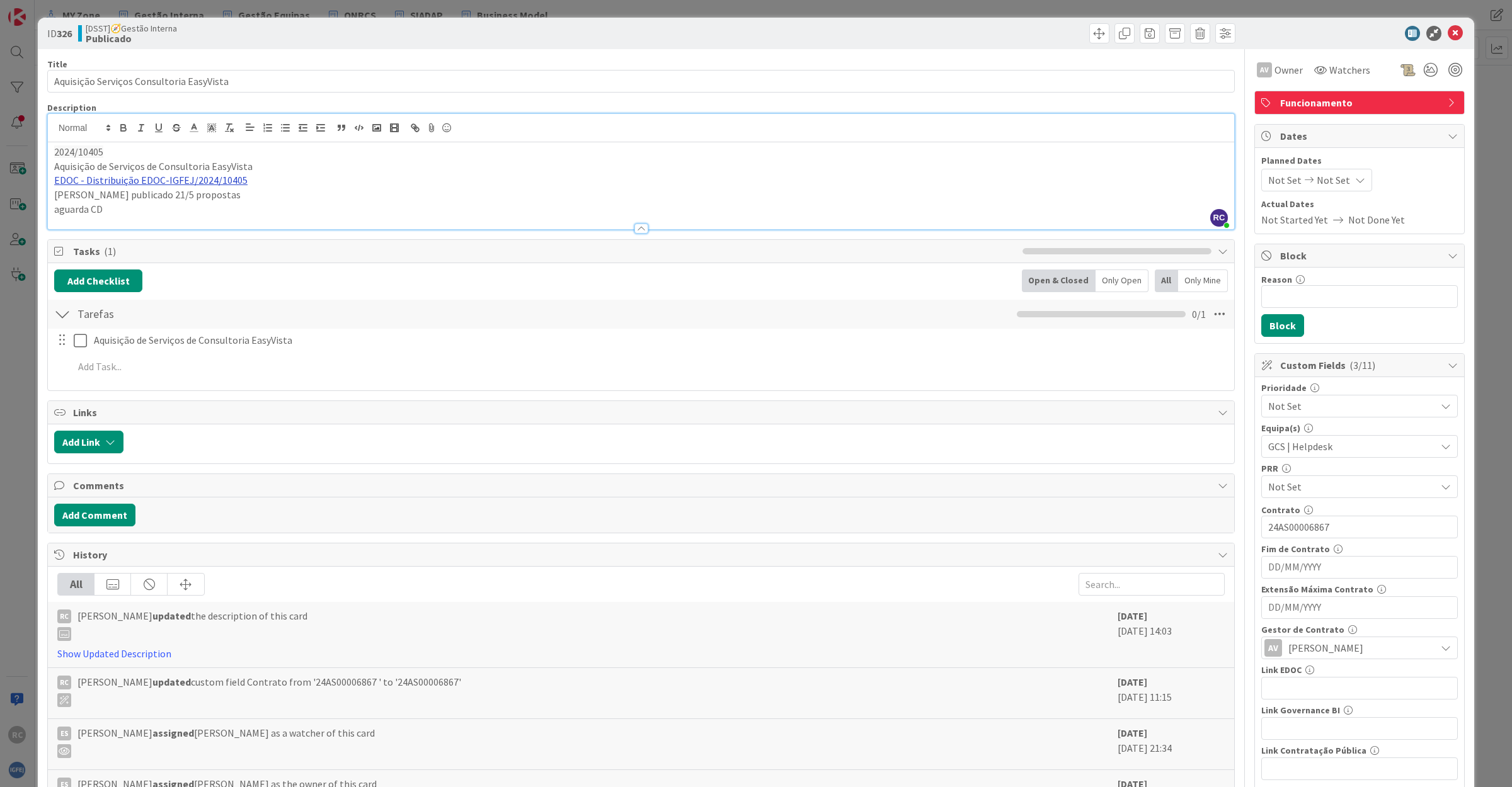
click at [127, 183] on link "EDOC - Distribuição EDOC-IGFEJ/2024/10405" at bounding box center [151, 180] width 193 height 13
click at [93, 207] on link "[URL]" at bounding box center [82, 205] width 21 height 17
click at [257, 185] on p "EDOC - Distribuição EDOC-IGFEJ/2024/10405" at bounding box center [641, 181] width 1173 height 15
drag, startPoint x: 266, startPoint y: 183, endPoint x: 35, endPoint y: 183, distance: 231.0
click at [35, 183] on div "ID 326 [DSST]🧭Gestão Interna Publicado Title 40 / 128 Aquisição Serviços Consul…" at bounding box center [756, 394] width 1512 height 787
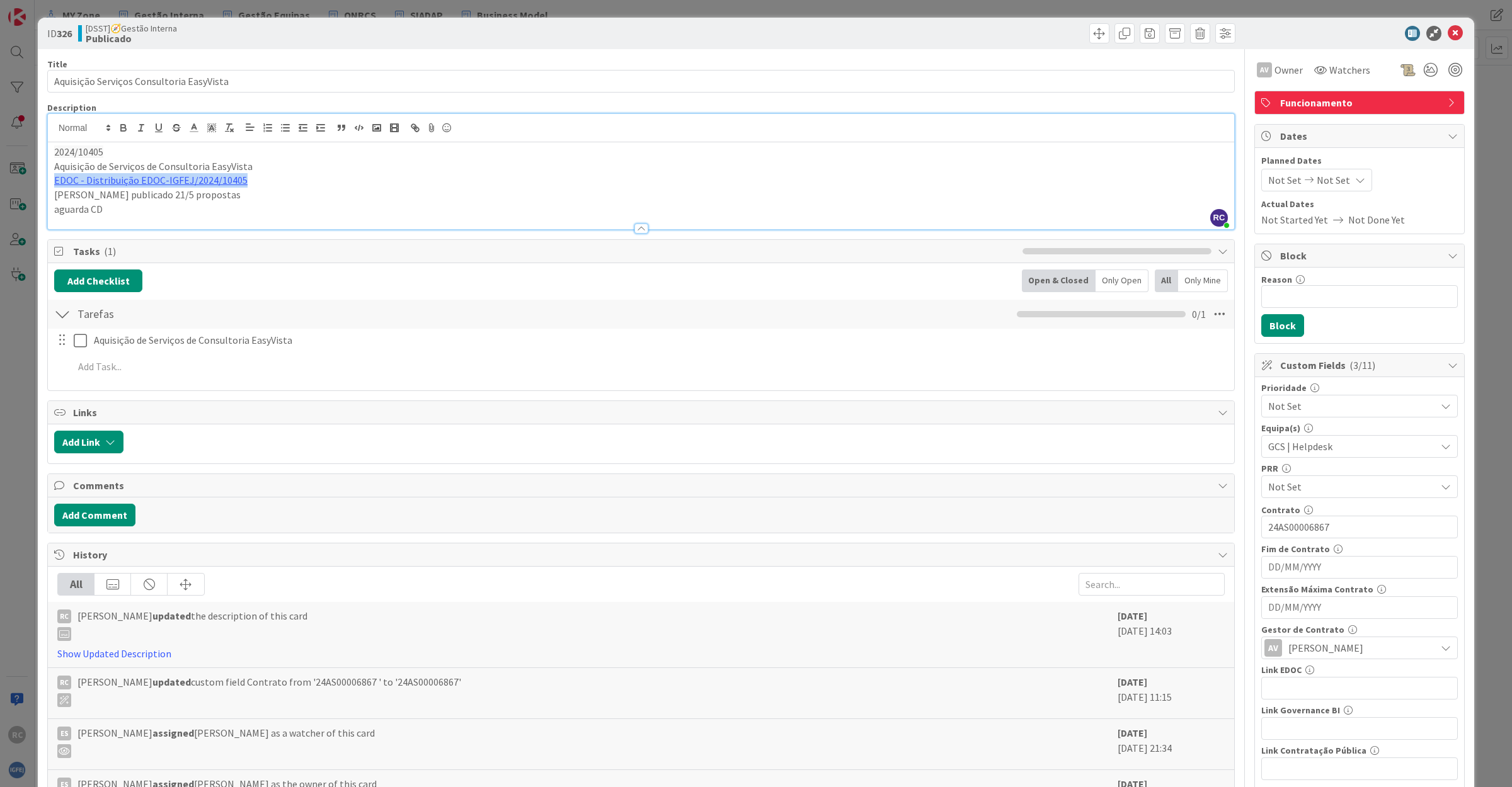
copy link "EDOC - Distribuição EDOC-IGFEJ/2024/10405"
drag, startPoint x: 112, startPoint y: 210, endPoint x: 25, endPoint y: 194, distance: 88.5
click at [25, 194] on div "ID 326 [DSST]🧭Gestão Interna Publicado Title 40 / 128 Aquisição Serviços Consul…" at bounding box center [756, 394] width 1512 height 787
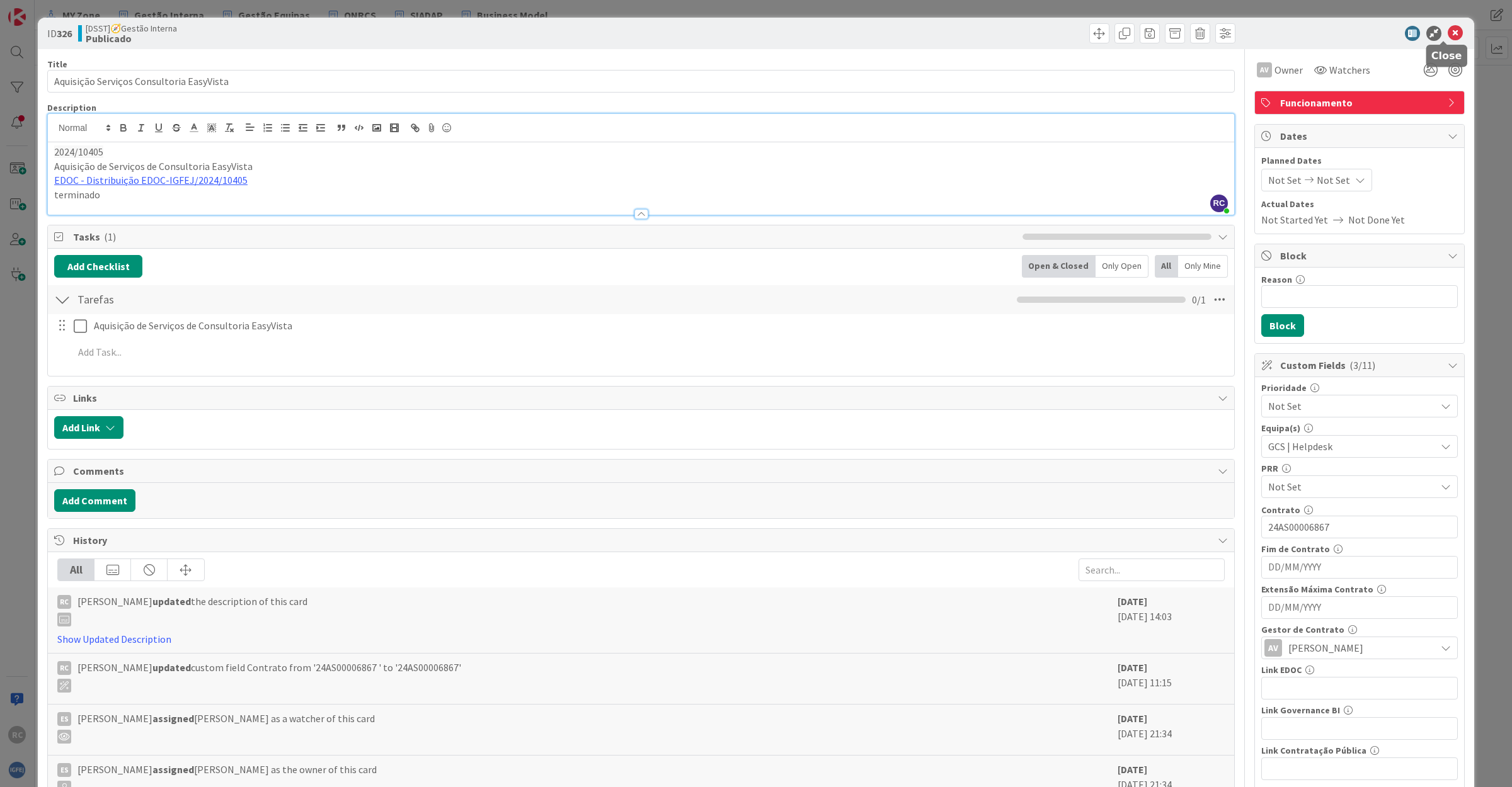
click at [1447, 31] on icon at bounding box center [1455, 33] width 15 height 15
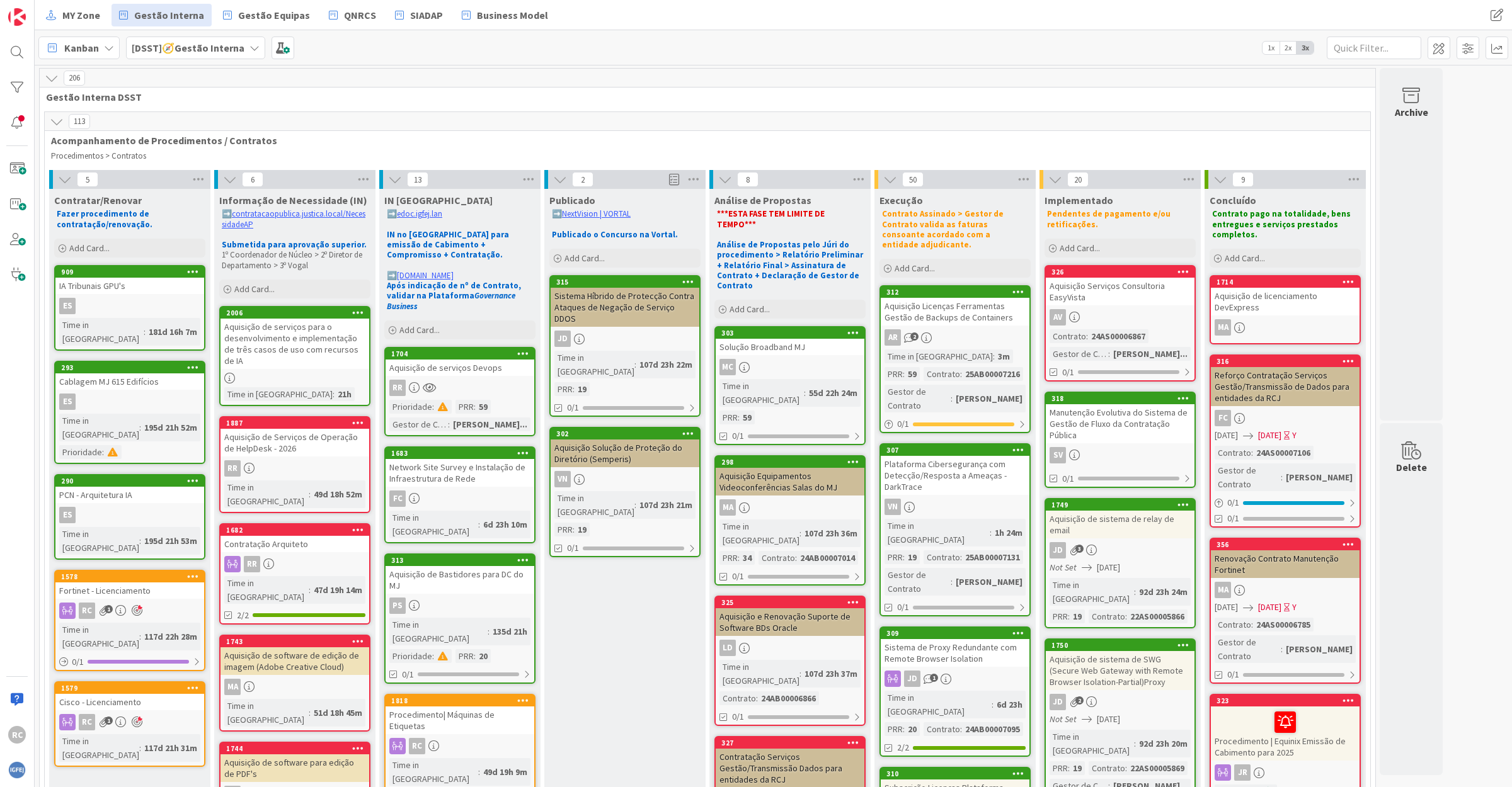
click at [789, 359] on div "mc" at bounding box center [790, 368] width 149 height 17
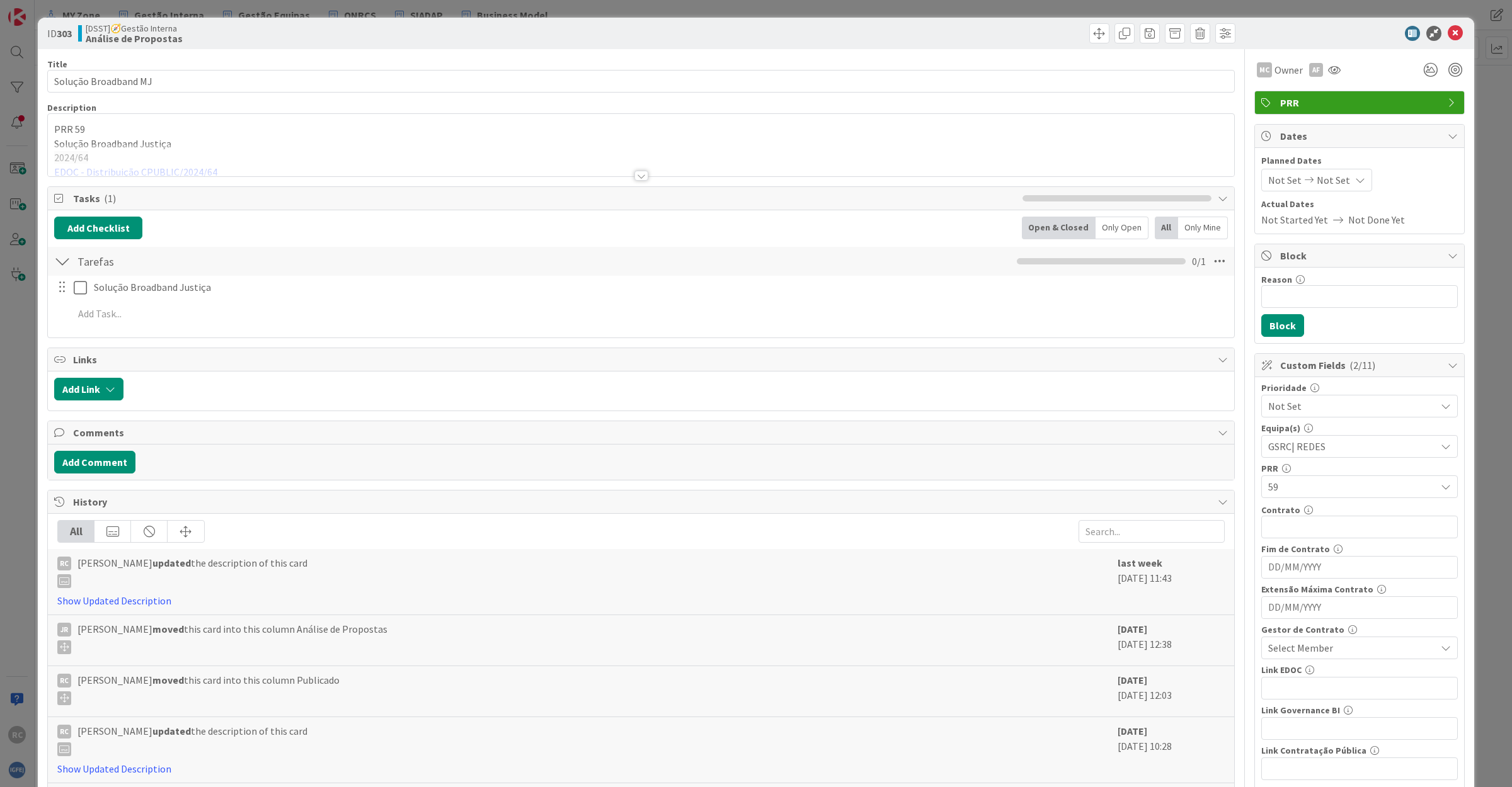
click at [138, 171] on div at bounding box center [641, 160] width 1186 height 32
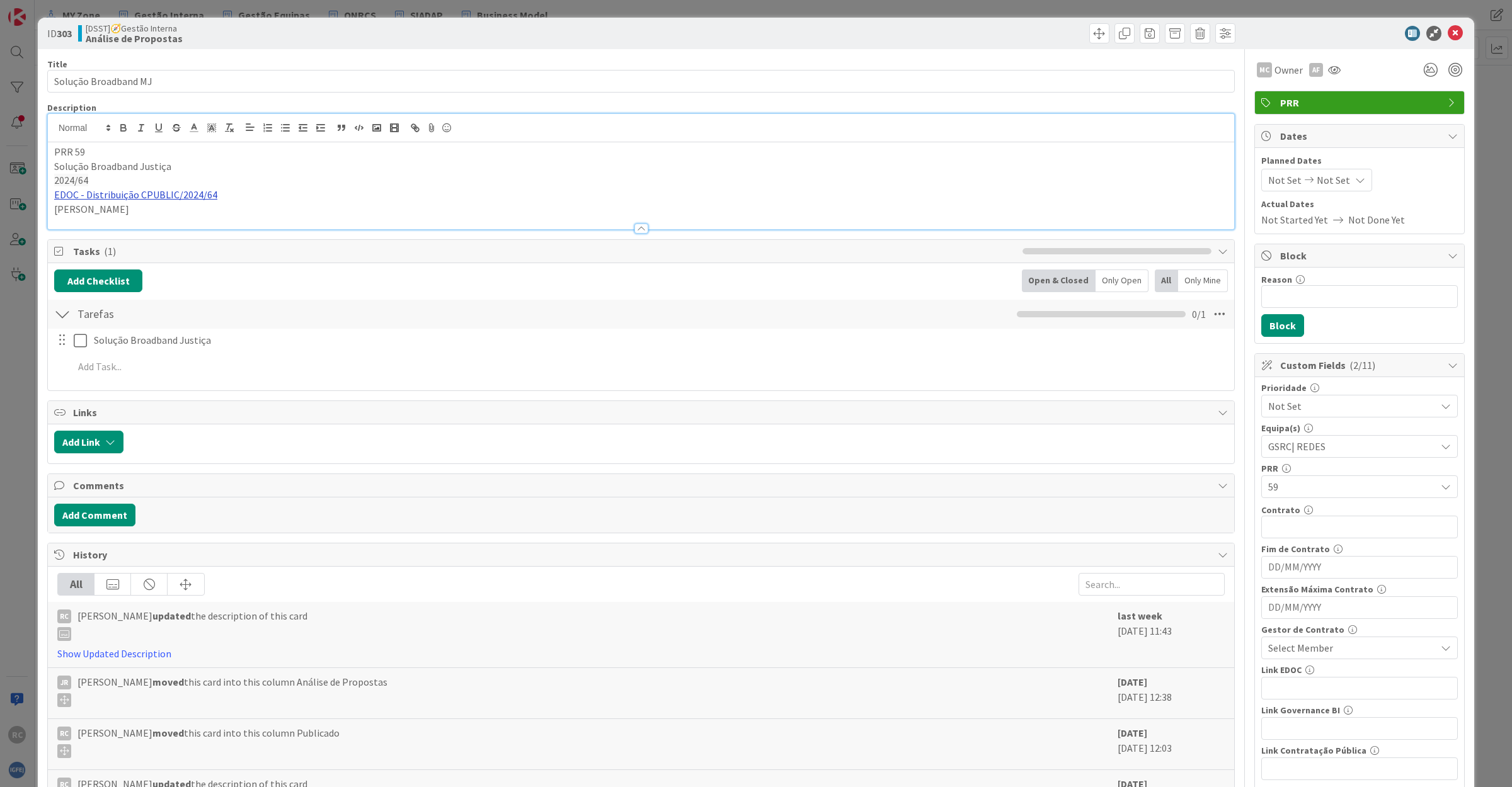
click at [161, 193] on link "EDOC - Distribuição CPUBLIC/2024/64" at bounding box center [136, 195] width 163 height 13
click at [79, 215] on link "[URL]" at bounding box center [68, 219] width 21 height 17
click at [1447, 27] on icon at bounding box center [1455, 33] width 15 height 15
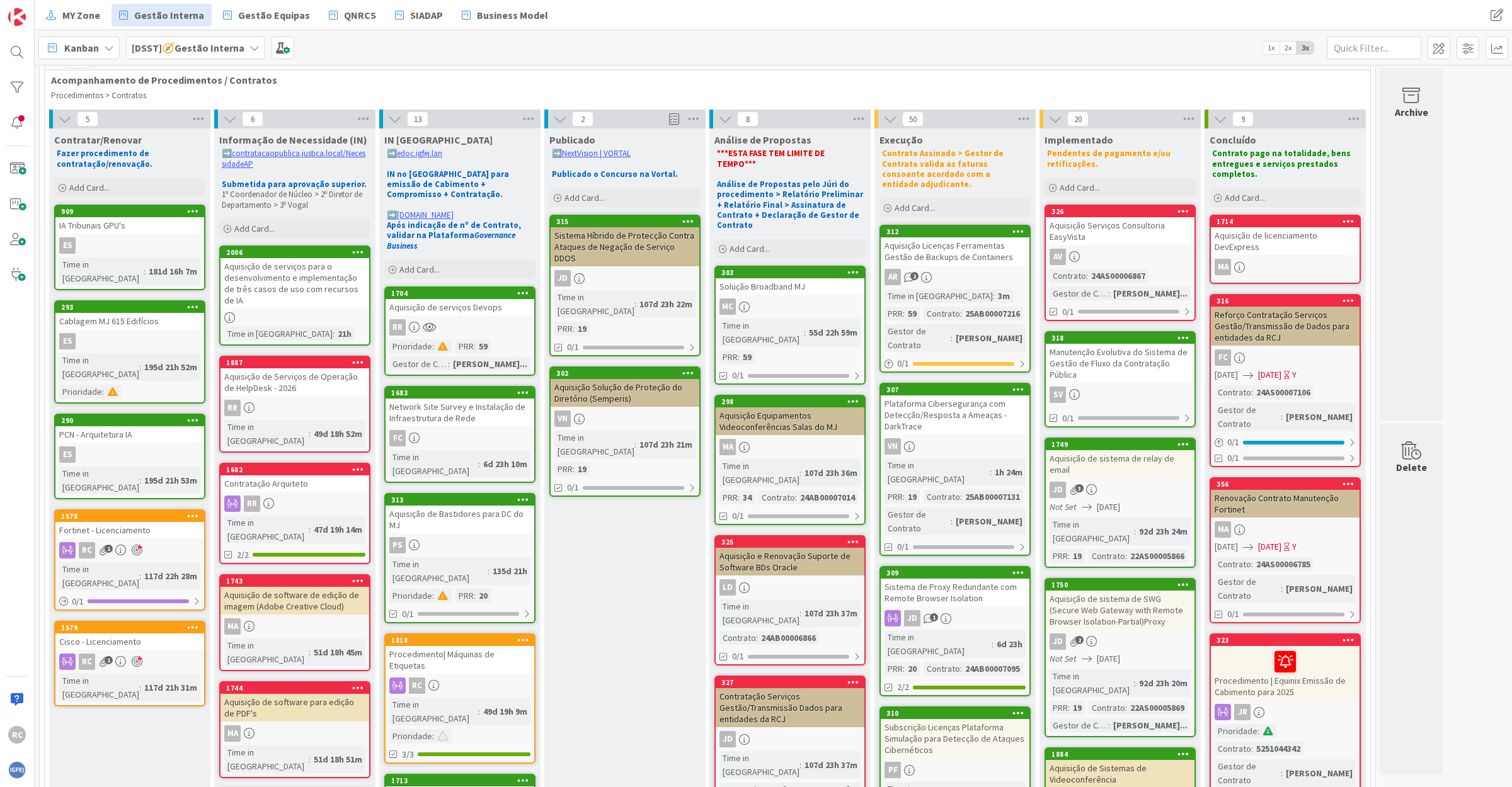
scroll to position [79, 0]
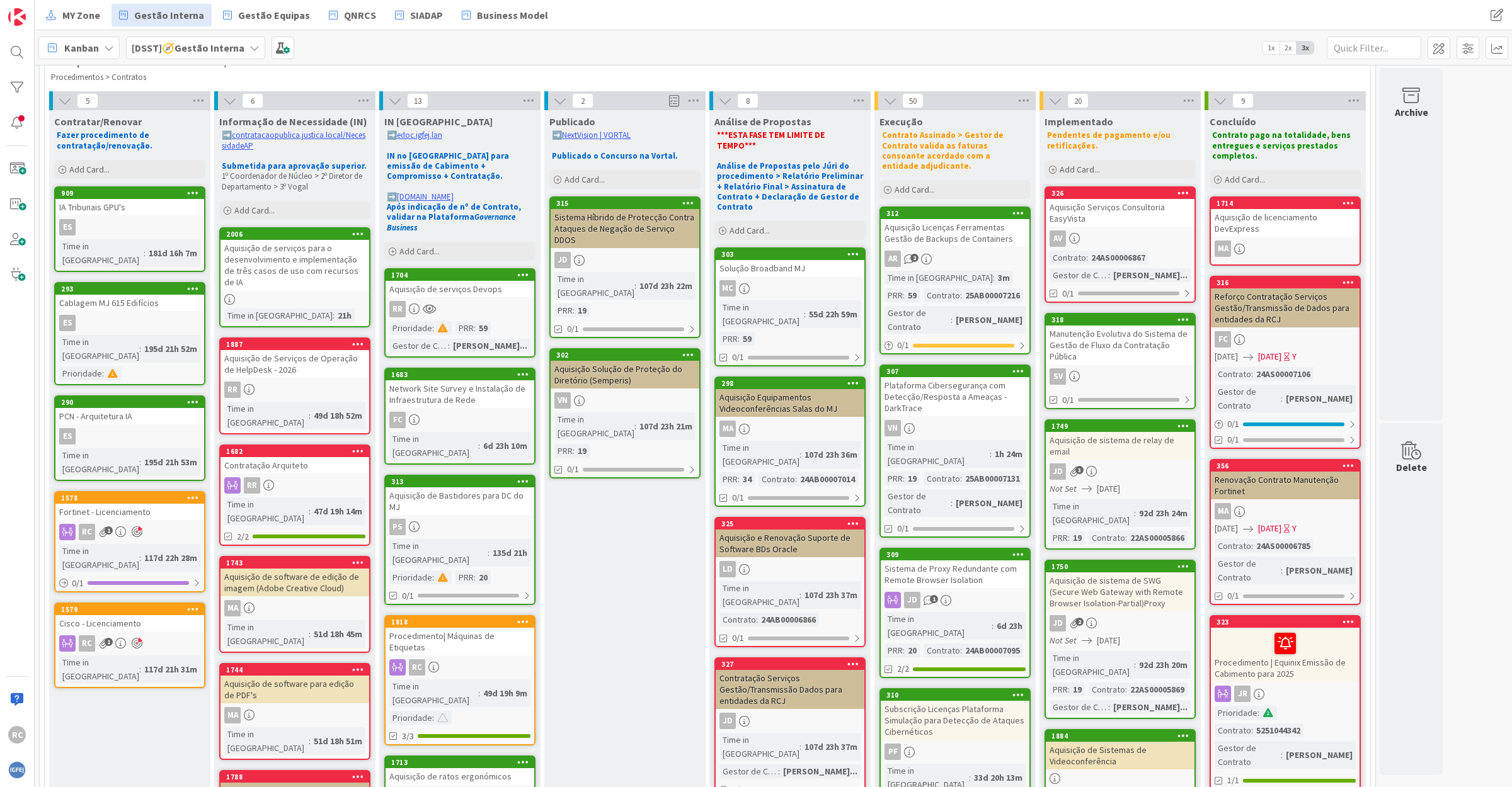
click at [794, 389] on div "Aquisição Equipamentos Videoconferências Salas do MJ" at bounding box center [790, 403] width 149 height 28
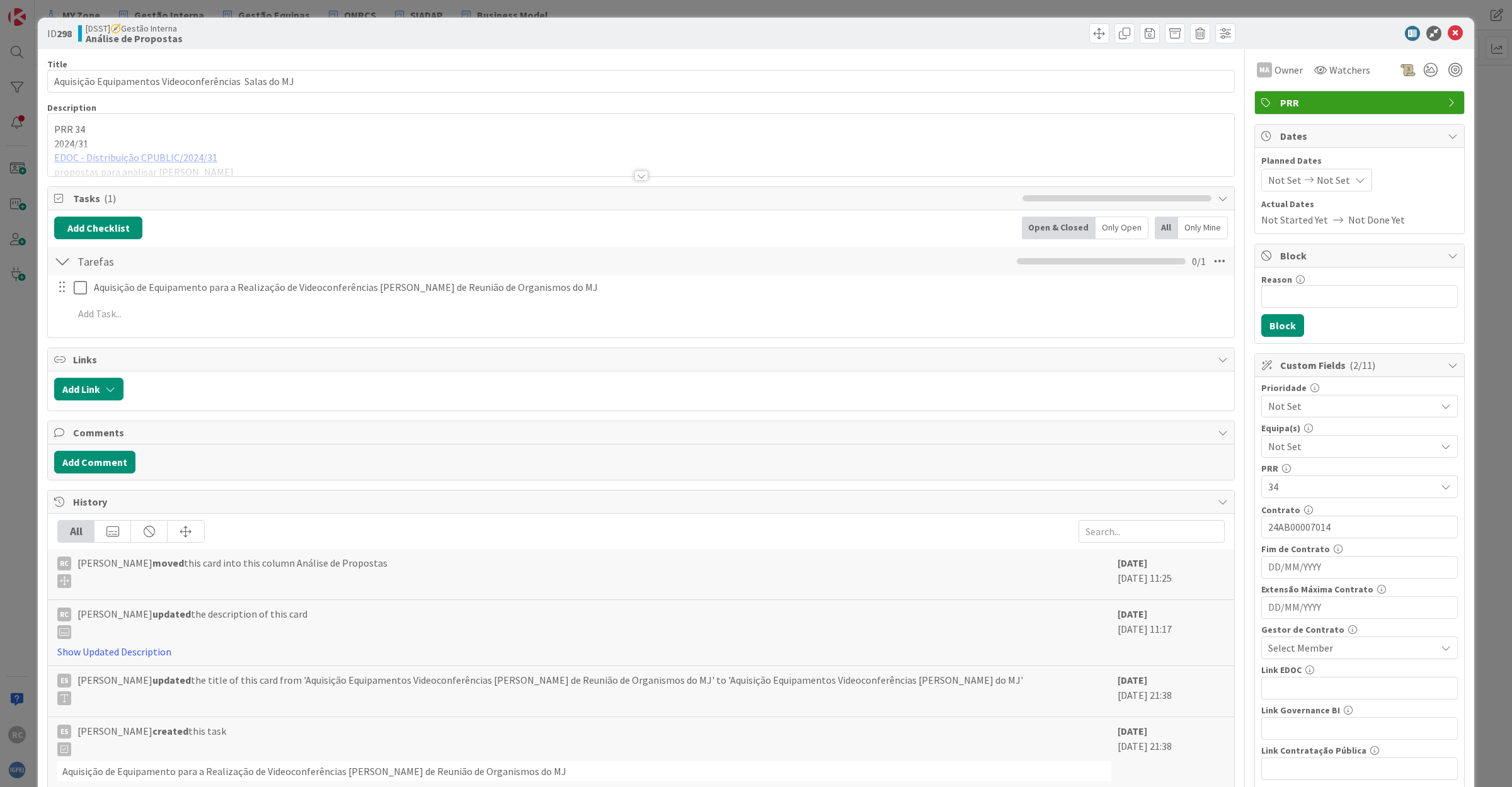
click at [146, 157] on div at bounding box center [641, 160] width 1186 height 32
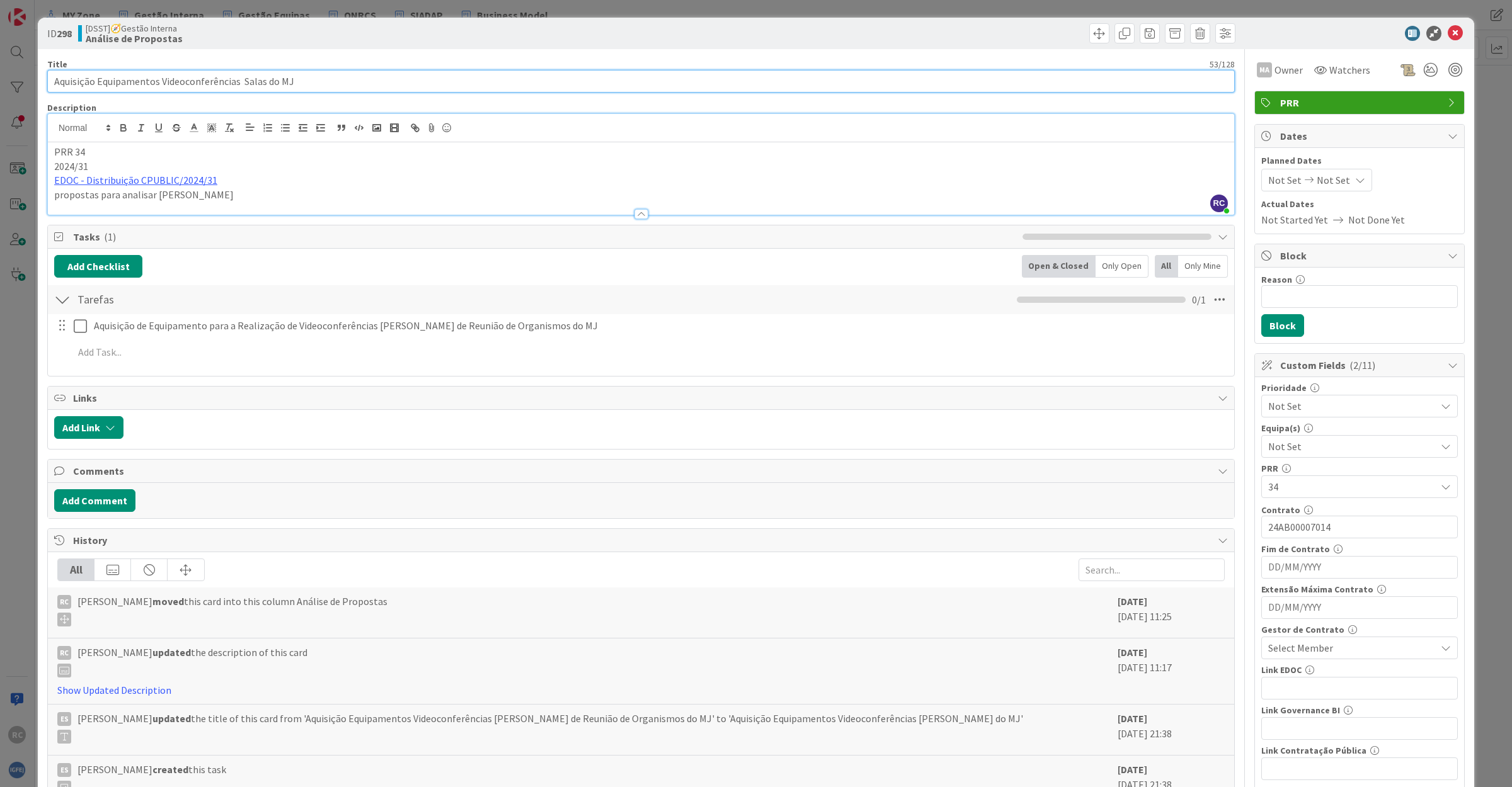
drag, startPoint x: 324, startPoint y: 82, endPoint x: 33, endPoint y: 82, distance: 291.0
click at [33, 82] on div "ID 298 [DSST]🧭Gestão Interna Análise de Propostas Title 53 / 128 Aquisição Equi…" at bounding box center [756, 394] width 1512 height 787
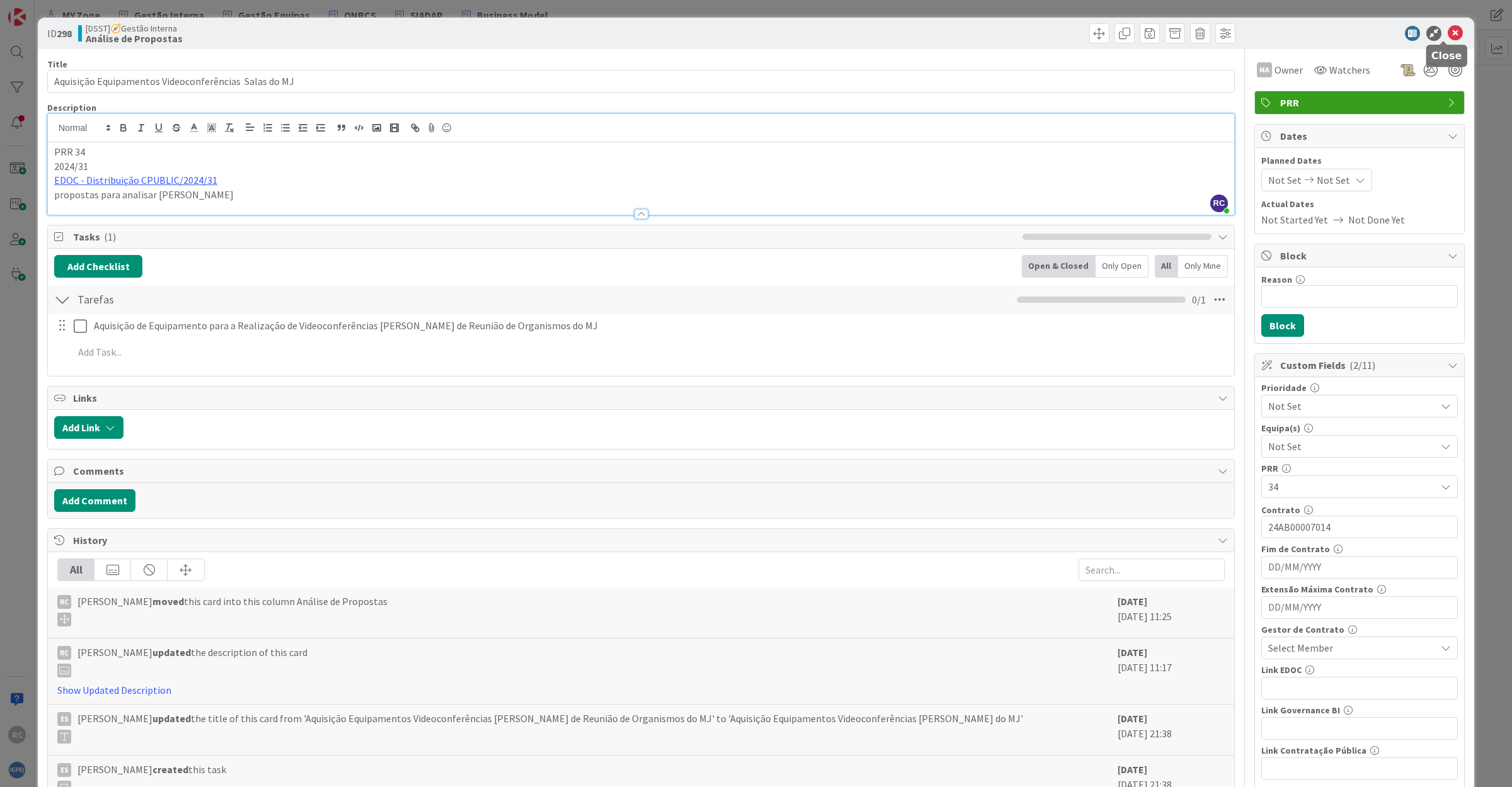
click at [1447, 32] on icon at bounding box center [1455, 33] width 15 height 15
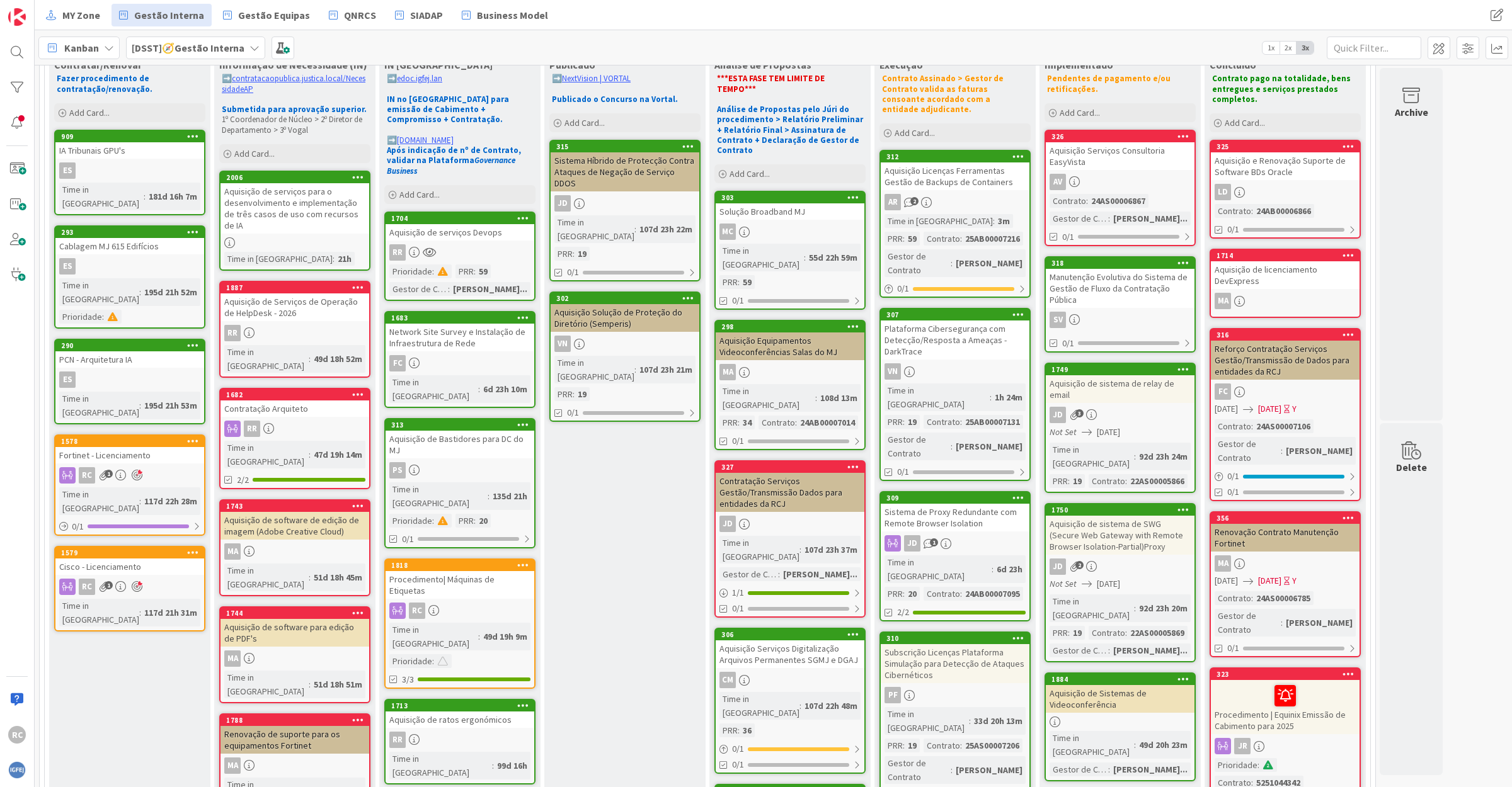
scroll to position [206, 0]
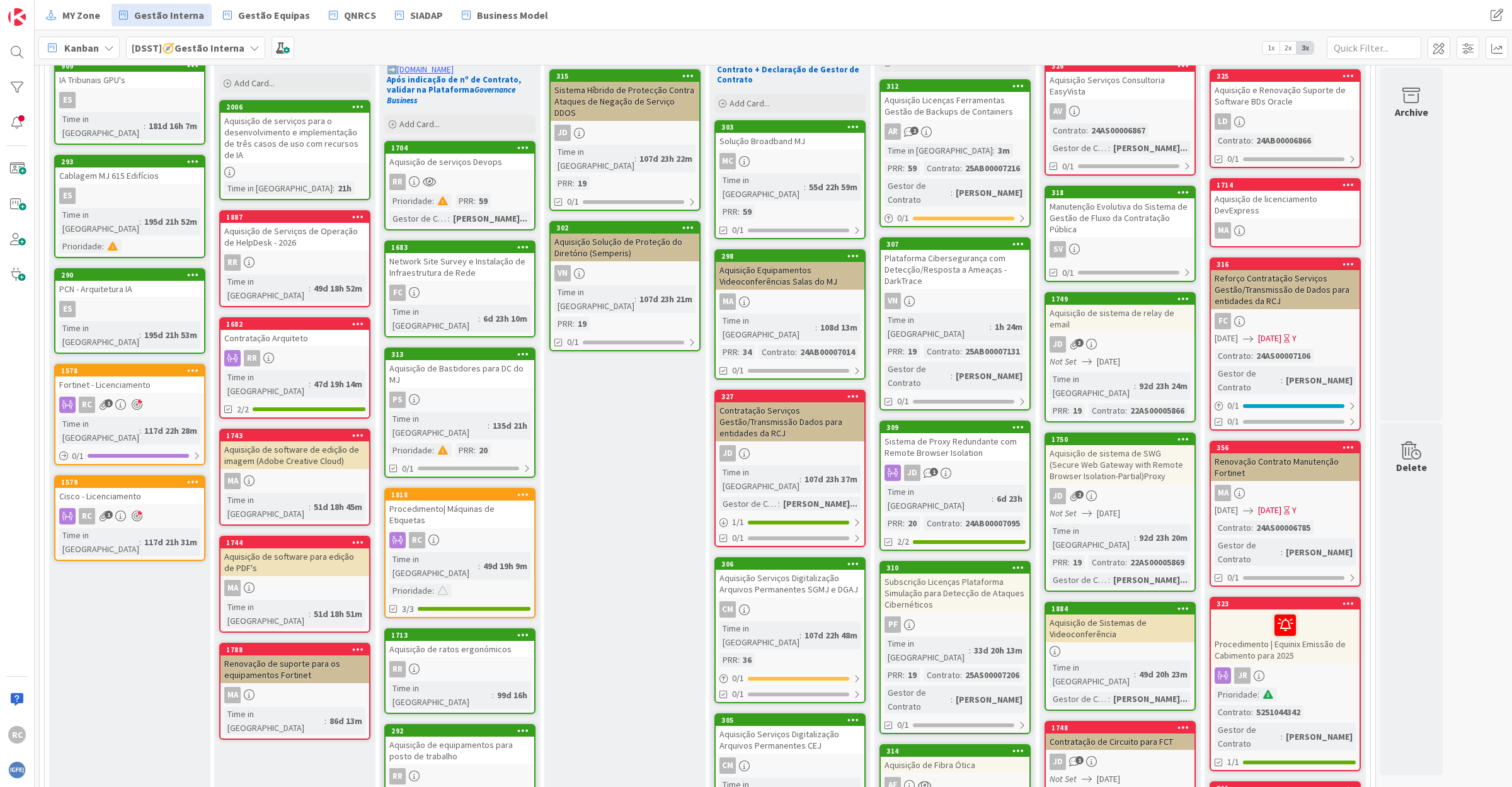
click at [788, 570] on div "Aquisição Serviços Digitalização Arquivos Permanentes SGMJ e DGAJ" at bounding box center [790, 584] width 149 height 28
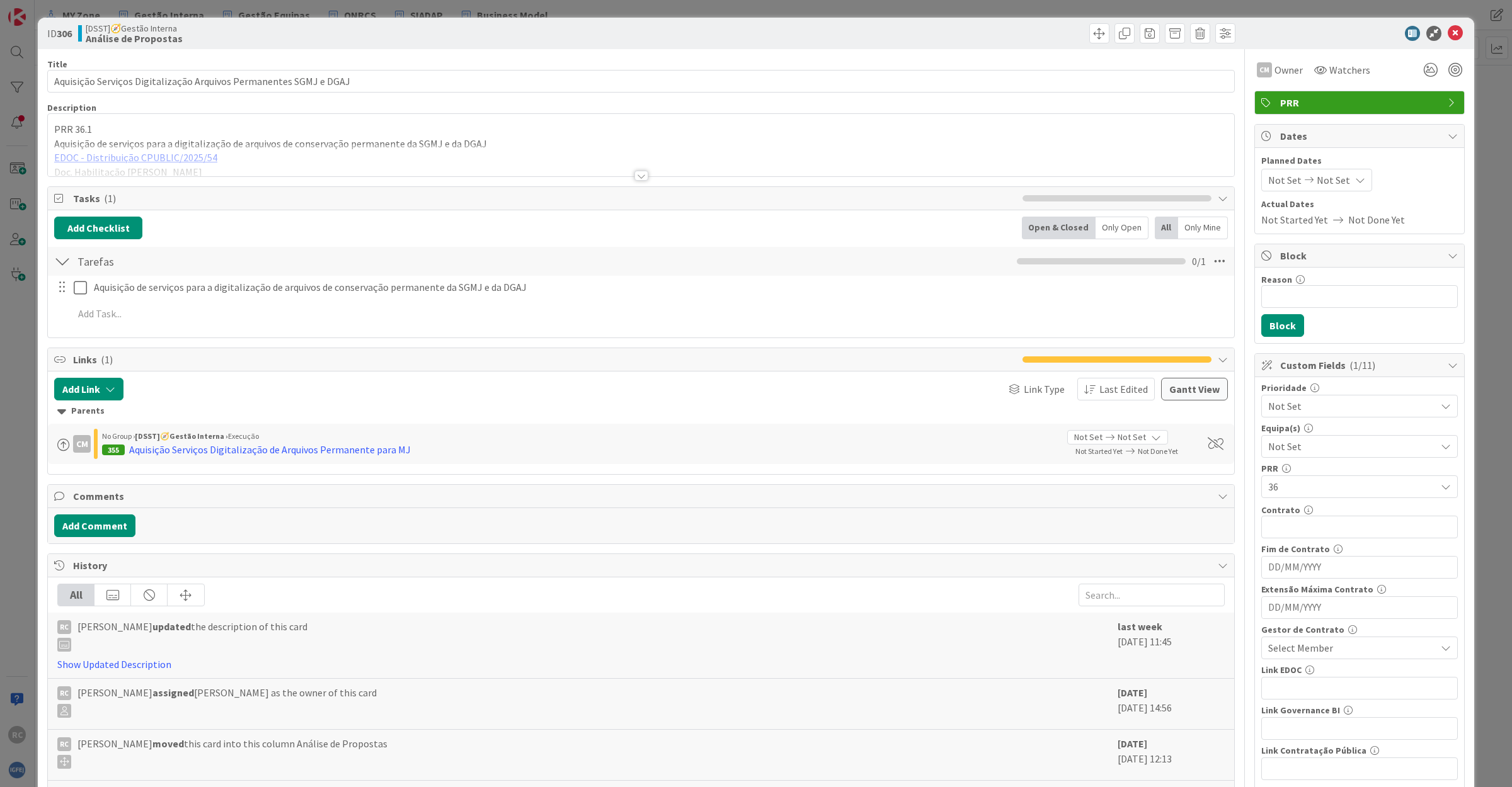
click at [134, 157] on div at bounding box center [641, 160] width 1186 height 32
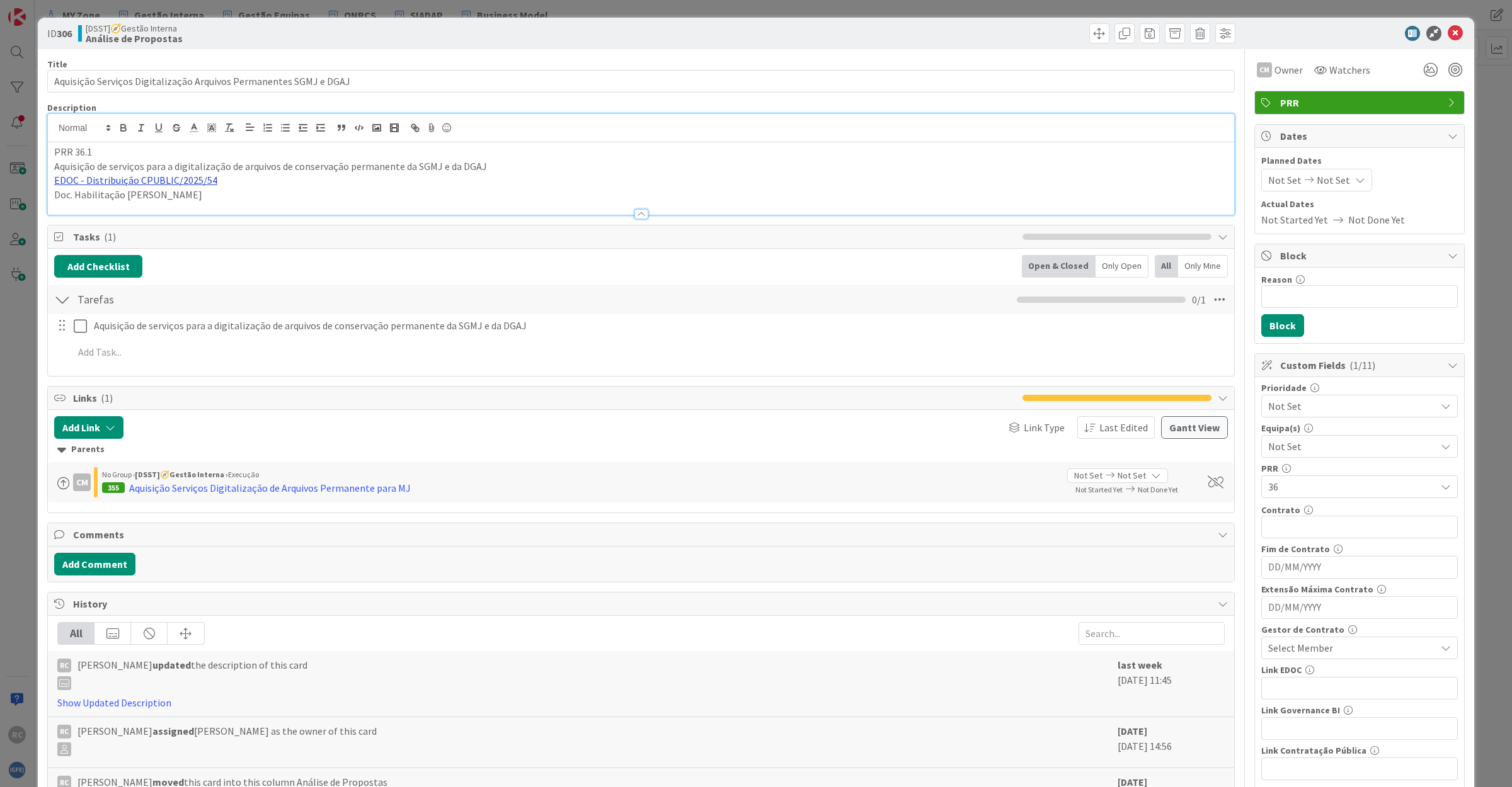
click at [150, 181] on link "EDOC - Distribuição CPUBLIC/2025/54" at bounding box center [136, 180] width 163 height 13
click at [79, 205] on link "[URL]" at bounding box center [68, 205] width 21 height 17
click at [1447, 30] on icon at bounding box center [1455, 33] width 15 height 15
